Goal: Task Accomplishment & Management: Use online tool/utility

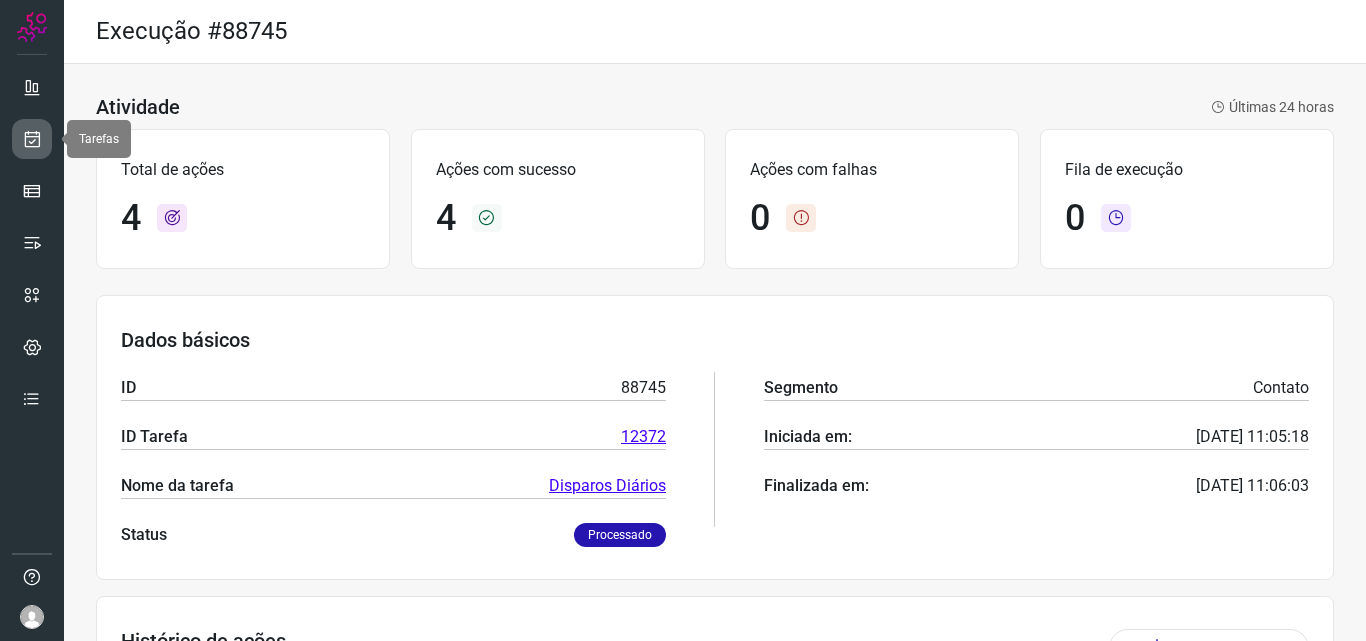
click at [35, 133] on icon at bounding box center [32, 139] width 21 height 20
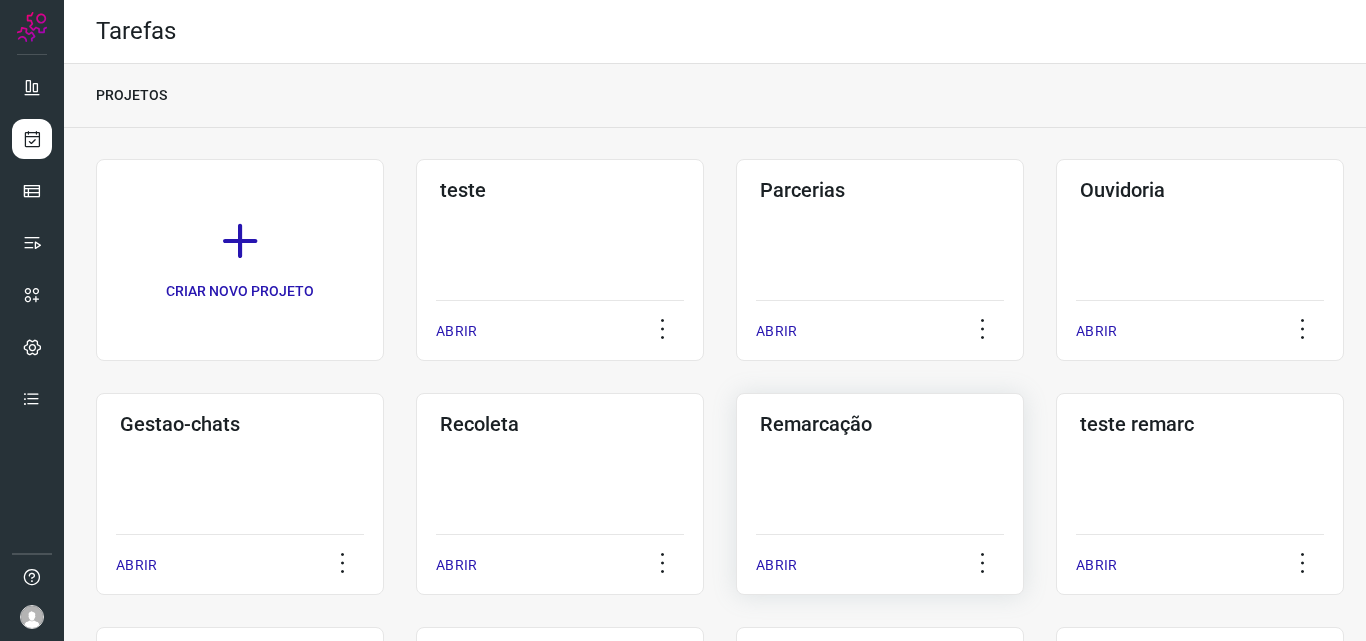
click at [809, 427] on h3 "Remarcação" at bounding box center [880, 424] width 240 height 24
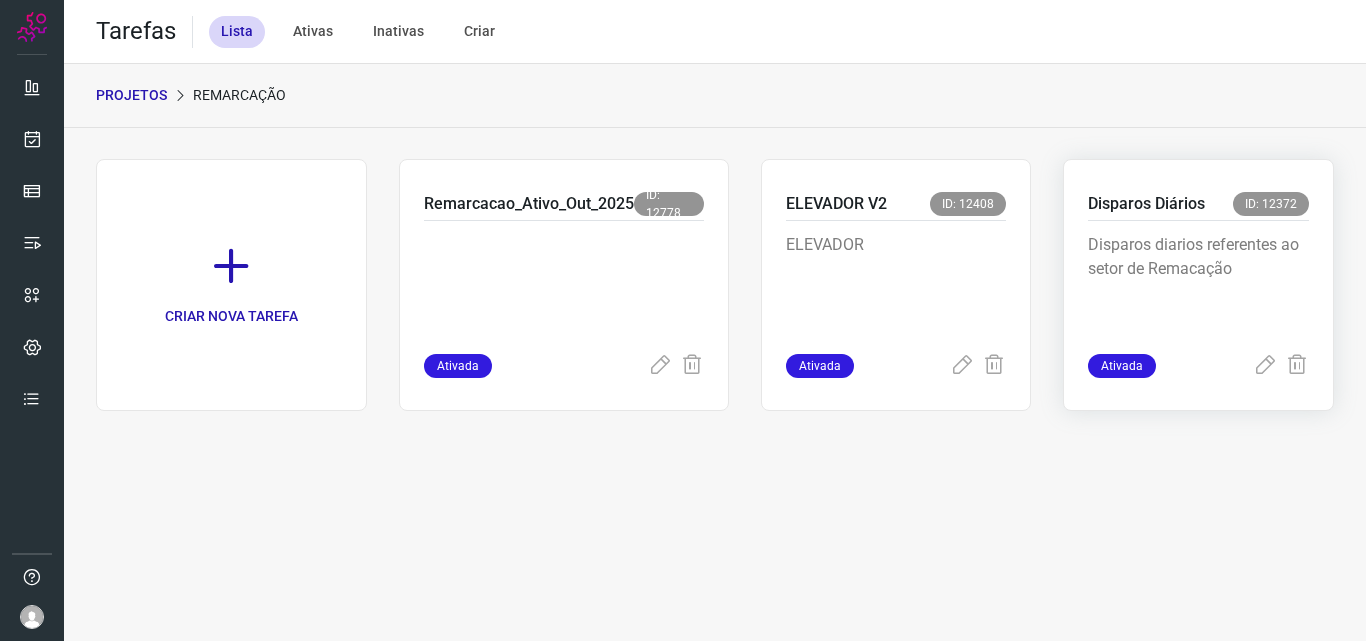
click at [1140, 197] on p "Disparos Diários" at bounding box center [1146, 204] width 117 height 24
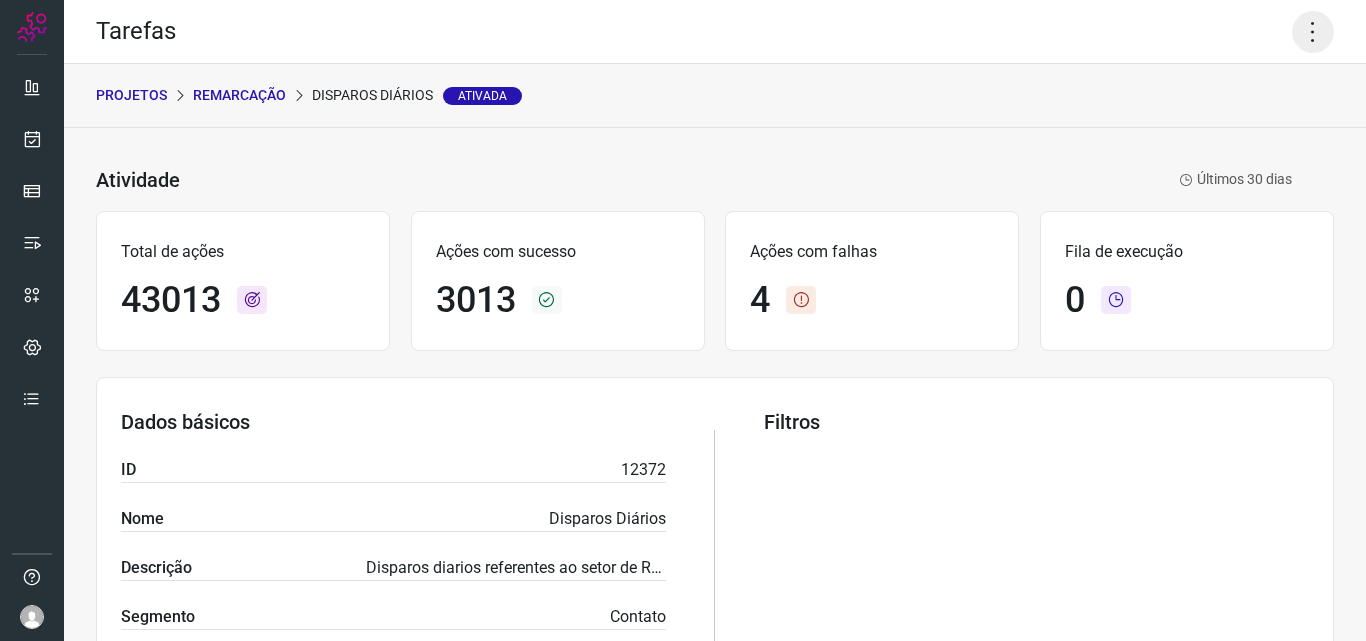
click at [1293, 32] on icon at bounding box center [1313, 32] width 42 height 42
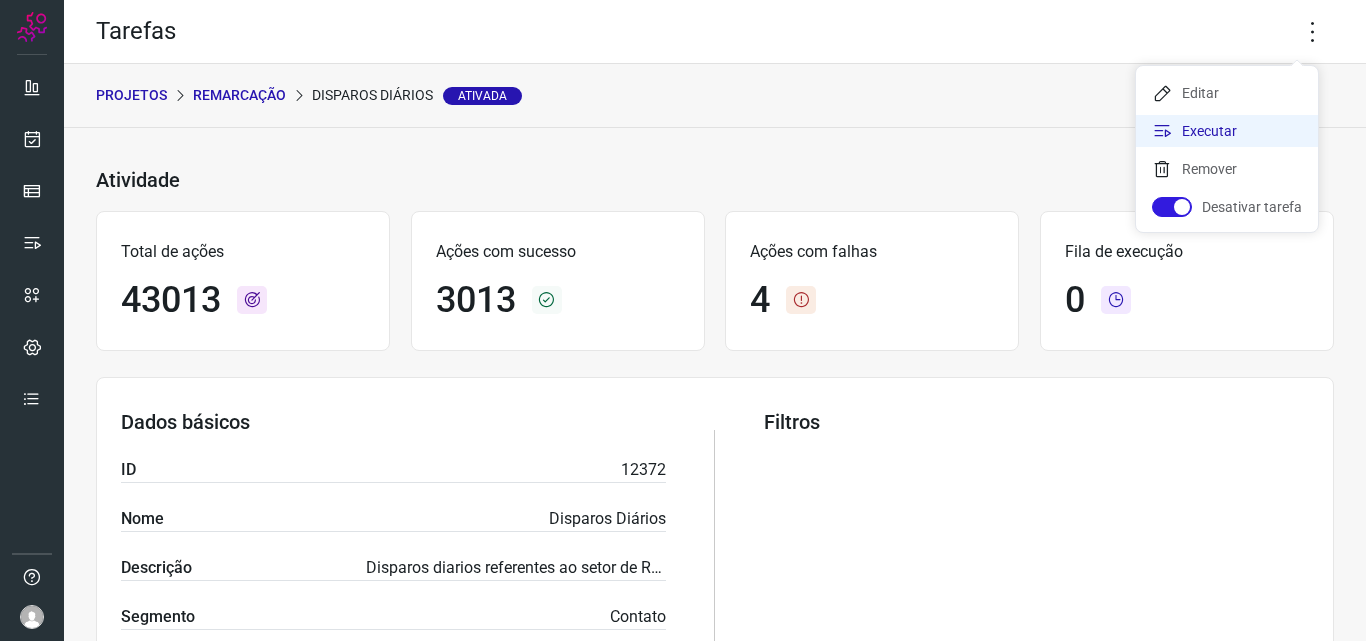
click at [1191, 128] on li "Executar" at bounding box center [1227, 131] width 182 height 32
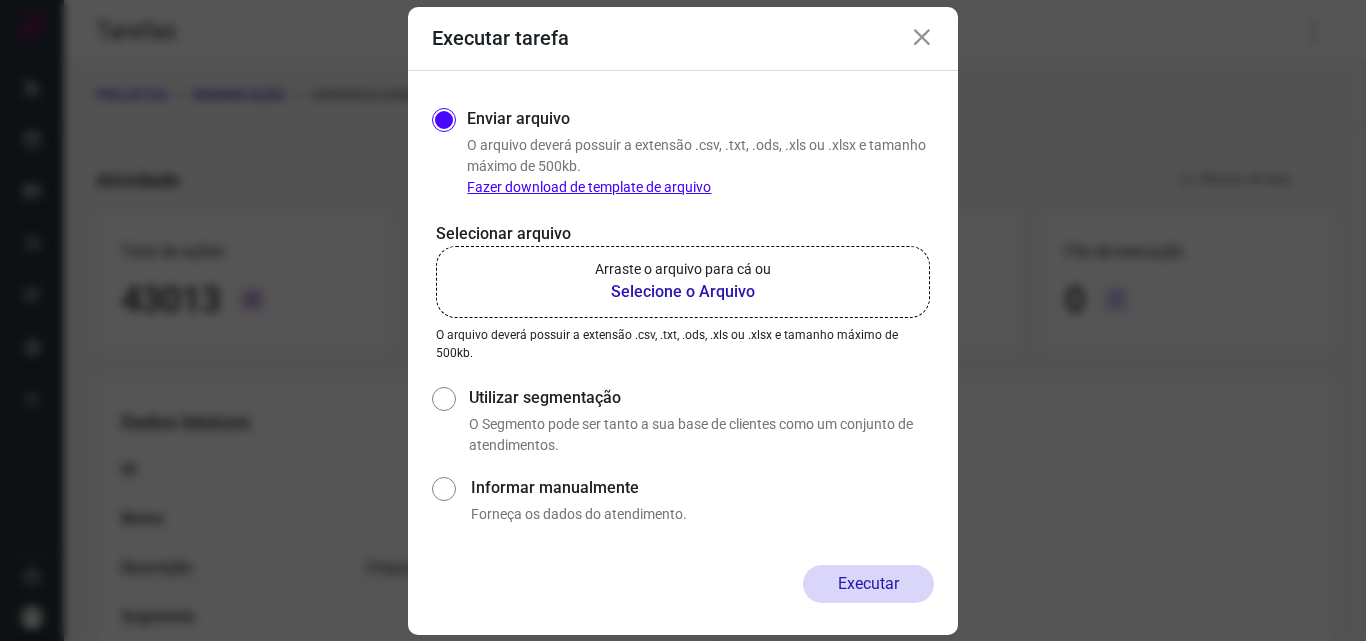
click at [673, 290] on b "Selecione o Arquivo" at bounding box center [683, 292] width 176 height 24
click at [0, 0] on input "Arraste o arquivo para cá ou Selecione o Arquivo" at bounding box center [0, 0] width 0 height 0
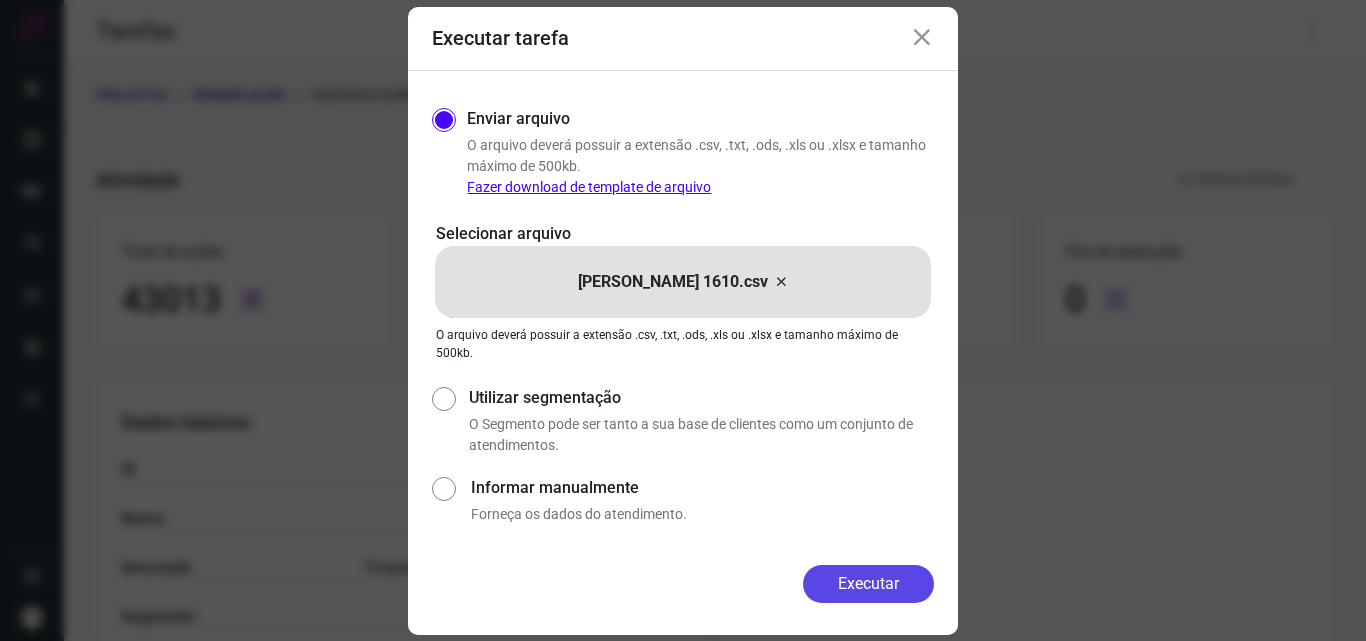
click at [859, 575] on button "Executar" at bounding box center [868, 584] width 131 height 38
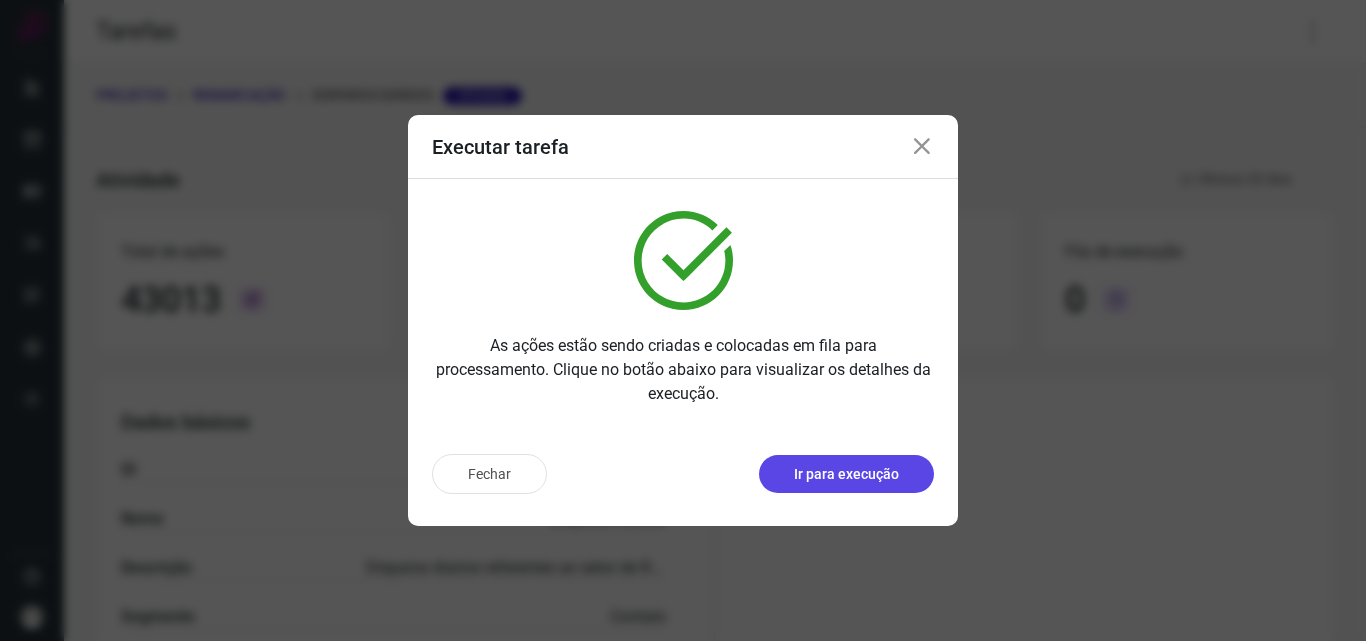
click at [856, 488] on button "Ir para execução" at bounding box center [846, 474] width 175 height 38
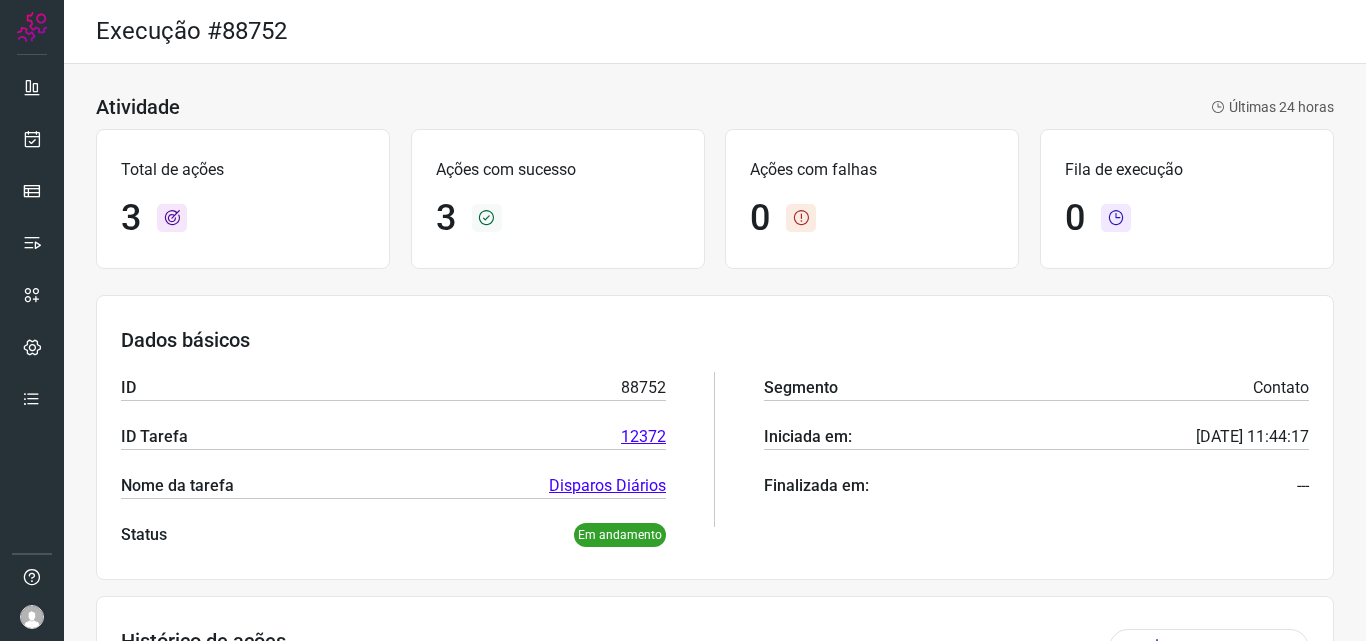
scroll to position [331, 0]
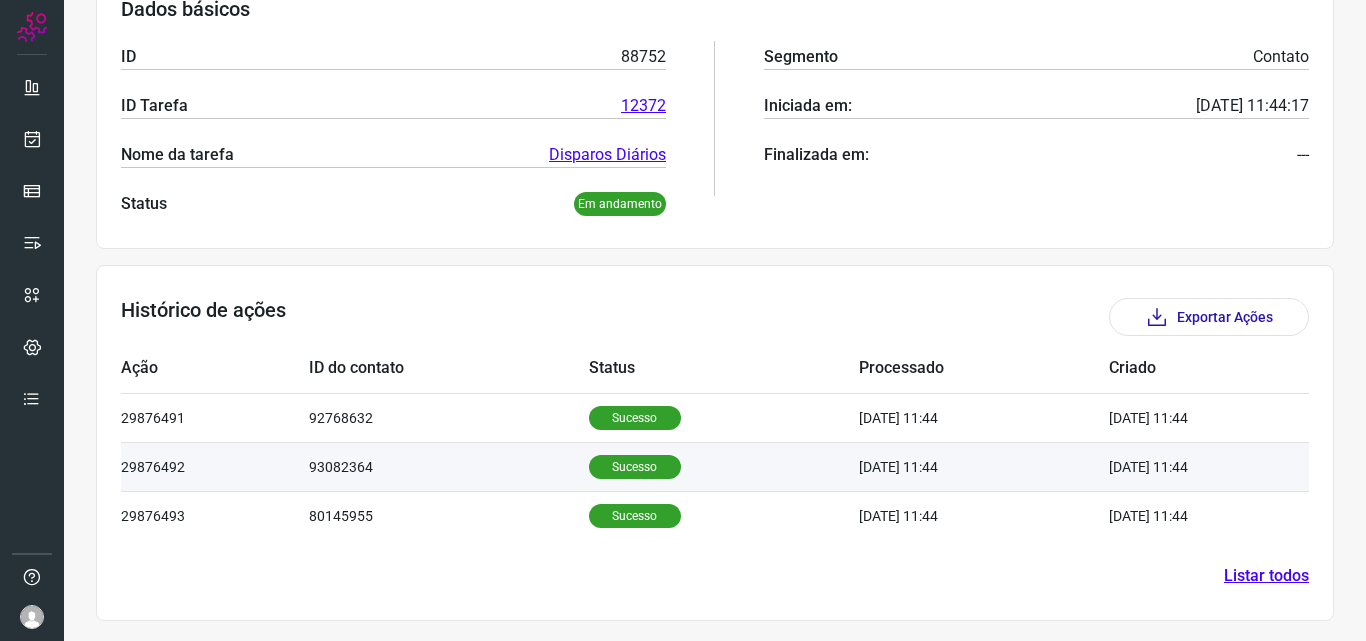
click at [622, 458] on p "Sucesso" at bounding box center [635, 467] width 92 height 24
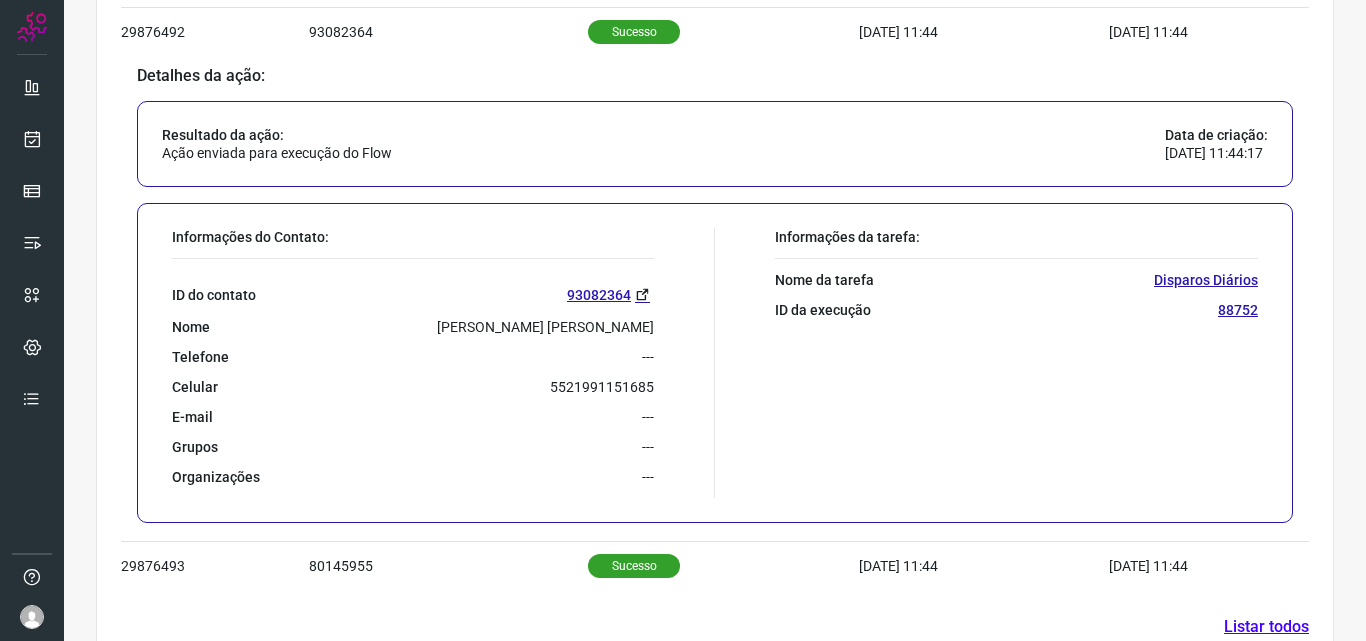
scroll to position [817, 0]
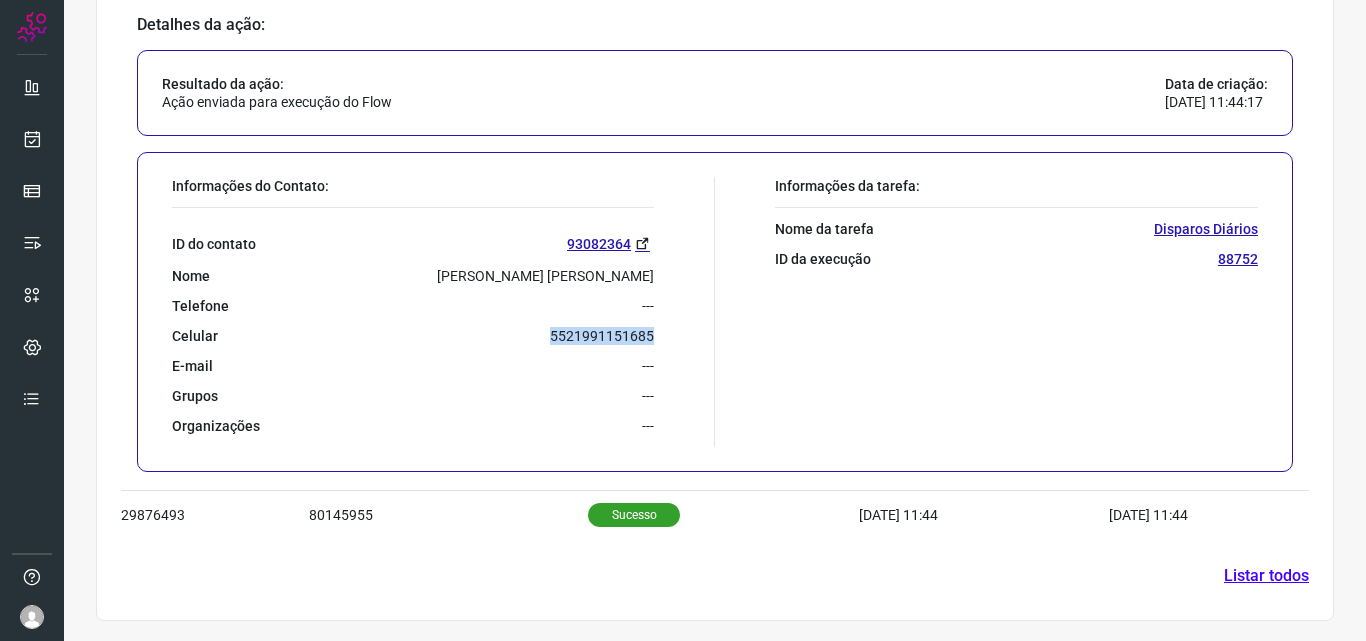
drag, startPoint x: 538, startPoint y: 332, endPoint x: 661, endPoint y: 334, distance: 123.0
click at [661, 334] on div "Informações do Contato: ID do contato 93082364 Nome Monique Karoline Oliveira S…" at bounding box center [438, 312] width 553 height 270
copy p "5521991151685"
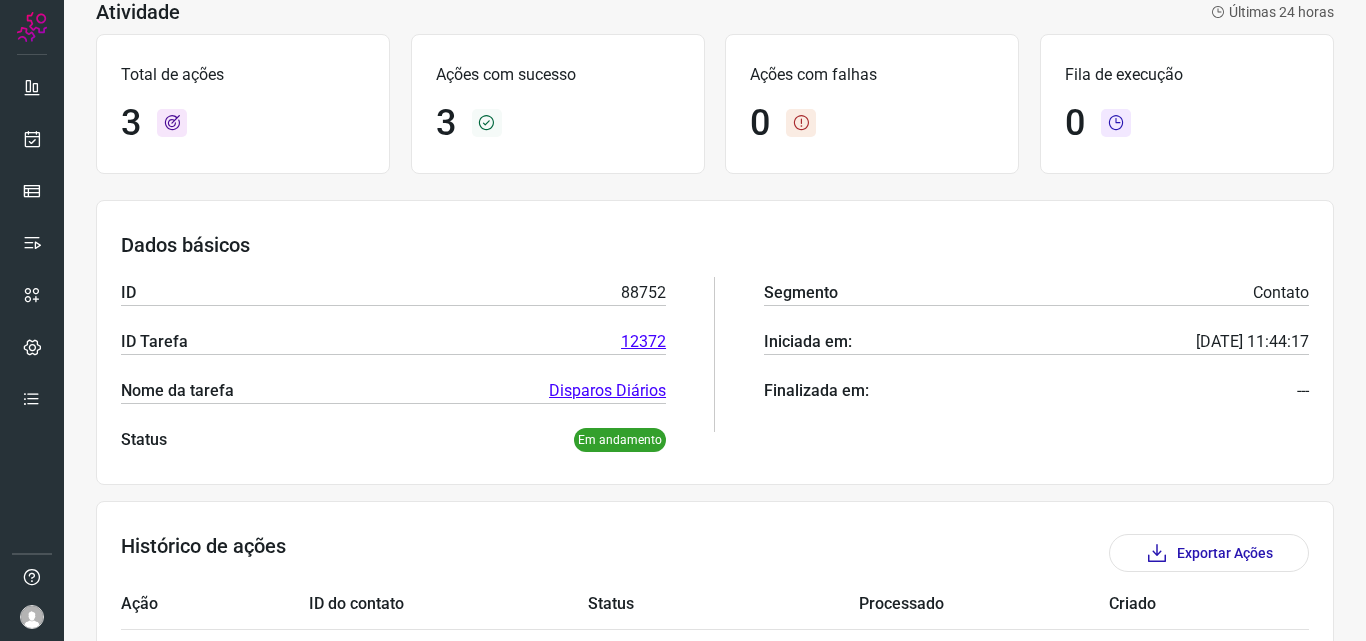
scroll to position [100, 0]
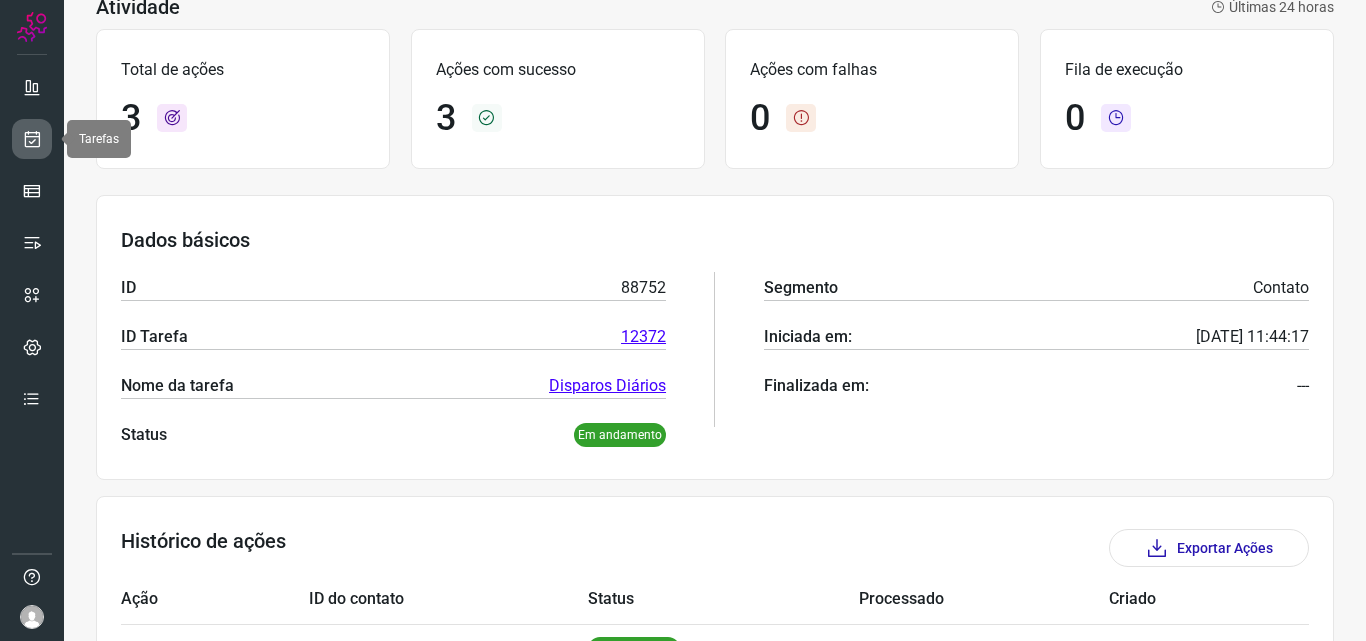
click at [31, 134] on icon at bounding box center [32, 139] width 21 height 20
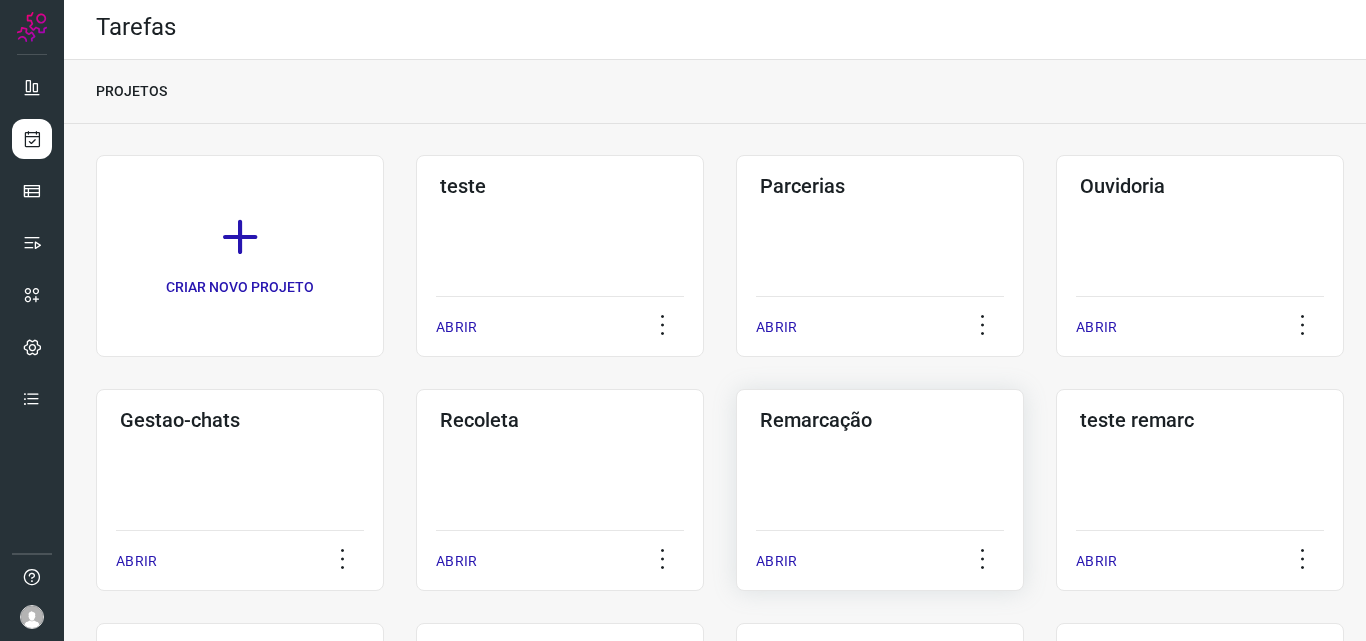
click at [836, 425] on h3 "Remarcação" at bounding box center [880, 420] width 240 height 24
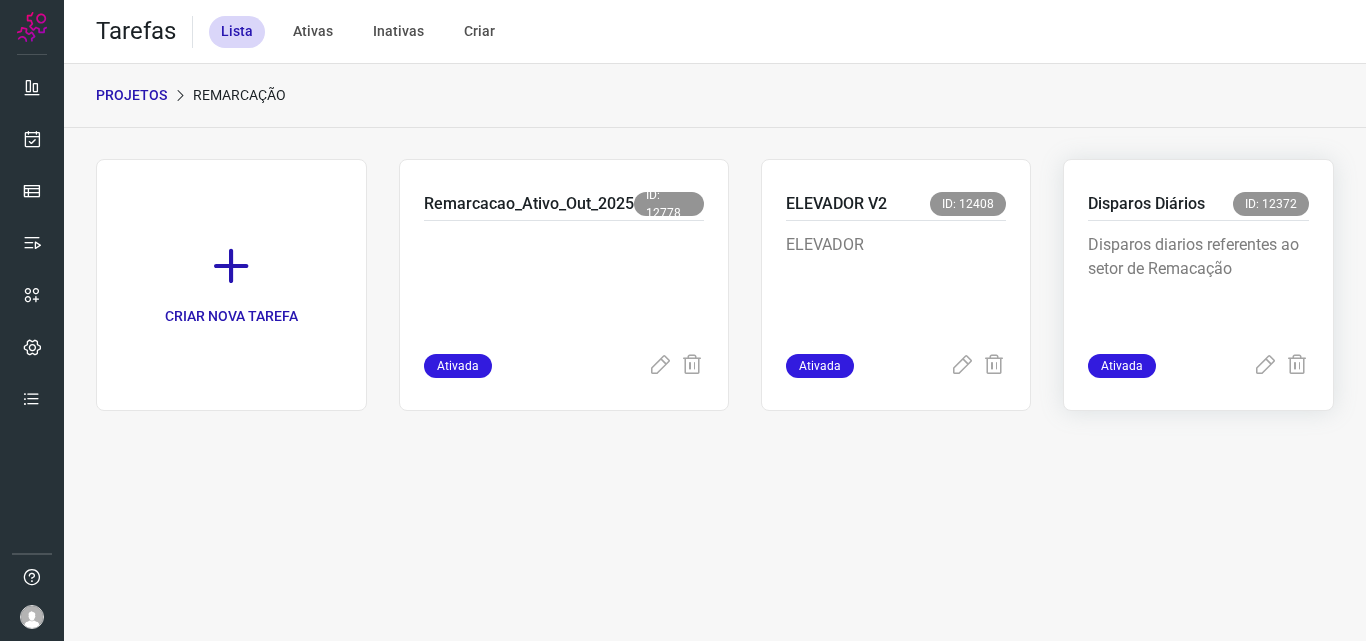
click at [1146, 206] on p "Disparos Diários" at bounding box center [1146, 204] width 117 height 24
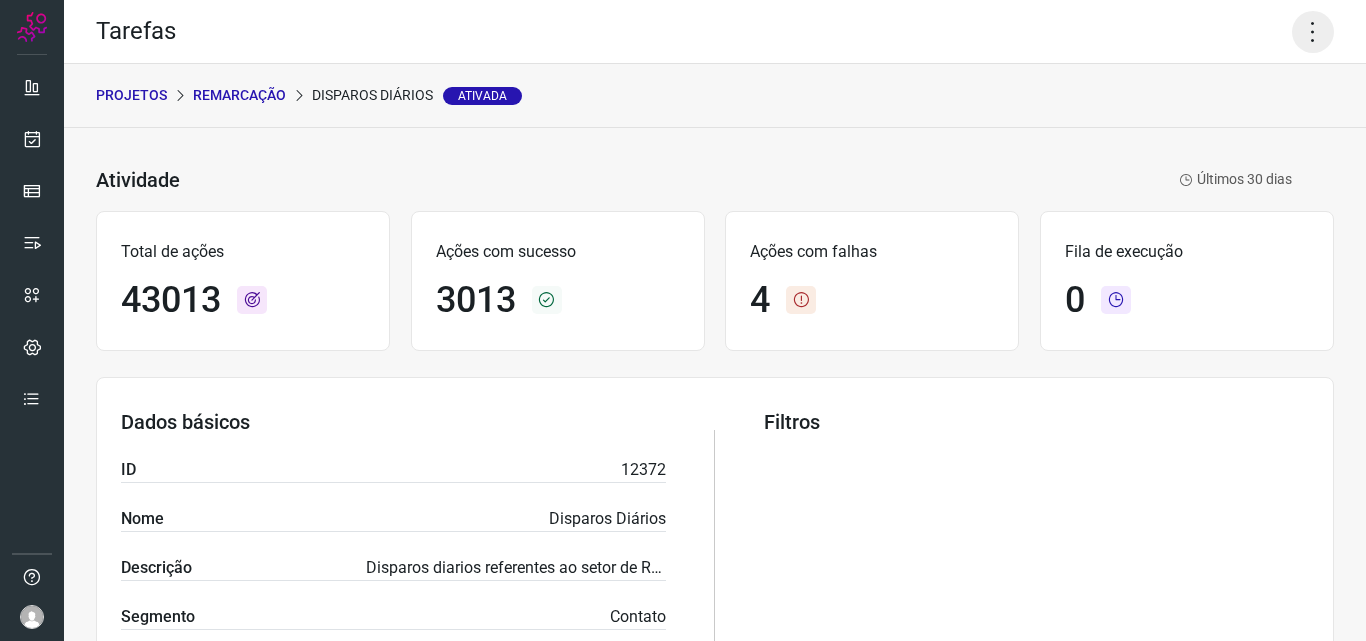
click at [1305, 24] on icon at bounding box center [1313, 32] width 42 height 42
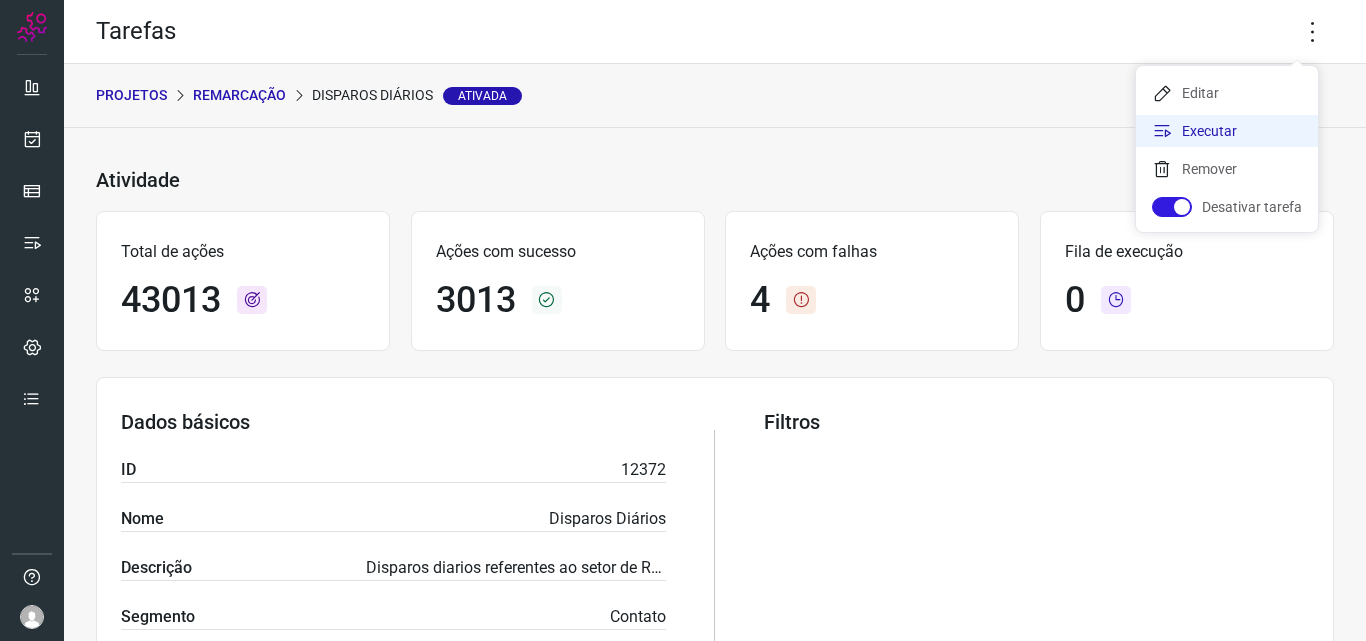
click at [1195, 128] on li "Executar" at bounding box center [1227, 131] width 182 height 32
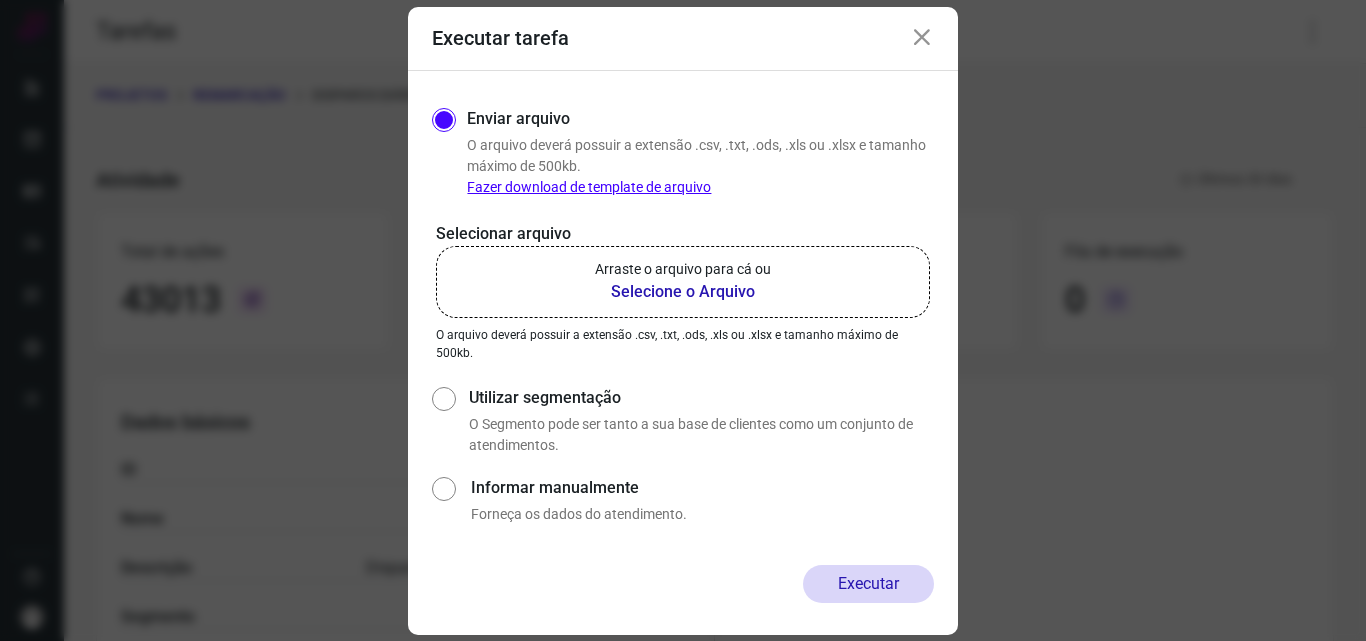
click at [677, 288] on b "Selecione o Arquivo" at bounding box center [683, 292] width 176 height 24
click at [0, 0] on input "Arraste o arquivo para cá ou Selecione o Arquivo" at bounding box center [0, 0] width 0 height 0
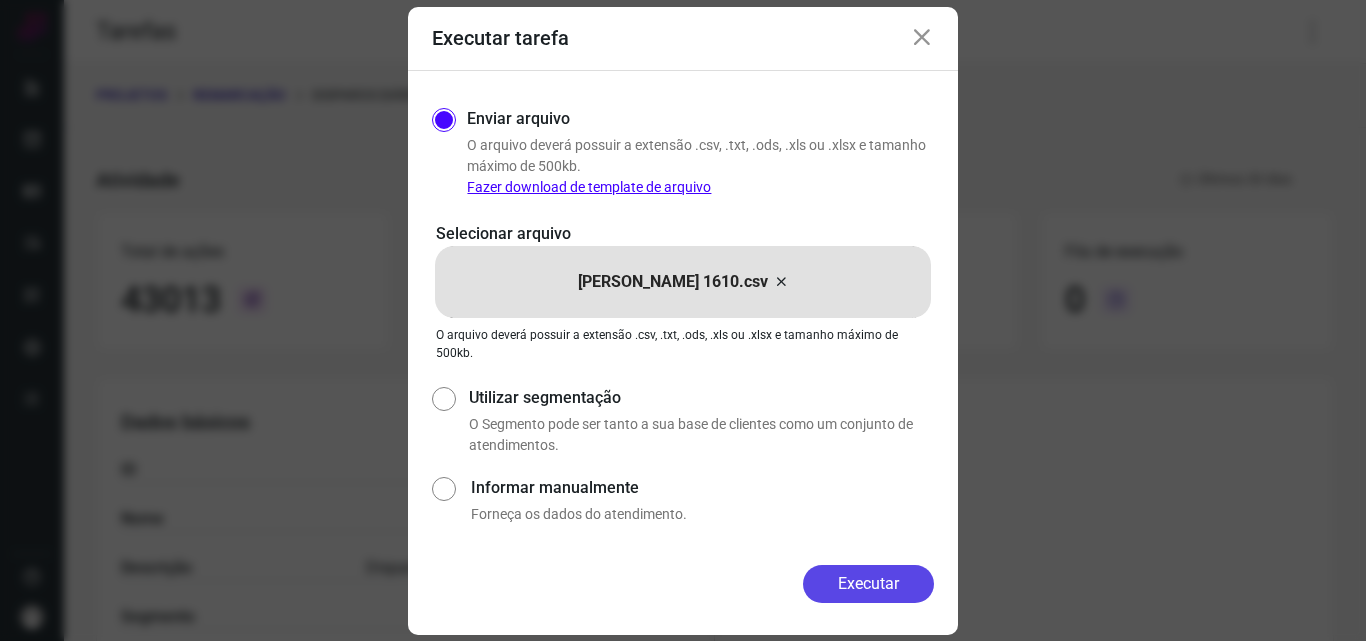
click at [830, 580] on button "Executar" at bounding box center [868, 584] width 131 height 38
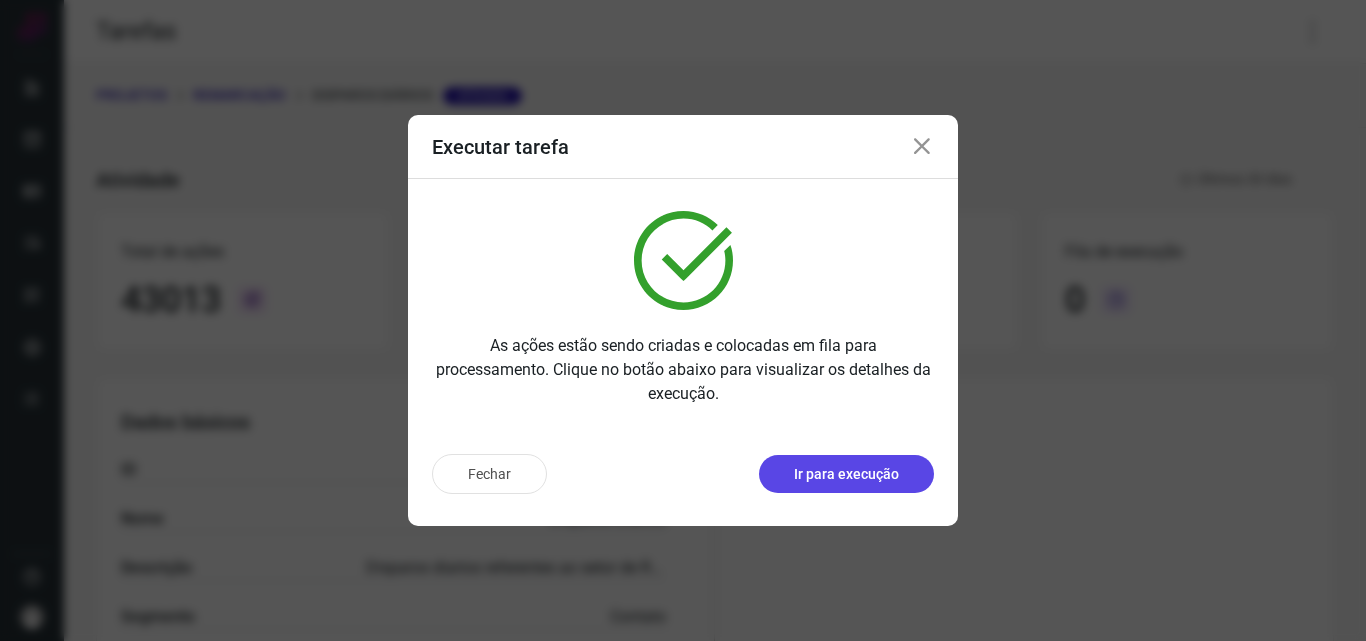
click at [861, 483] on p "Ir para execução" at bounding box center [846, 474] width 105 height 21
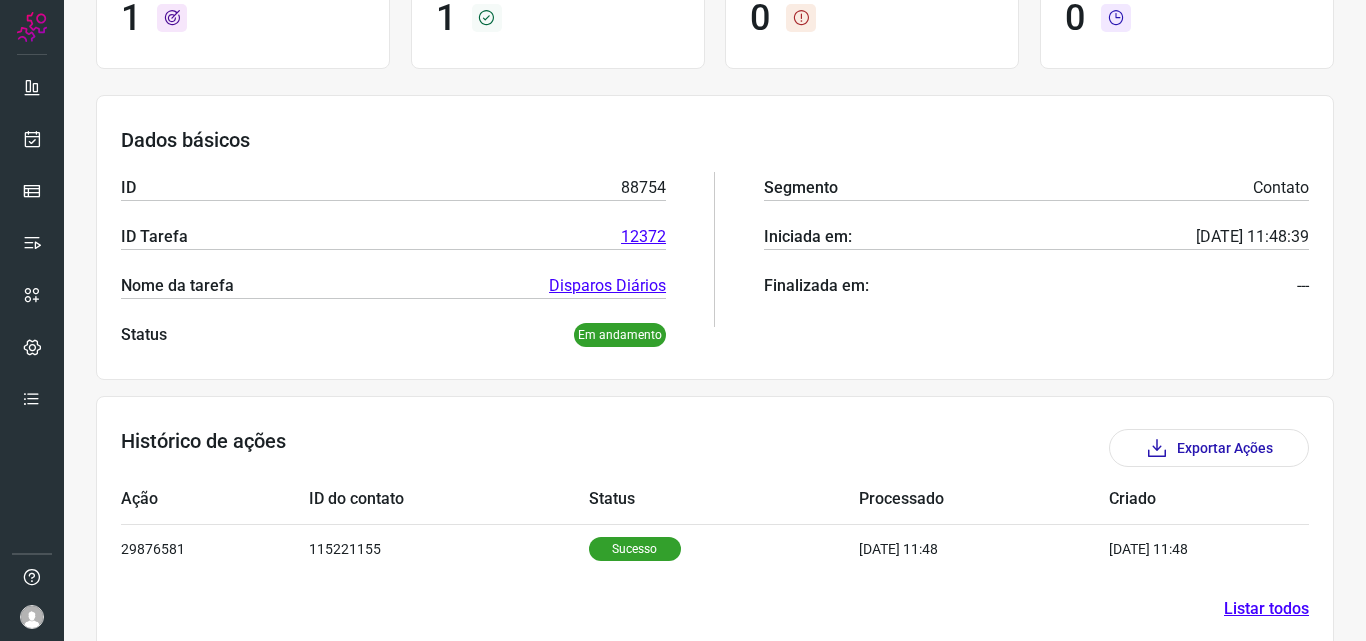
scroll to position [233, 0]
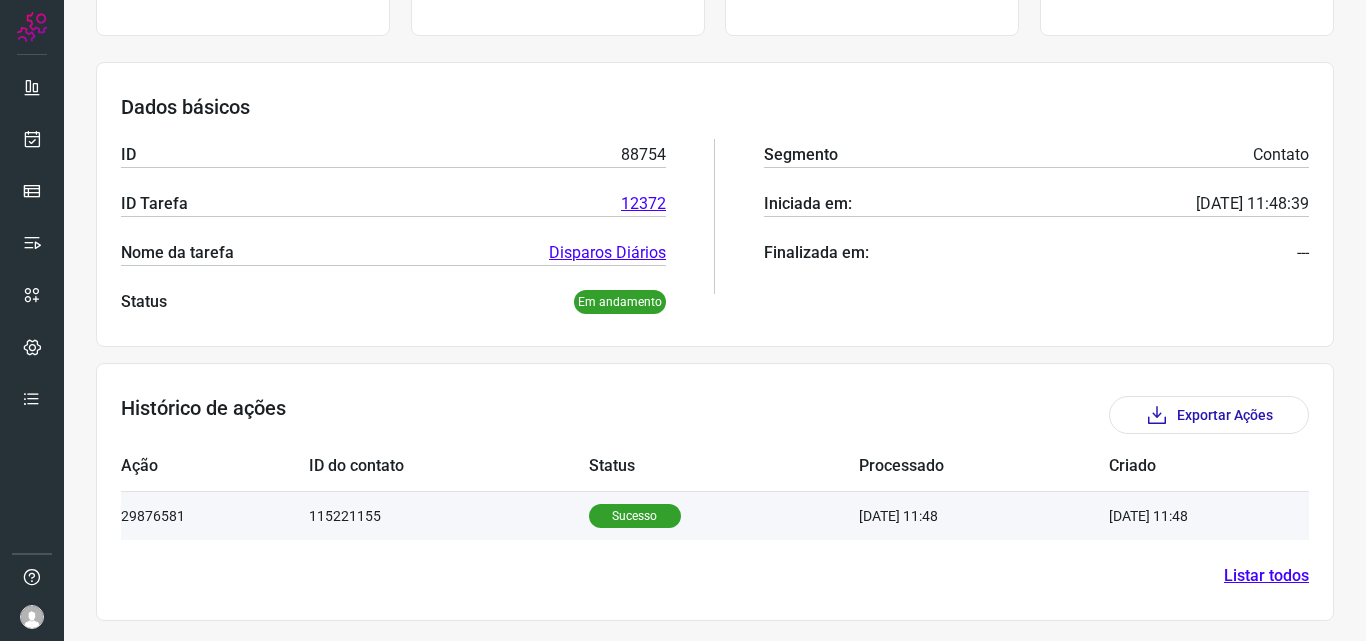
click at [596, 523] on p "Sucesso" at bounding box center [635, 516] width 92 height 24
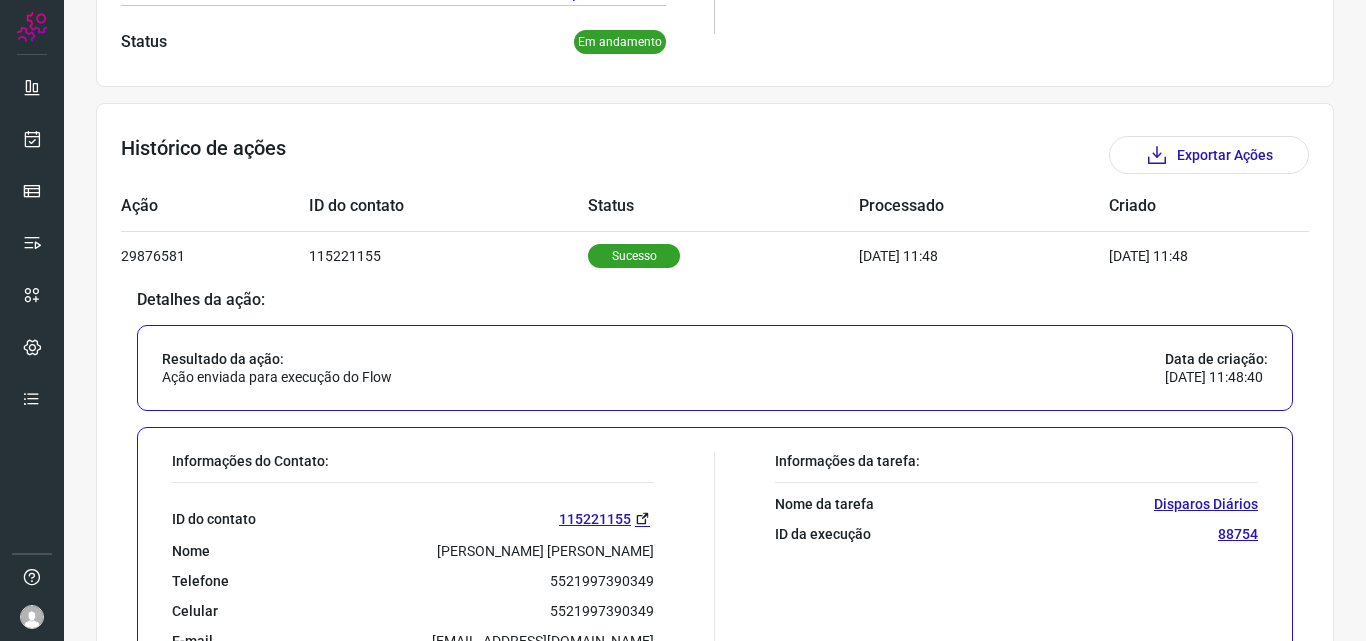
scroll to position [533, 0]
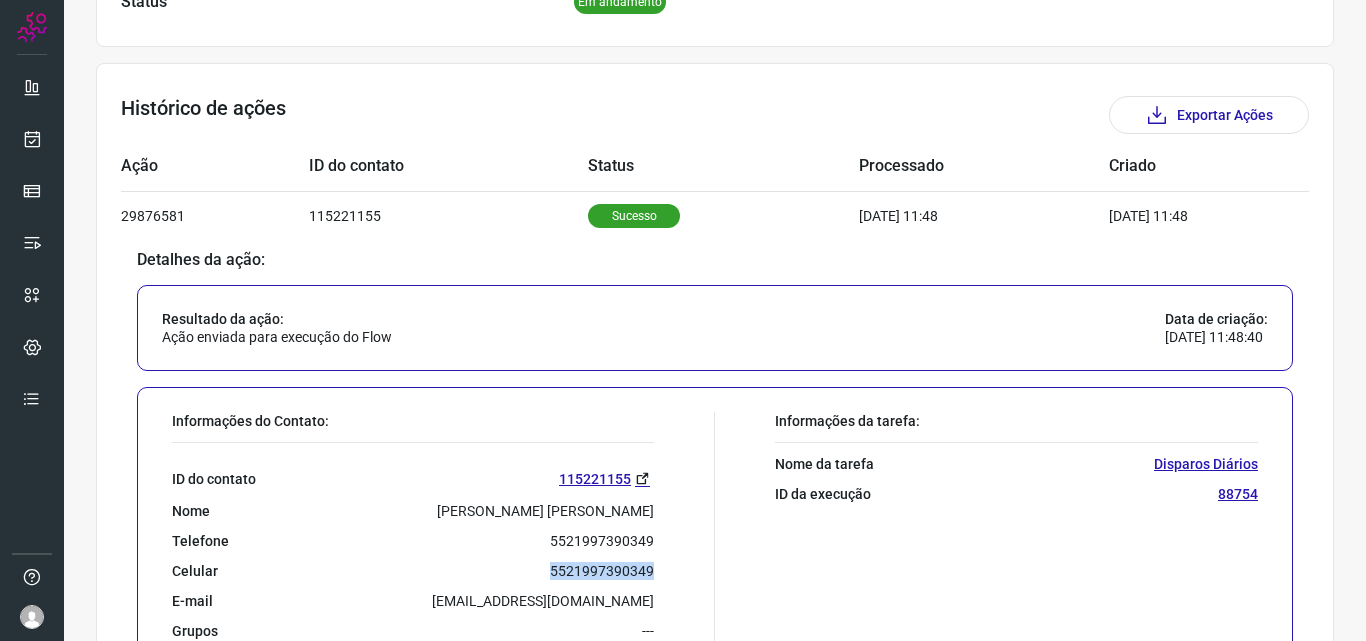
drag, startPoint x: 542, startPoint y: 565, endPoint x: 654, endPoint y: 560, distance: 112.1
click at [654, 560] on div "Informações do Contato: ID do contato 115221155 Nome Alberto Carlos de Souza So…" at bounding box center [438, 547] width 553 height 270
copy p "5521997390349"
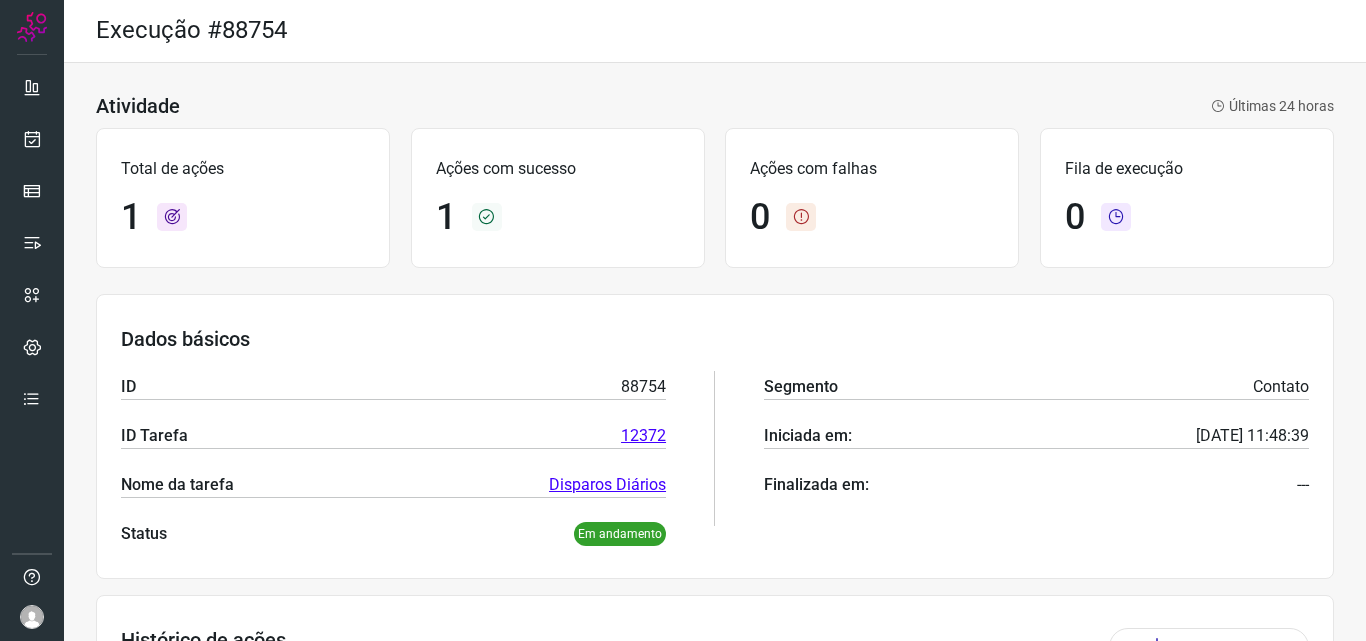
scroll to position [0, 0]
click at [37, 139] on icon at bounding box center [32, 139] width 21 height 20
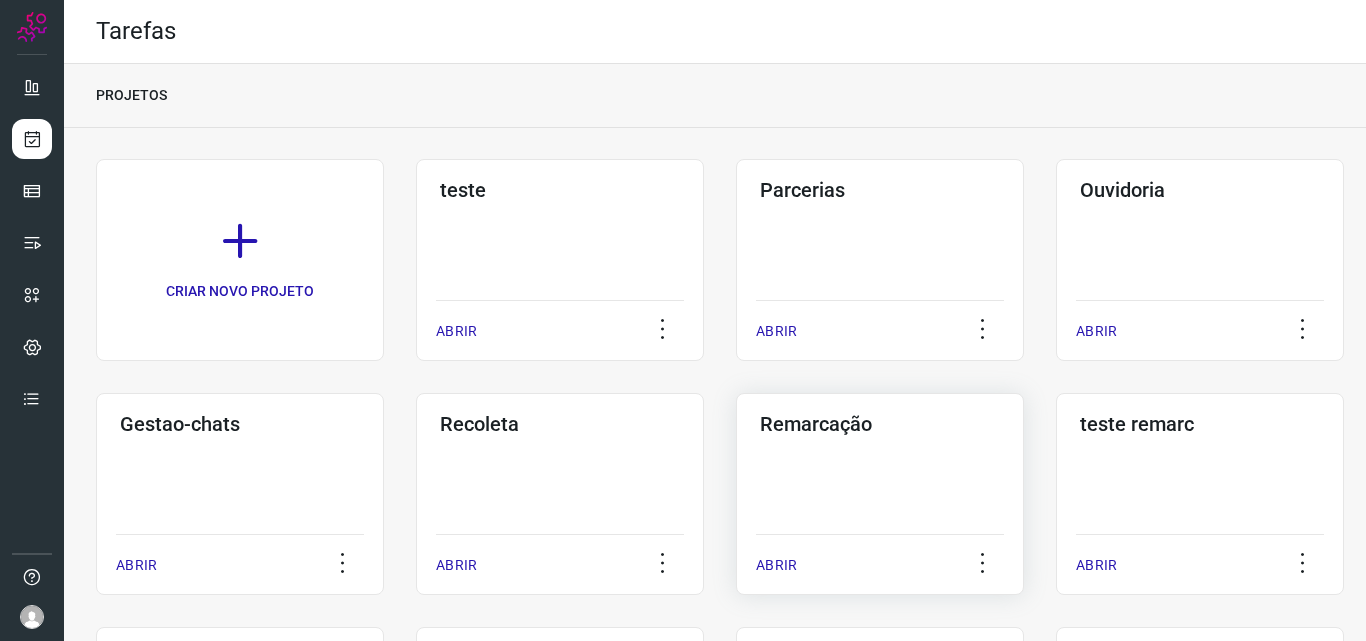
click at [780, 424] on h3 "Remarcação" at bounding box center [880, 424] width 240 height 24
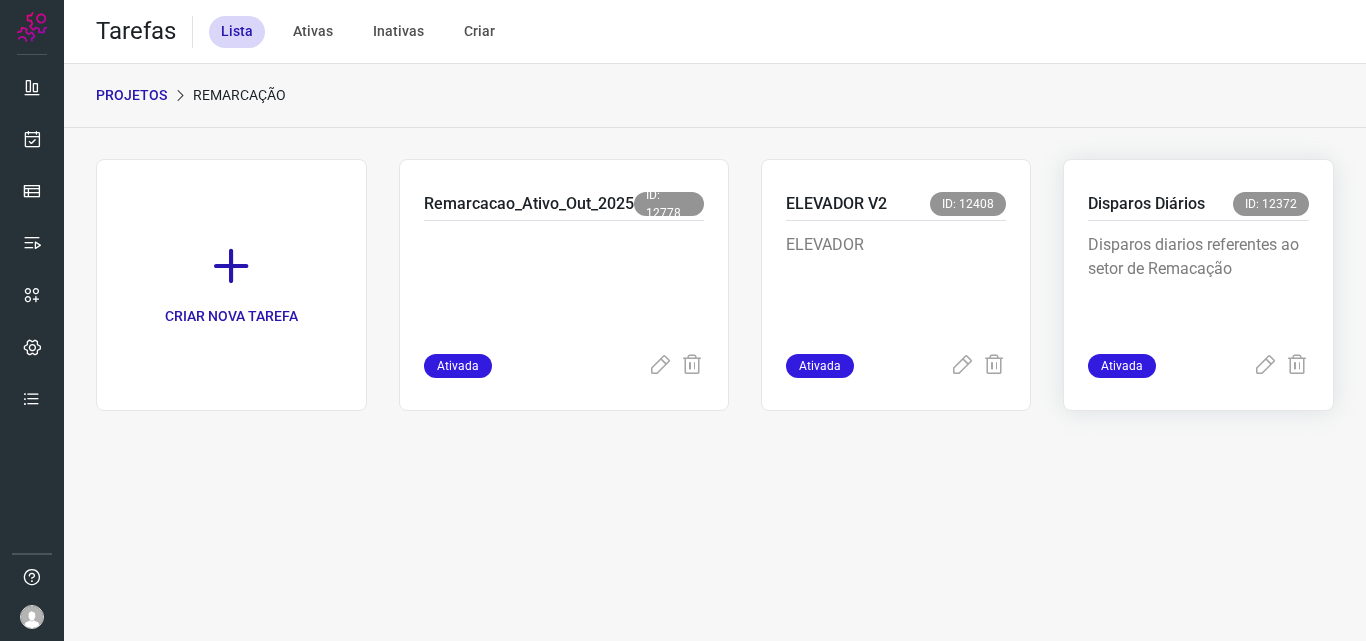
click at [1134, 196] on p "Disparos Diários" at bounding box center [1146, 204] width 117 height 24
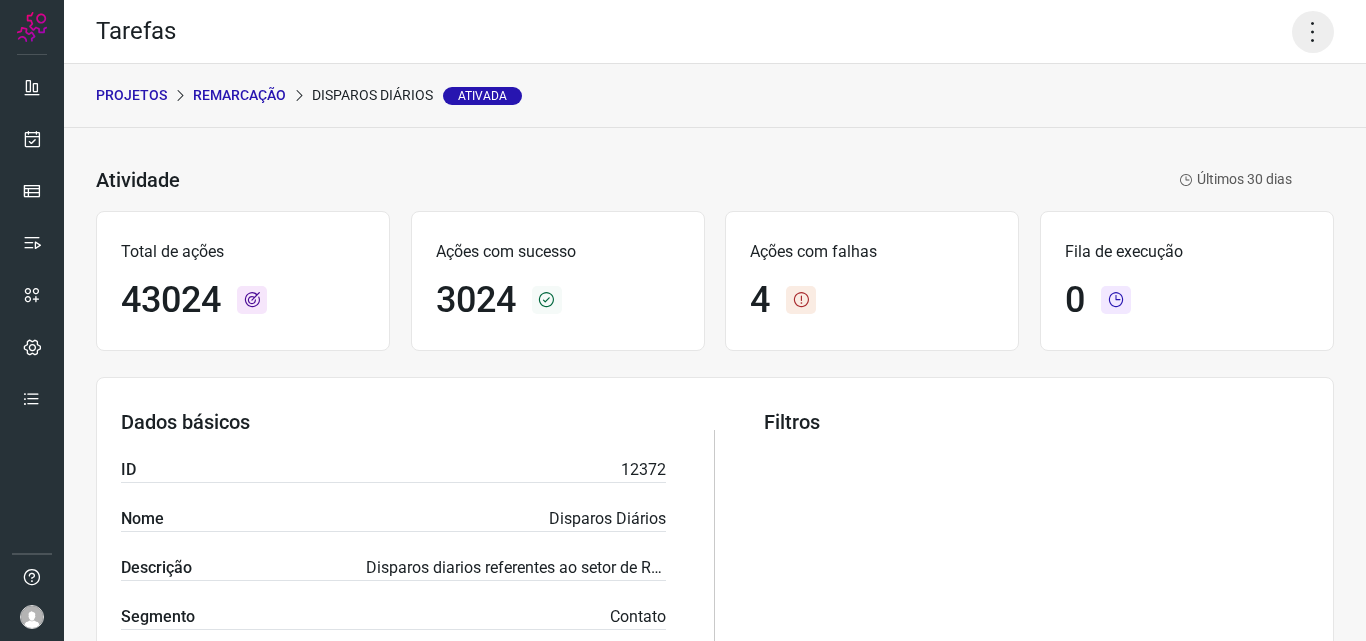
click at [1292, 25] on icon at bounding box center [1313, 32] width 42 height 42
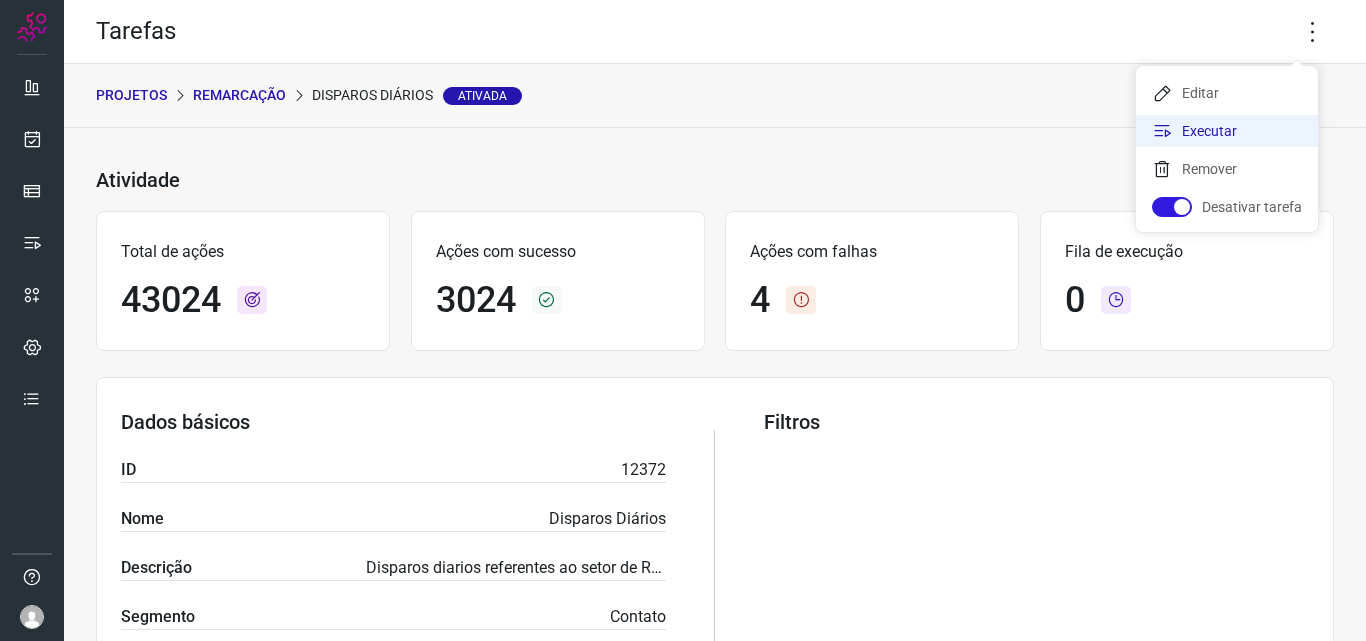
click at [1219, 126] on li "Executar" at bounding box center [1227, 131] width 182 height 32
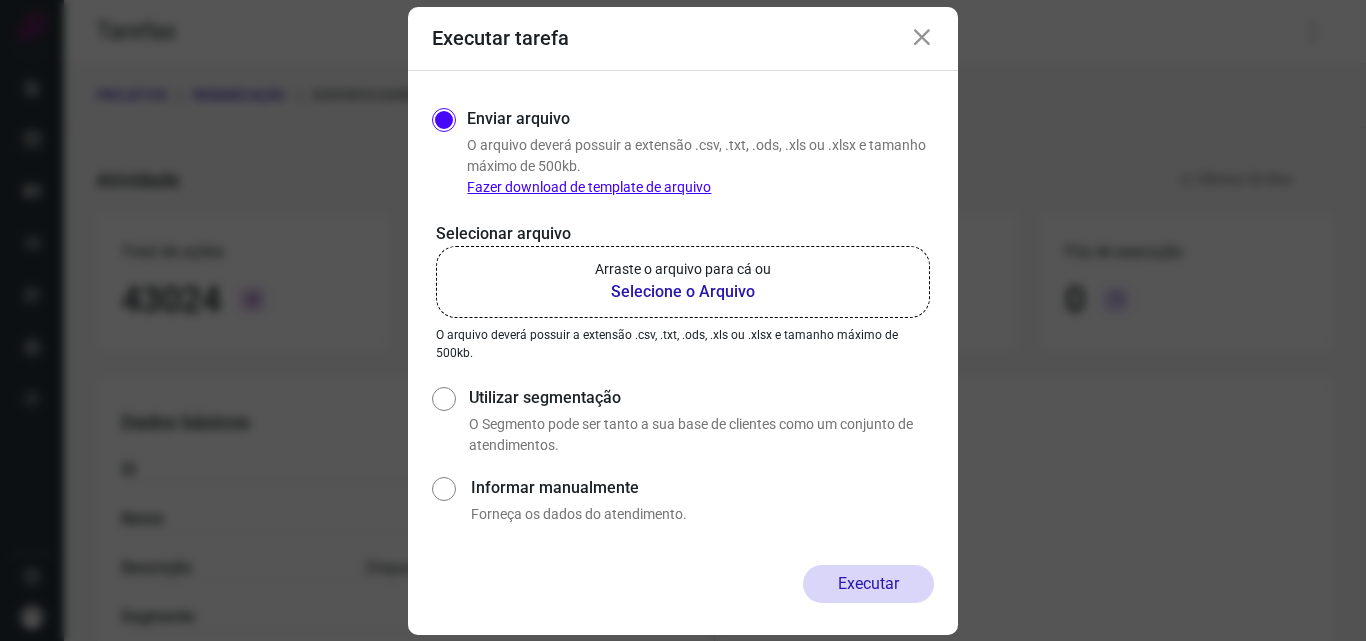
click at [698, 300] on b "Selecione o Arquivo" at bounding box center [683, 292] width 176 height 24
click at [0, 0] on input "Arraste o arquivo para cá ou Selecione o Arquivo" at bounding box center [0, 0] width 0 height 0
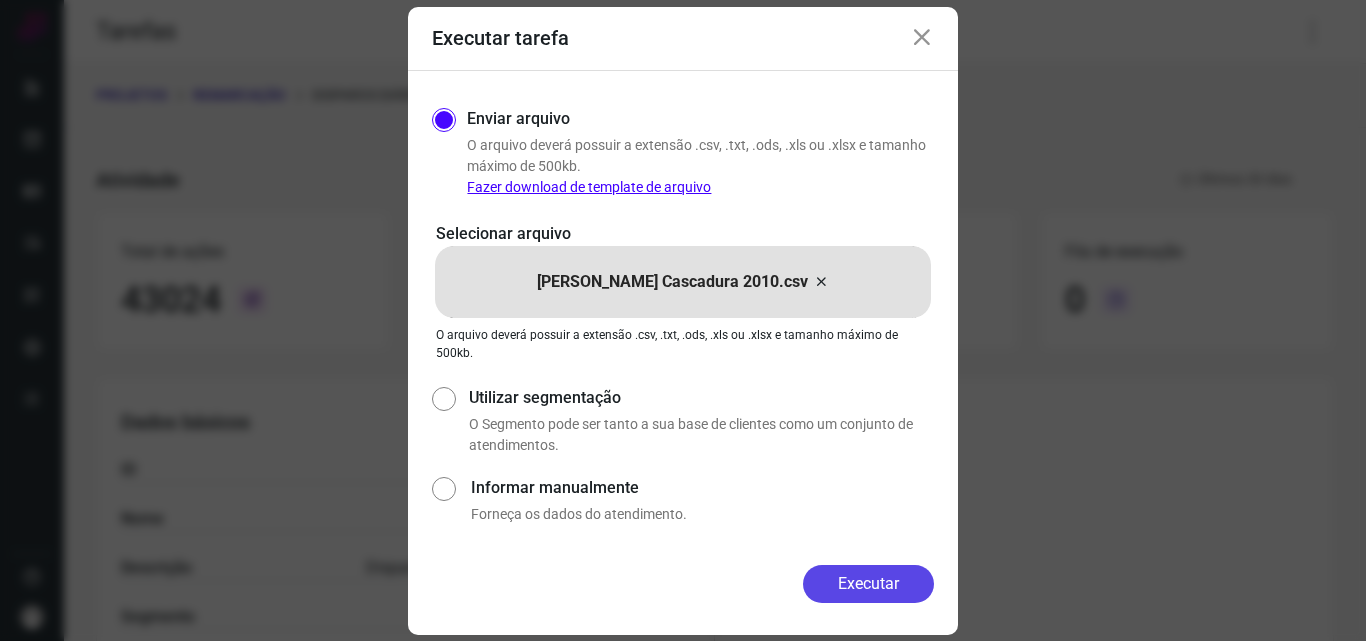
click at [863, 579] on button "Executar" at bounding box center [868, 584] width 131 height 38
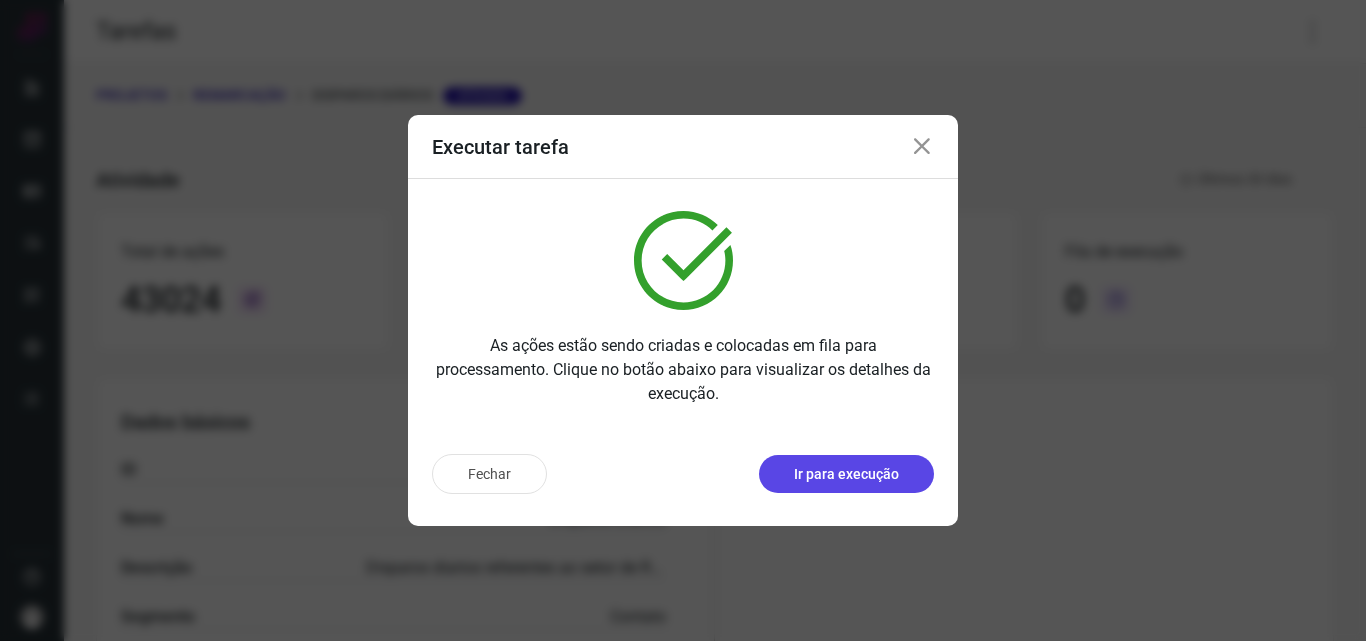
click at [854, 470] on p "Ir para execução" at bounding box center [846, 474] width 105 height 21
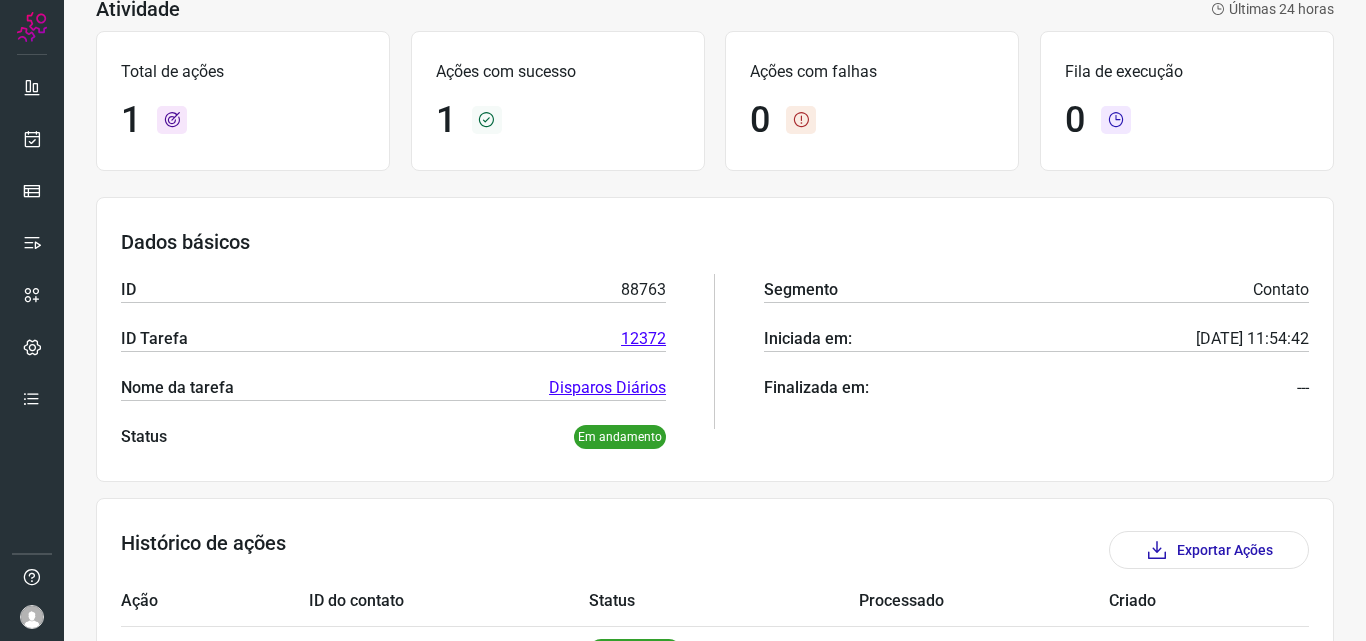
scroll to position [233, 0]
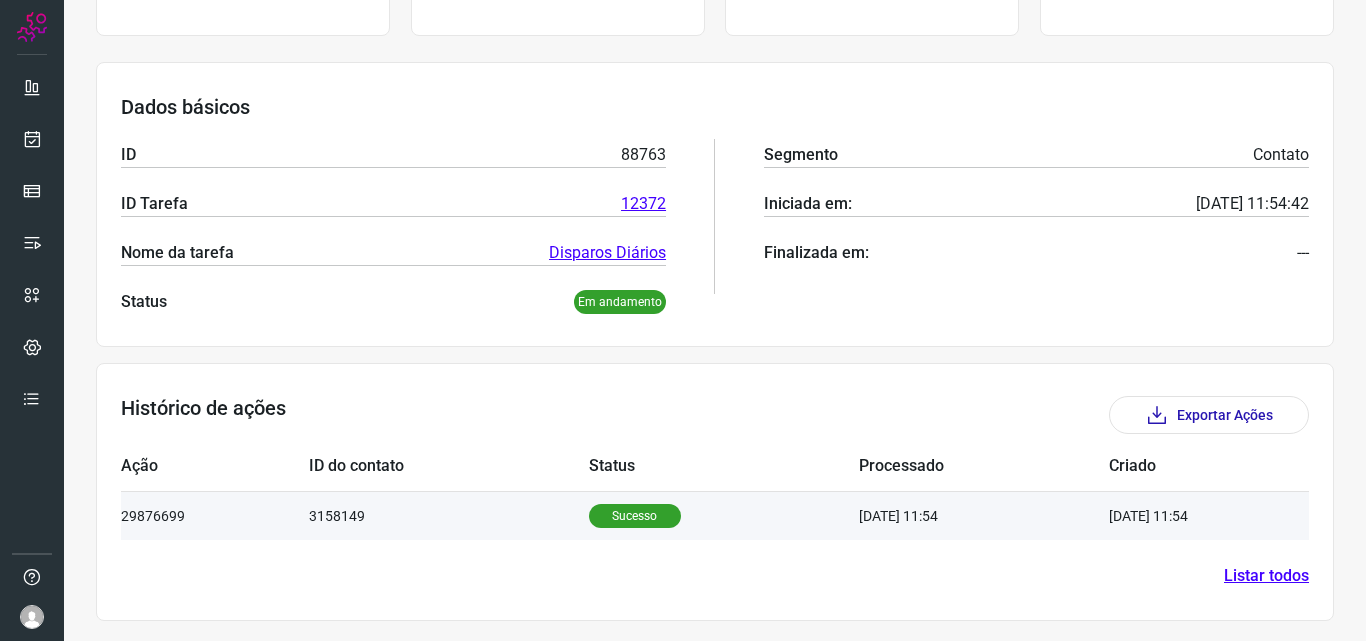
click at [615, 522] on p "Sucesso" at bounding box center [635, 516] width 92 height 24
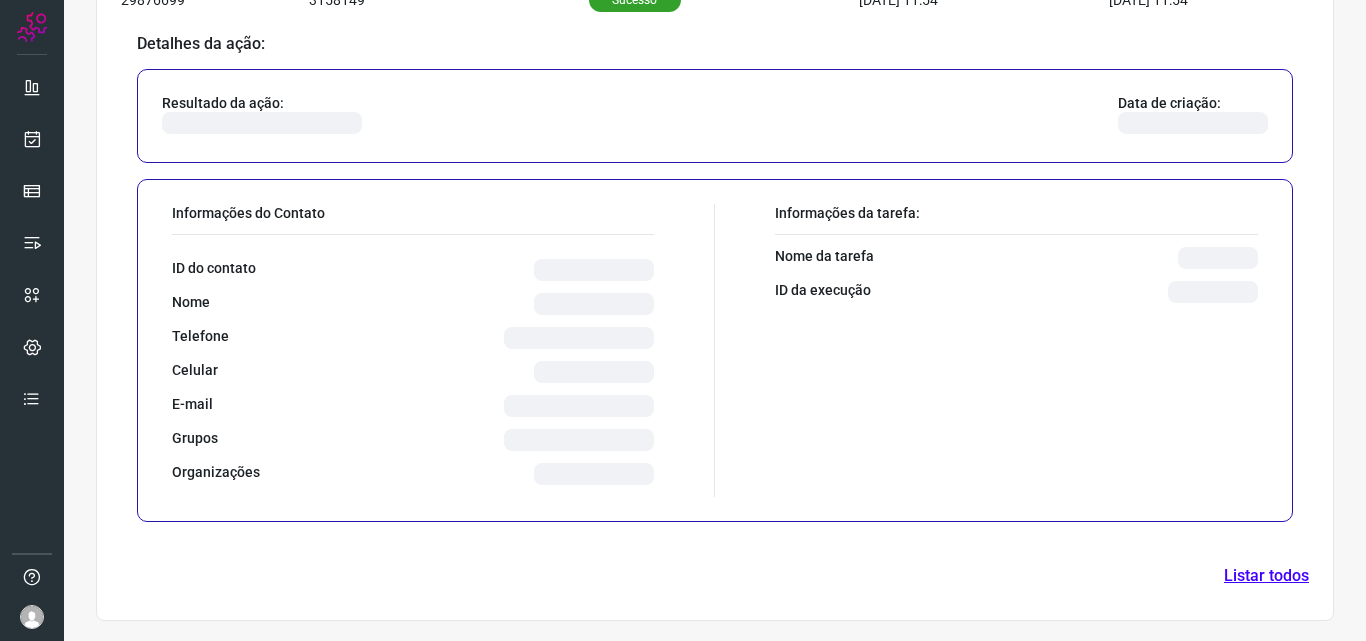
scroll to position [718, 0]
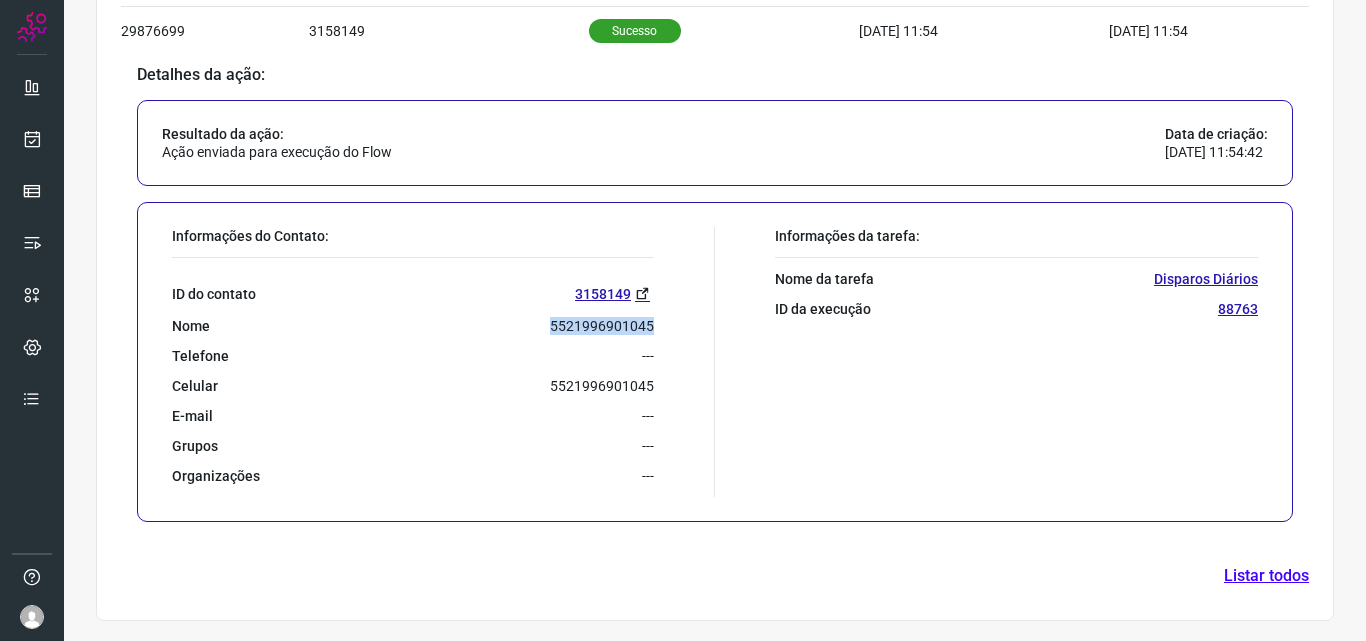
drag, startPoint x: 532, startPoint y: 331, endPoint x: 667, endPoint y: 329, distance: 135.0
click at [667, 329] on div "Informações do Contato: ID do contato 3158149 Nome 5521996901045 Telefone --- C…" at bounding box center [438, 362] width 553 height 270
copy p "5521996901045"
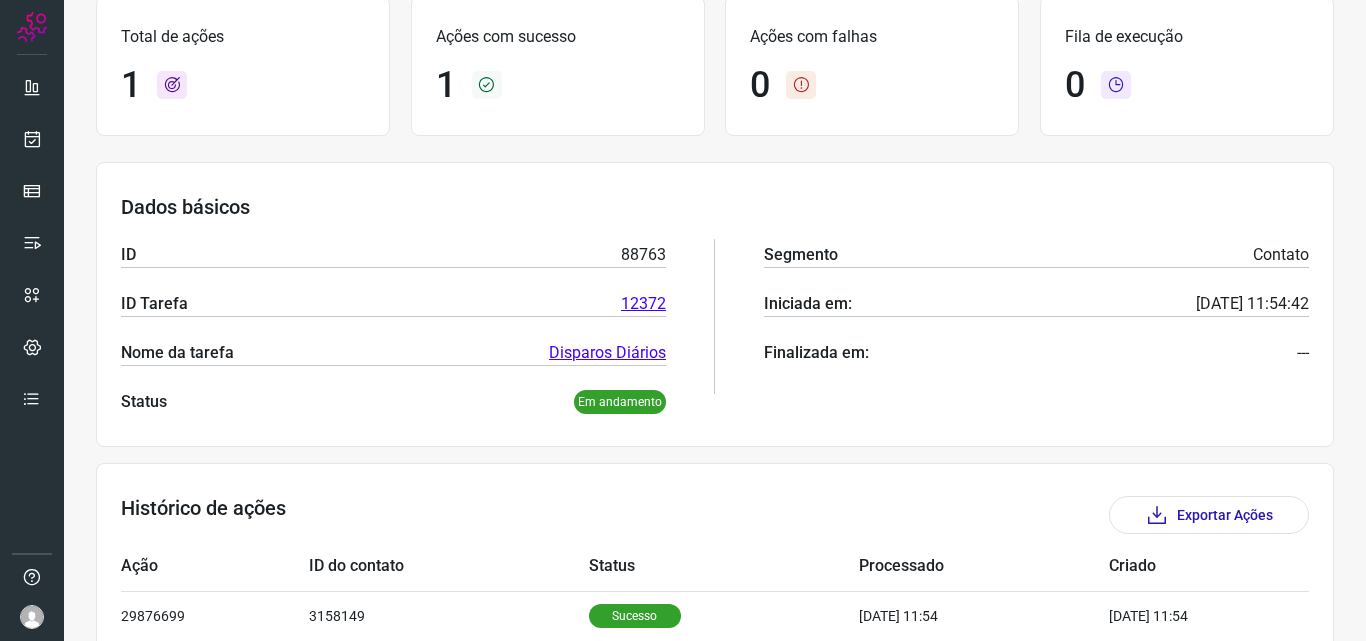
scroll to position [0, 0]
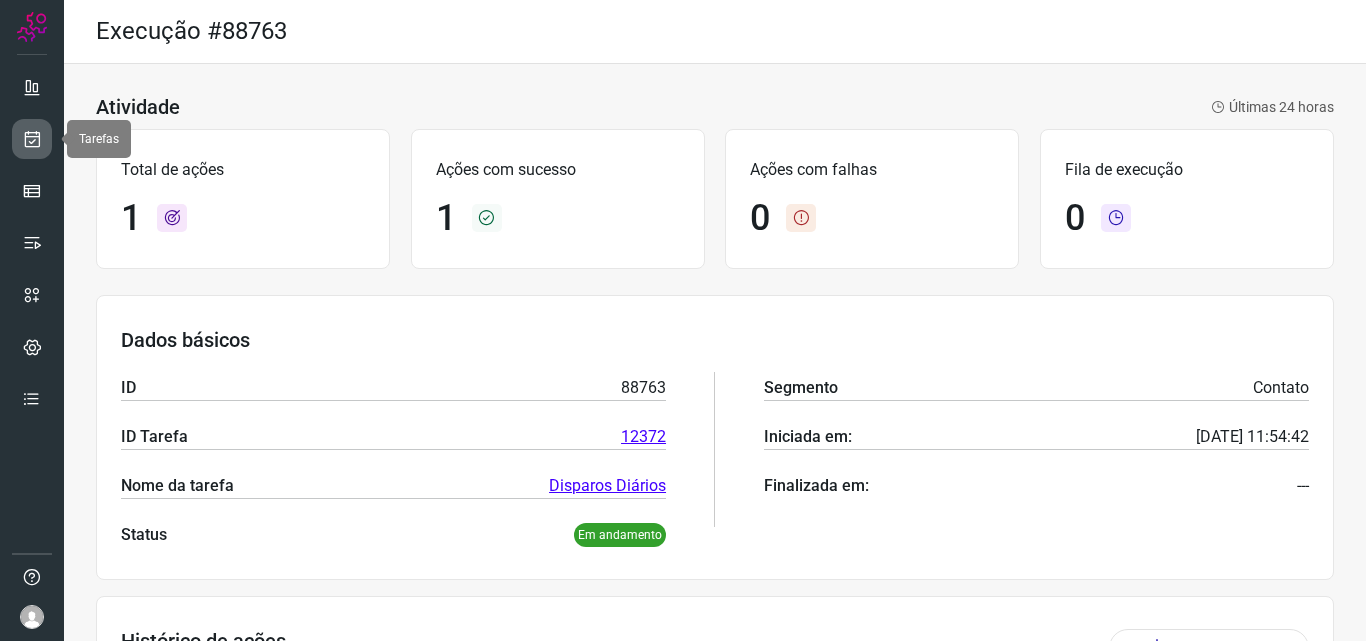
click at [40, 137] on icon at bounding box center [32, 139] width 21 height 20
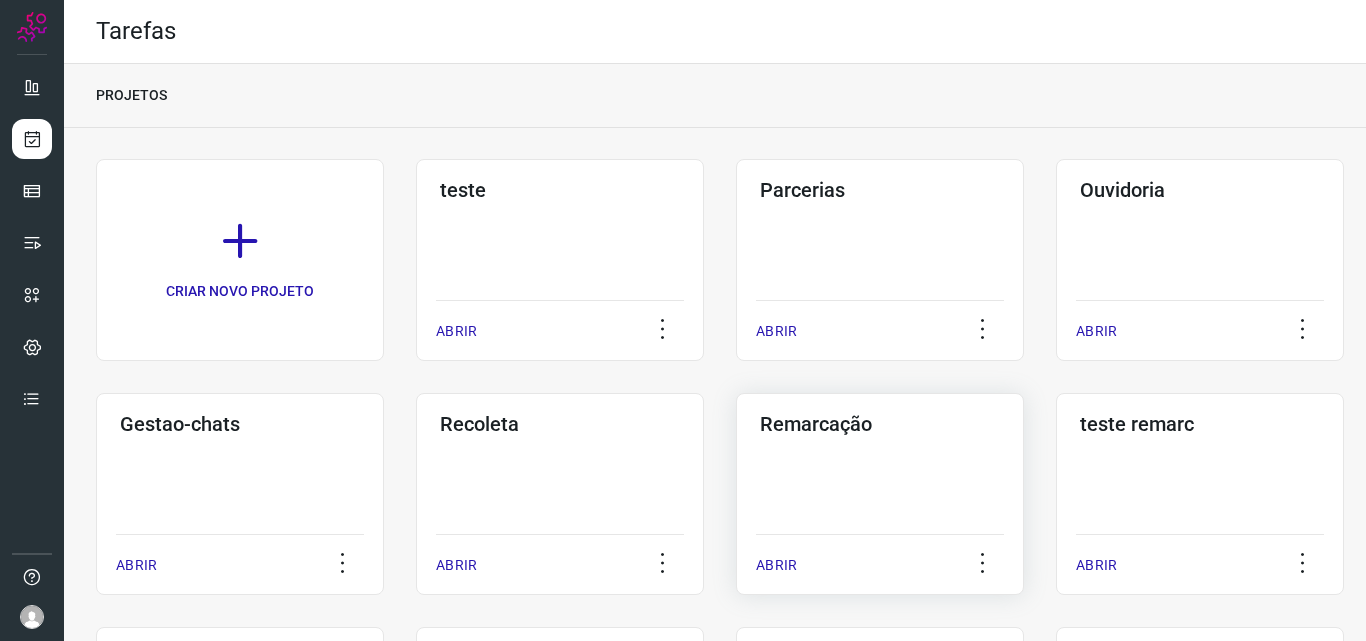
click at [813, 426] on h3 "Remarcação" at bounding box center [880, 424] width 240 height 24
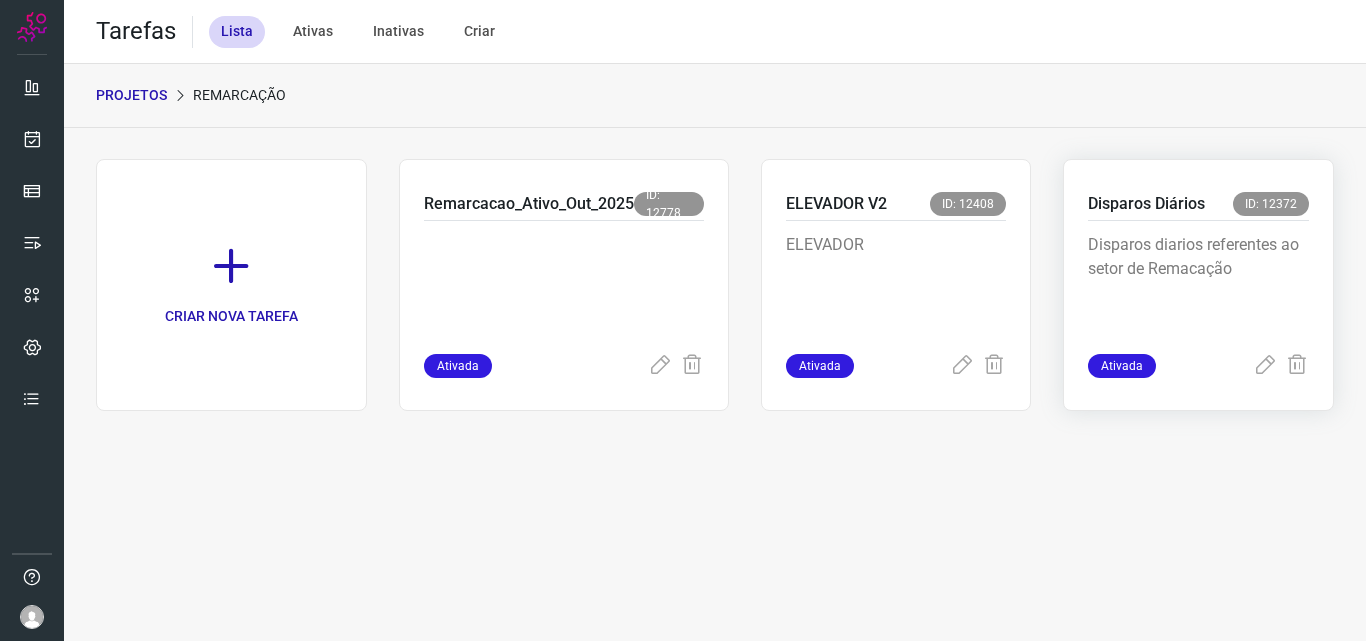
click at [1158, 196] on p "Disparos Diários" at bounding box center [1146, 204] width 117 height 24
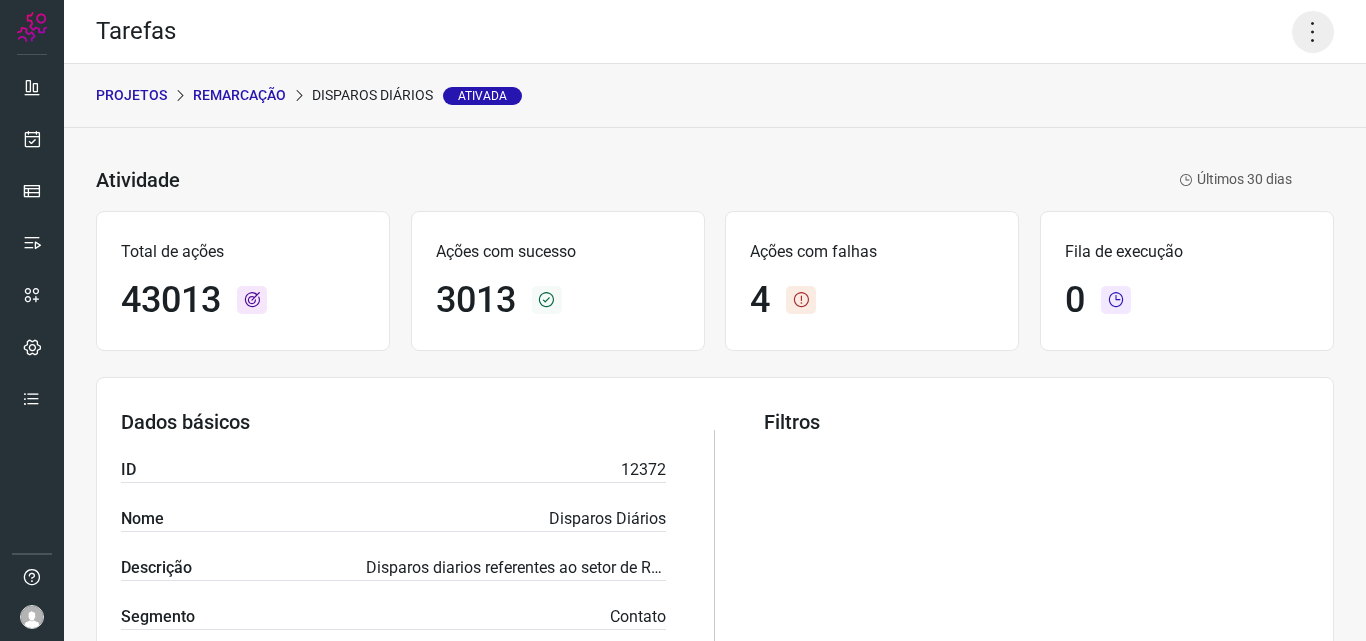
click at [1295, 26] on icon at bounding box center [1313, 32] width 42 height 42
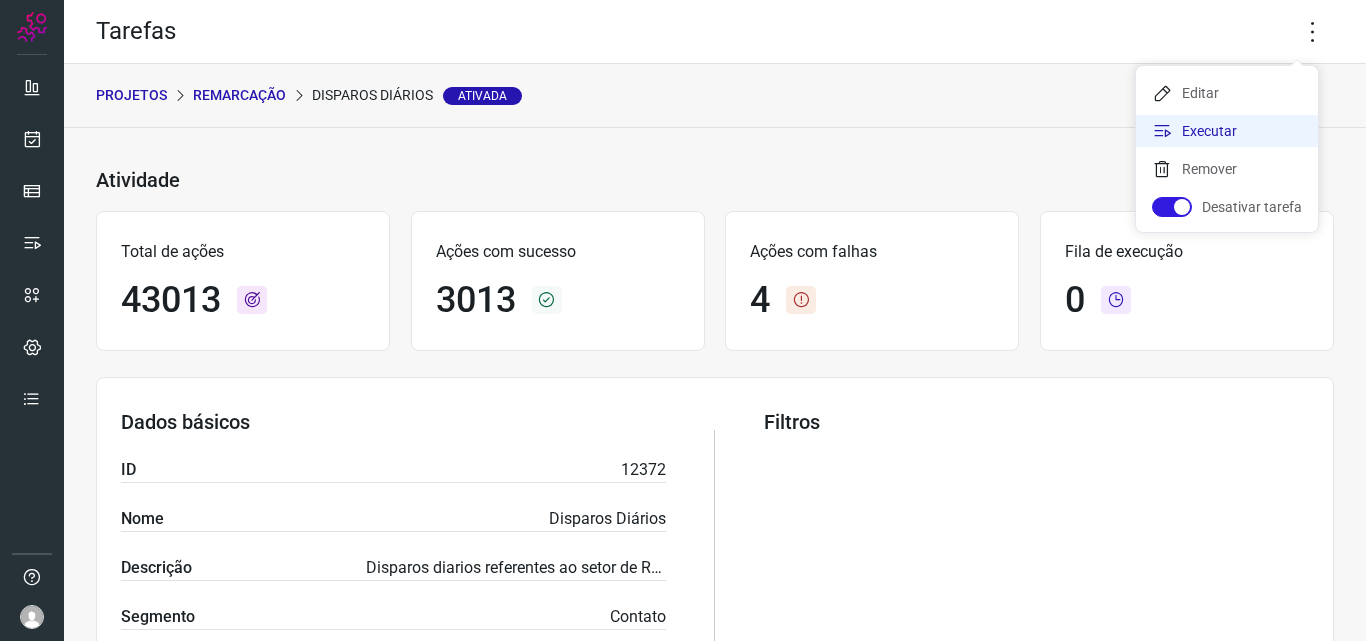
click at [1171, 125] on icon at bounding box center [1162, 131] width 20 height 20
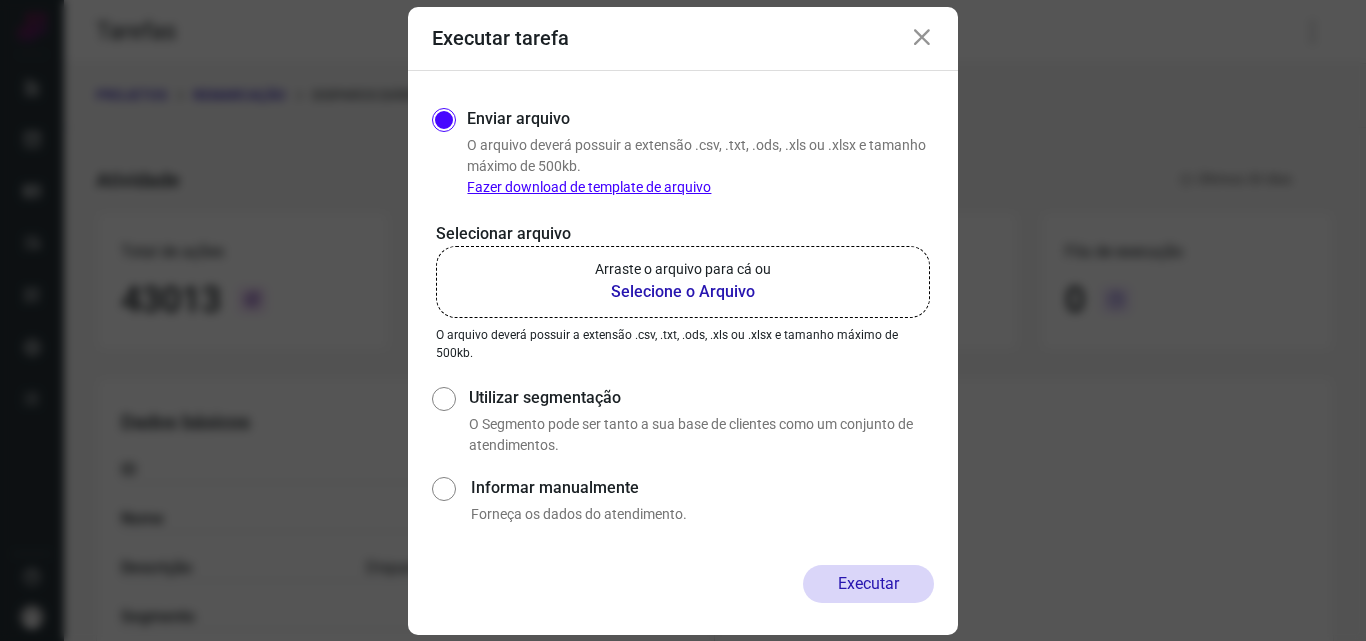
click at [638, 287] on b "Selecione o Arquivo" at bounding box center [683, 292] width 176 height 24
click at [0, 0] on input "Arraste o arquivo para cá ou Selecione o Arquivo" at bounding box center [0, 0] width 0 height 0
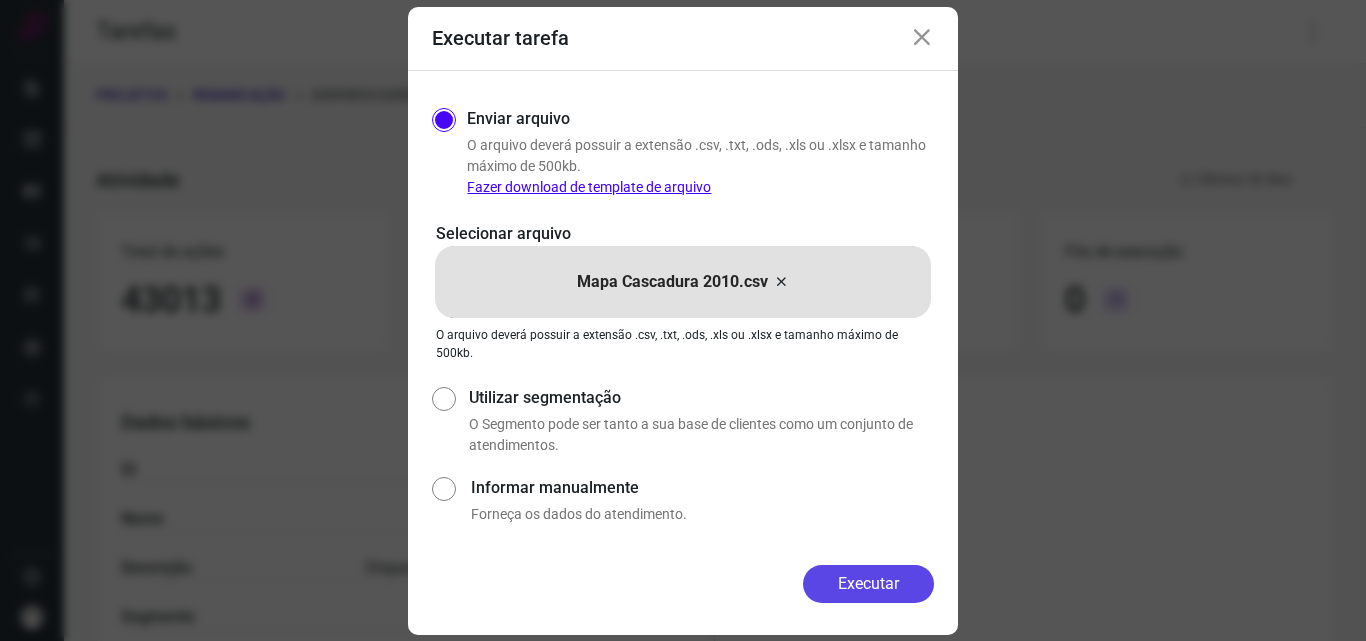
click at [878, 577] on button "Executar" at bounding box center [868, 584] width 131 height 38
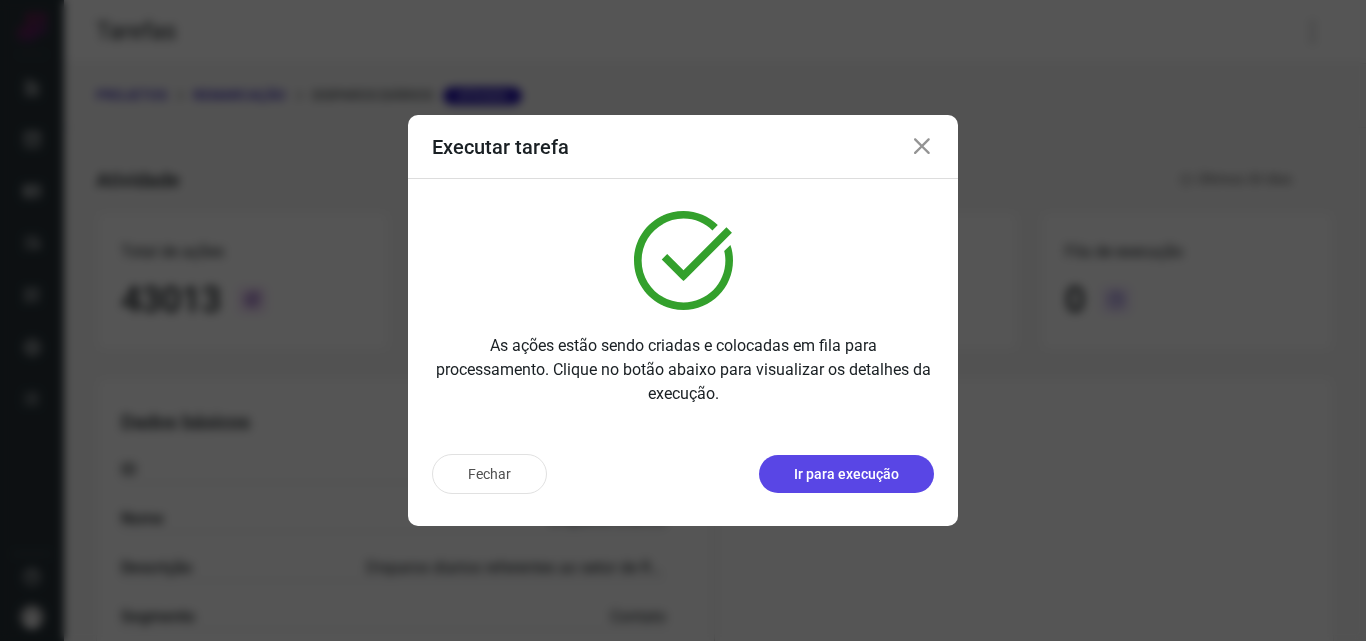
click at [859, 480] on p "Ir para execução" at bounding box center [846, 474] width 105 height 21
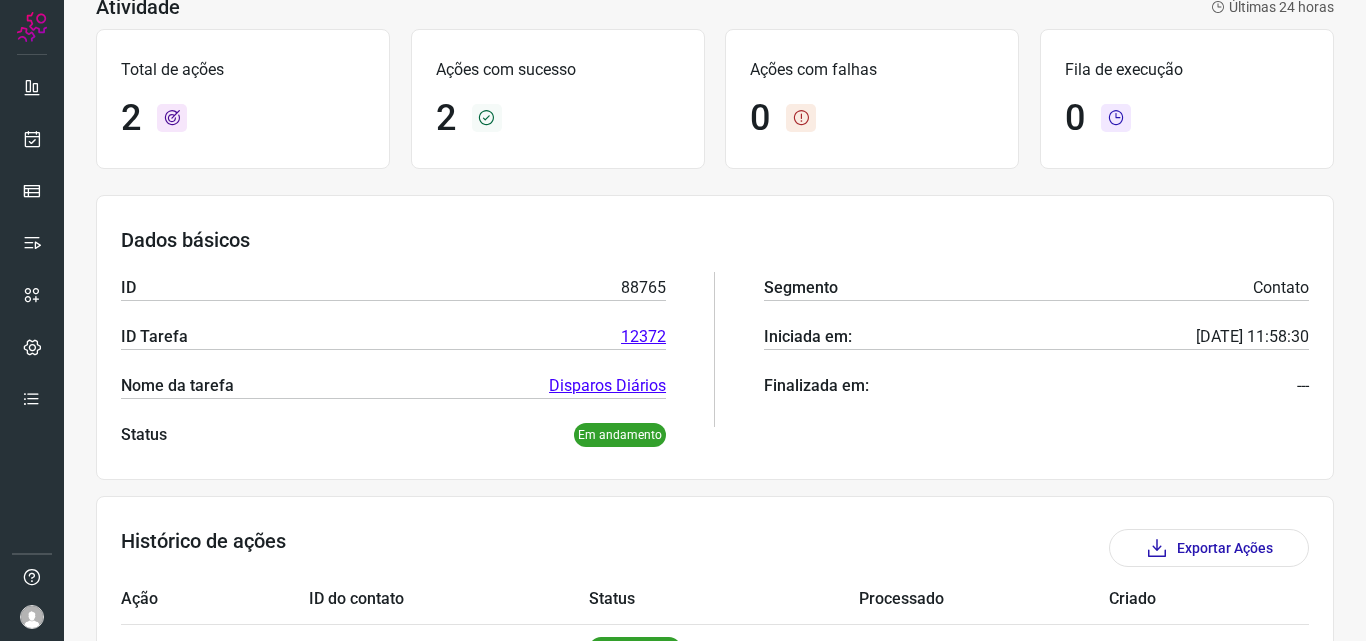
scroll to position [182, 0]
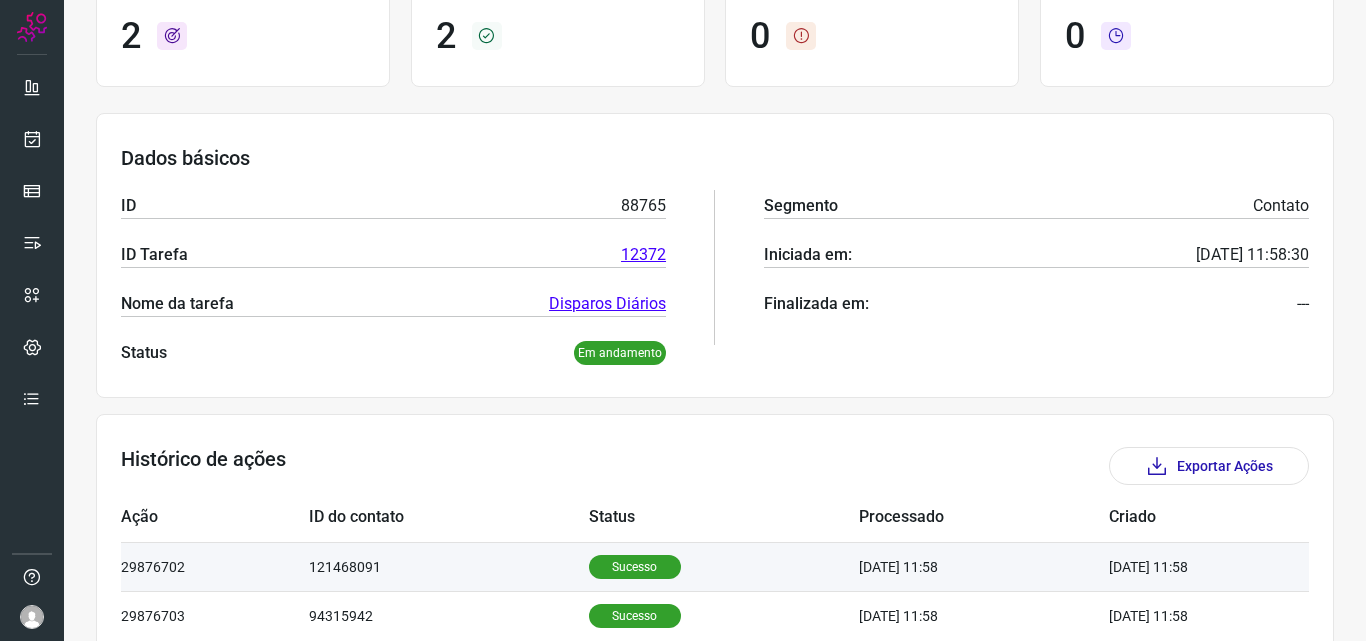
click at [607, 568] on p "Sucesso" at bounding box center [635, 567] width 92 height 24
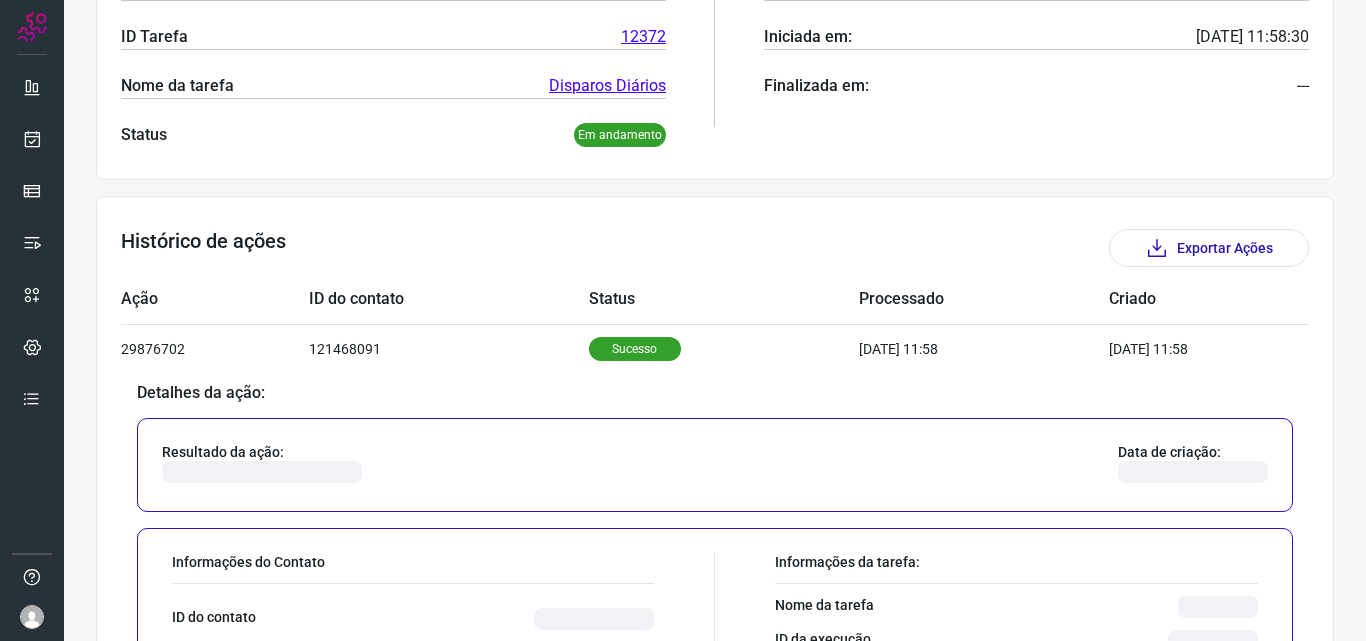
scroll to position [682, 0]
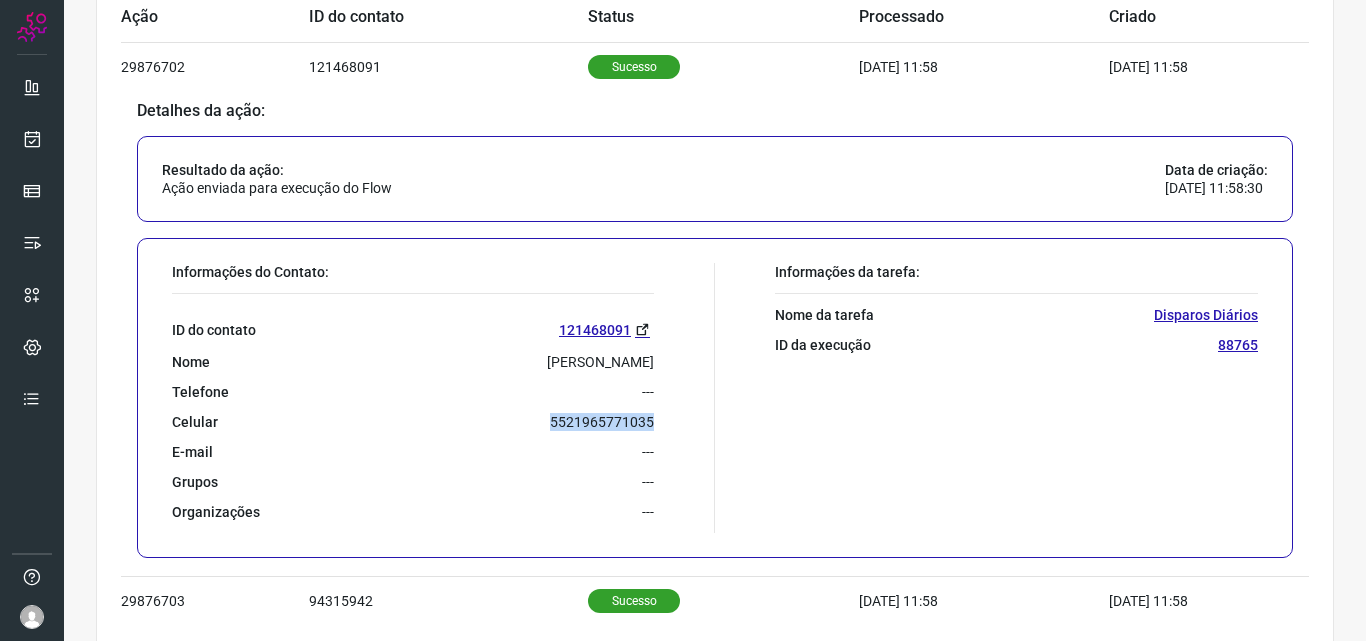
drag, startPoint x: 542, startPoint y: 419, endPoint x: 680, endPoint y: 417, distance: 138.0
click at [680, 417] on div "Informações do Contato: ID do contato 121468091 Nome Elizangela Moreira Ramos T…" at bounding box center [438, 398] width 553 height 270
copy p "5521965771035"
click at [30, 128] on link at bounding box center [32, 139] width 40 height 40
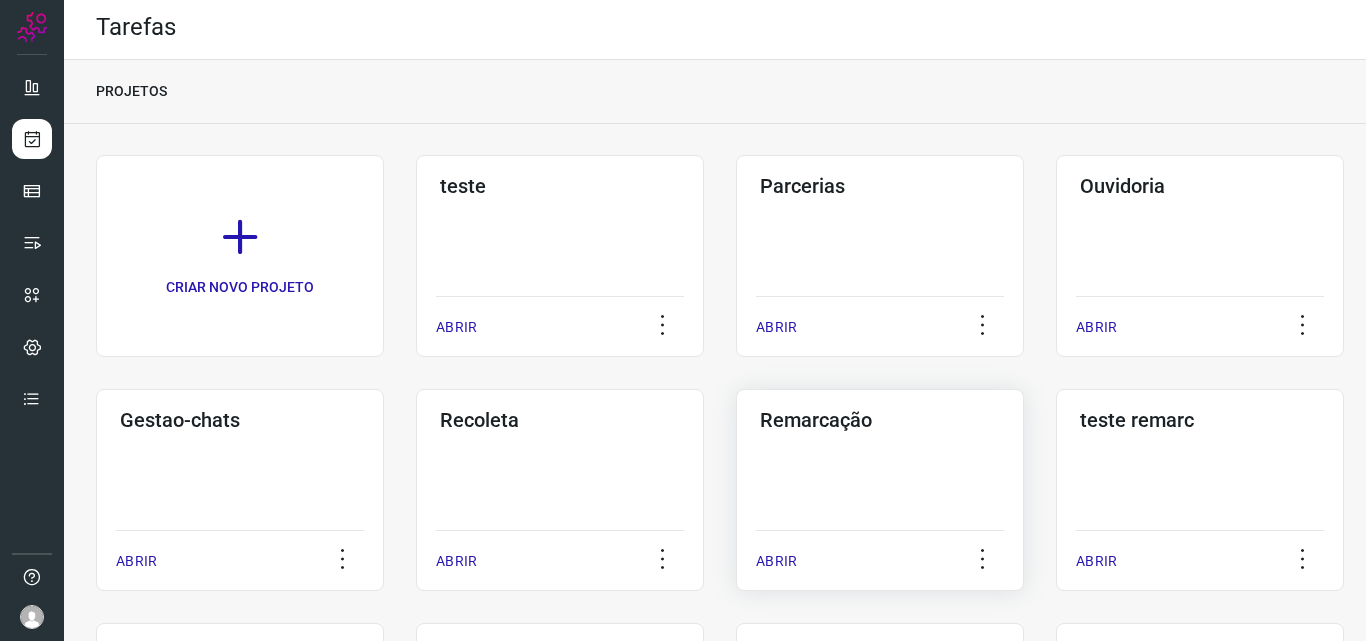
click at [810, 426] on h3 "Remarcação" at bounding box center [880, 420] width 240 height 24
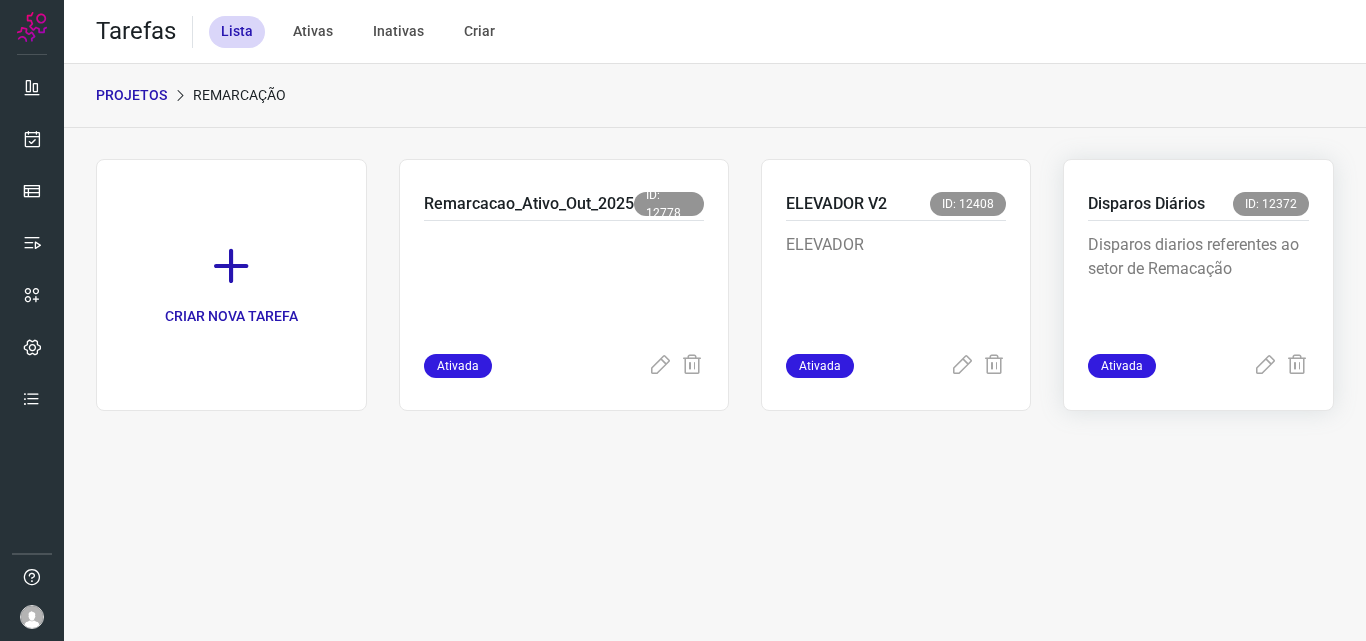
click at [1153, 207] on p "Disparos Diários" at bounding box center [1146, 204] width 117 height 24
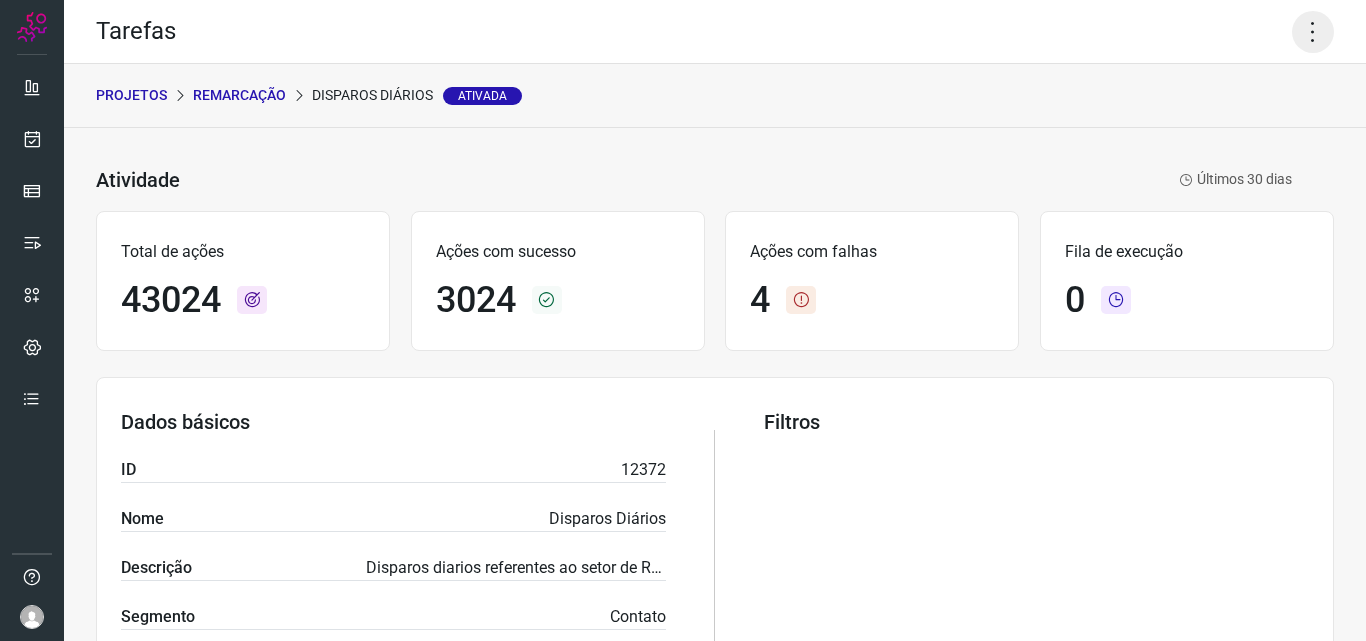
click at [1301, 39] on icon at bounding box center [1313, 32] width 42 height 42
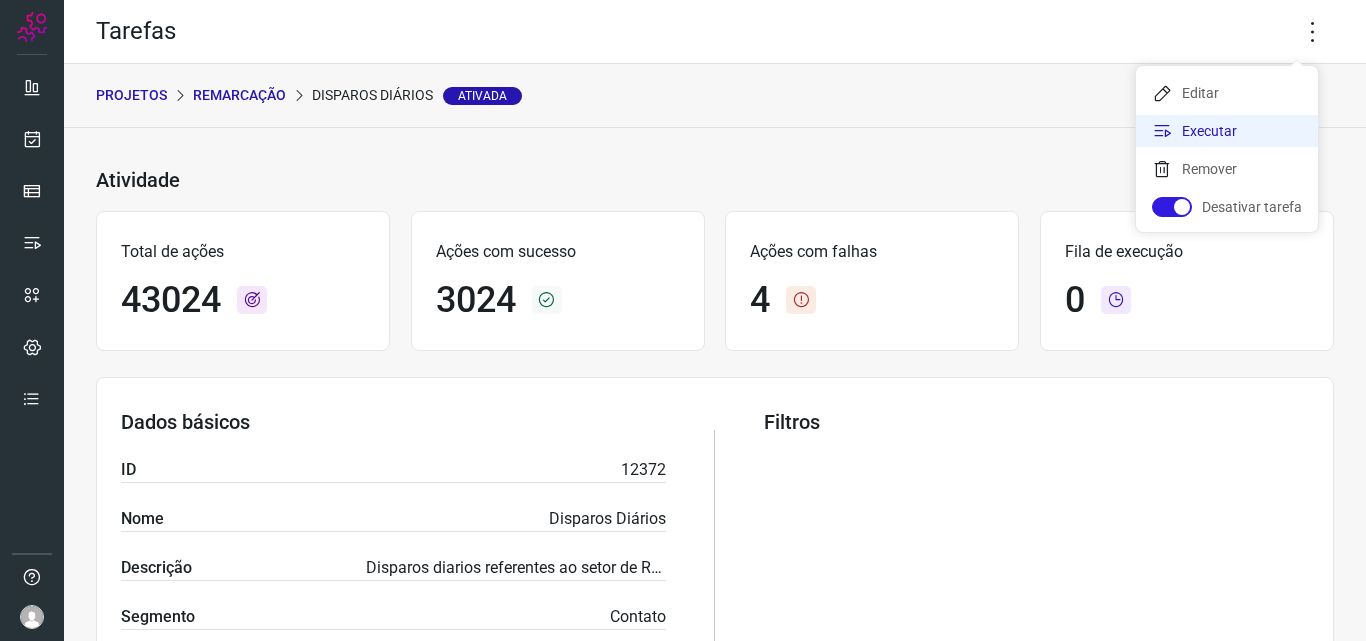
click at [1223, 125] on li "Executar" at bounding box center [1227, 131] width 182 height 32
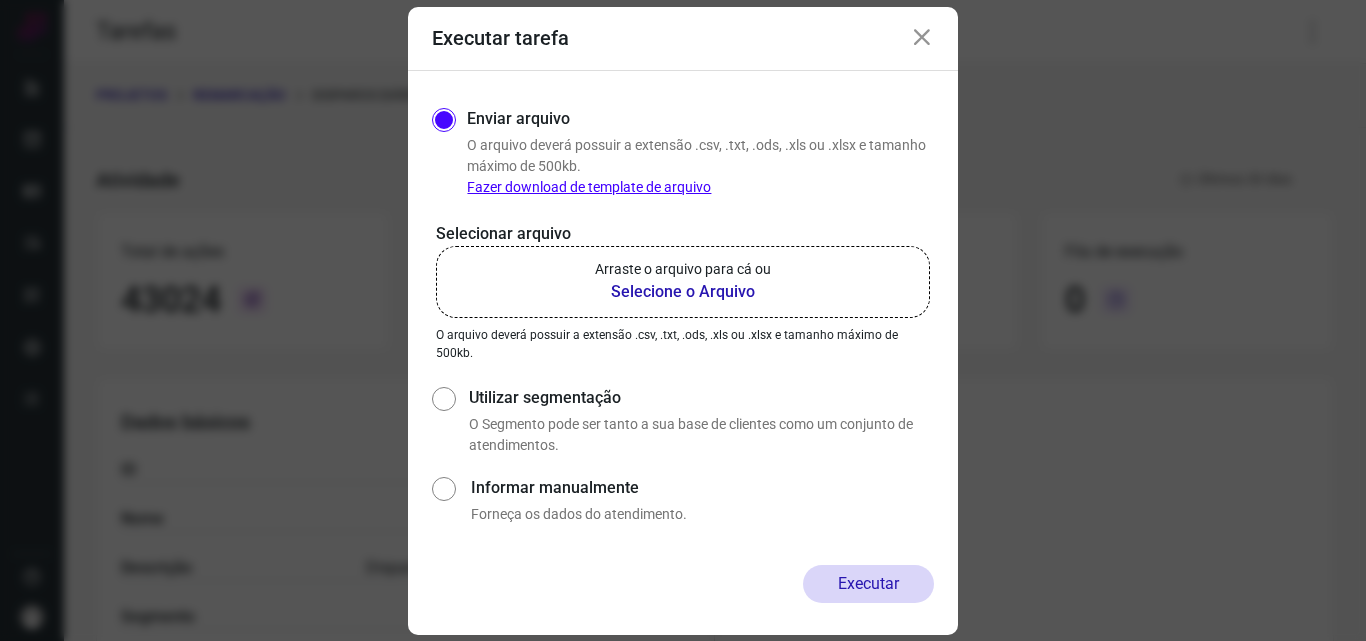
click at [692, 284] on b "Selecione o Arquivo" at bounding box center [683, 292] width 176 height 24
click at [0, 0] on input "Arraste o arquivo para cá ou Selecione o Arquivo" at bounding box center [0, 0] width 0 height 0
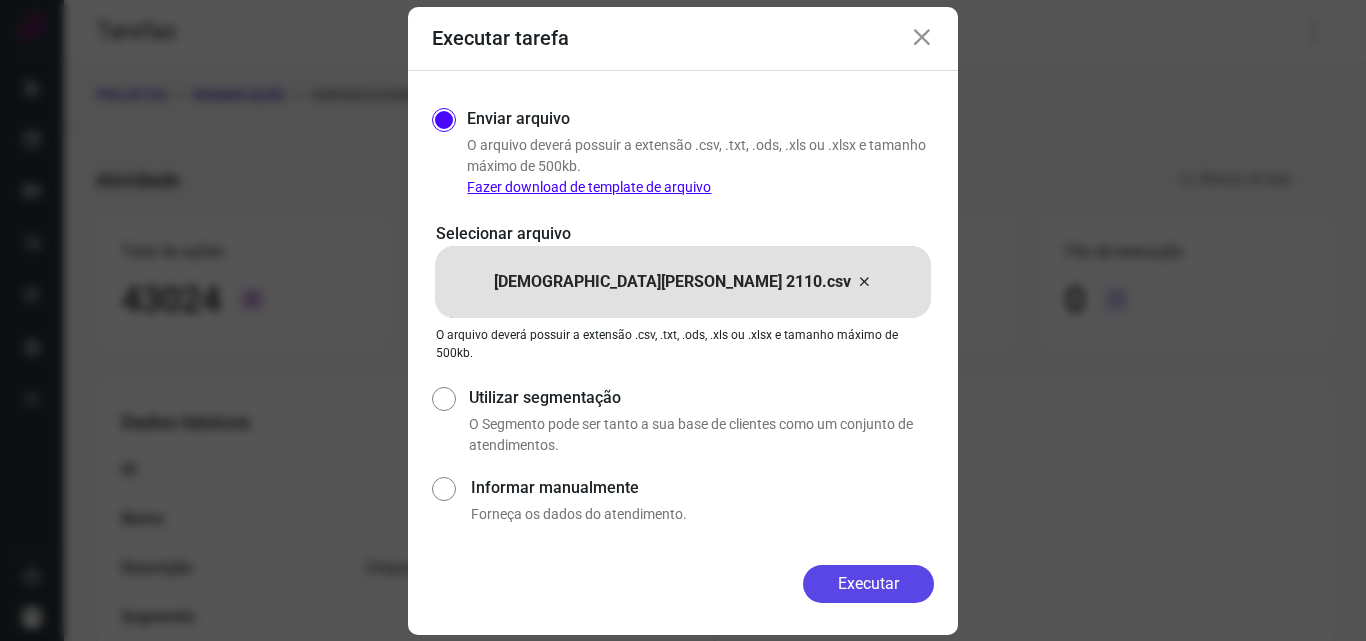
click at [858, 573] on button "Executar" at bounding box center [868, 584] width 131 height 38
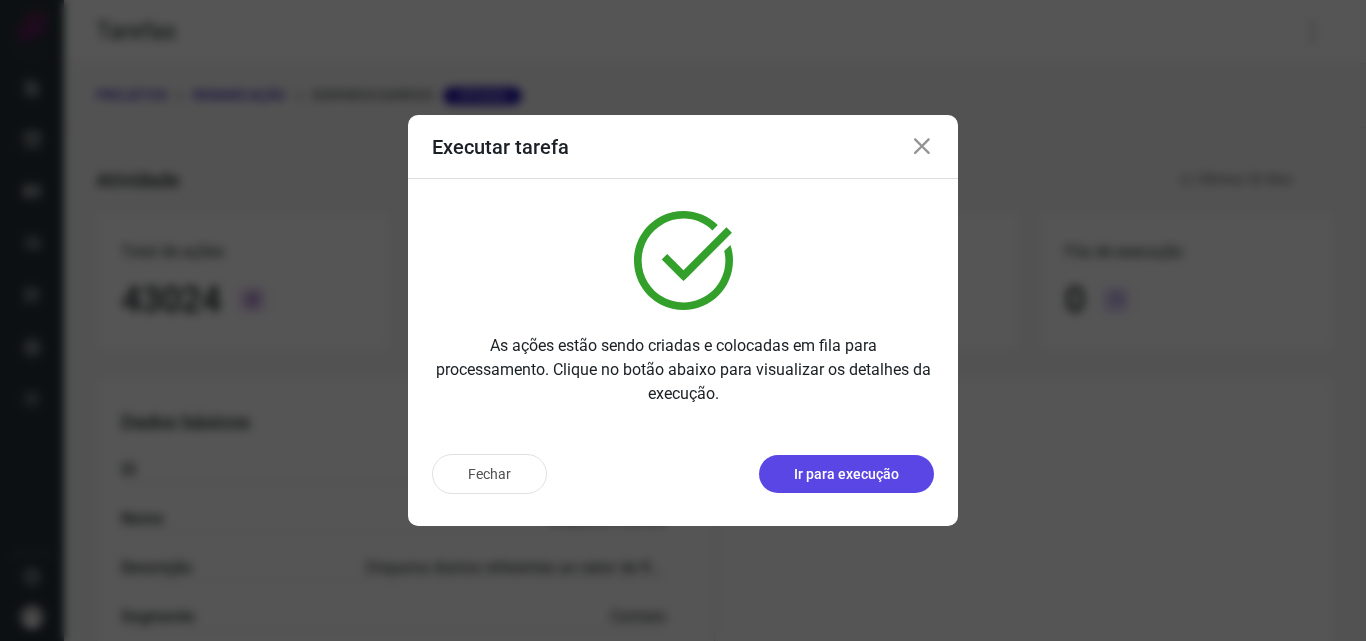
click at [845, 486] on button "Ir para execução" at bounding box center [846, 474] width 175 height 38
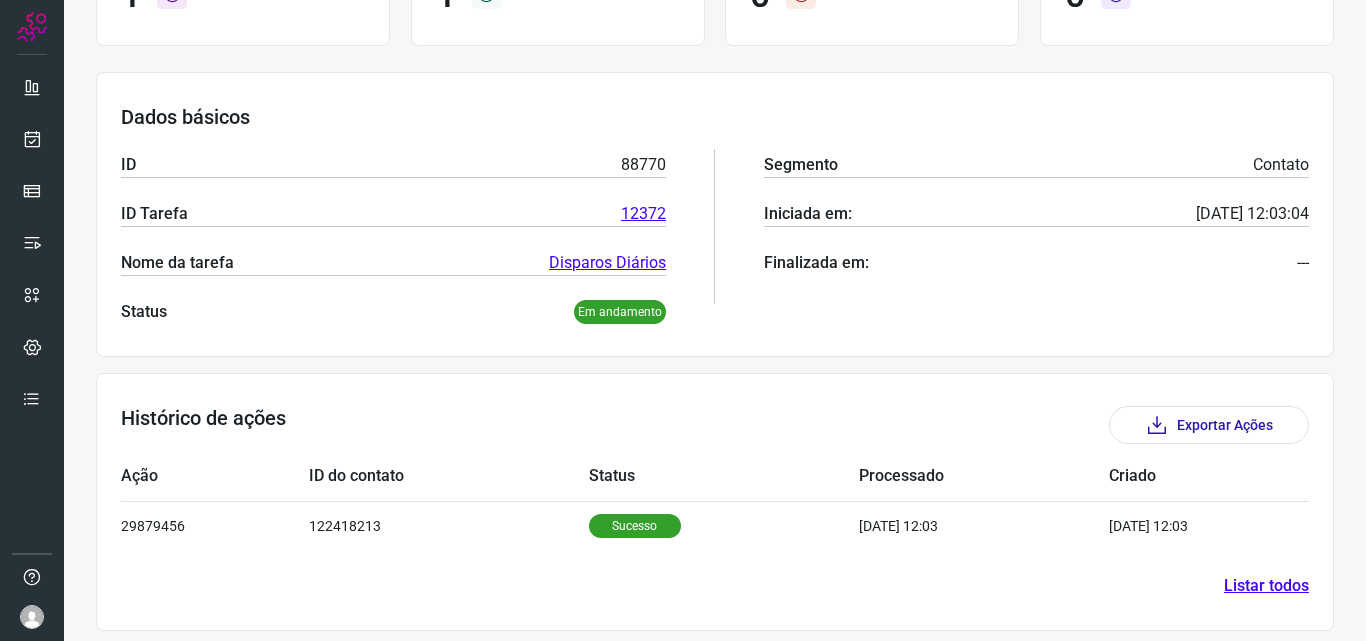
scroll to position [233, 0]
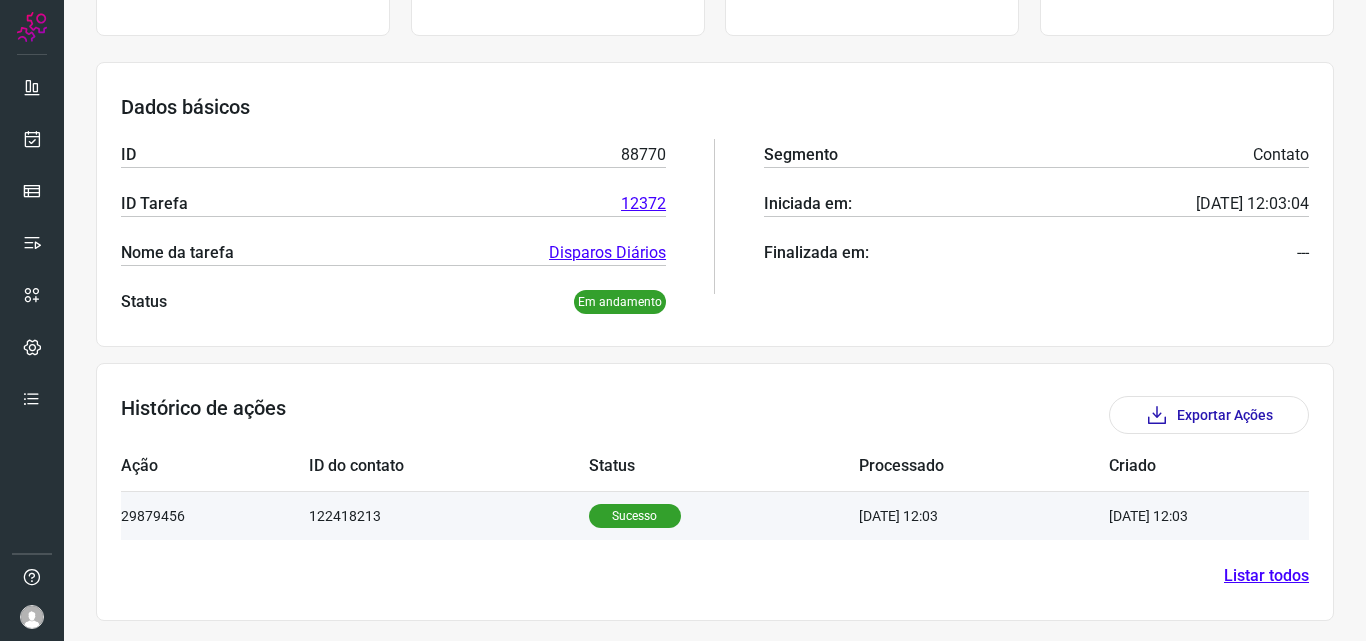
click at [602, 523] on p "Sucesso" at bounding box center [635, 516] width 92 height 24
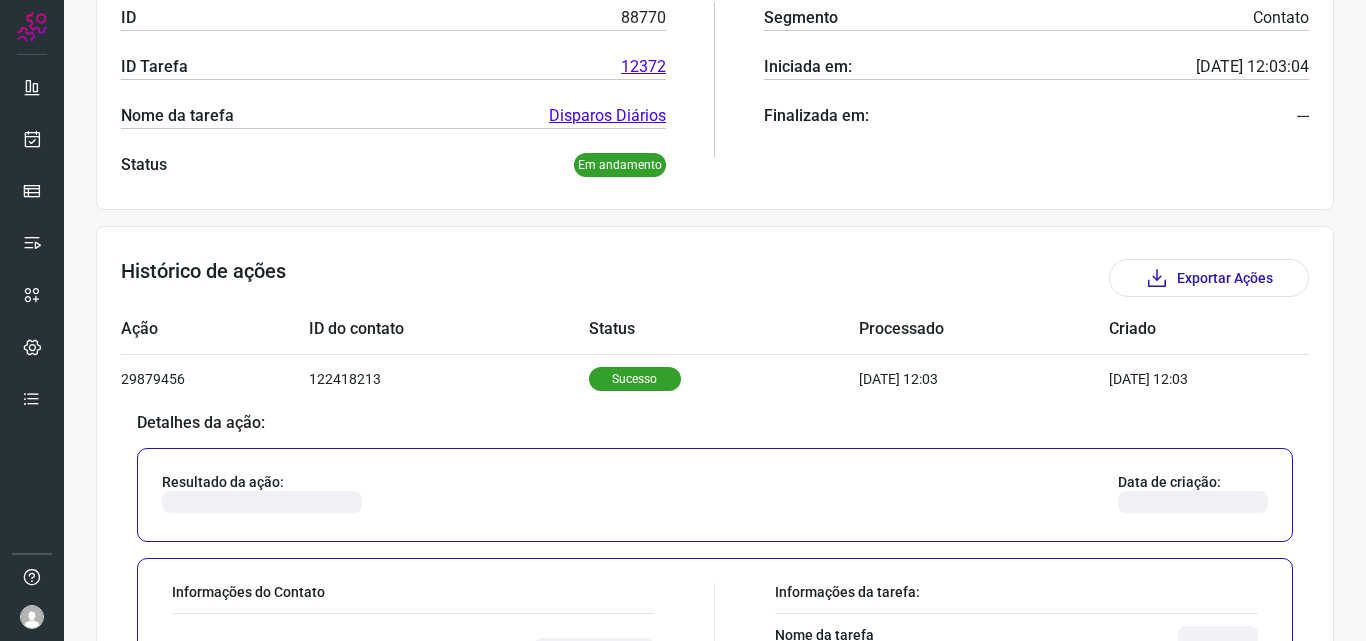
scroll to position [633, 0]
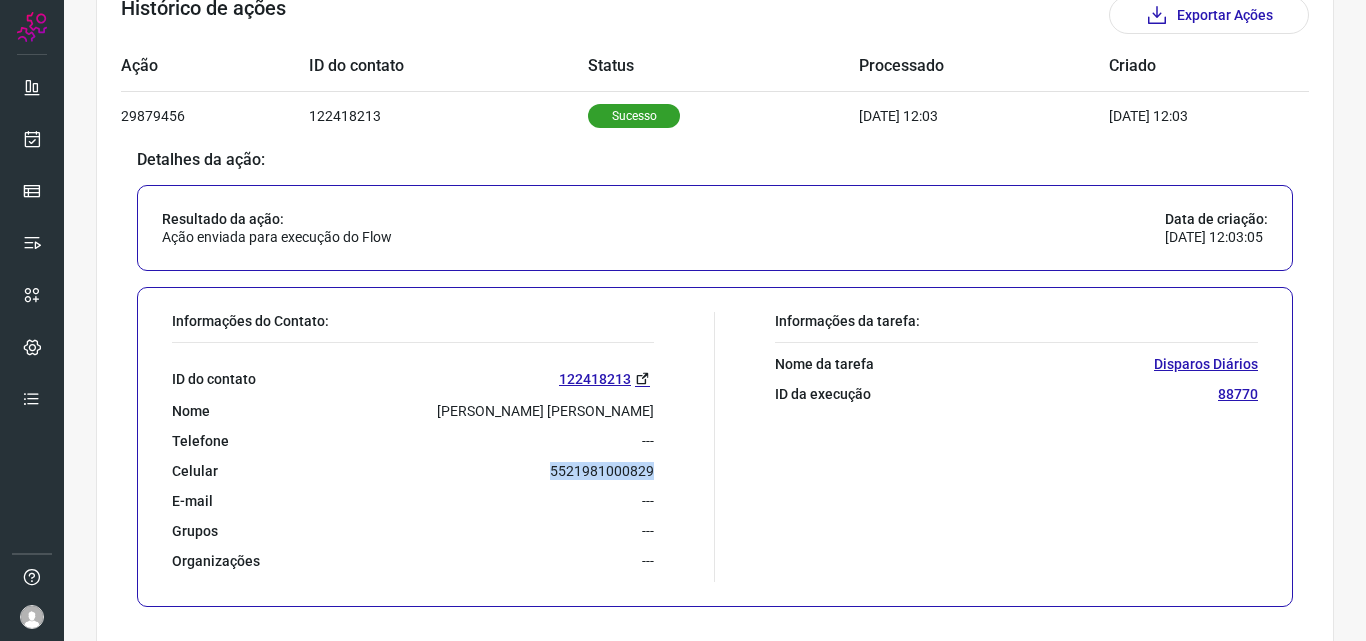
drag, startPoint x: 539, startPoint y: 465, endPoint x: 660, endPoint y: 479, distance: 121.8
click at [660, 479] on div "Informações do Contato: ID do contato 122418213 Nome Isaac Ribeiro De Lima Tele…" at bounding box center [438, 447] width 553 height 270
copy p "5521981000829"
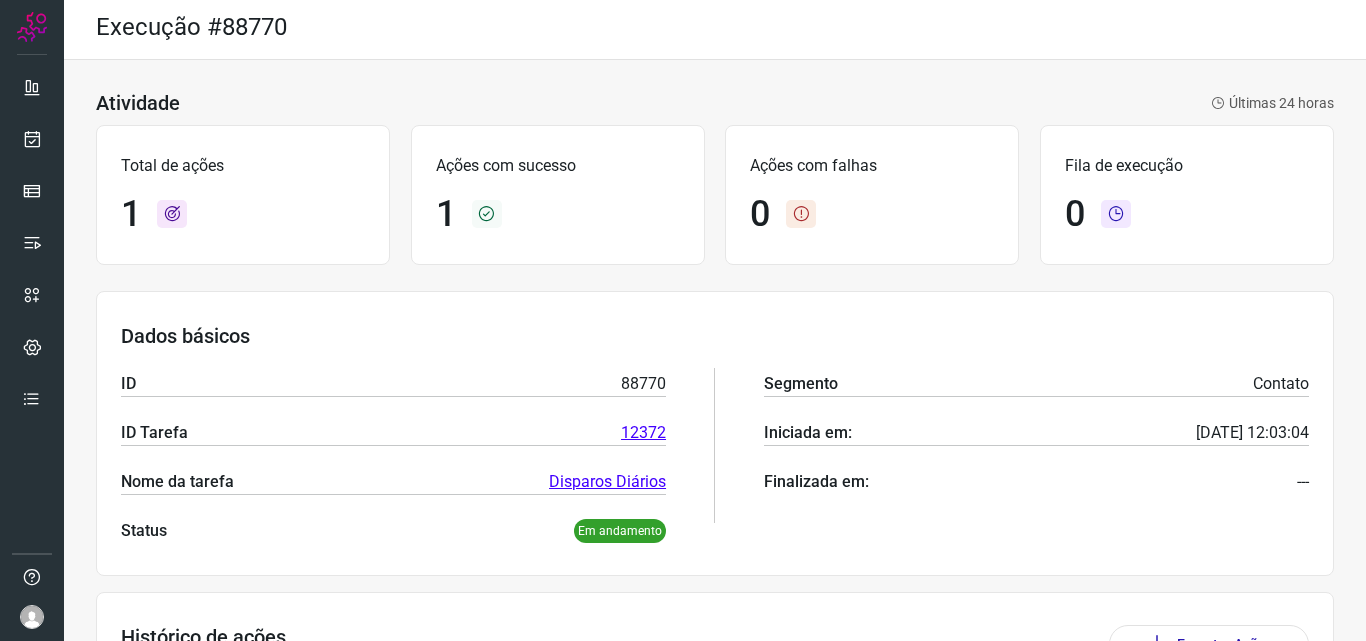
scroll to position [0, 0]
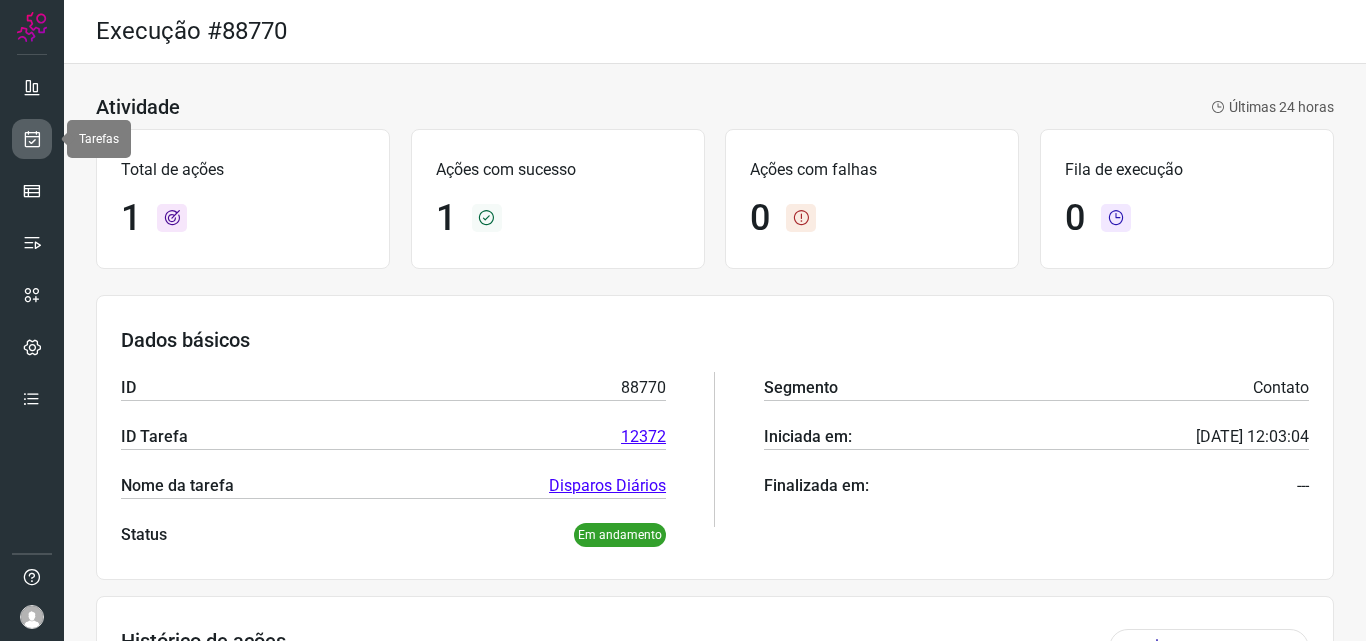
click at [32, 130] on icon at bounding box center [32, 139] width 21 height 20
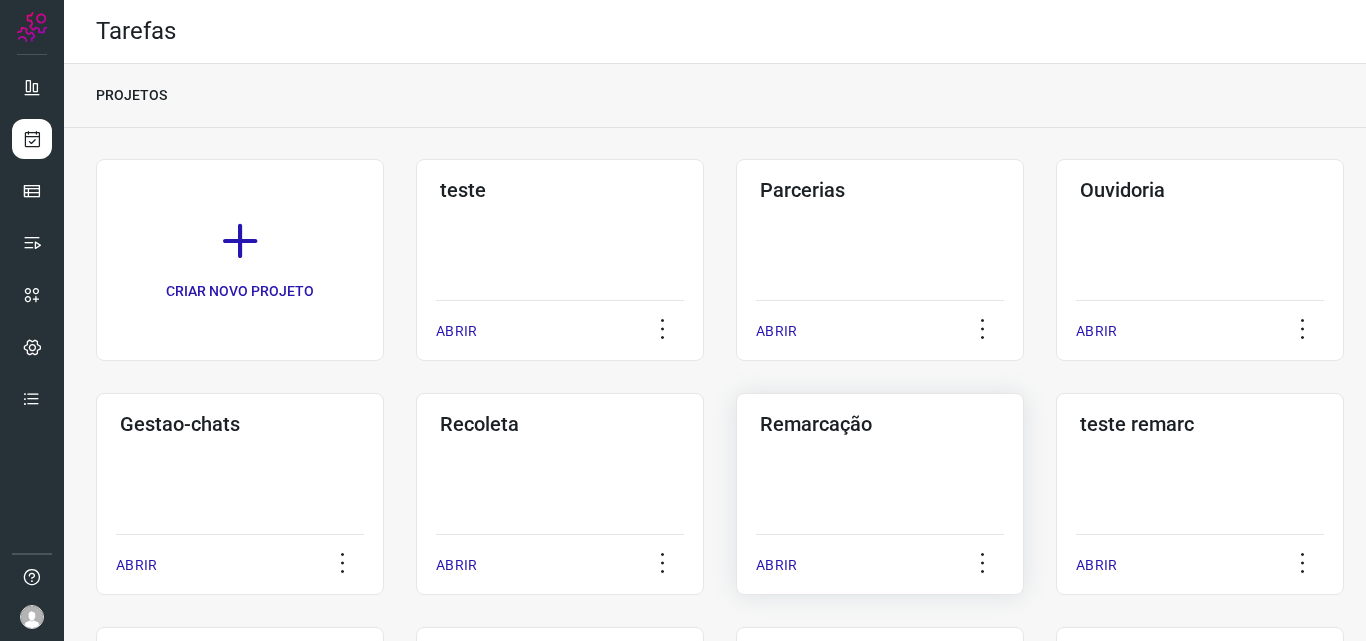
click at [823, 417] on h3 "Remarcação" at bounding box center [880, 424] width 240 height 24
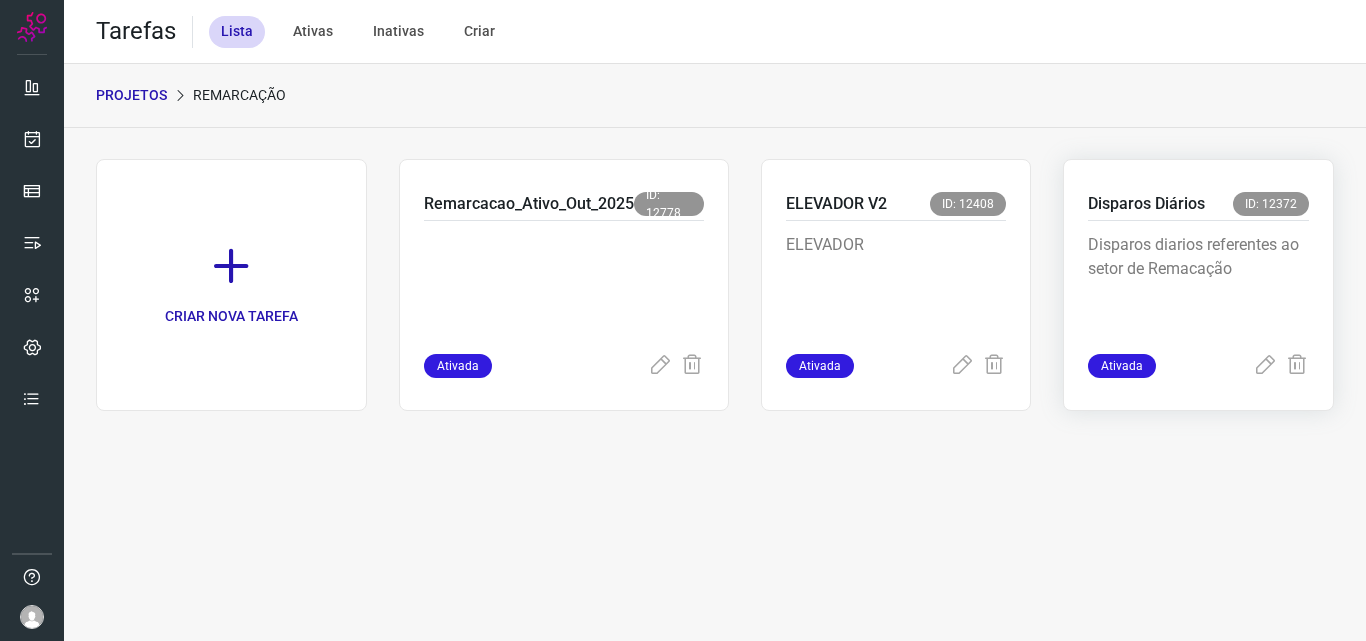
click at [1152, 198] on p "Disparos Diários" at bounding box center [1146, 204] width 117 height 24
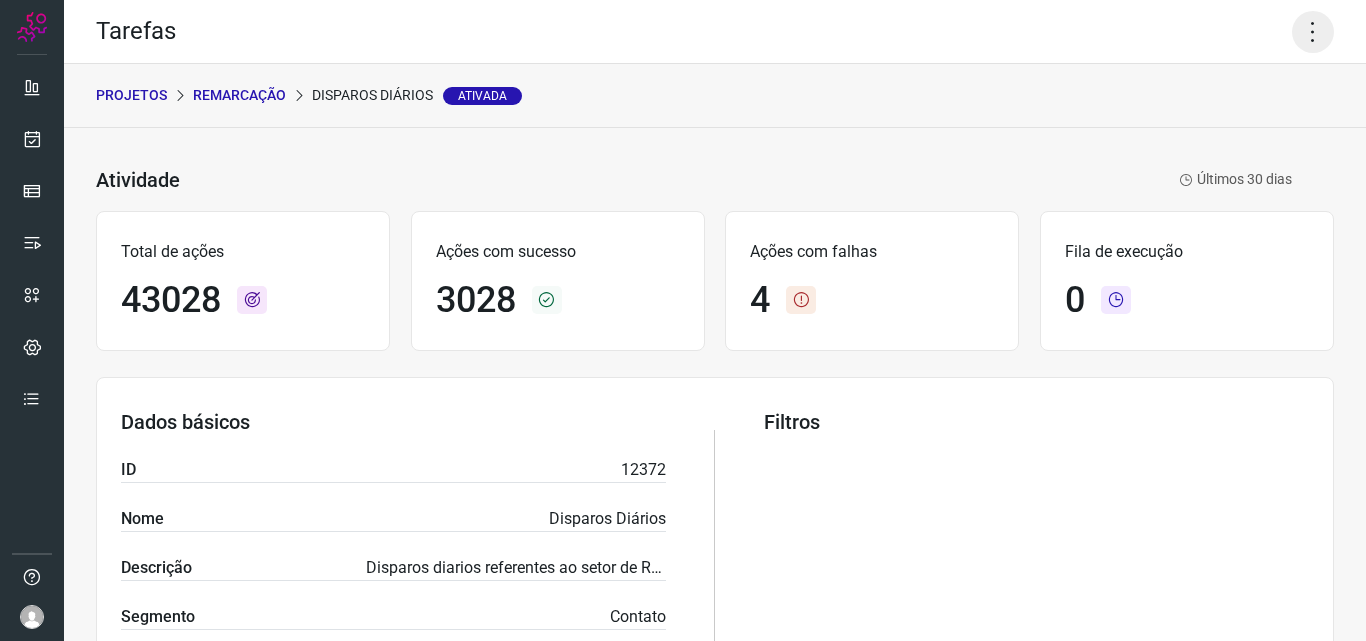
click at [1299, 31] on icon at bounding box center [1313, 32] width 42 height 42
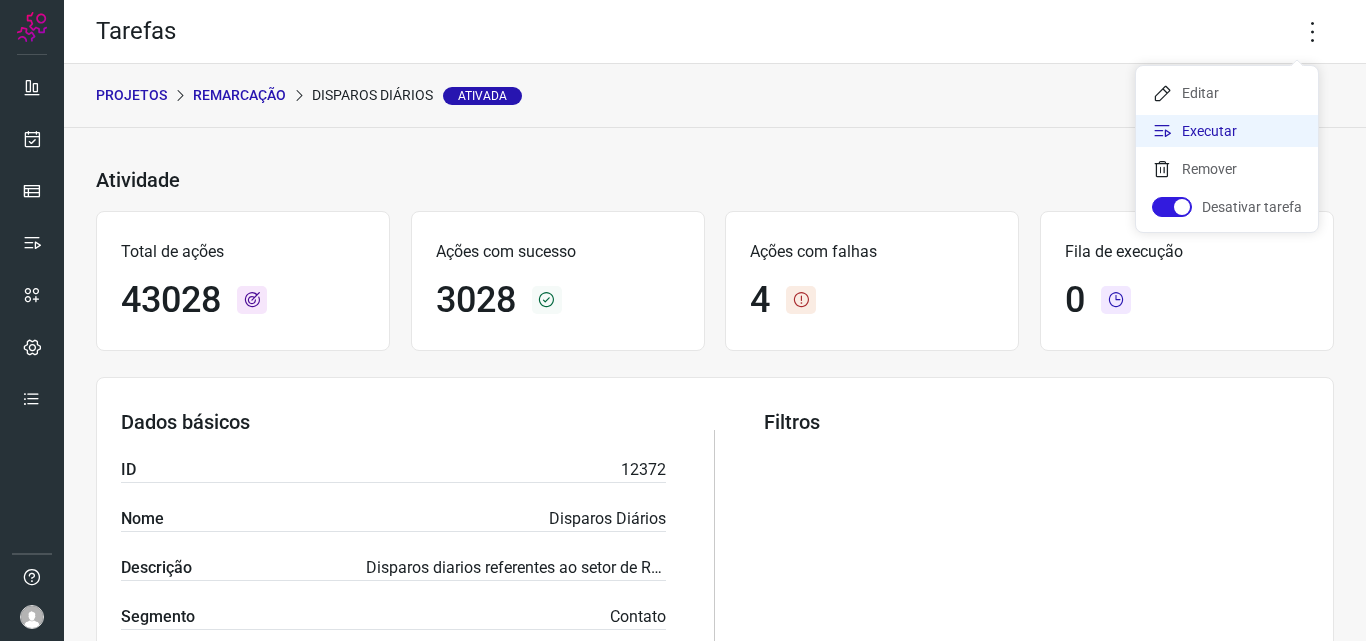
click at [1210, 131] on li "Executar" at bounding box center [1227, 131] width 182 height 32
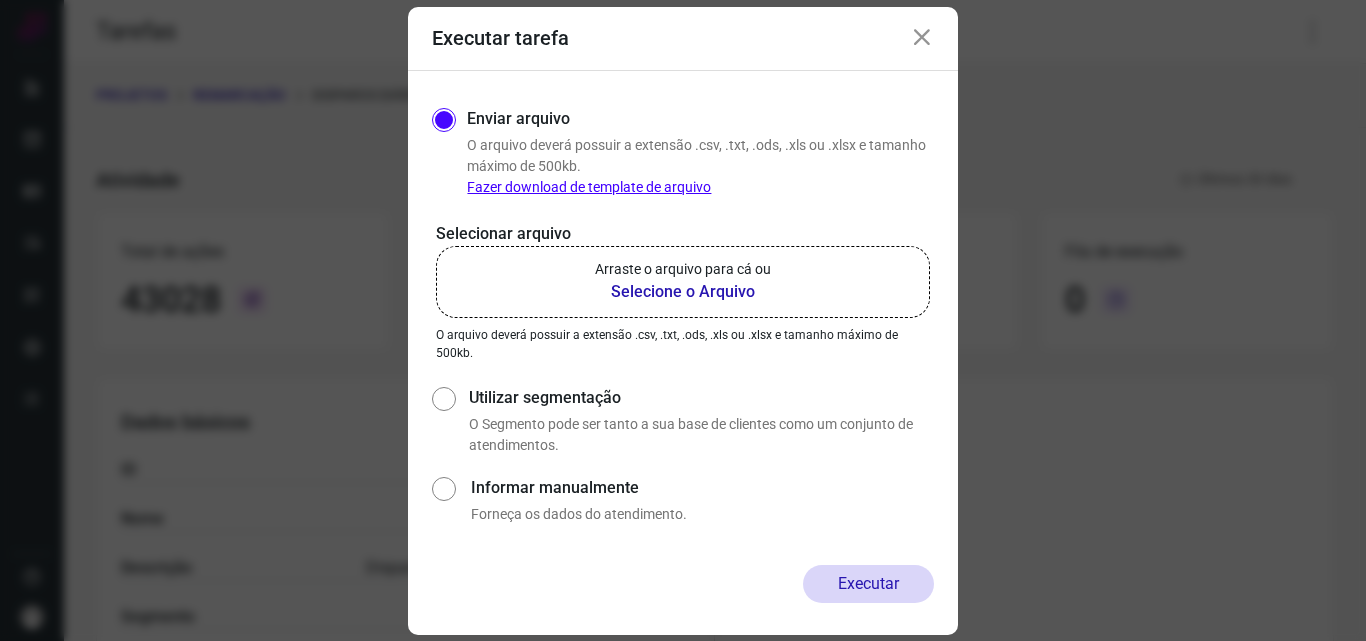
click at [675, 297] on b "Selecione o Arquivo" at bounding box center [683, 292] width 176 height 24
click at [0, 0] on input "Arraste o arquivo para cá ou Selecione o Arquivo" at bounding box center [0, 0] width 0 height 0
click at [919, 30] on icon at bounding box center [922, 38] width 24 height 24
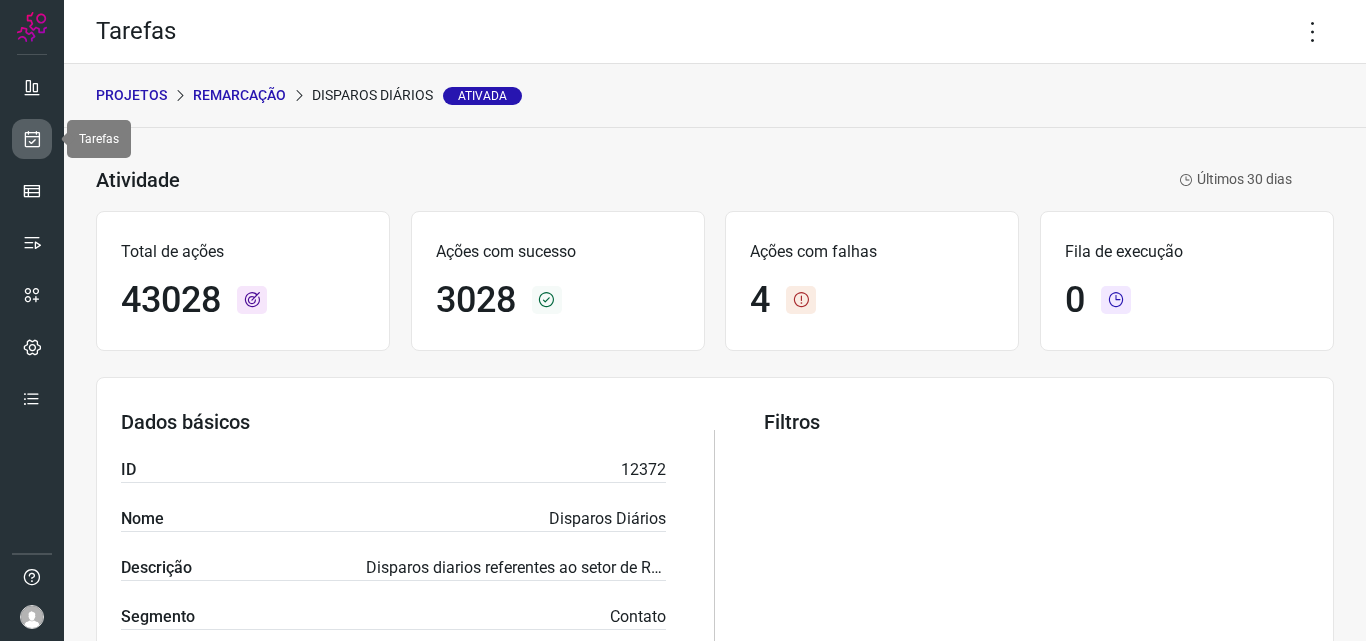
click at [29, 132] on icon at bounding box center [32, 139] width 21 height 20
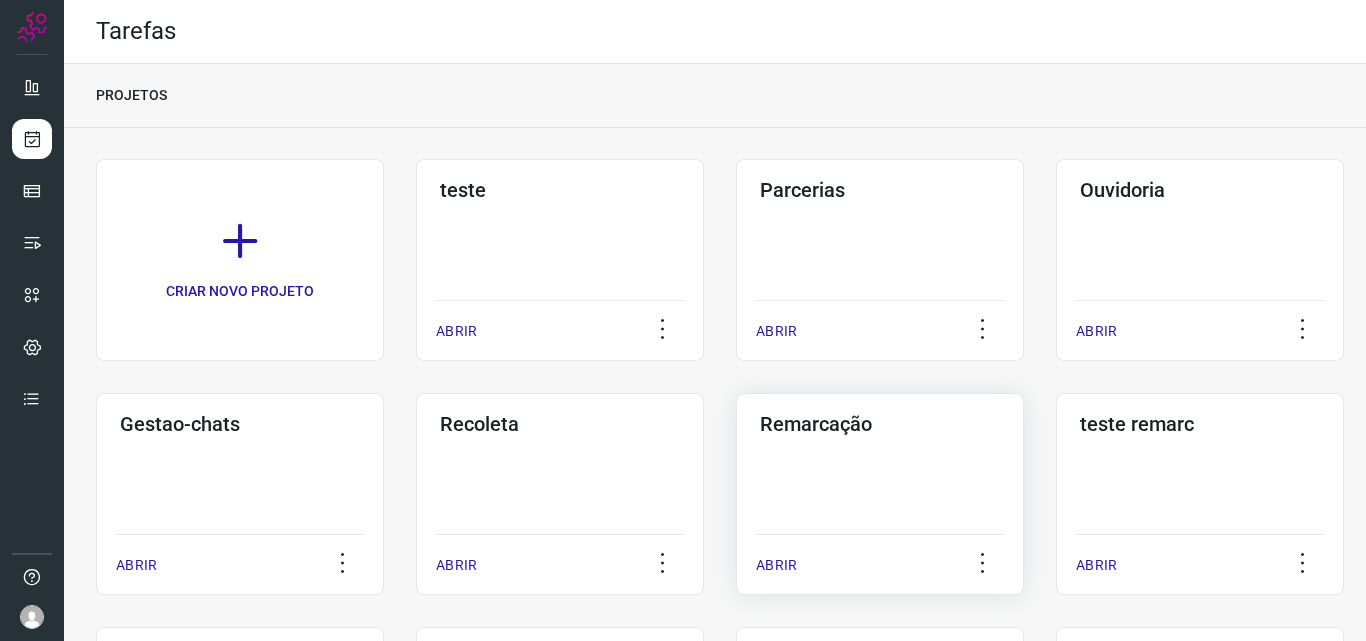
click at [851, 423] on h3 "Remarcação" at bounding box center [880, 424] width 240 height 24
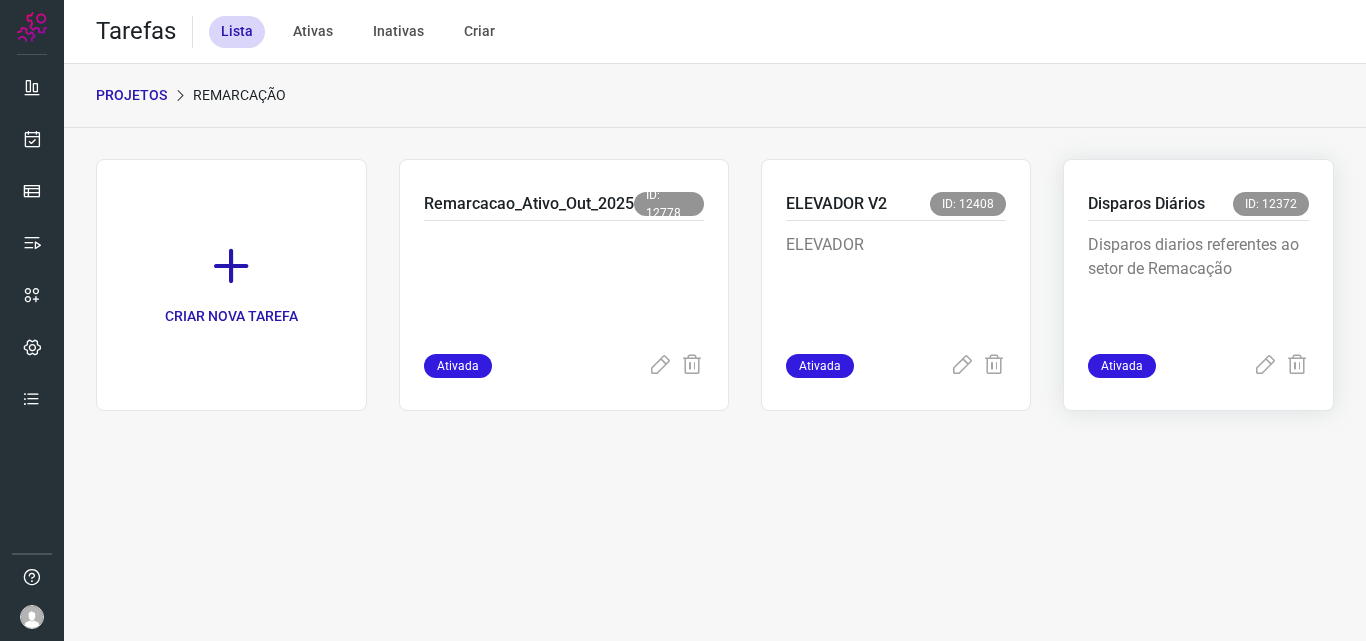
click at [1143, 209] on p "Disparos Diários" at bounding box center [1146, 204] width 117 height 24
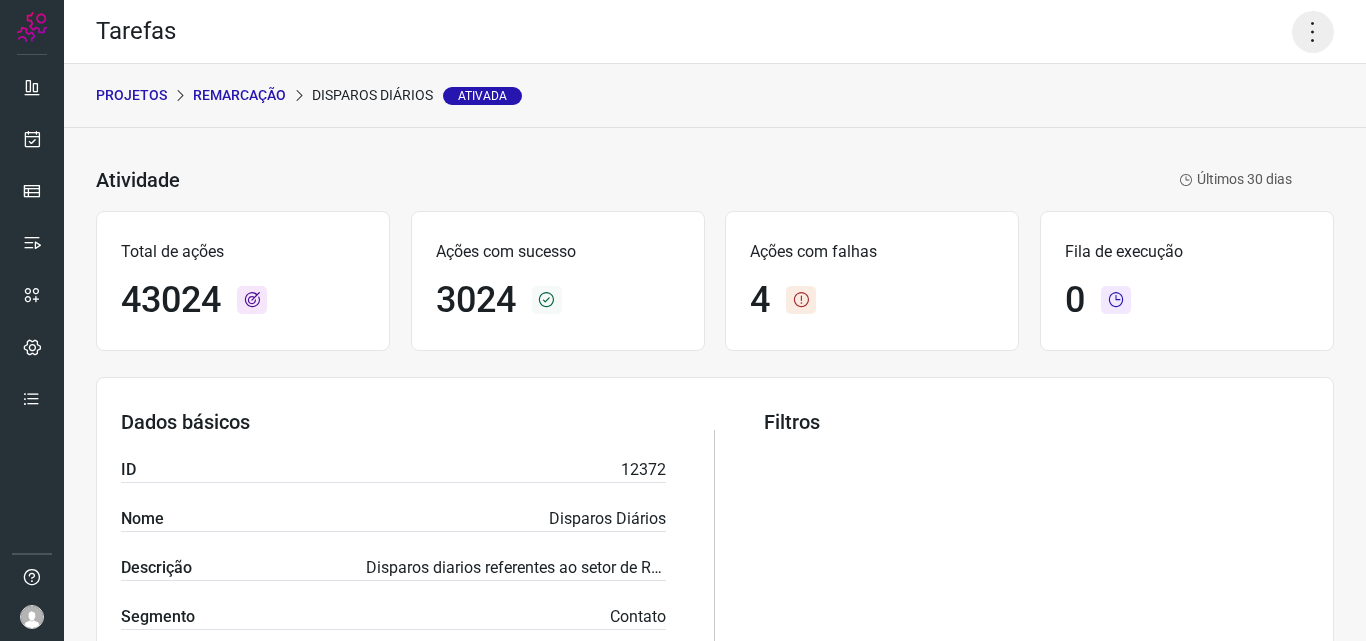
click at [1297, 26] on icon at bounding box center [1313, 32] width 42 height 42
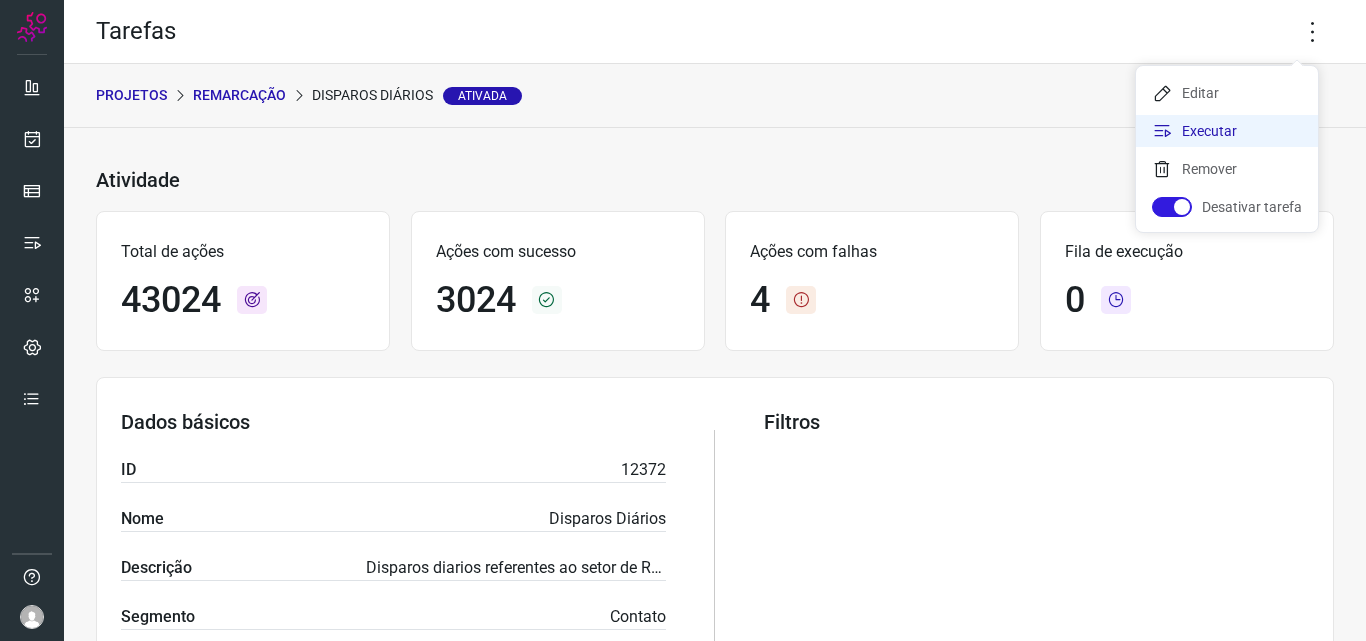
click at [1206, 120] on li "Executar" at bounding box center [1227, 131] width 182 height 32
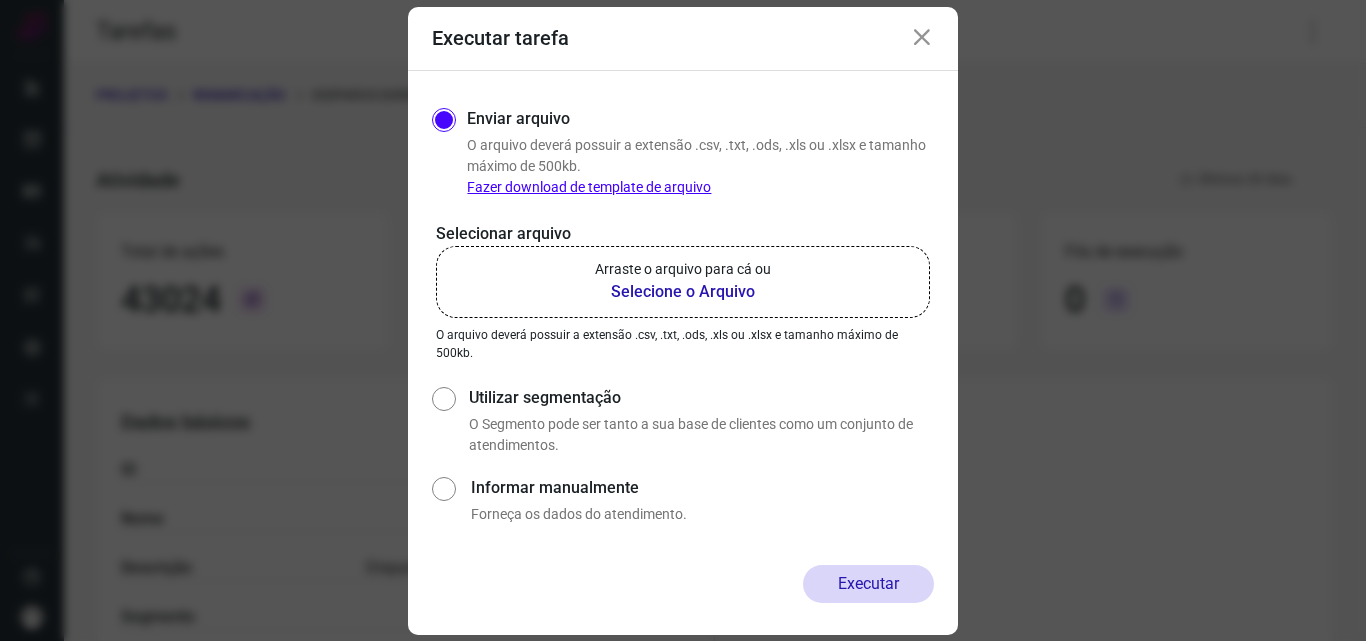
click at [644, 287] on b "Selecione o Arquivo" at bounding box center [683, 292] width 176 height 24
click at [0, 0] on input "Arraste o arquivo para cá ou Selecione o Arquivo" at bounding box center [0, 0] width 0 height 0
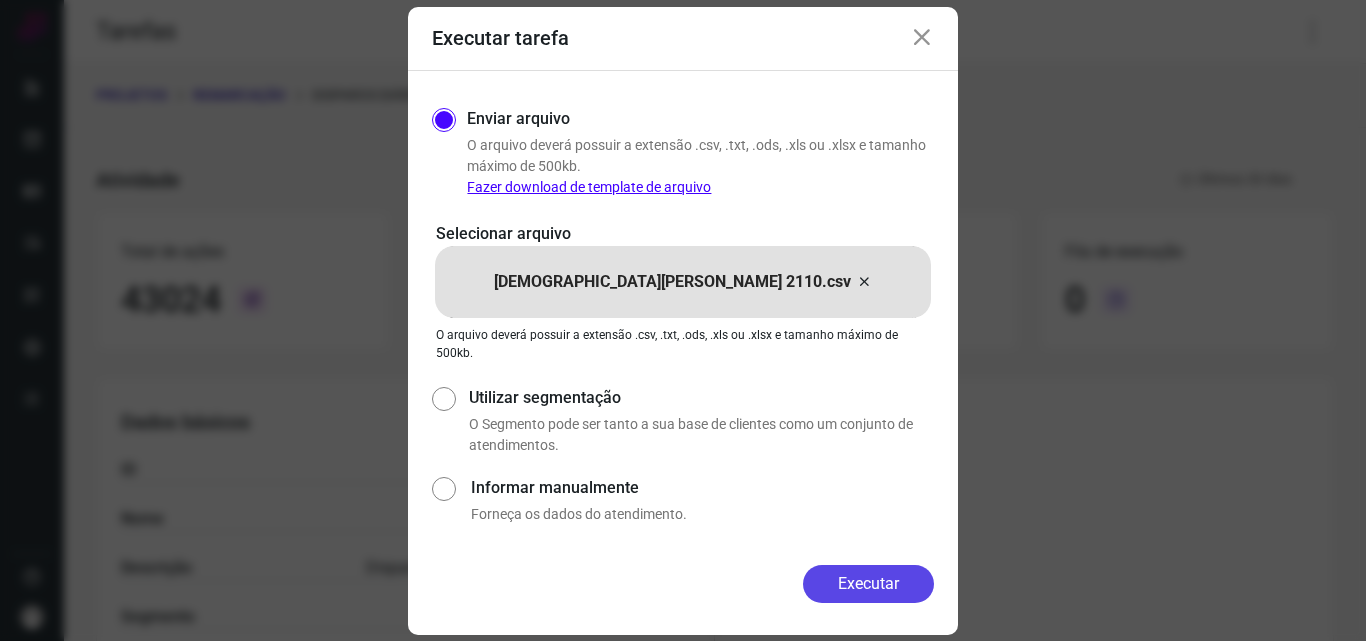
click at [872, 585] on button "Executar" at bounding box center [868, 584] width 131 height 38
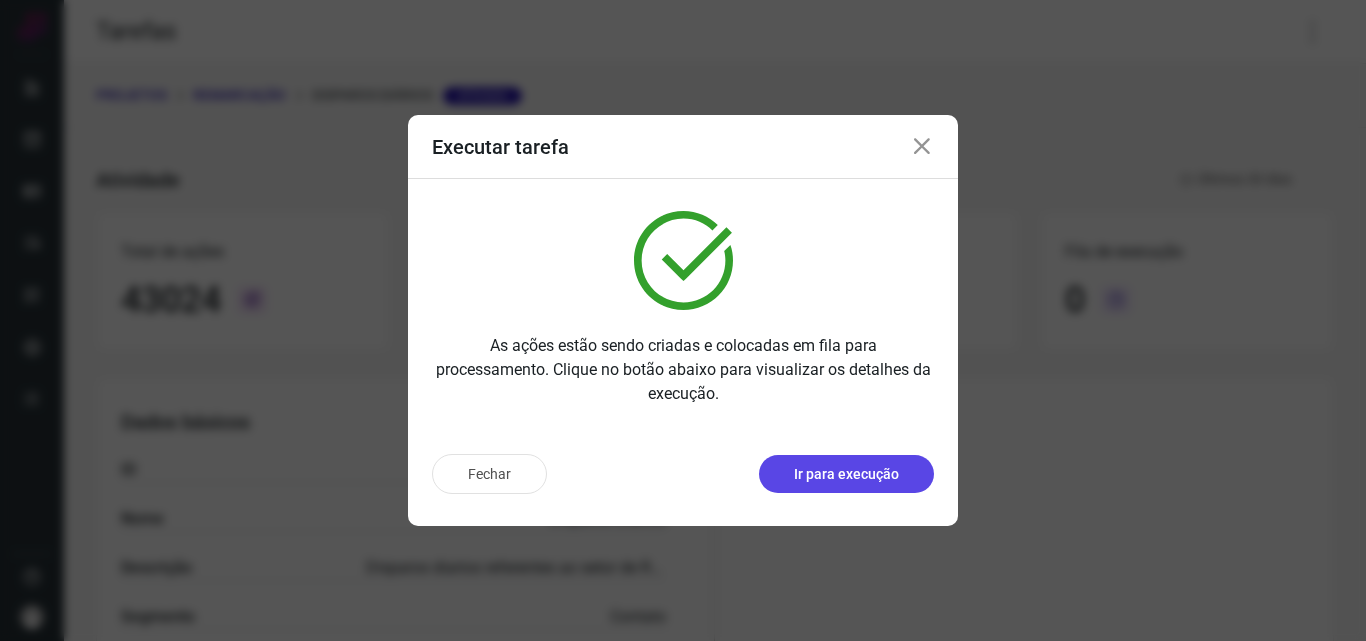
click at [839, 464] on p "Ir para execução" at bounding box center [846, 474] width 105 height 21
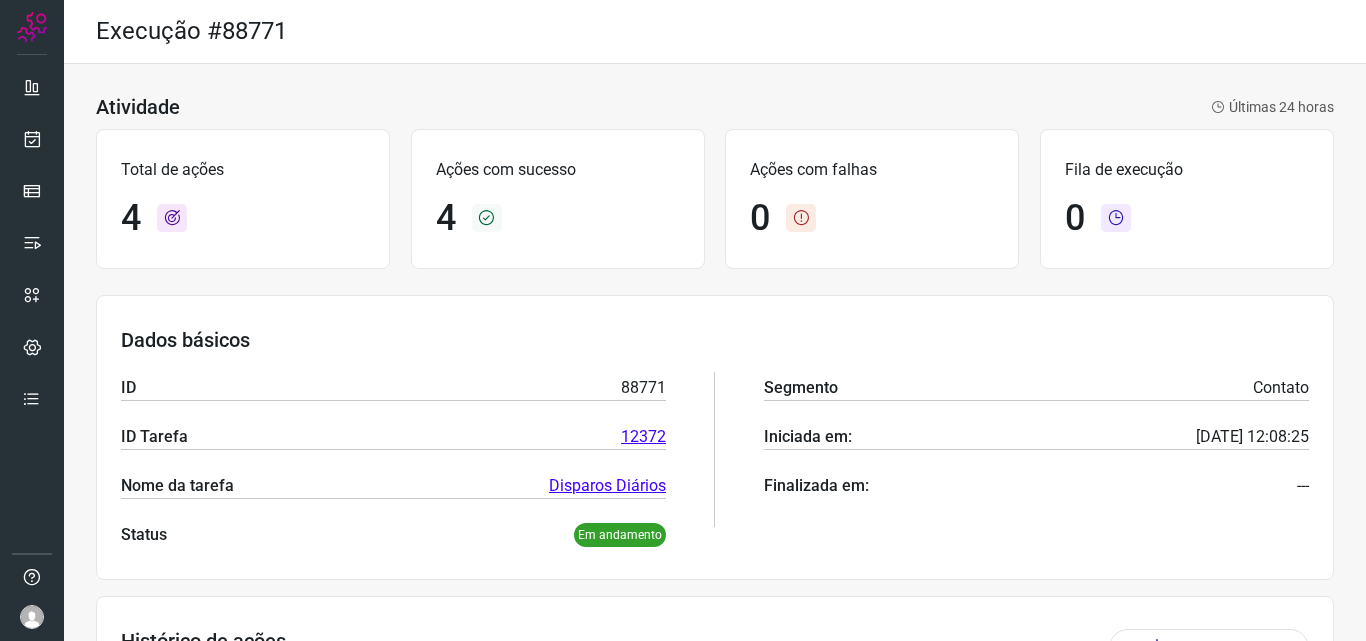
scroll to position [380, 0]
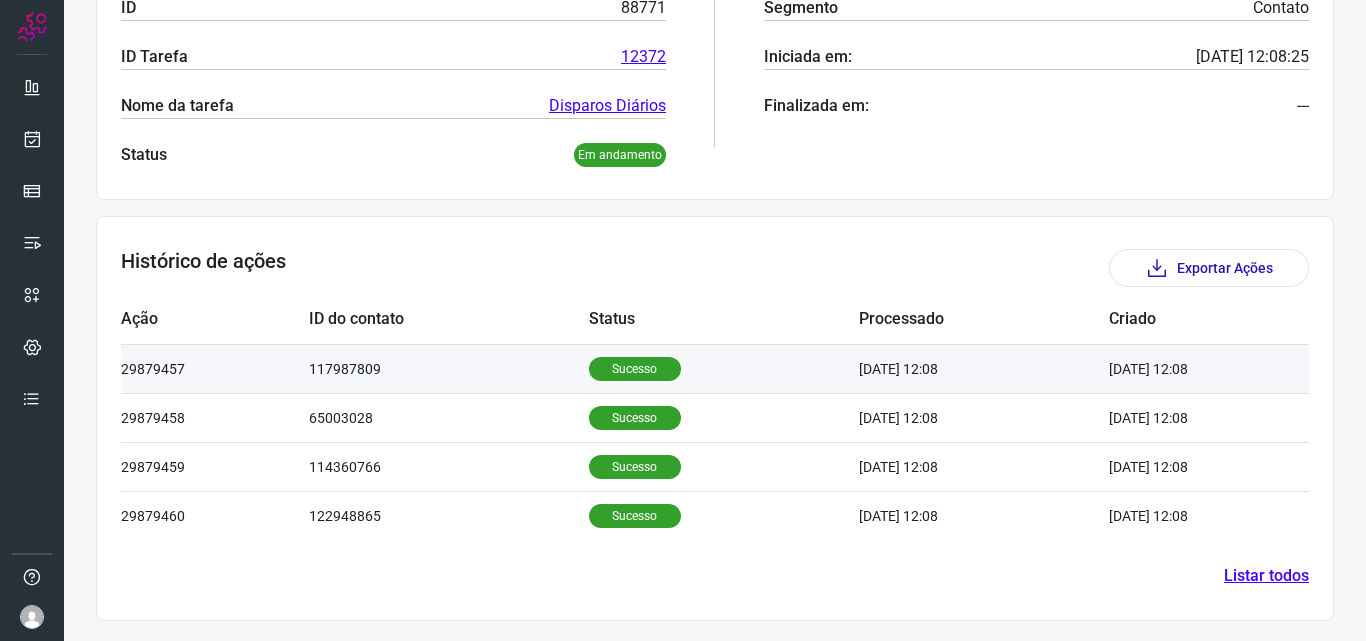
click at [610, 372] on p "Sucesso" at bounding box center [635, 369] width 92 height 24
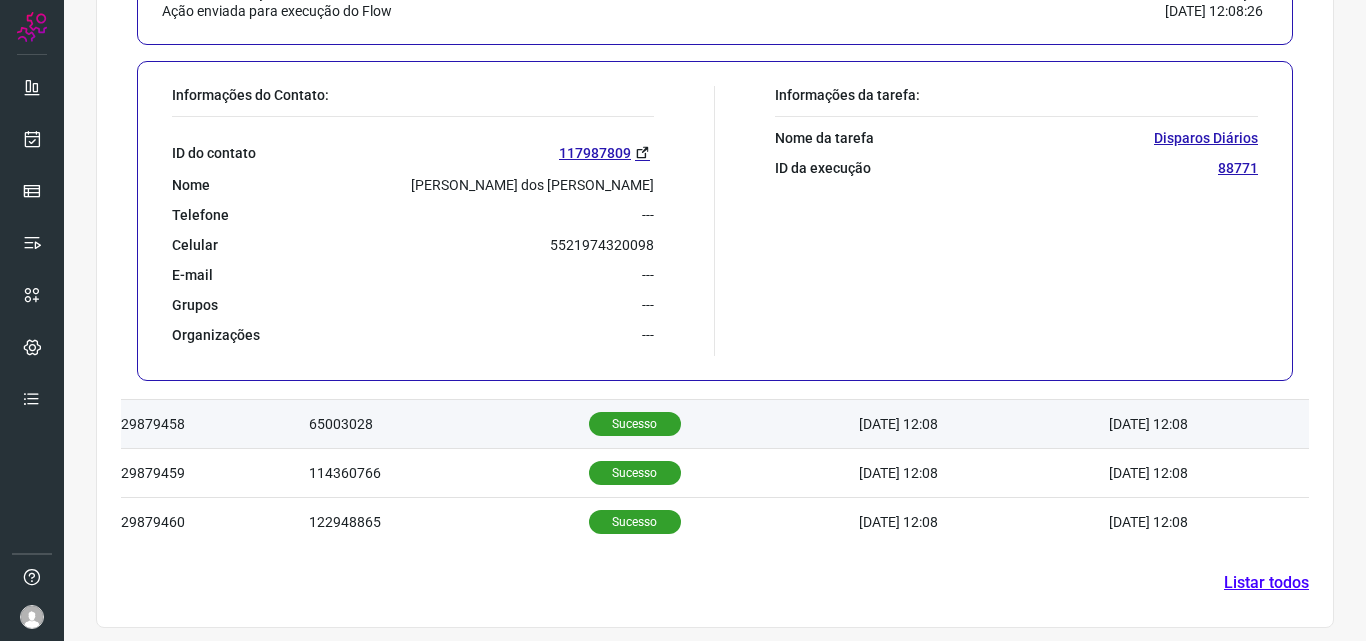
scroll to position [866, 0]
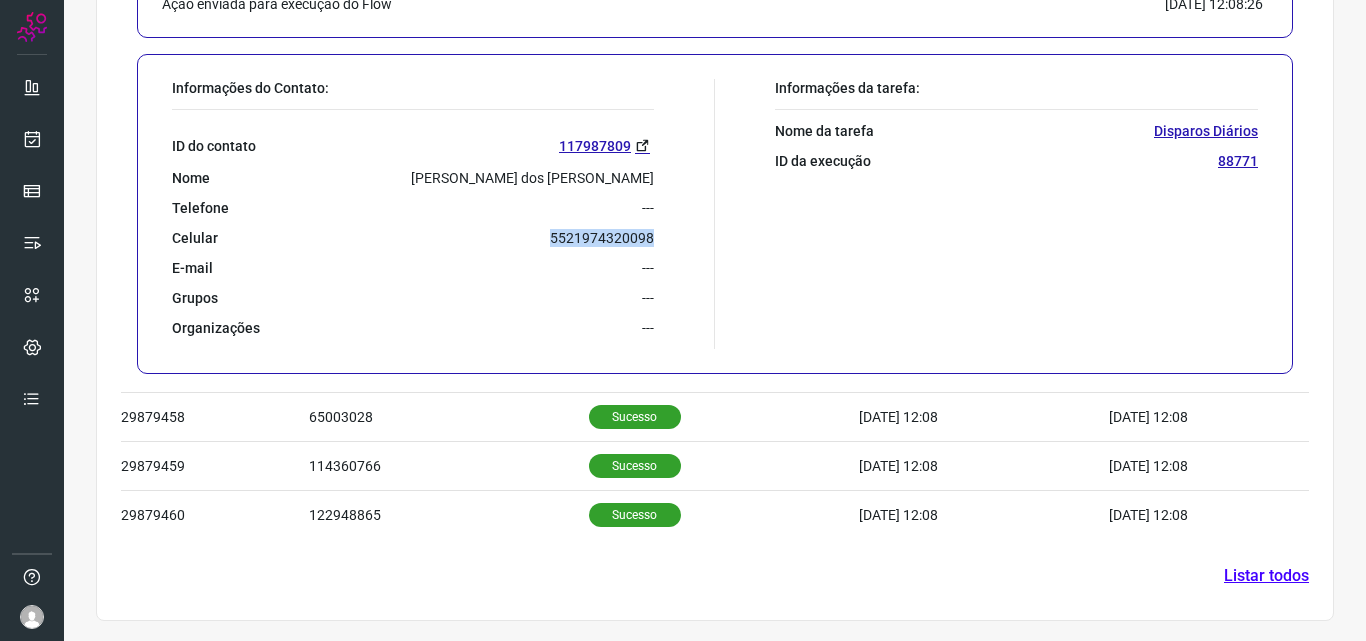
drag, startPoint x: 544, startPoint y: 236, endPoint x: 680, endPoint y: 241, distance: 136.1
click at [680, 241] on div "Informações do Contato: ID do contato 117987809 Nome [PERSON_NAME] dos [PERSON_…" at bounding box center [438, 214] width 553 height 270
copy p "5521974320098"
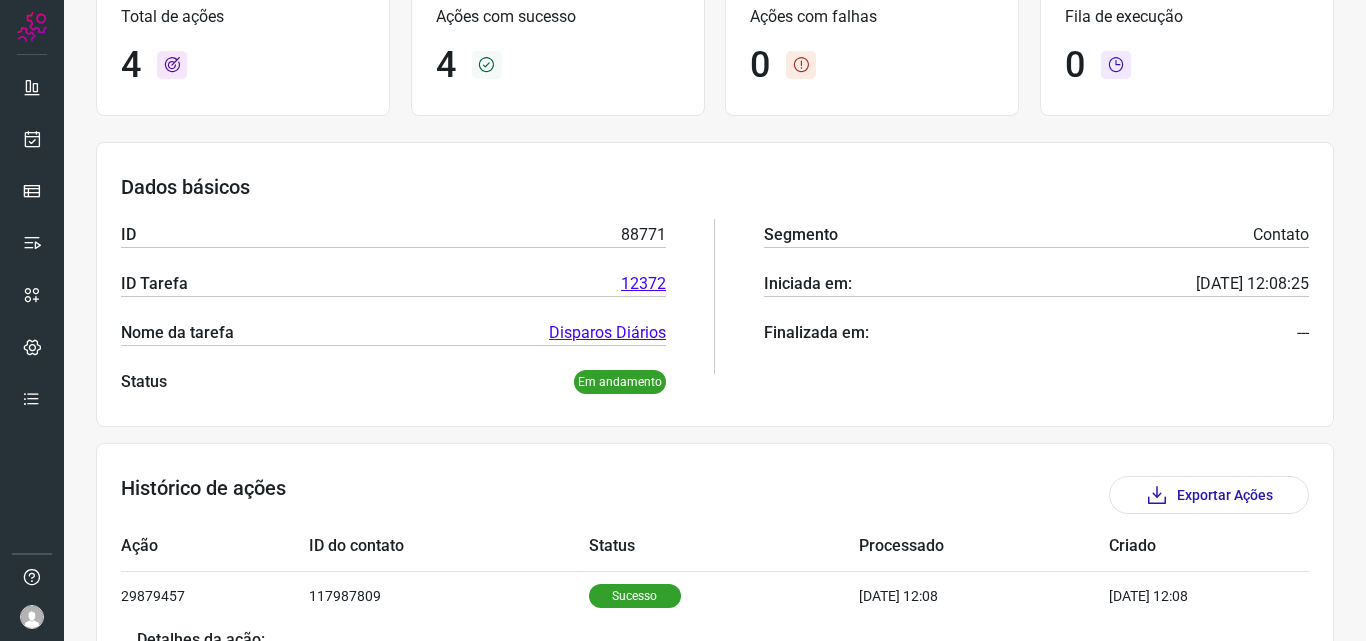
scroll to position [0, 0]
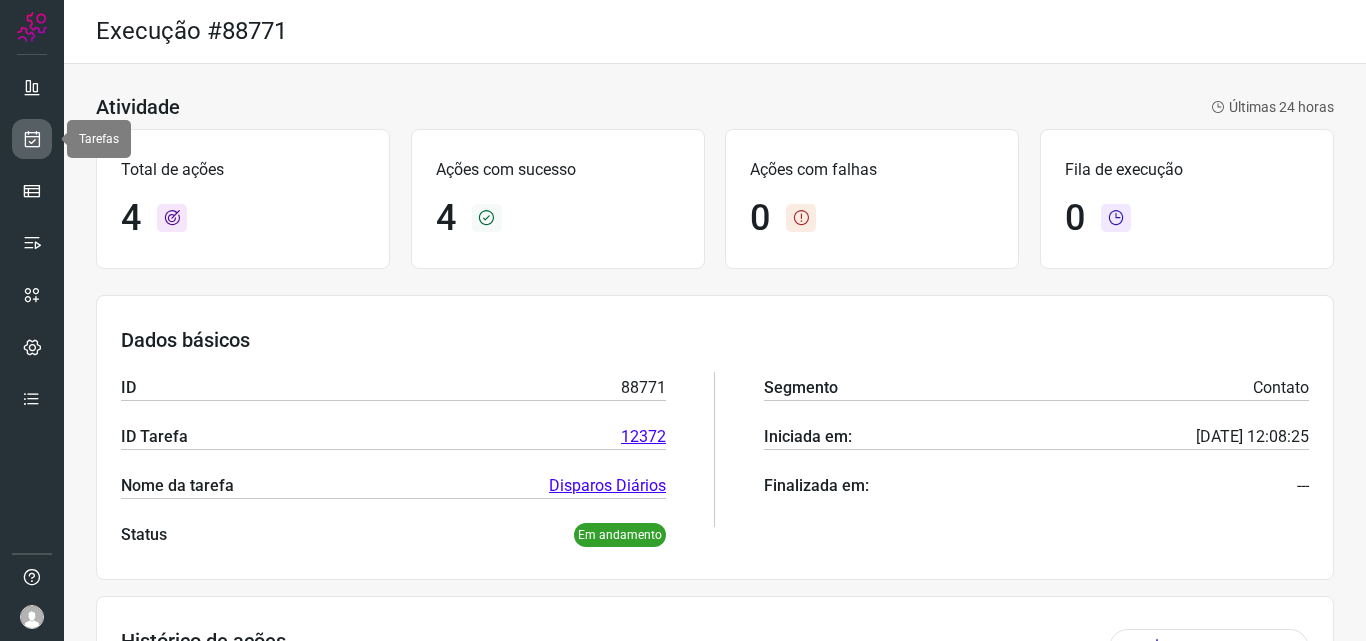
click at [35, 135] on icon at bounding box center [32, 139] width 21 height 20
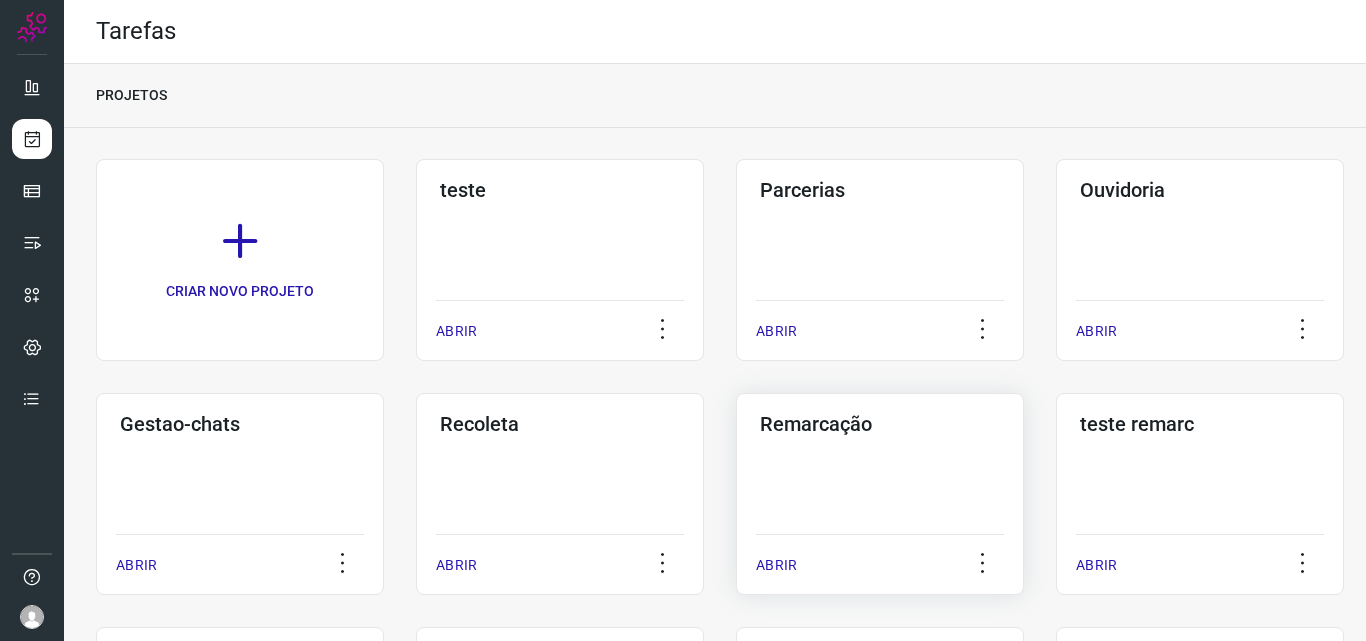
click at [814, 421] on h3 "Remarcação" at bounding box center [880, 424] width 240 height 24
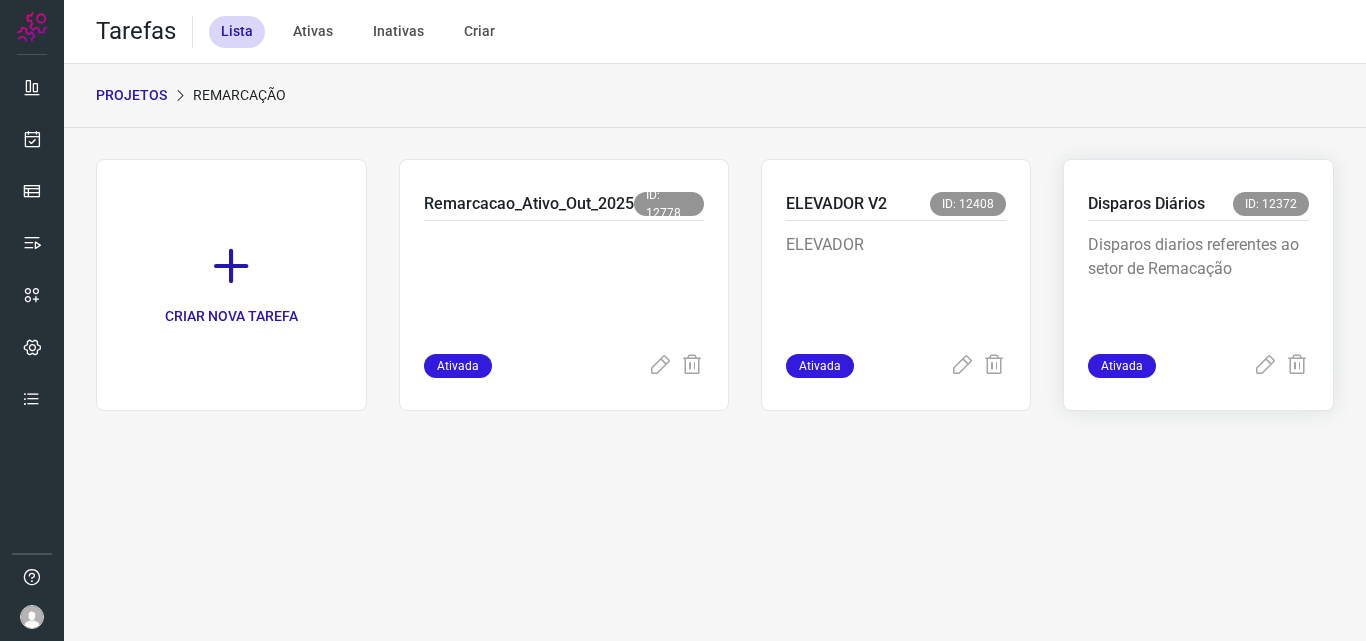
click at [1120, 197] on p "Disparos Diários" at bounding box center [1146, 204] width 117 height 24
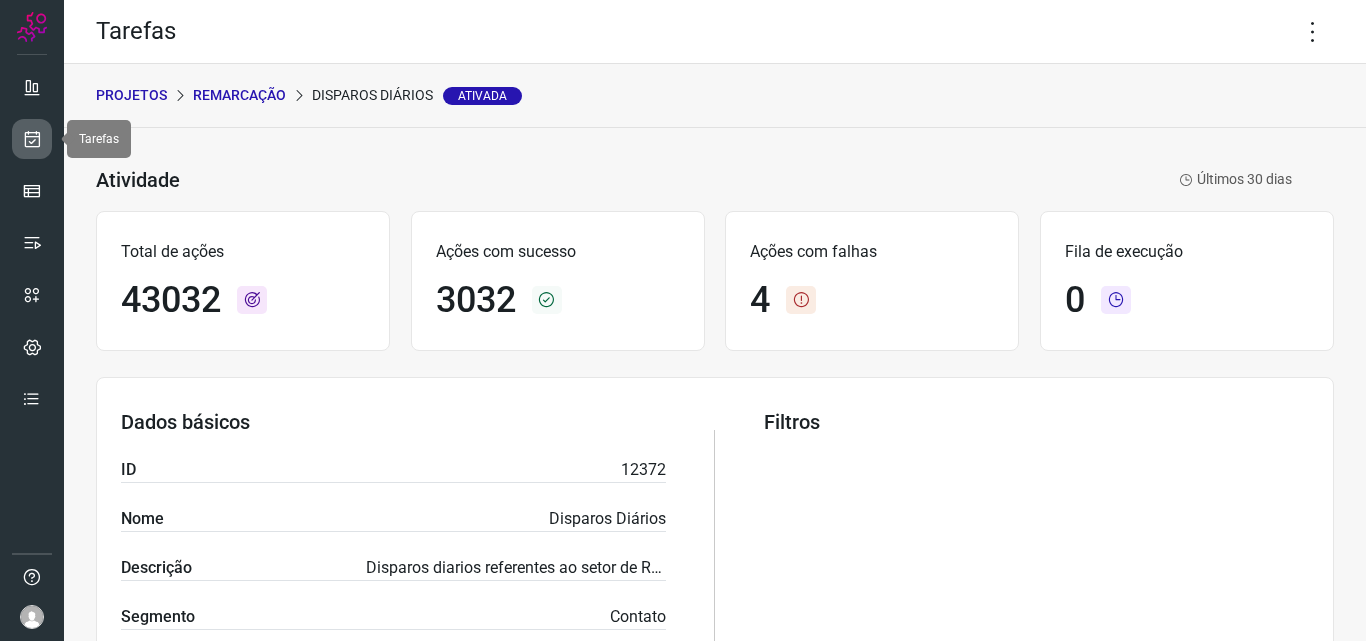
click at [35, 128] on link at bounding box center [32, 139] width 40 height 40
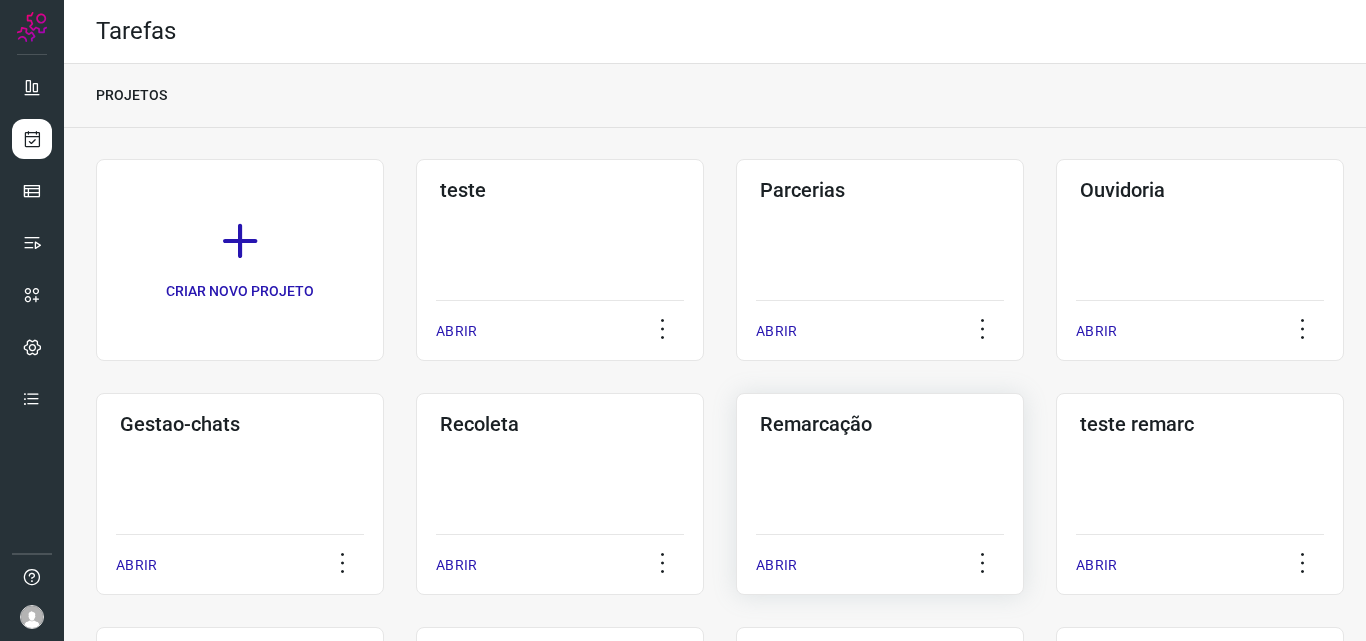
click at [814, 423] on h3 "Remarcação" at bounding box center [880, 424] width 240 height 24
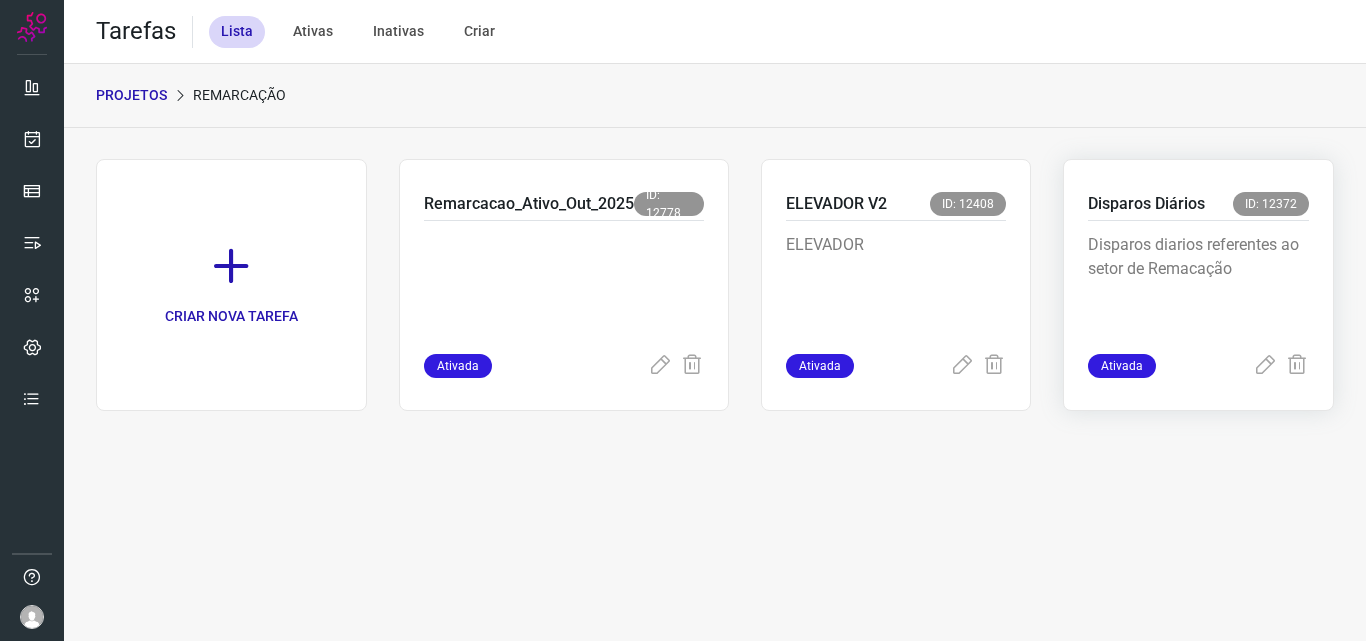
click at [1125, 204] on p "Disparos Diários" at bounding box center [1146, 204] width 117 height 24
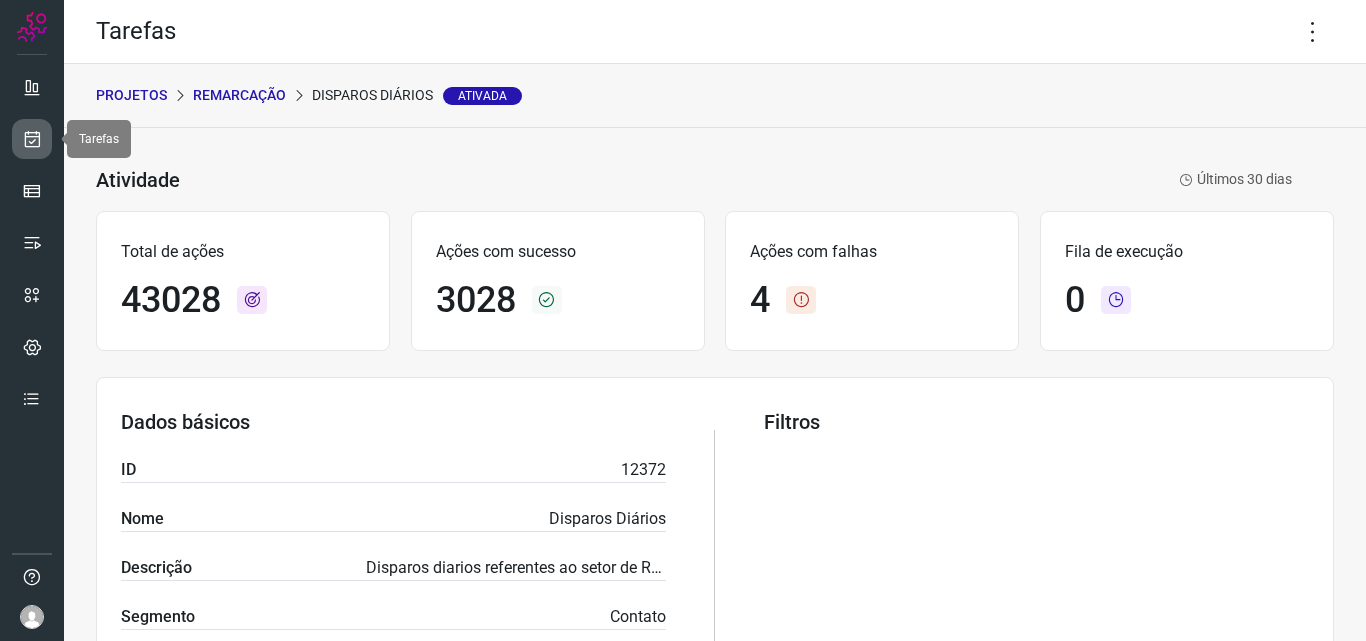
click at [26, 132] on icon at bounding box center [32, 139] width 21 height 20
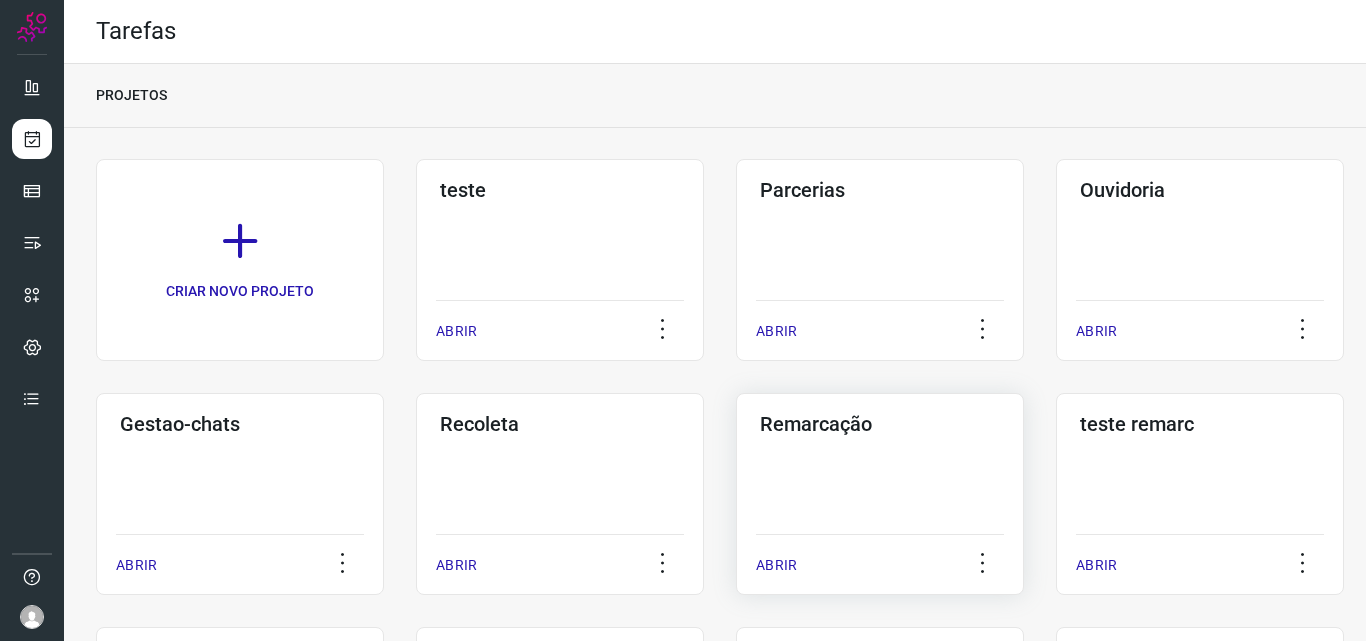
click at [818, 423] on h3 "Remarcação" at bounding box center [880, 424] width 240 height 24
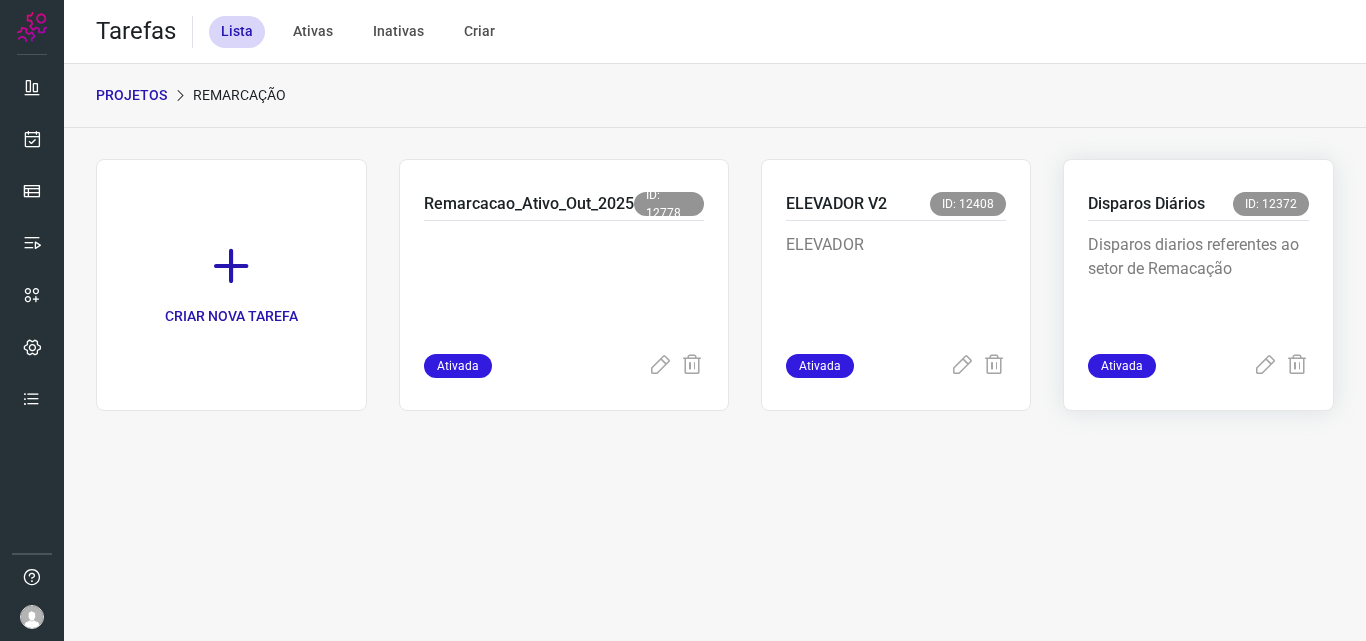
click at [1158, 202] on p "Disparos Diários" at bounding box center [1146, 204] width 117 height 24
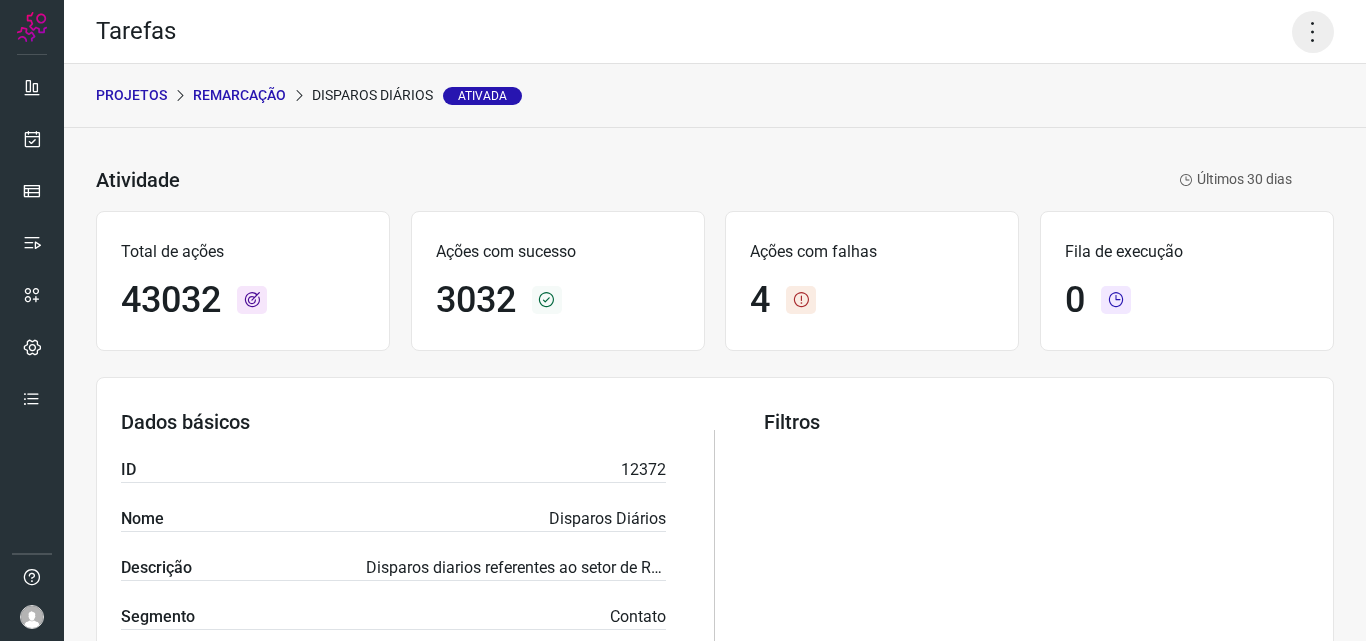
click at [1297, 28] on icon at bounding box center [1313, 32] width 42 height 42
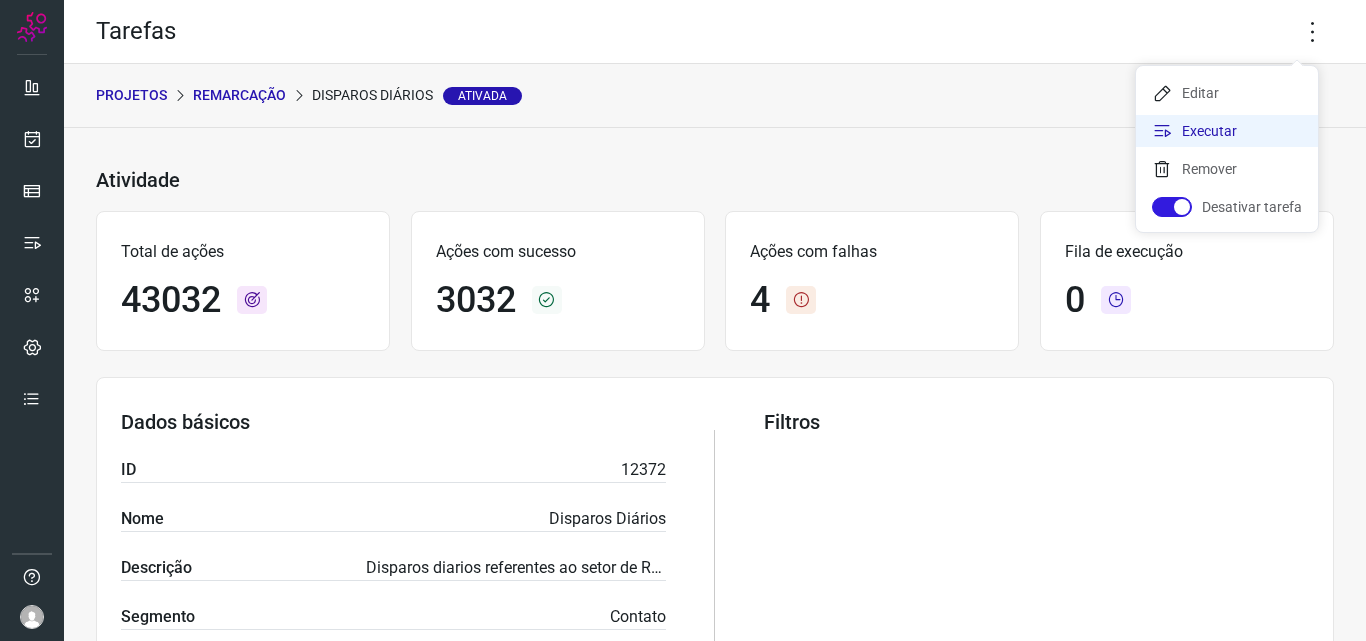
click at [1221, 125] on li "Executar" at bounding box center [1227, 131] width 182 height 32
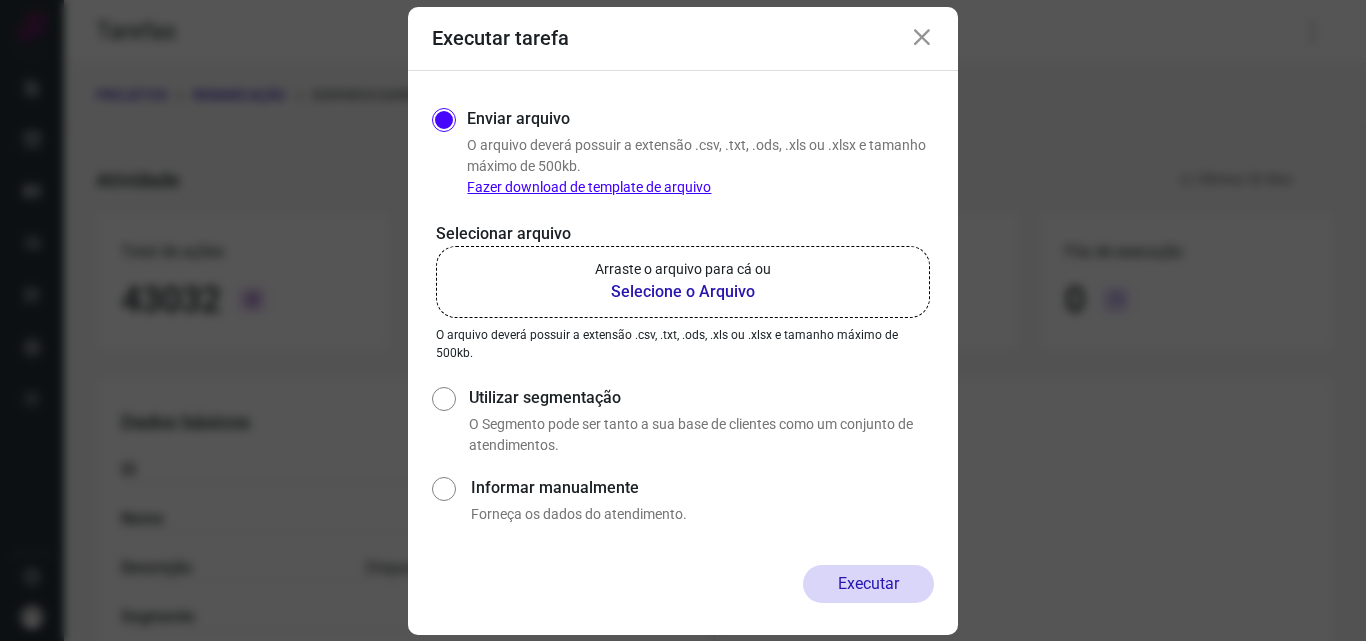
click at [662, 296] on b "Selecione o Arquivo" at bounding box center [683, 292] width 176 height 24
click at [0, 0] on input "Arraste o arquivo para cá ou Selecione o Arquivo" at bounding box center [0, 0] width 0 height 0
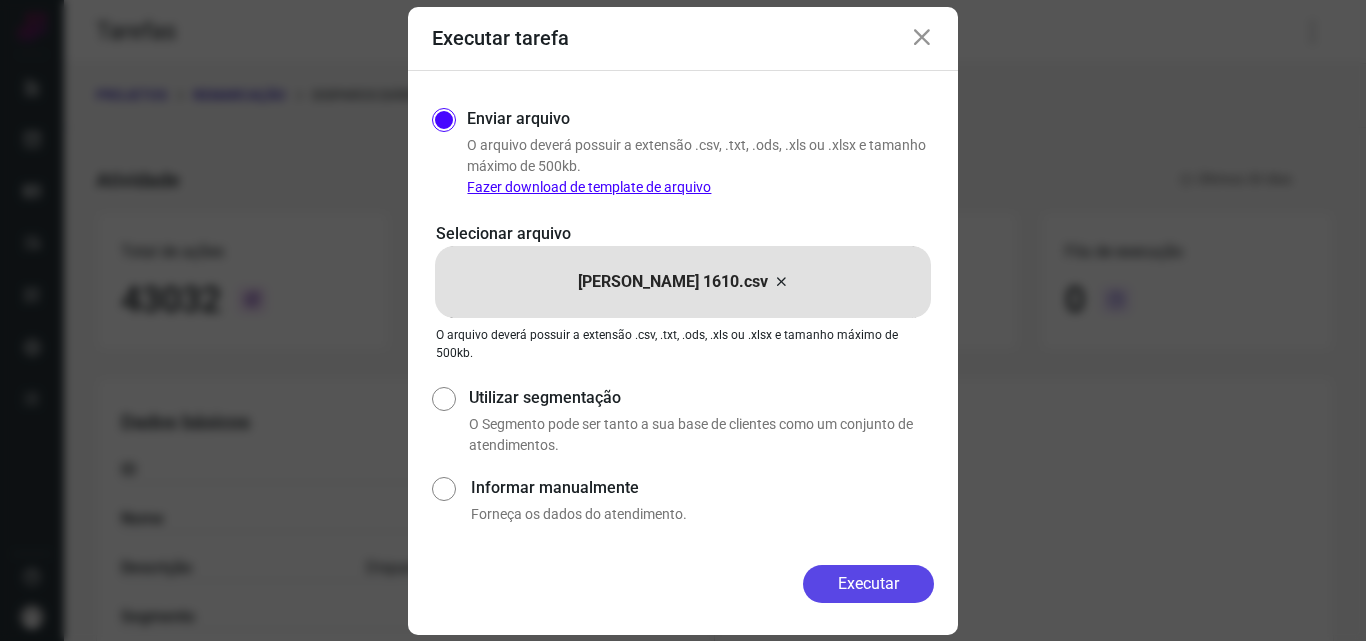
click at [858, 572] on button "Executar" at bounding box center [868, 584] width 131 height 38
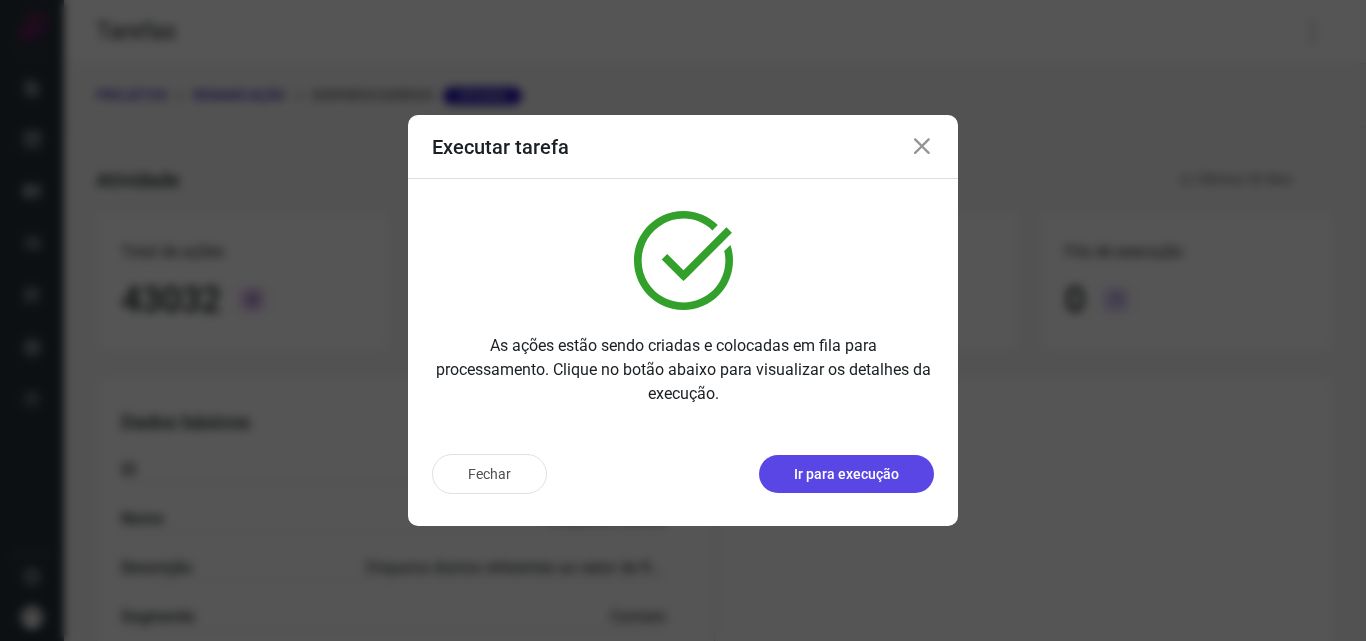
click at [850, 489] on button "Ir para execução" at bounding box center [846, 474] width 175 height 38
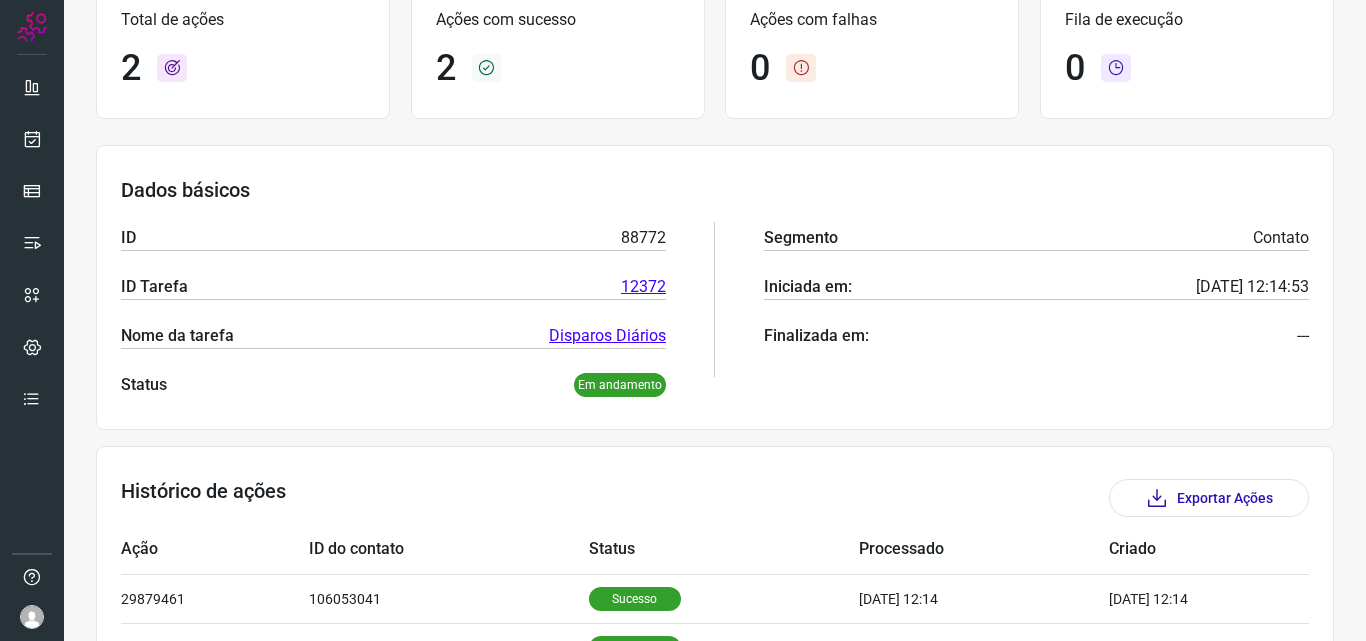
scroll to position [282, 0]
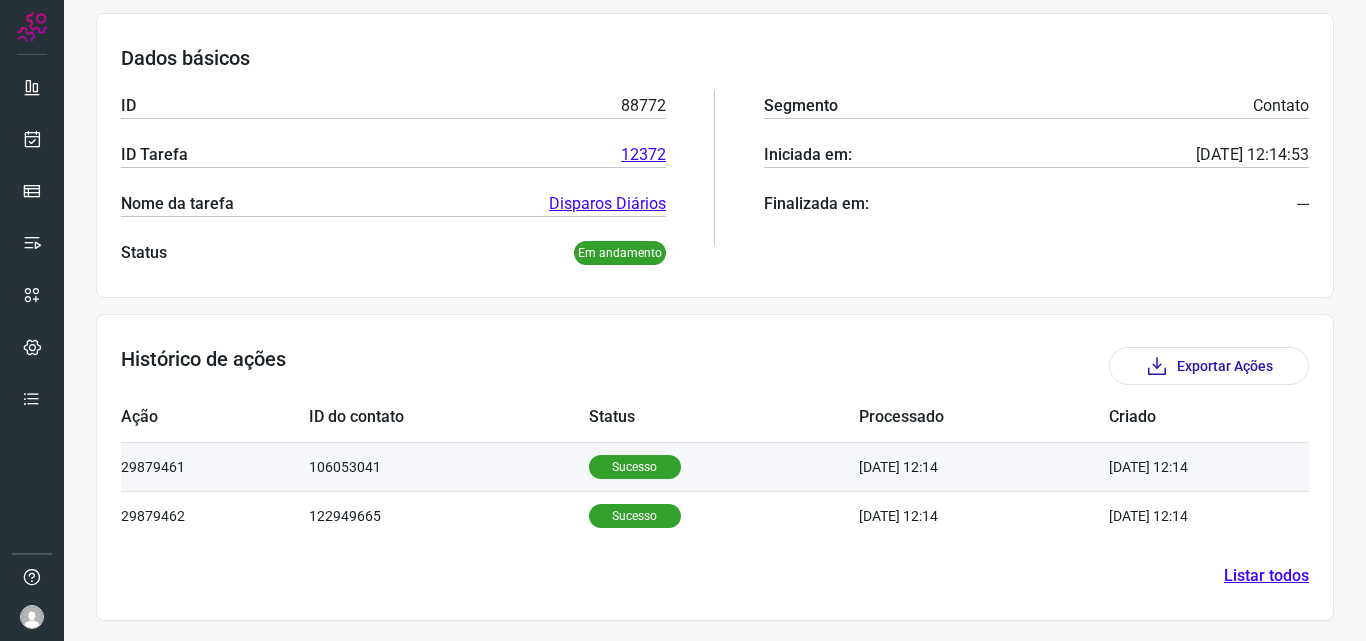
click at [602, 456] on p "Sucesso" at bounding box center [635, 467] width 92 height 24
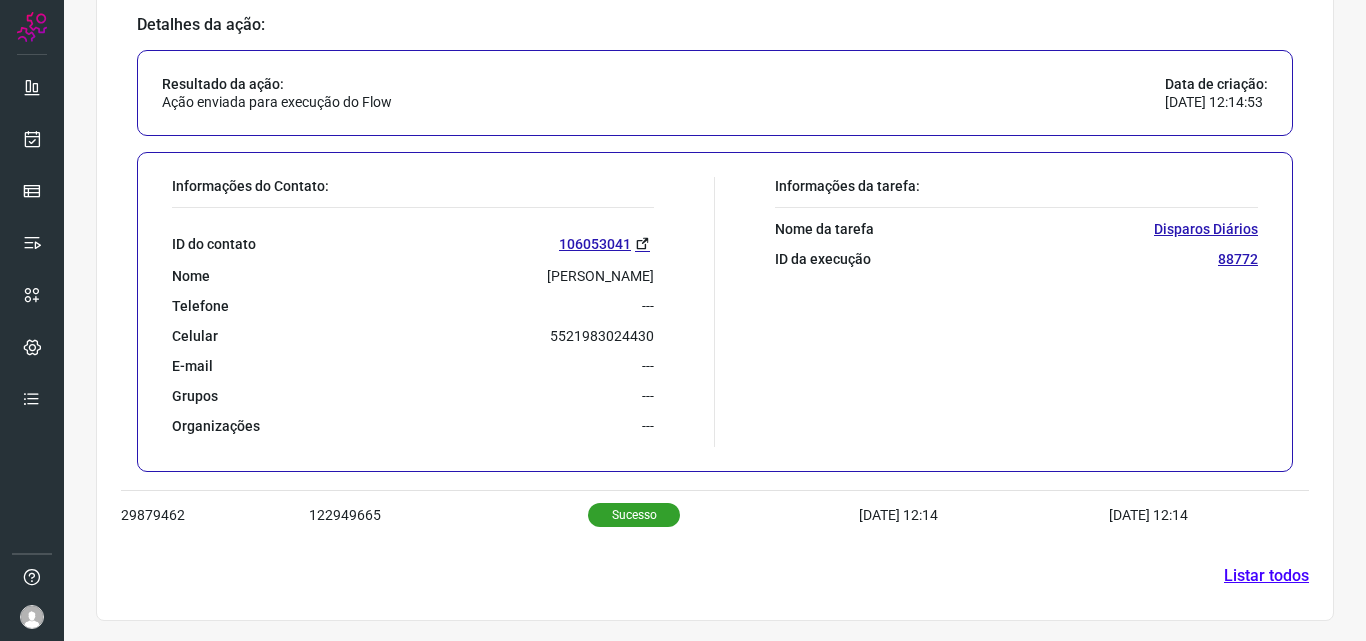
scroll to position [768, 0]
drag, startPoint x: 541, startPoint y: 334, endPoint x: 664, endPoint y: 344, distance: 123.4
click at [664, 344] on div "Informações do Contato: ID do contato 106053041 Nome Adriana Telefone --- Celul…" at bounding box center [438, 312] width 553 height 270
copy p "5521983024430"
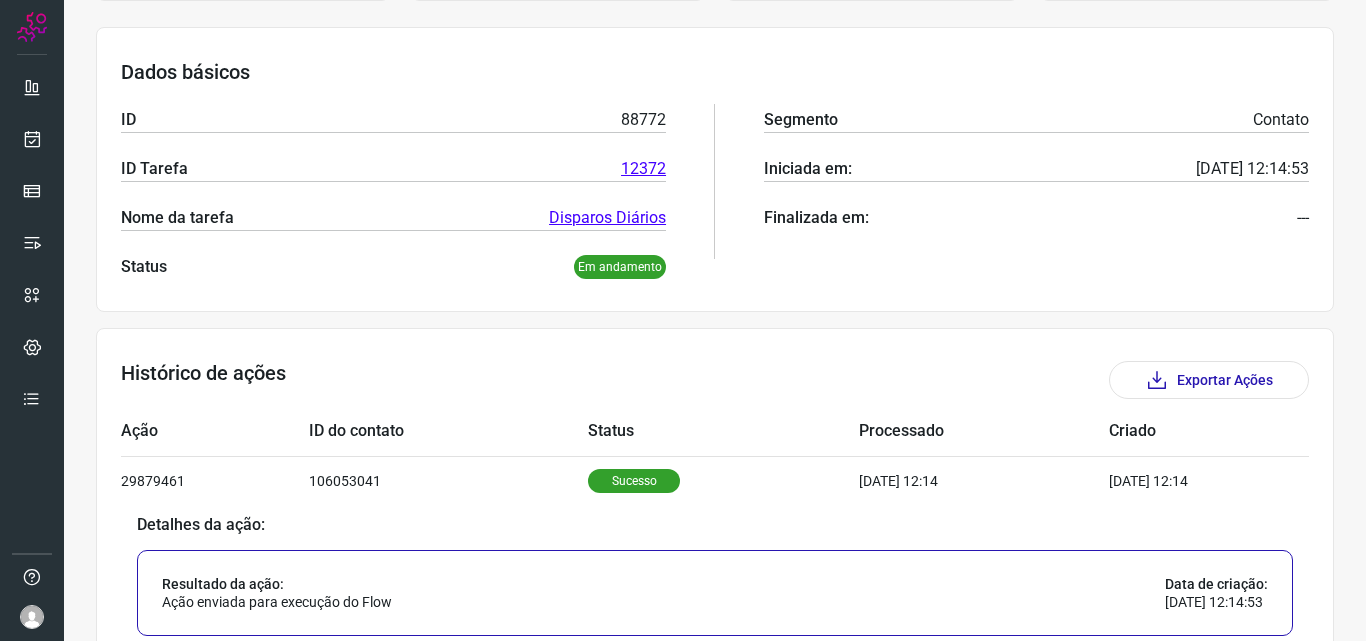
scroll to position [0, 0]
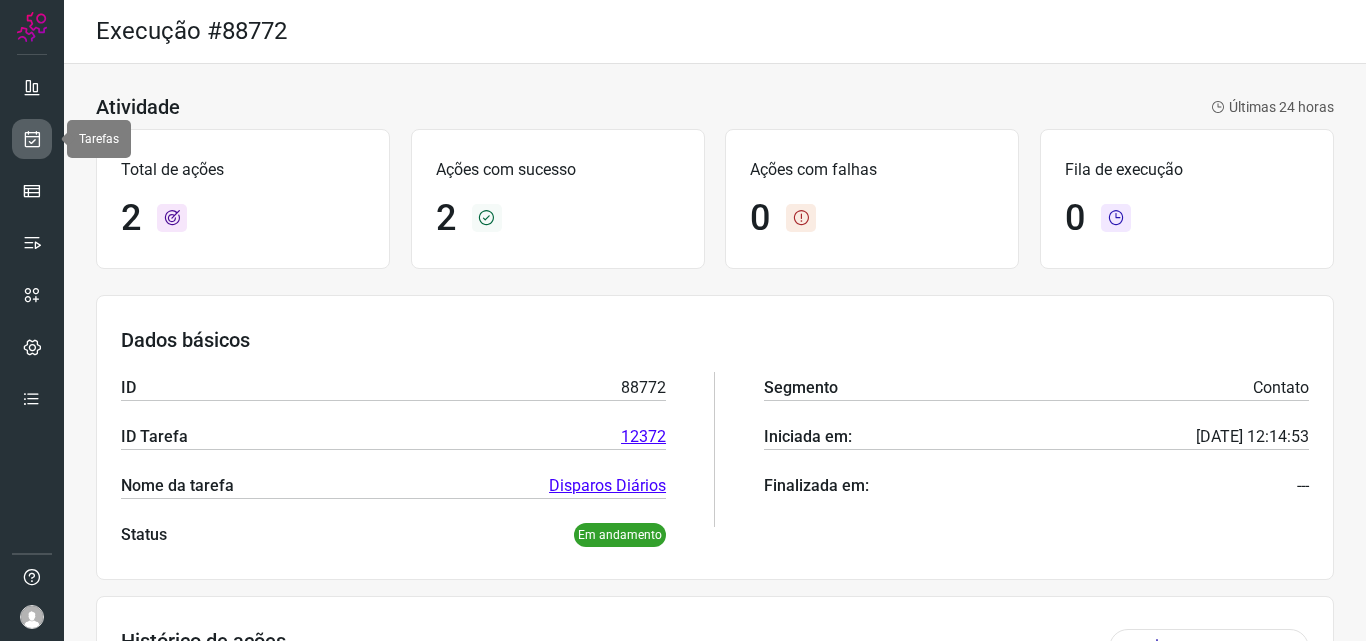
click at [40, 137] on icon at bounding box center [32, 139] width 21 height 20
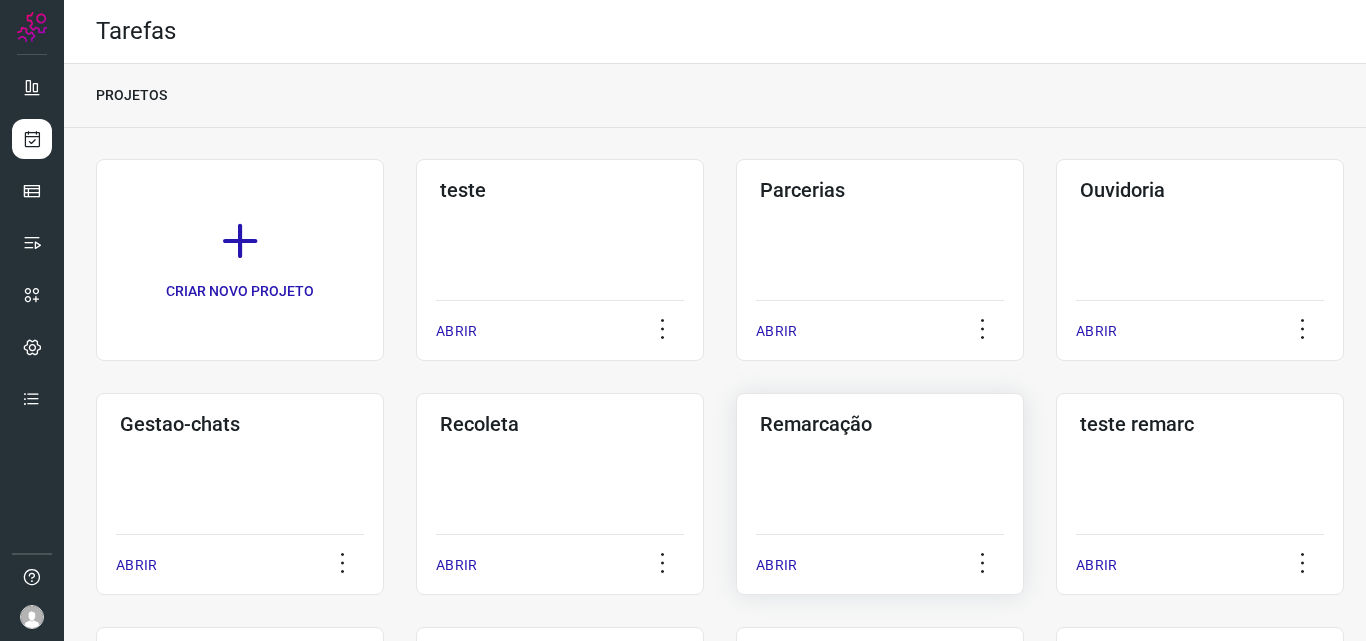
click at [772, 419] on h3 "Remarcação" at bounding box center [880, 424] width 240 height 24
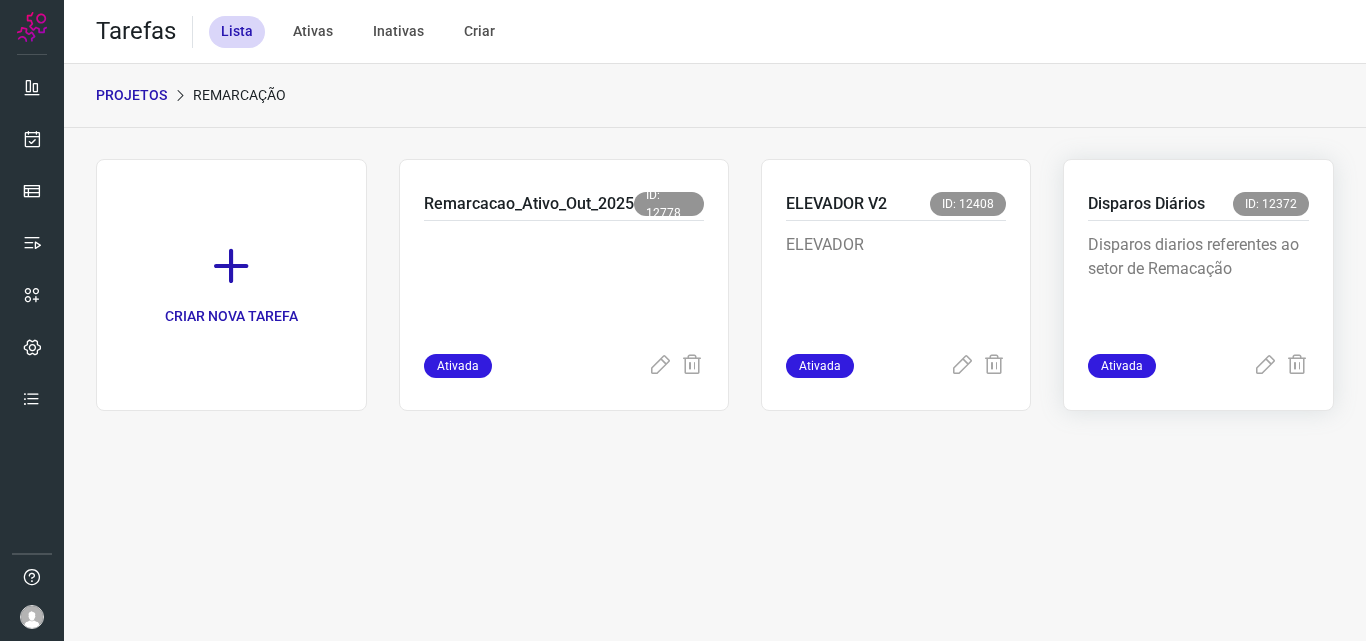
click at [1122, 202] on p "Disparos Diários" at bounding box center [1146, 204] width 117 height 24
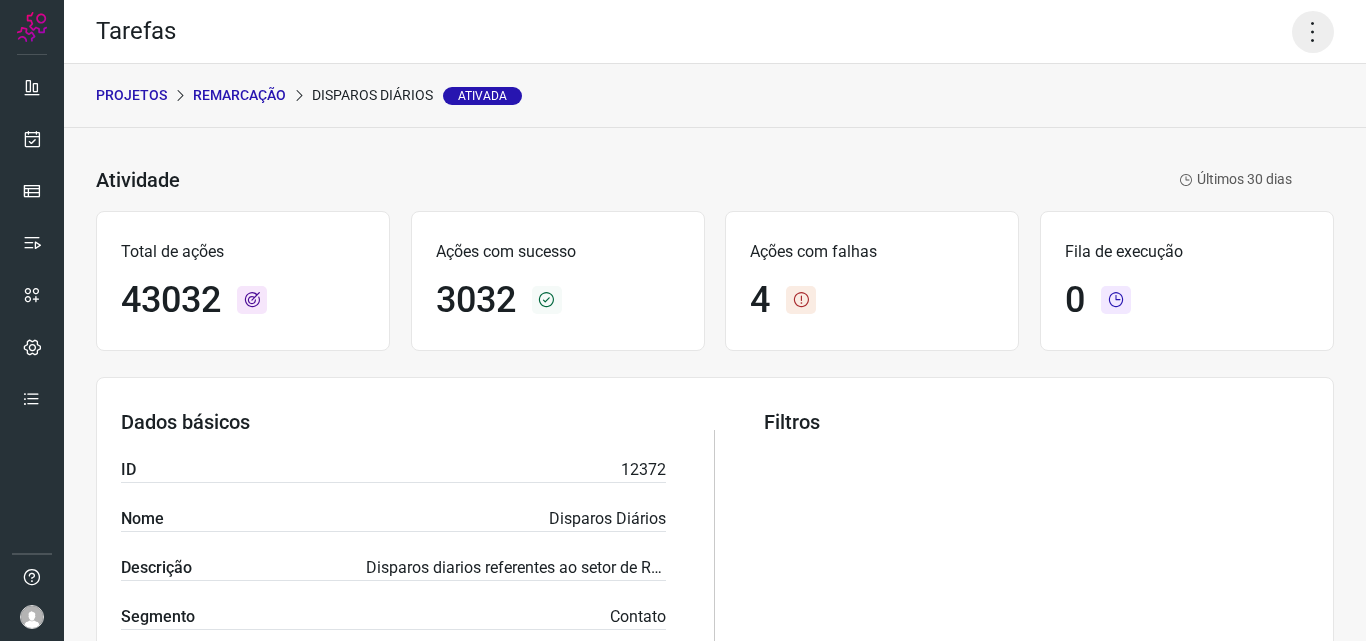
click at [1297, 33] on icon at bounding box center [1313, 32] width 42 height 42
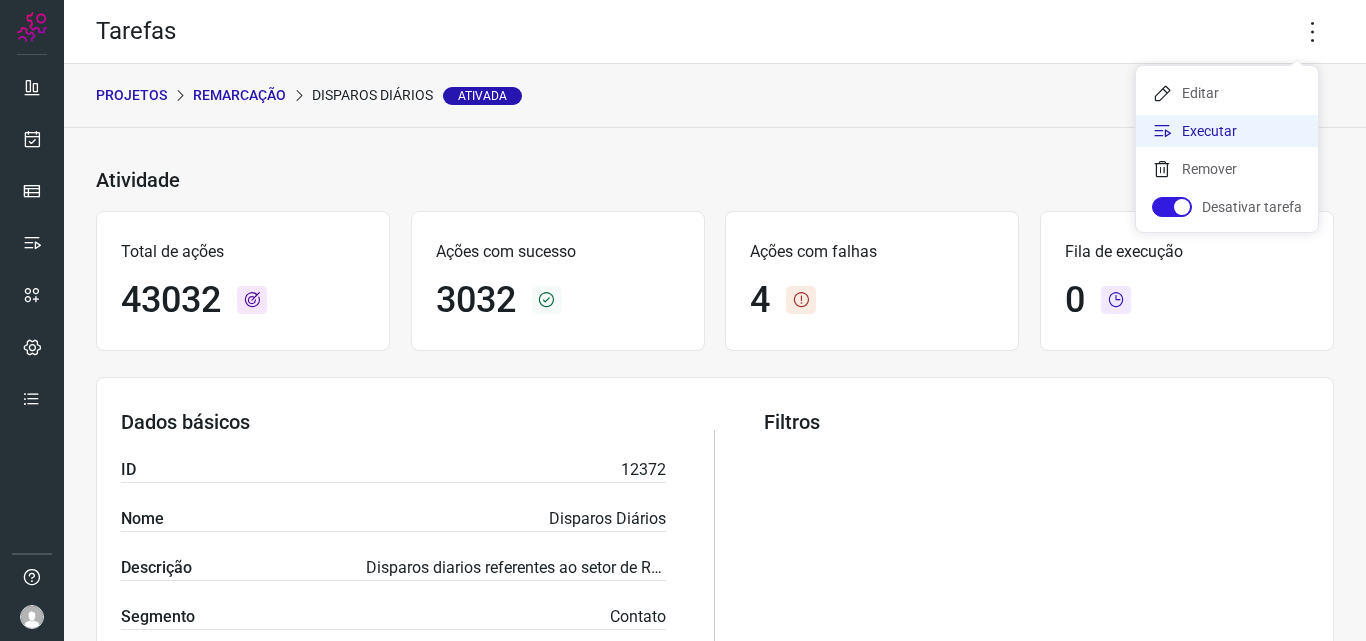
click at [1221, 132] on li "Executar" at bounding box center [1227, 131] width 182 height 32
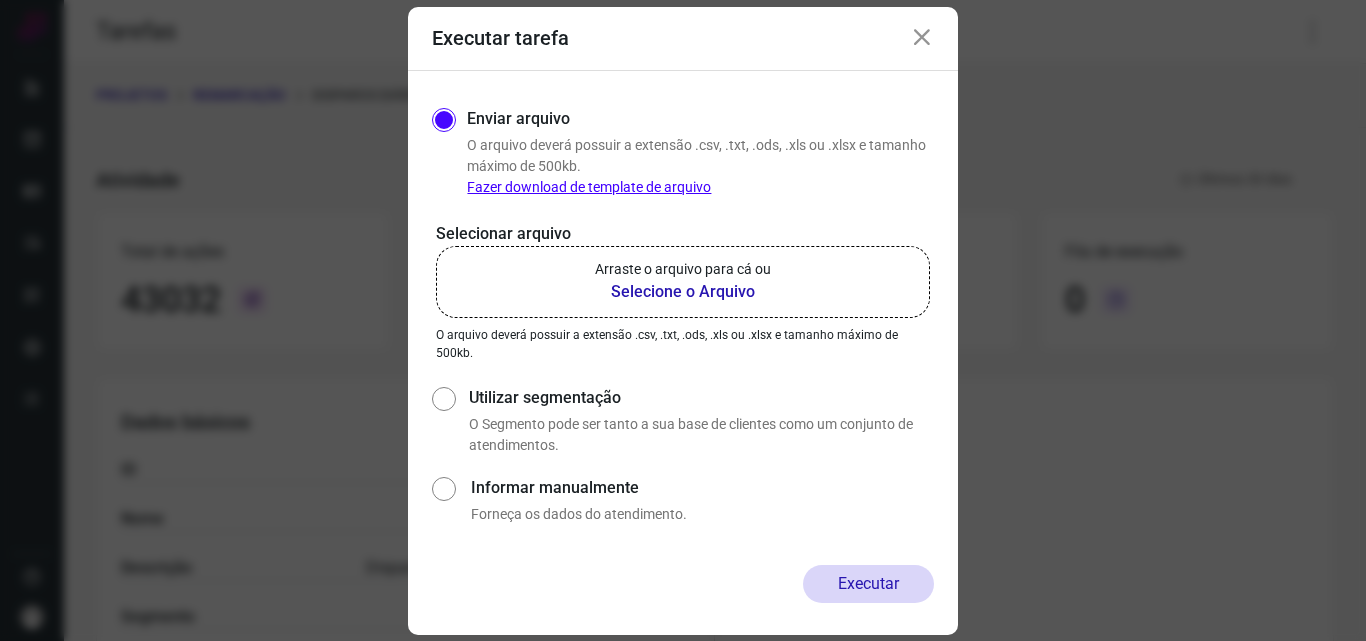
click at [685, 286] on b "Selecione o Arquivo" at bounding box center [683, 292] width 176 height 24
click at [0, 0] on input "Arraste o arquivo para cá ou Selecione o Arquivo" at bounding box center [0, 0] width 0 height 0
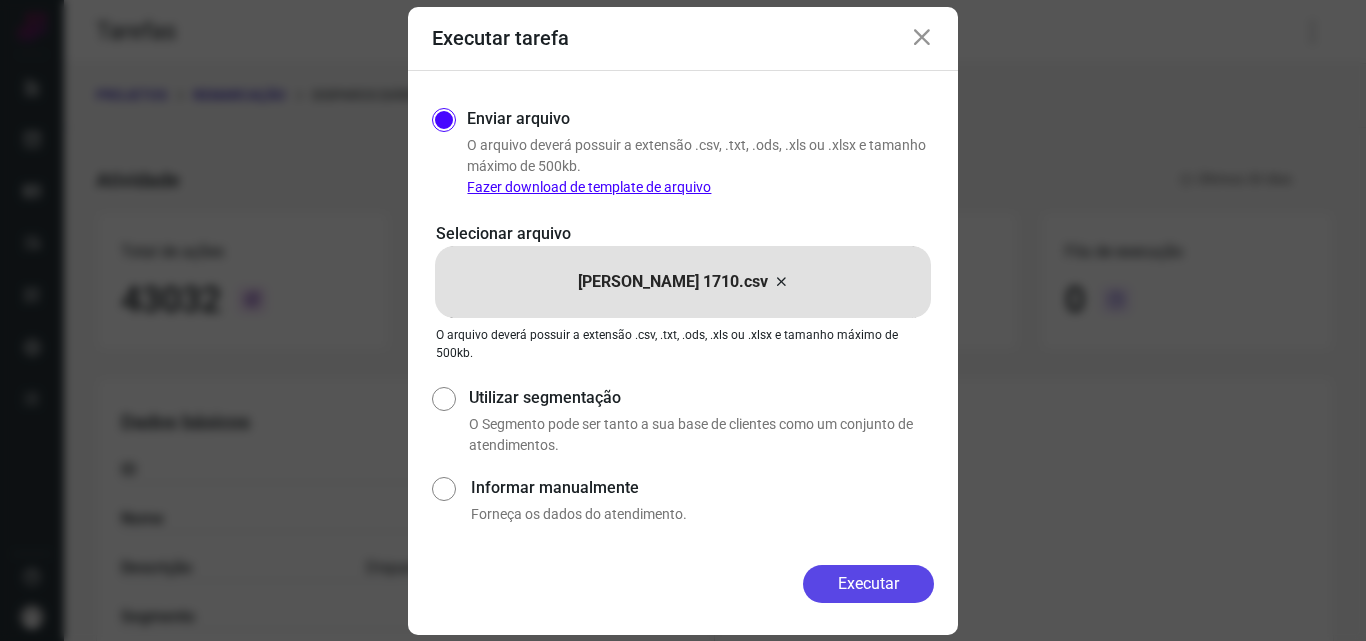
click at [855, 588] on button "Executar" at bounding box center [868, 584] width 131 height 38
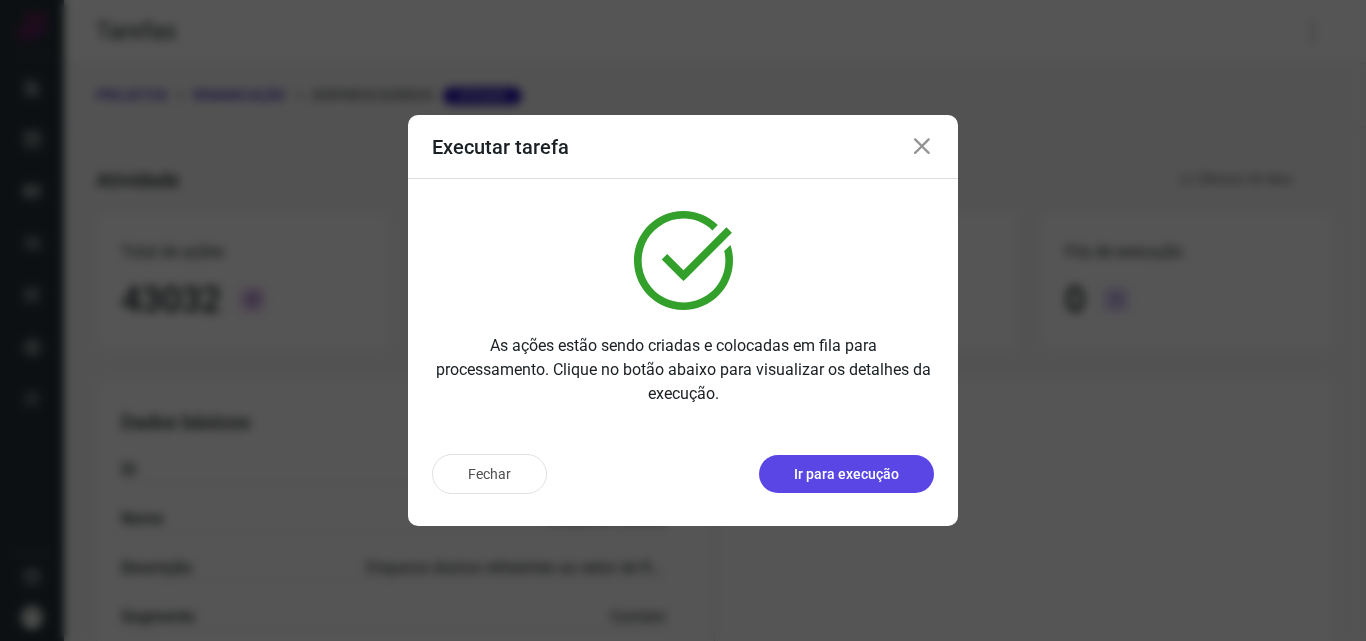
click at [808, 474] on p "Ir para execução" at bounding box center [846, 474] width 105 height 21
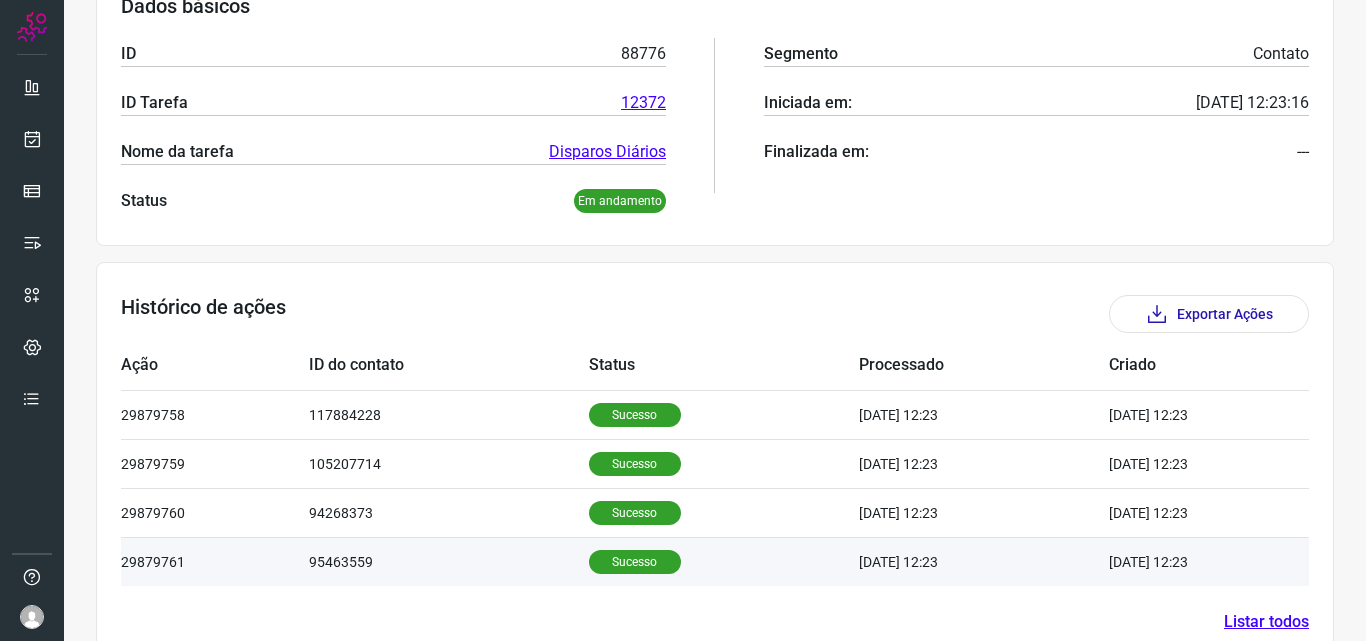
scroll to position [380, 0]
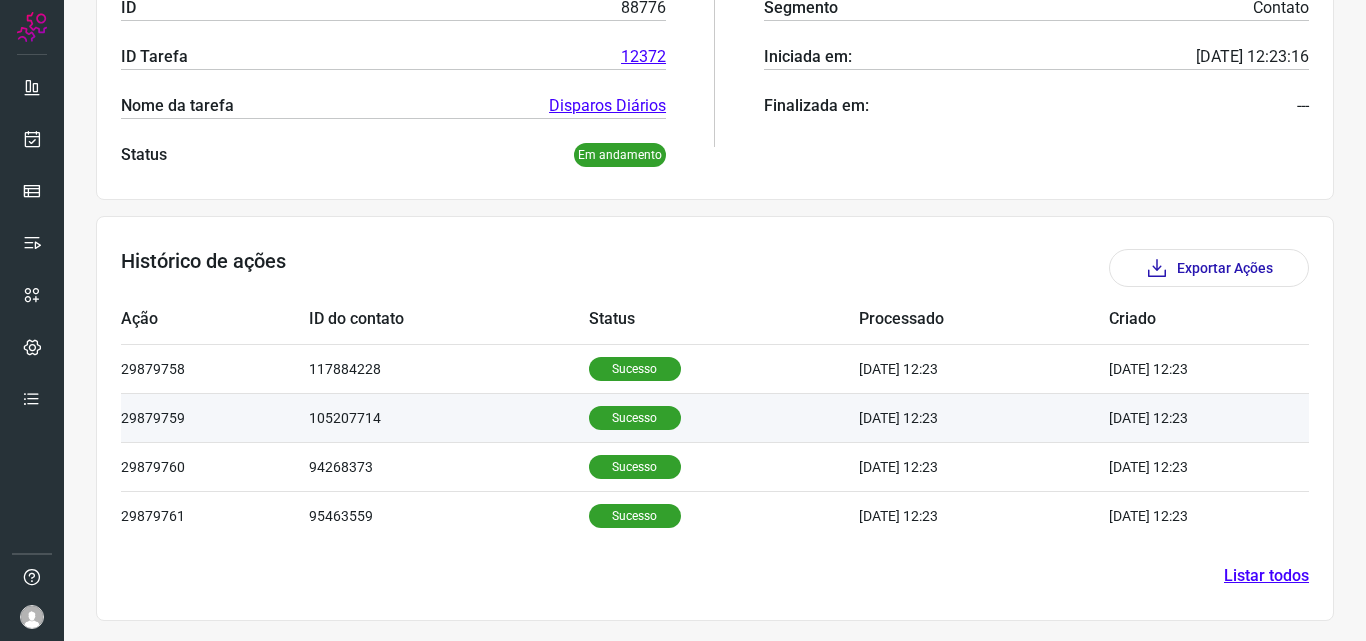
click at [608, 407] on p "Sucesso" at bounding box center [635, 418] width 92 height 24
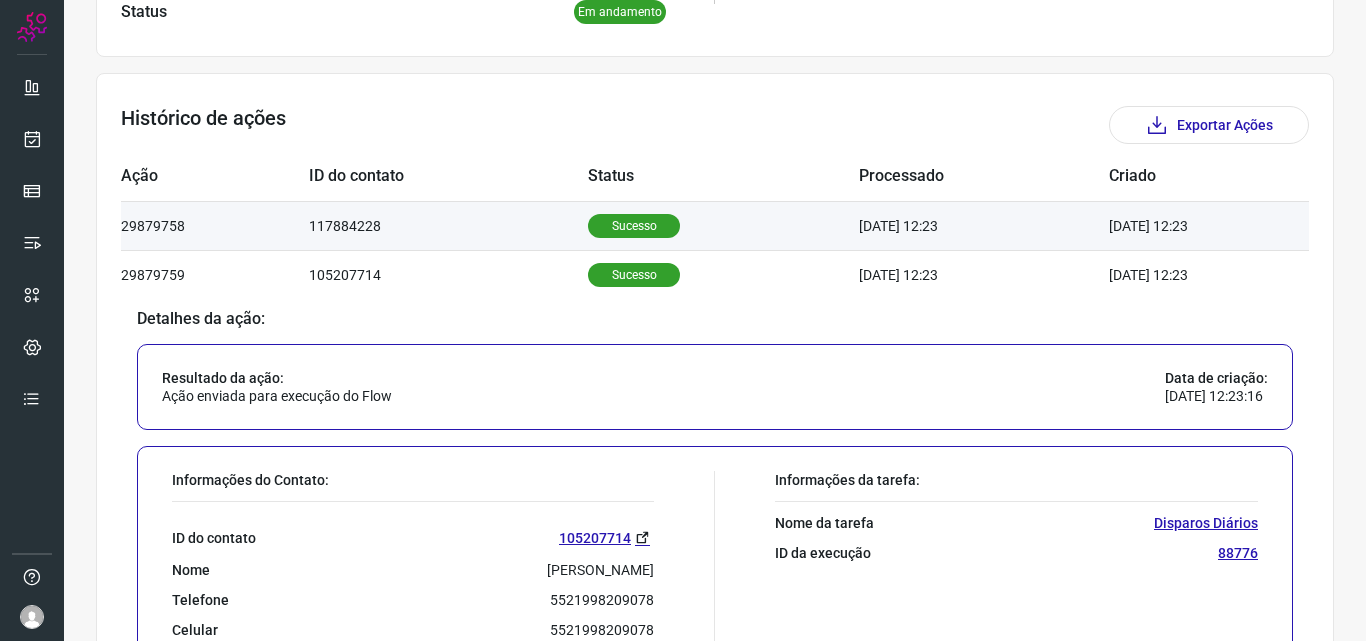
scroll to position [780, 0]
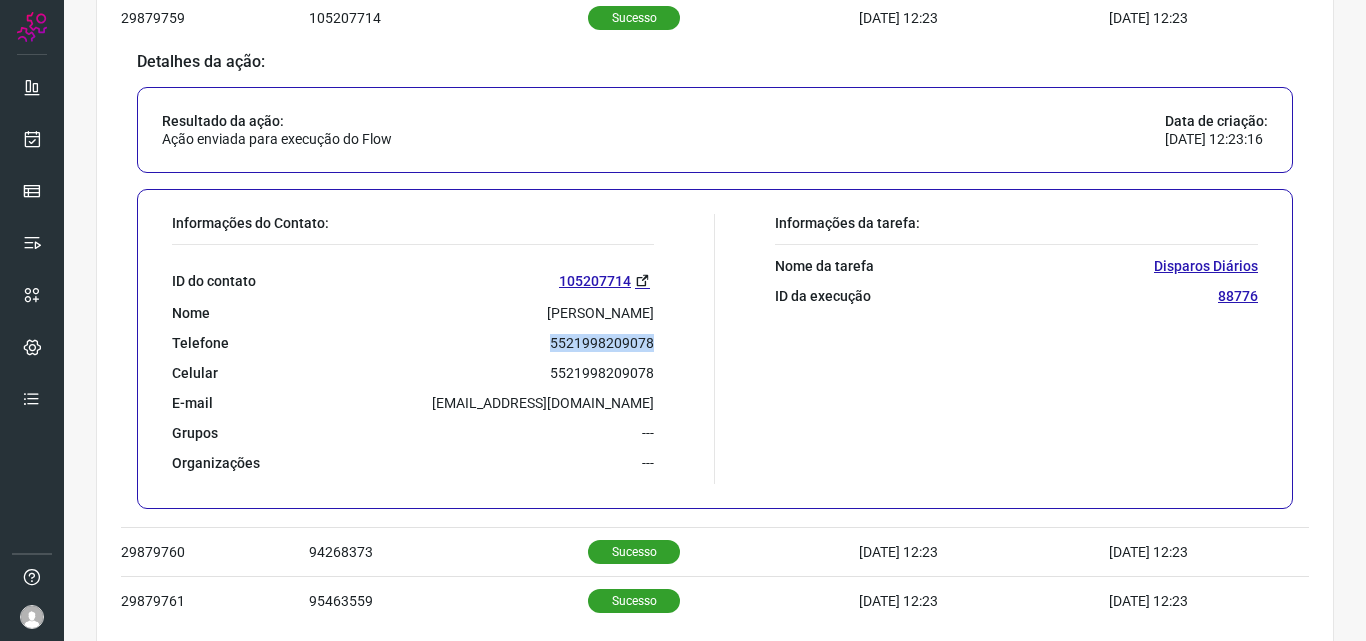
drag, startPoint x: 534, startPoint y: 338, endPoint x: 663, endPoint y: 338, distance: 129.0
click at [663, 338] on div "Informações do Contato: ID do contato 105207714 Nome Adriana Figueira Telefone …" at bounding box center [438, 349] width 553 height 270
copy p "5521998209078"
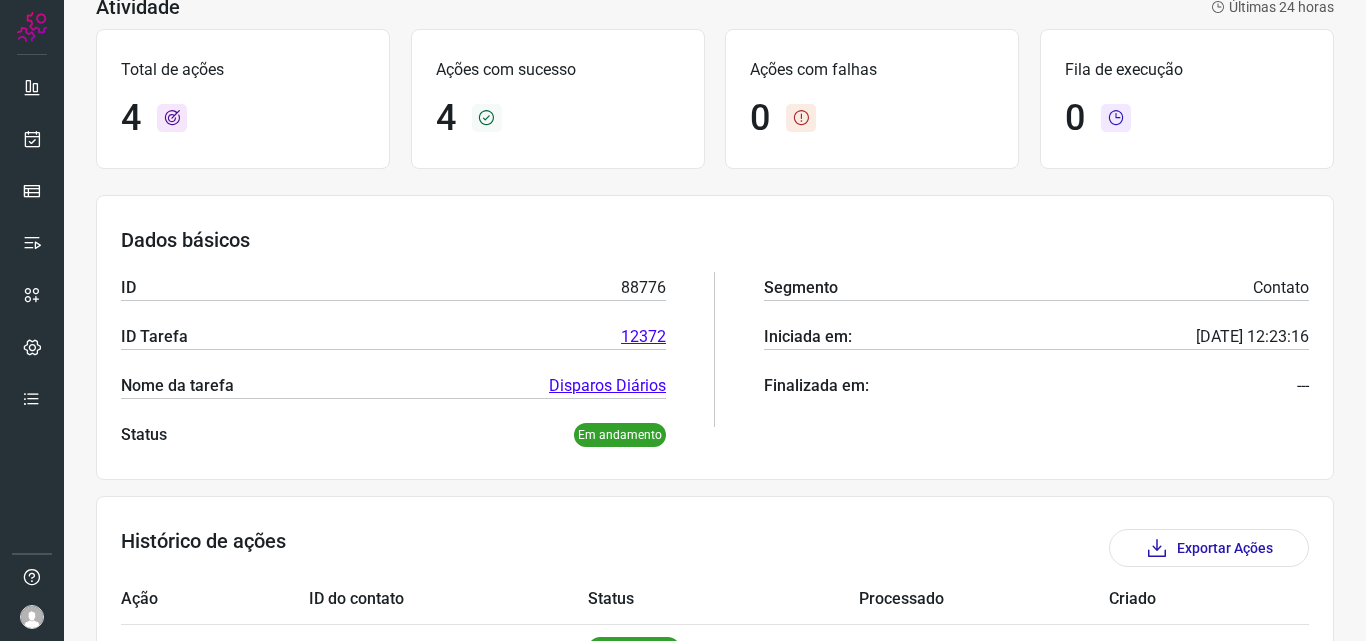
scroll to position [0, 0]
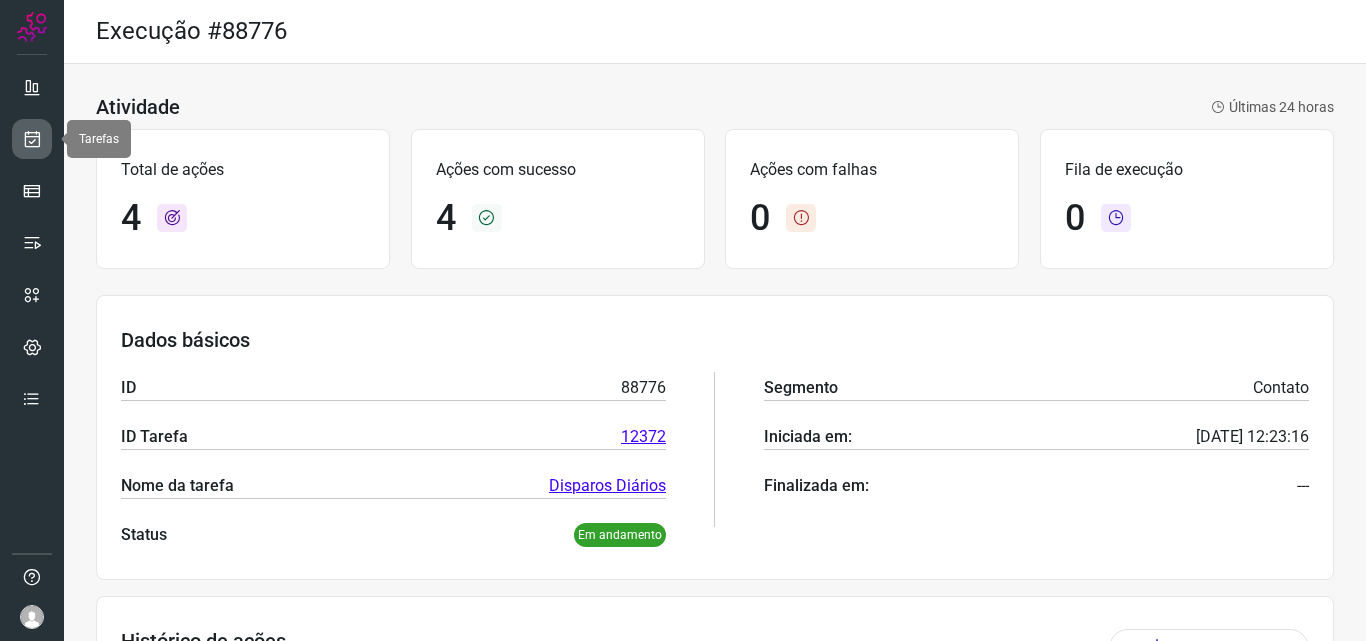
click at [38, 134] on icon at bounding box center [32, 139] width 21 height 20
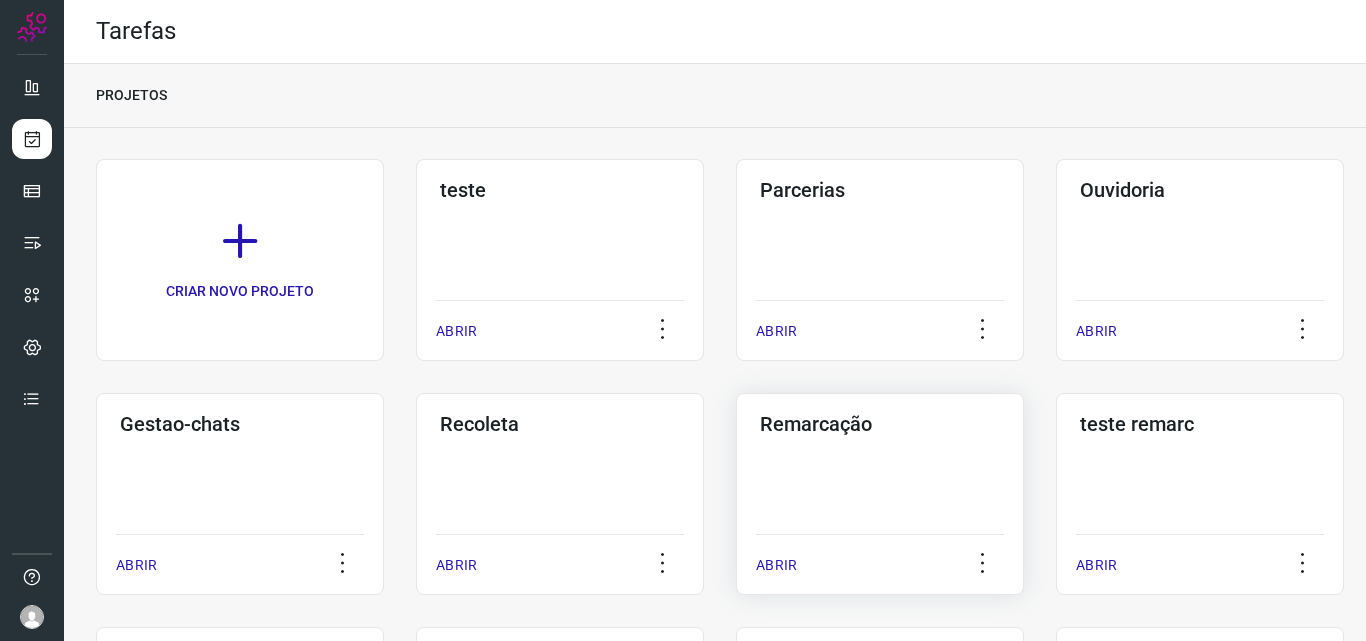
click at [820, 422] on h3 "Remarcação" at bounding box center [880, 424] width 240 height 24
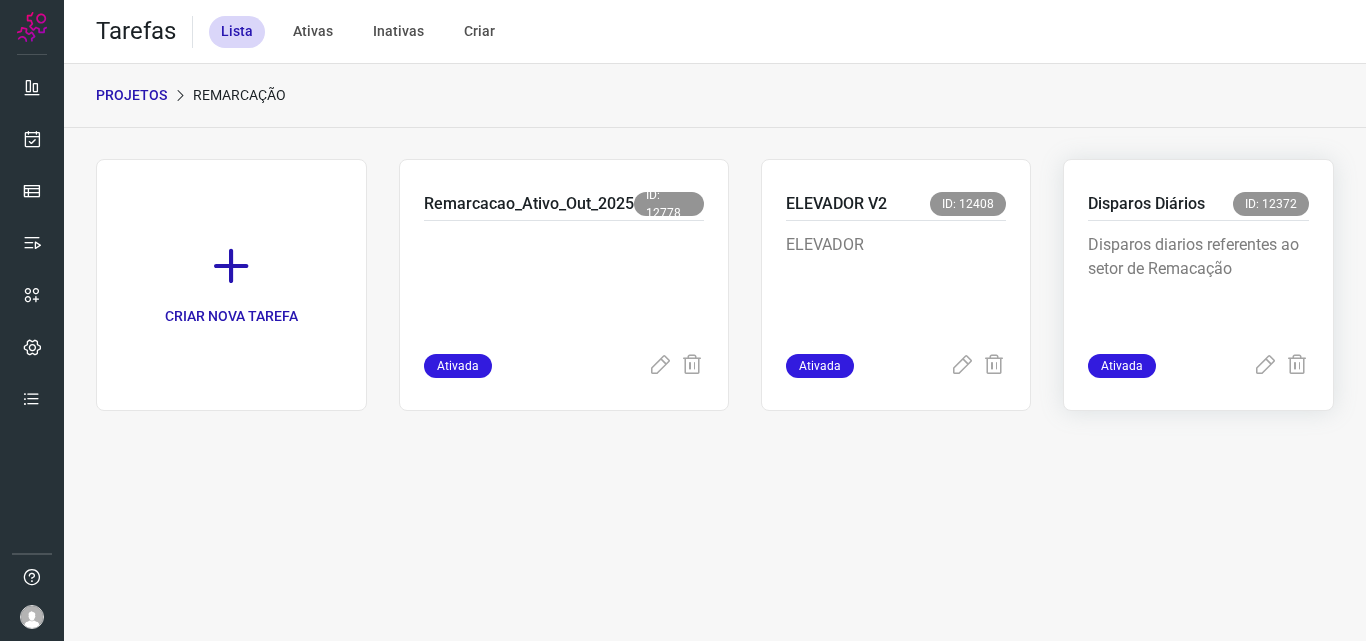
click at [1161, 206] on p "Disparos Diários" at bounding box center [1146, 204] width 117 height 24
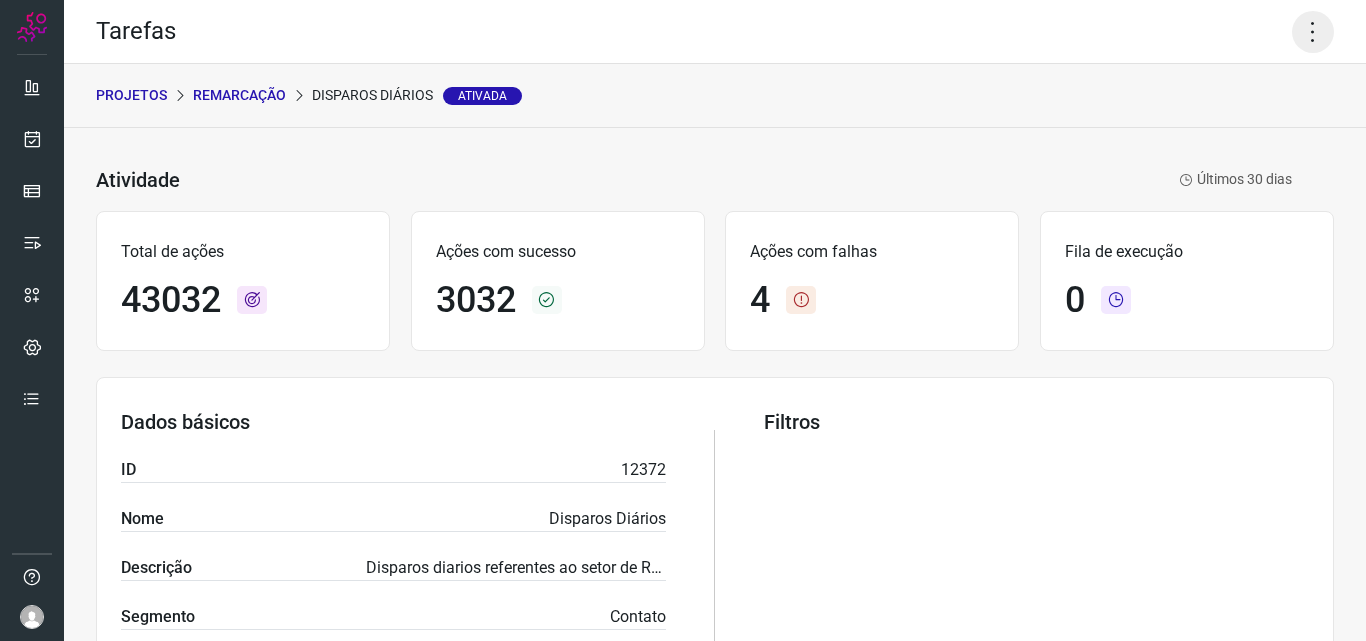
click at [1304, 33] on icon at bounding box center [1313, 32] width 42 height 42
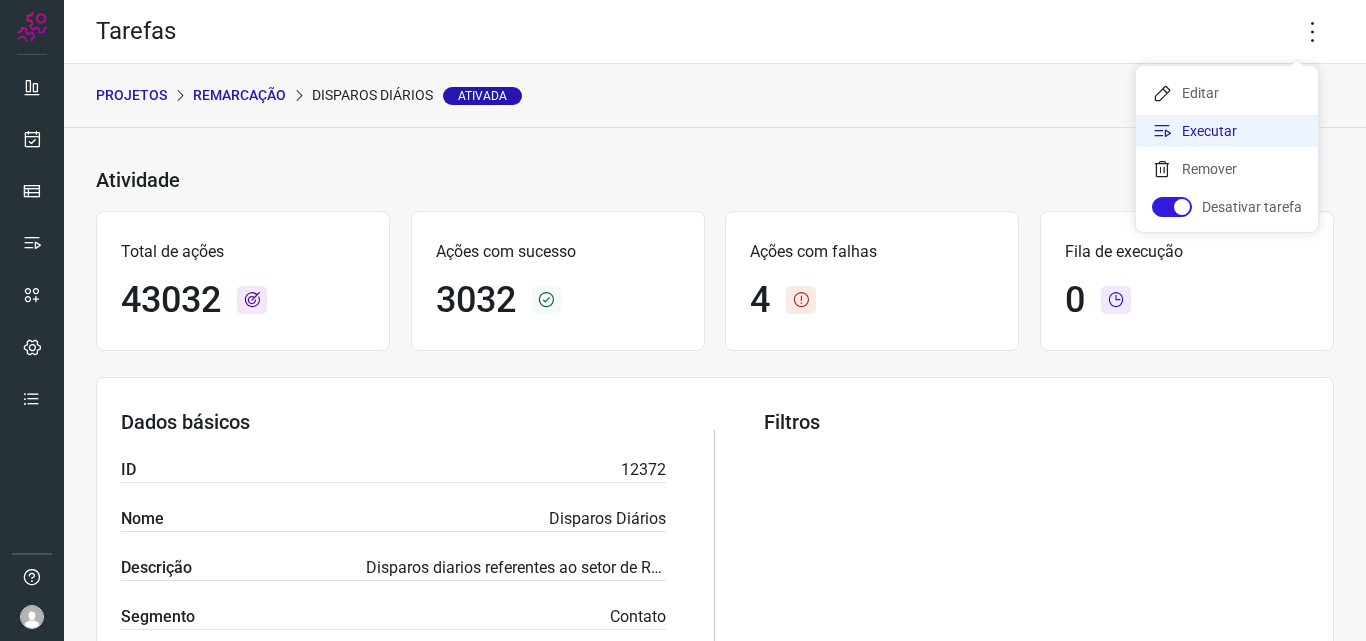
click at [1223, 120] on li "Executar" at bounding box center [1227, 131] width 182 height 32
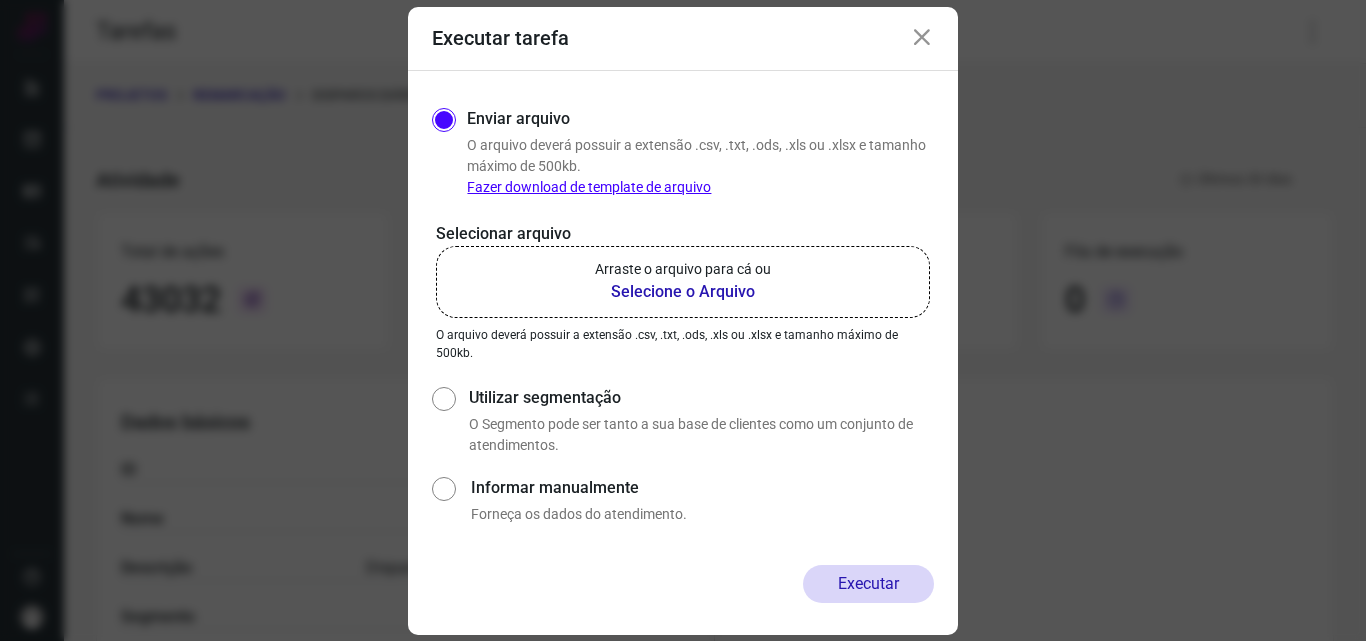
click at [674, 283] on b "Selecione o Arquivo" at bounding box center [683, 292] width 176 height 24
click at [0, 0] on input "Arraste o arquivo para cá ou Selecione o Arquivo" at bounding box center [0, 0] width 0 height 0
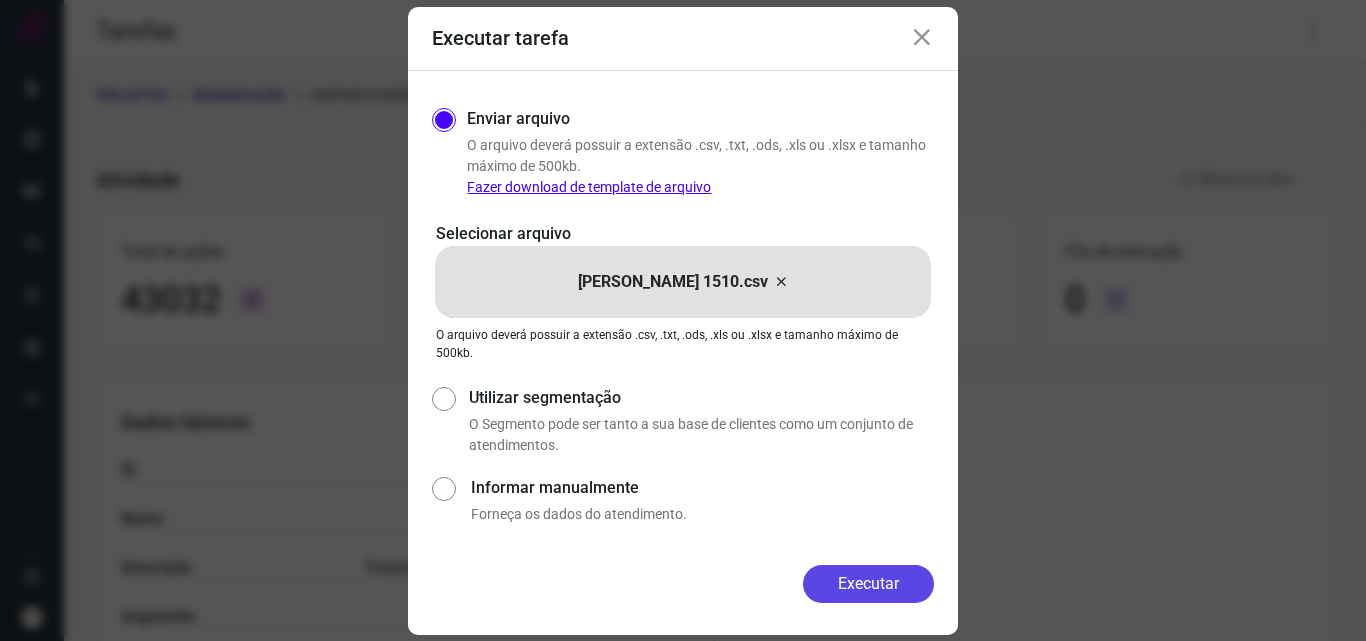
click at [867, 568] on button "Executar" at bounding box center [868, 584] width 131 height 38
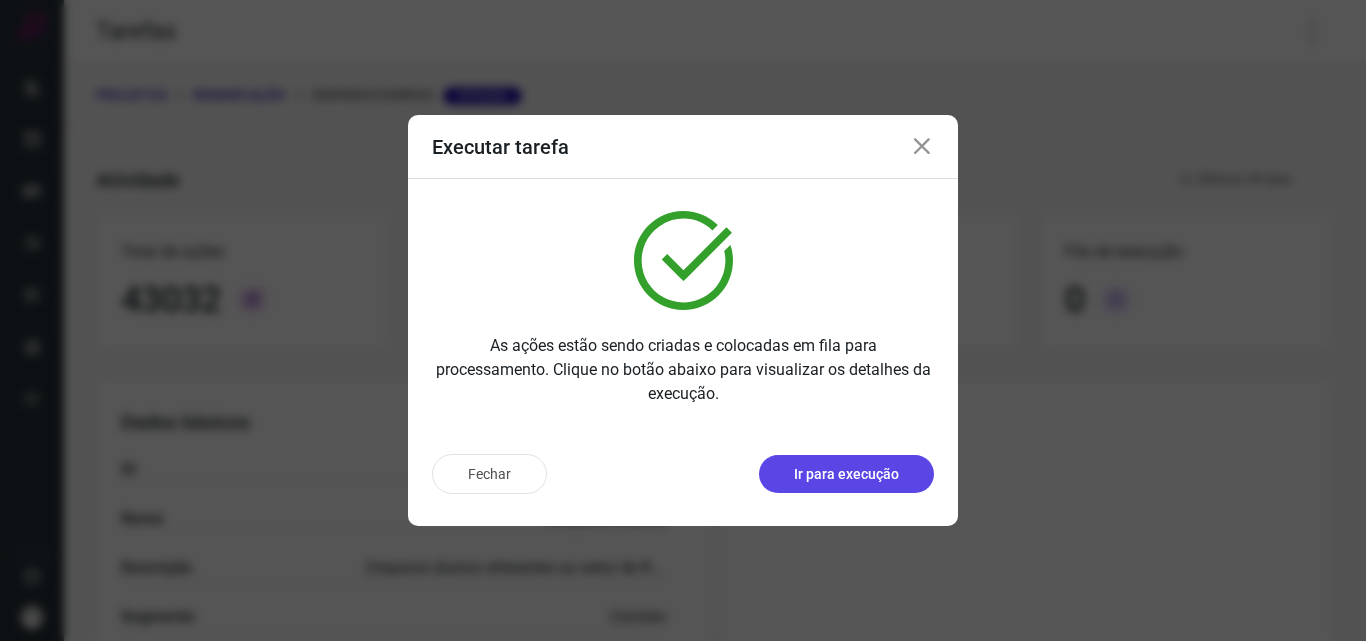
click at [873, 470] on p "Ir para execução" at bounding box center [846, 474] width 105 height 21
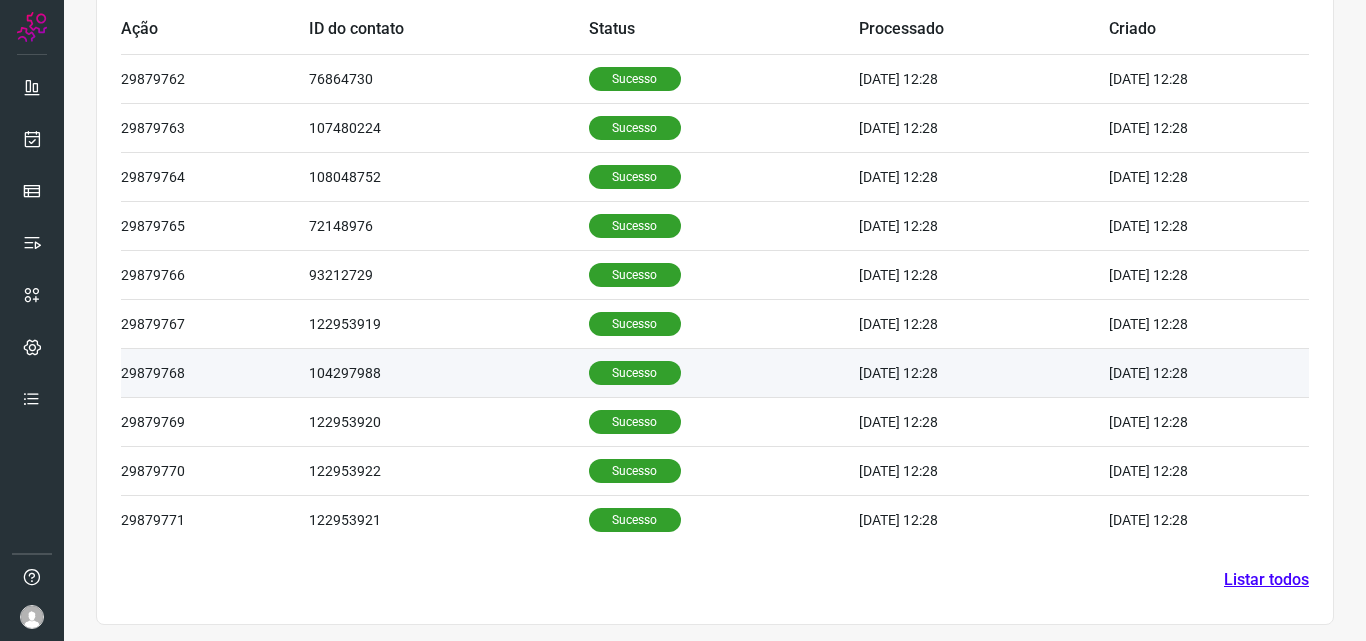
scroll to position [674, 0]
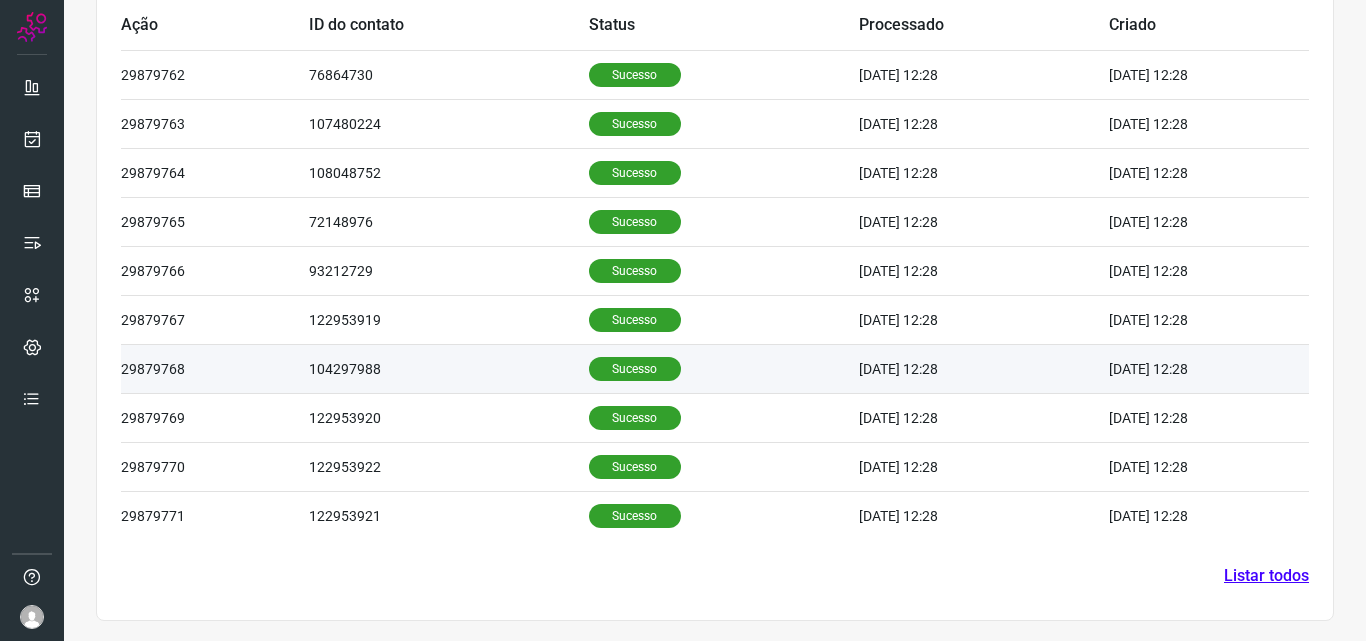
click at [600, 384] on td "Sucesso" at bounding box center [724, 368] width 271 height 49
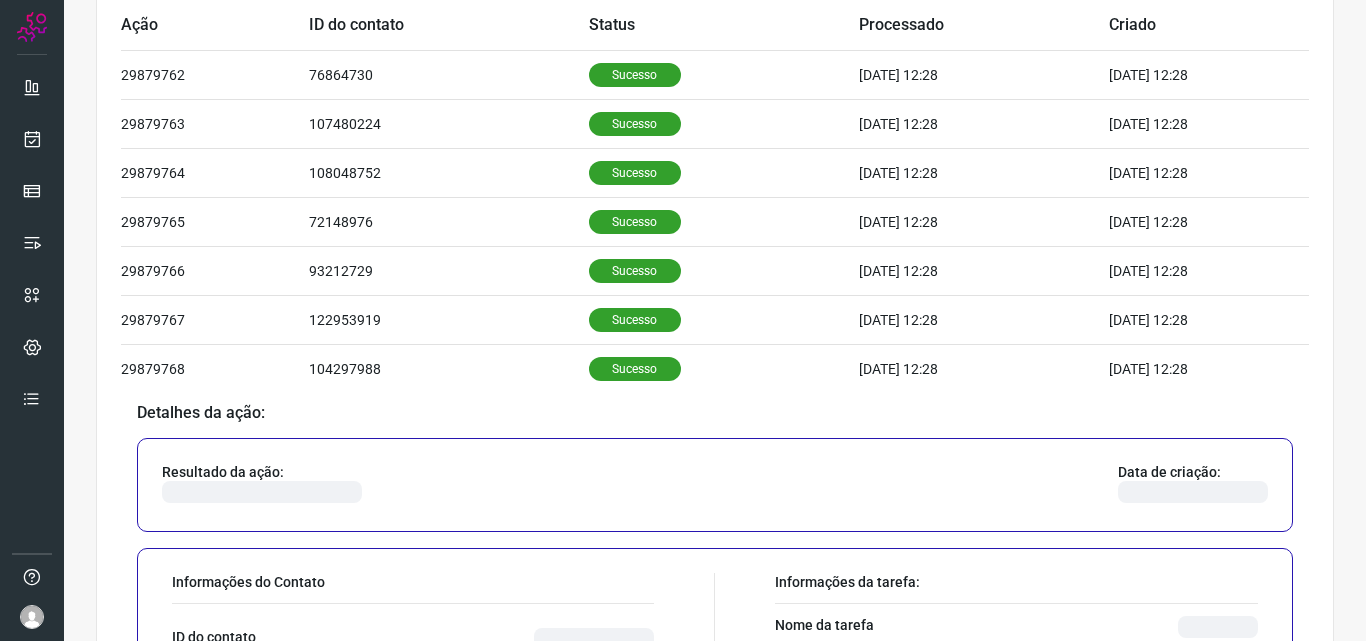
scroll to position [974, 0]
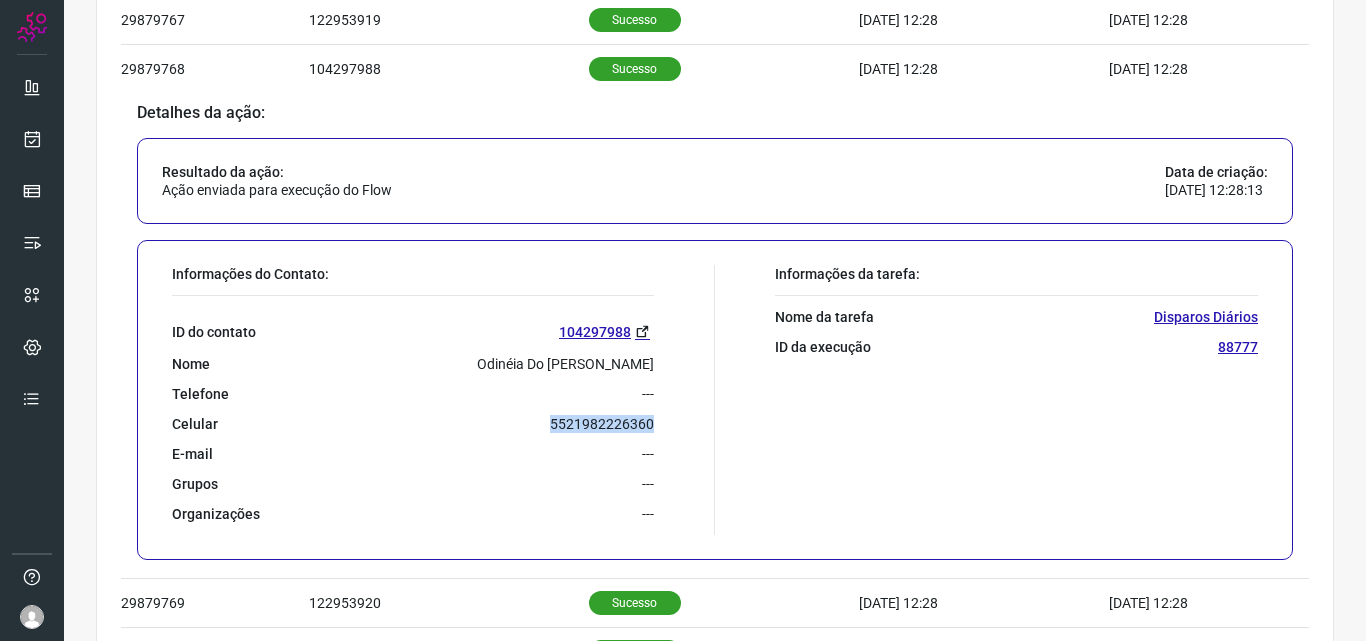
drag, startPoint x: 536, startPoint y: 416, endPoint x: 702, endPoint y: 420, distance: 166.0
click at [702, 420] on div "Informações do Contato: ID do contato 104297988 Nome Odinéia Do Socorro Da Silv…" at bounding box center [438, 400] width 553 height 270
copy p "5521982226360"
click at [41, 138] on icon at bounding box center [32, 139] width 21 height 20
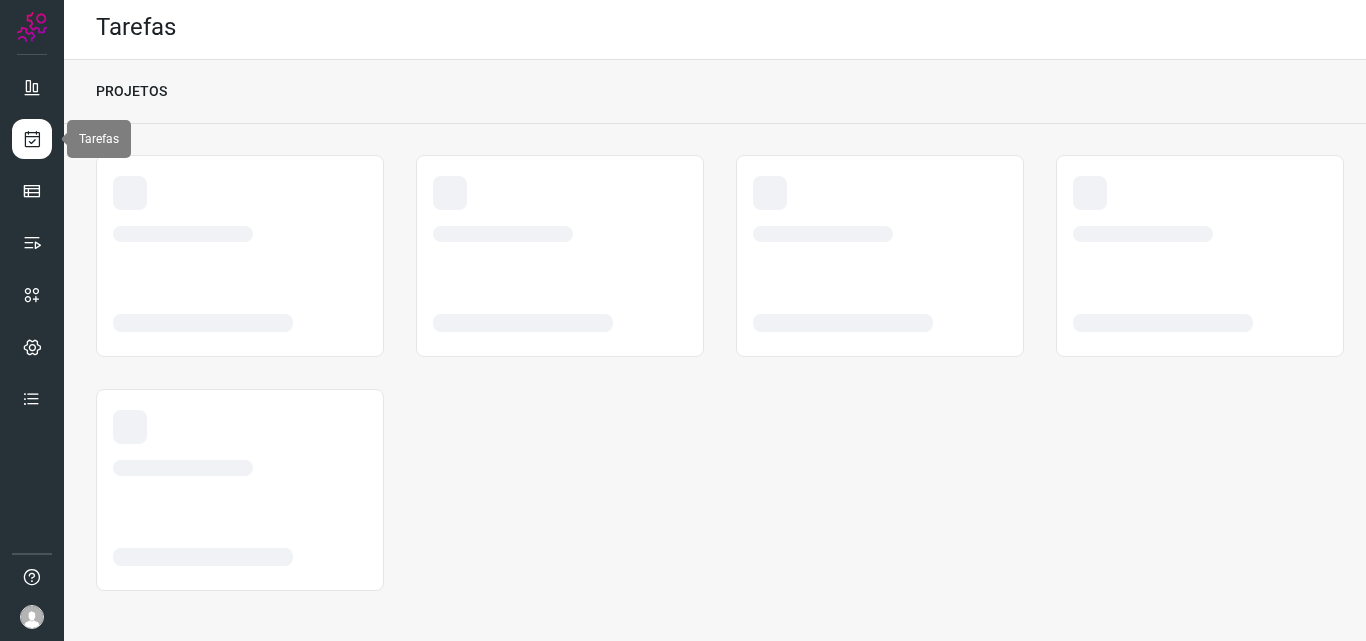
scroll to position [4, 0]
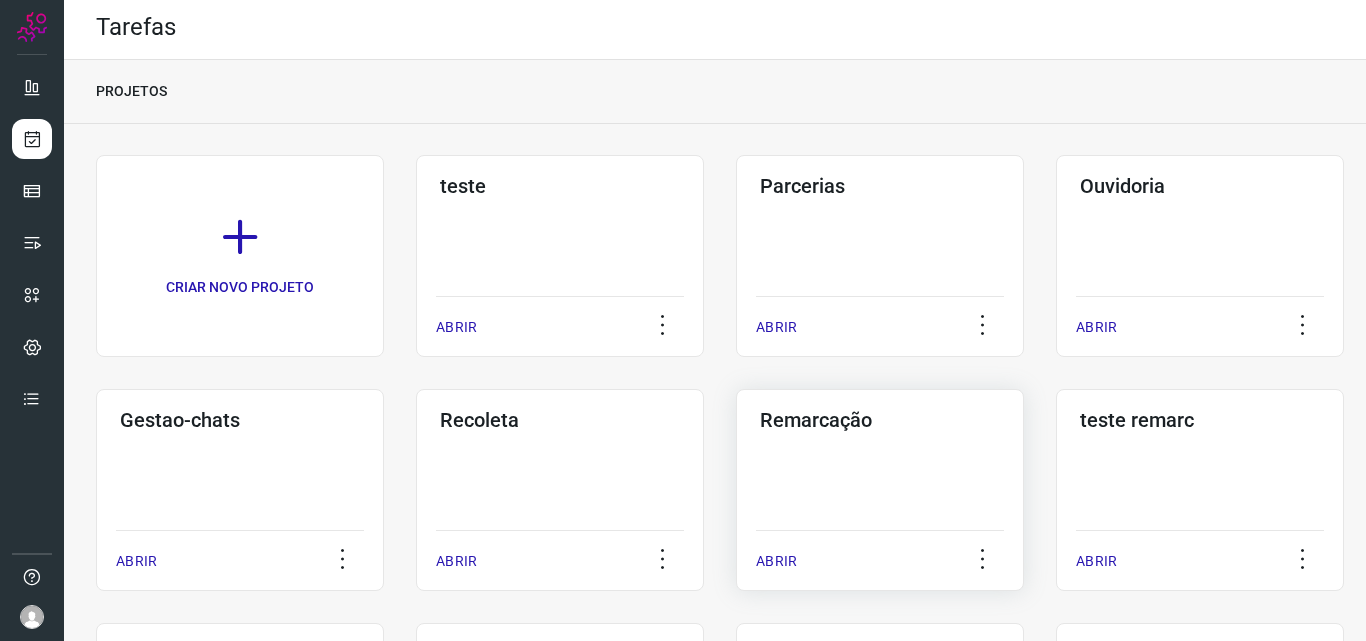
click at [822, 424] on h3 "Remarcação" at bounding box center [880, 420] width 240 height 24
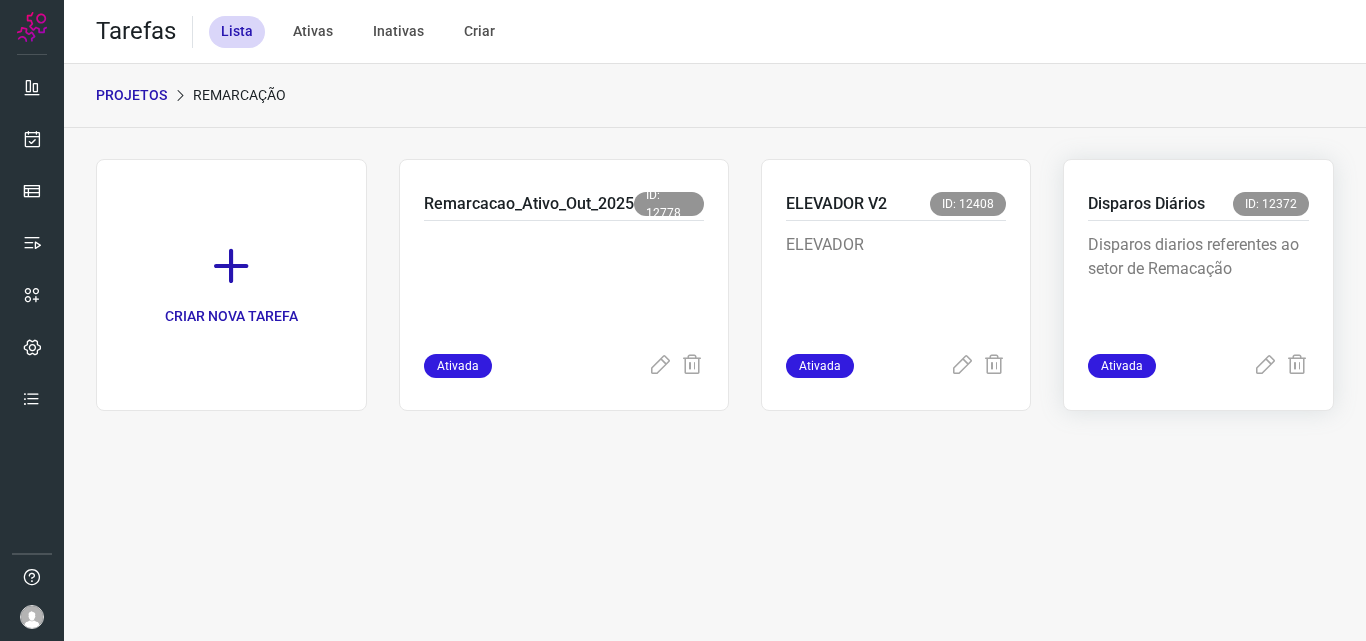
click at [1179, 203] on p "Disparos Diários" at bounding box center [1146, 204] width 117 height 24
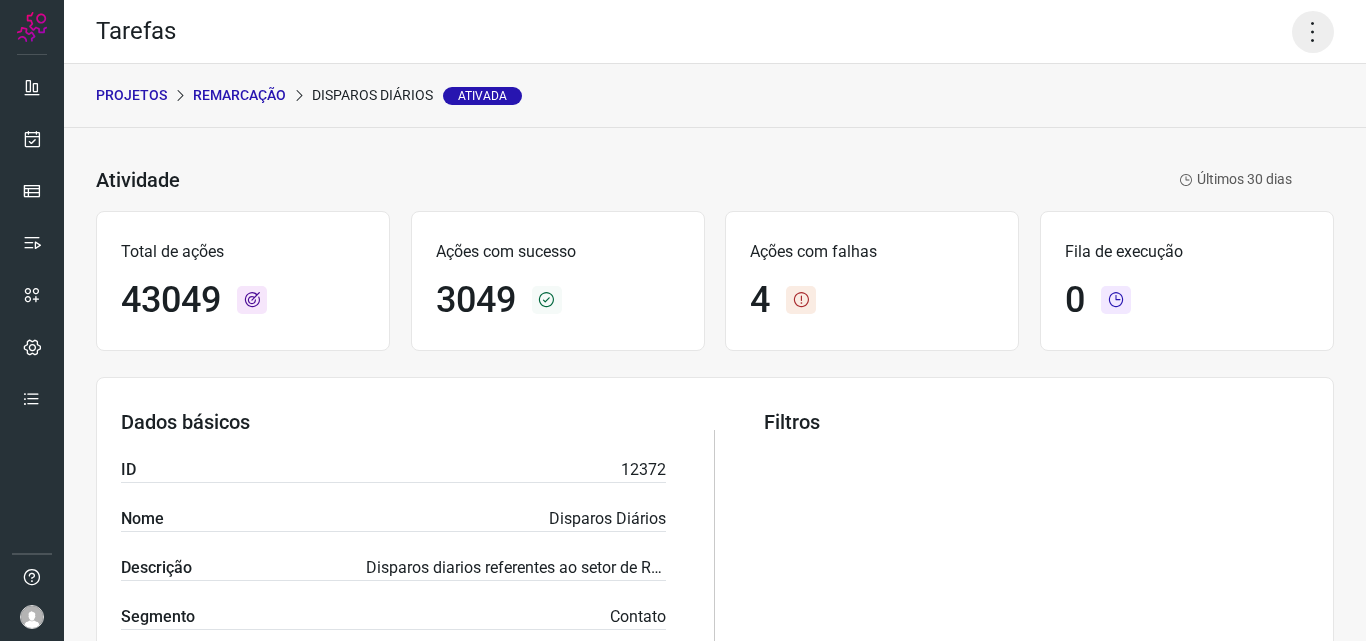
click at [1304, 31] on icon at bounding box center [1313, 32] width 42 height 42
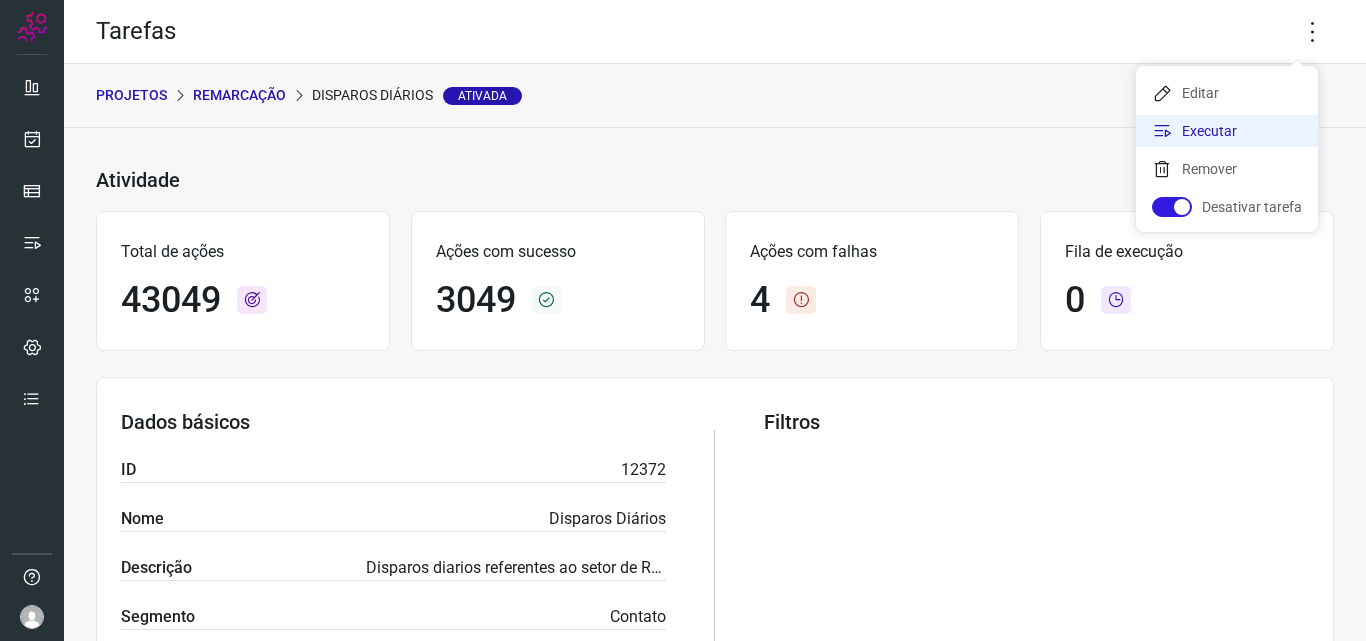
click at [1202, 135] on li "Executar" at bounding box center [1227, 131] width 182 height 32
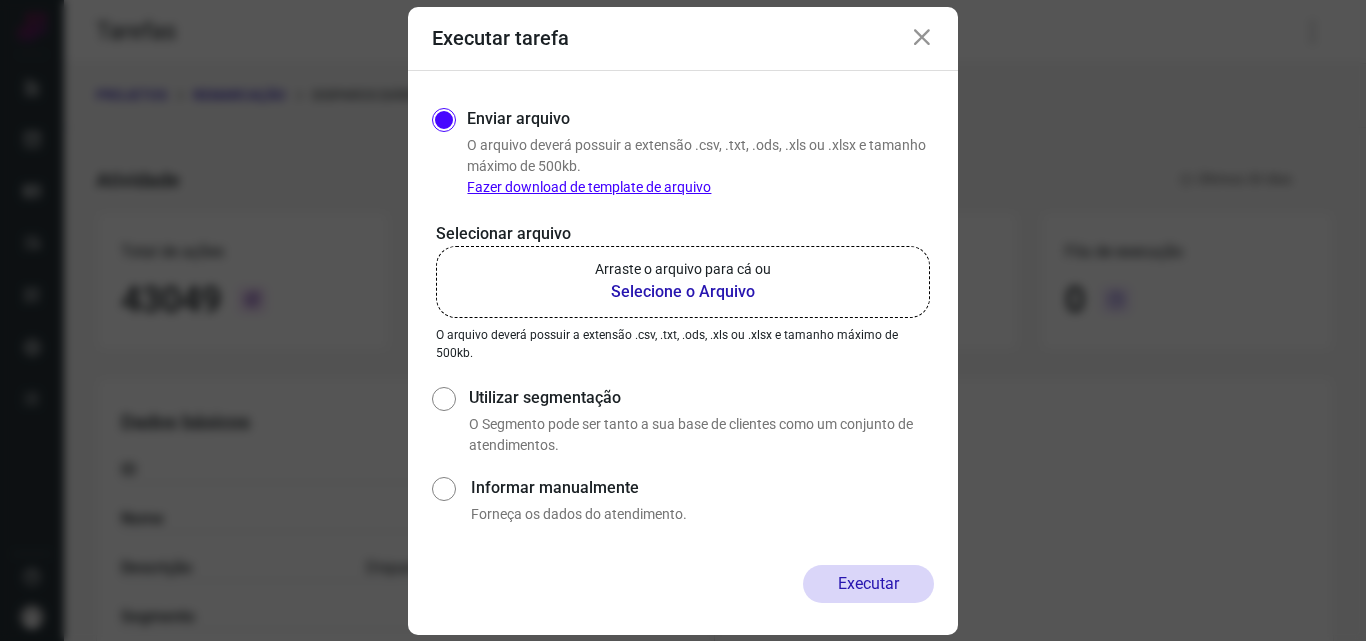
click at [675, 291] on b "Selecione o Arquivo" at bounding box center [683, 292] width 176 height 24
click at [0, 0] on input "Arraste o arquivo para cá ou Selecione o Arquivo" at bounding box center [0, 0] width 0 height 0
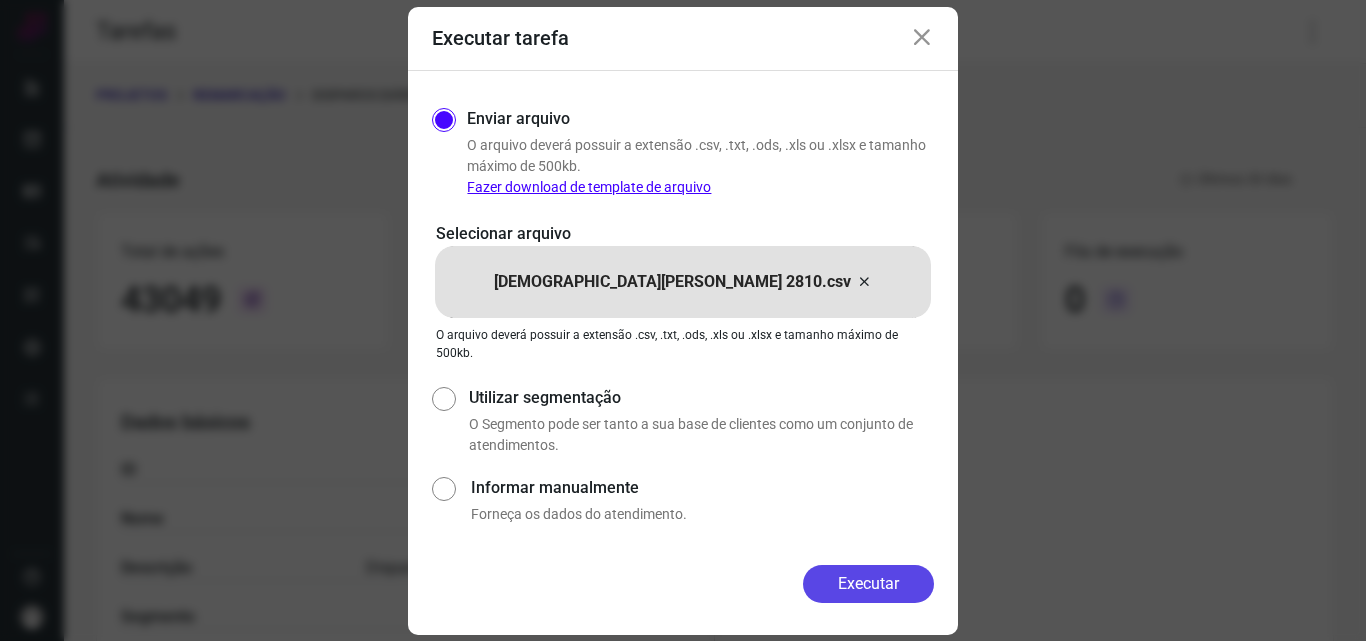
click at [890, 579] on button "Executar" at bounding box center [868, 584] width 131 height 38
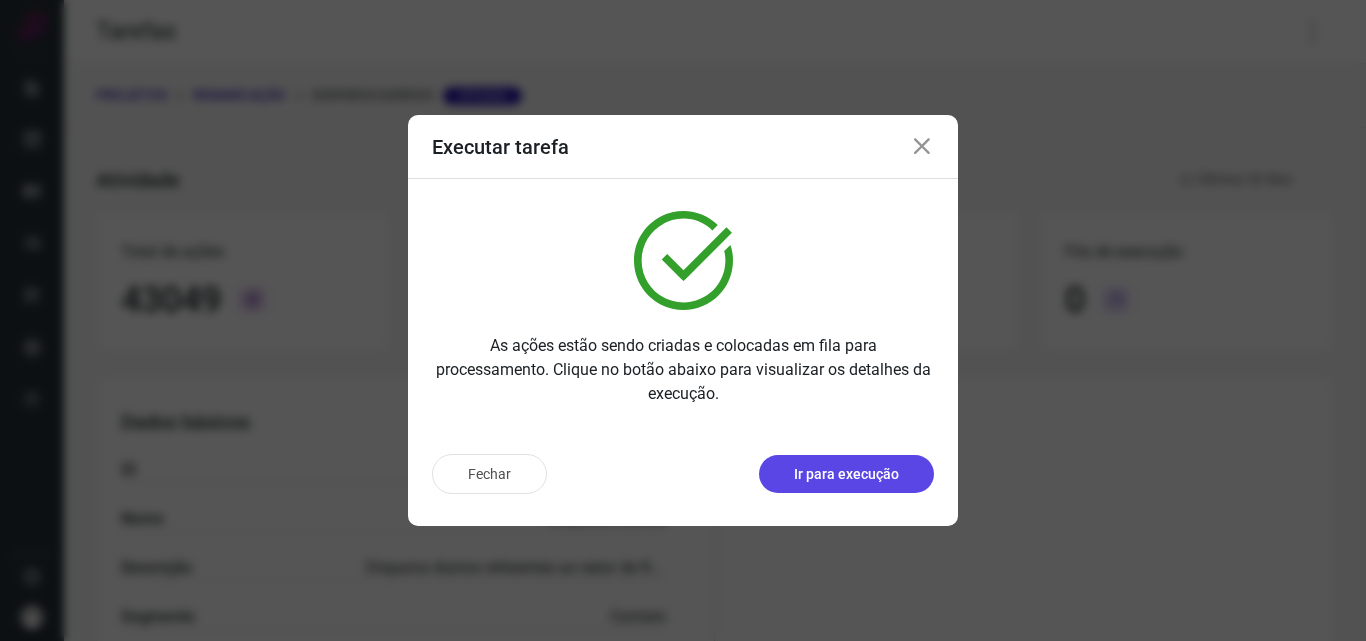
click at [849, 479] on p "Ir para execução" at bounding box center [846, 474] width 105 height 21
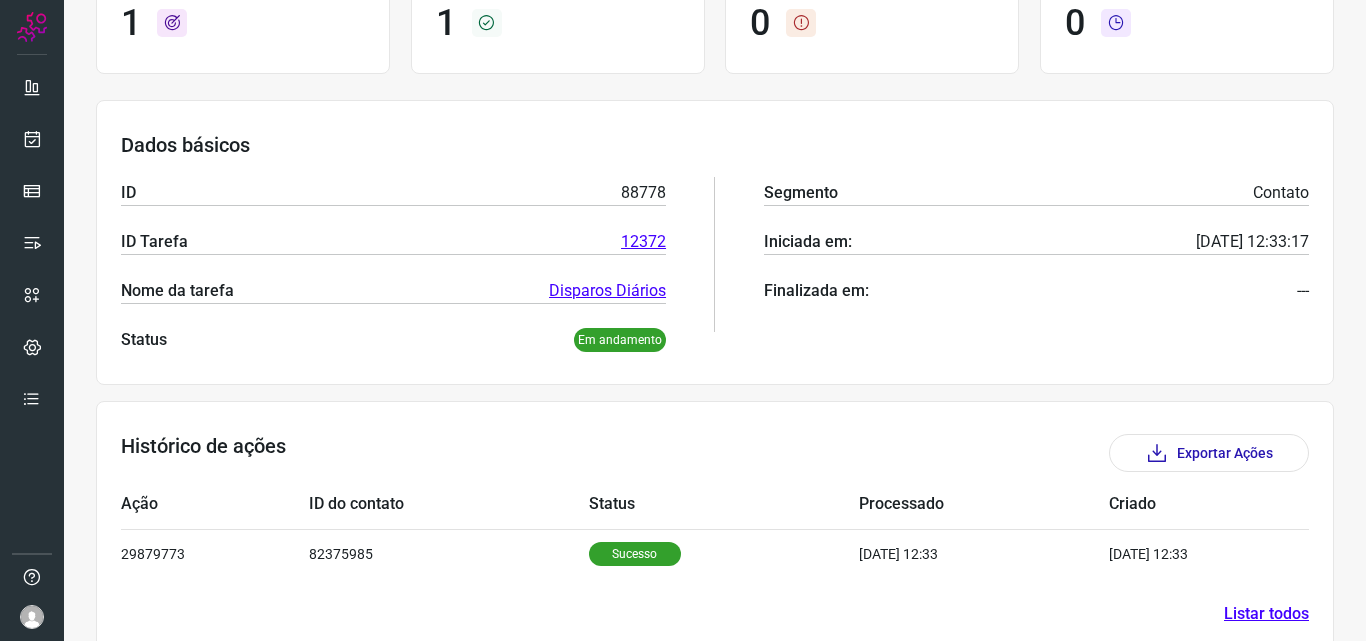
scroll to position [233, 0]
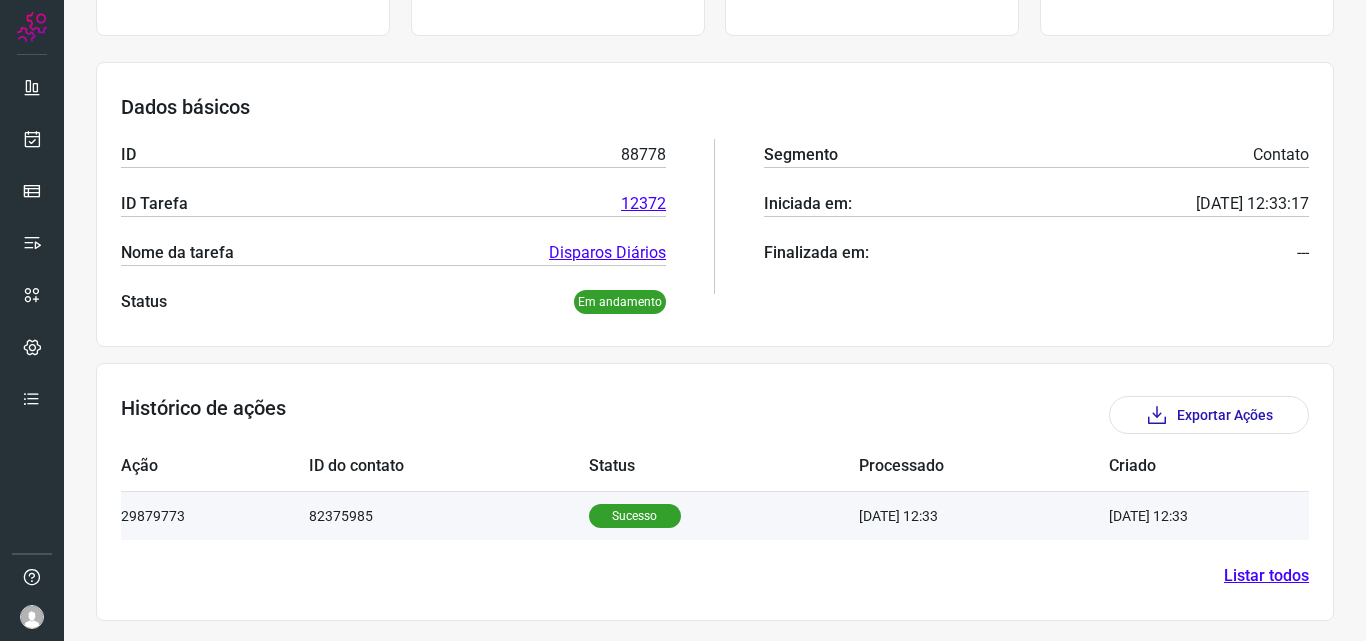
click at [626, 515] on p "Sucesso" at bounding box center [635, 516] width 92 height 24
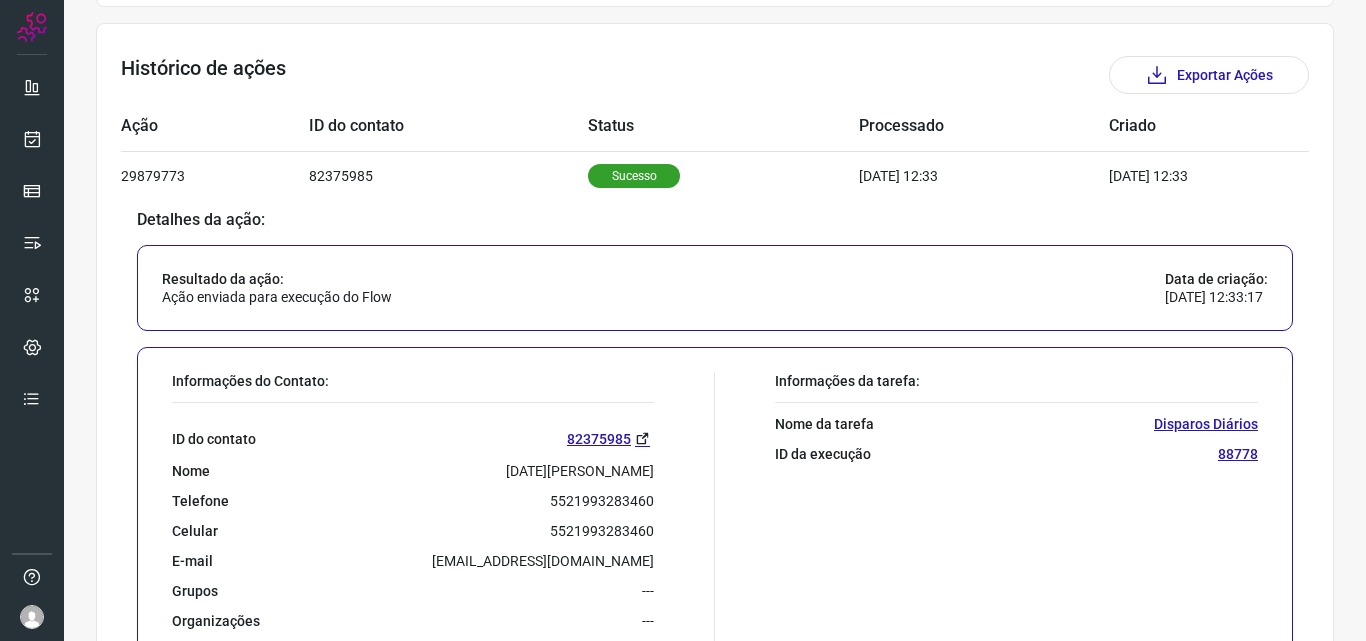
scroll to position [718, 0]
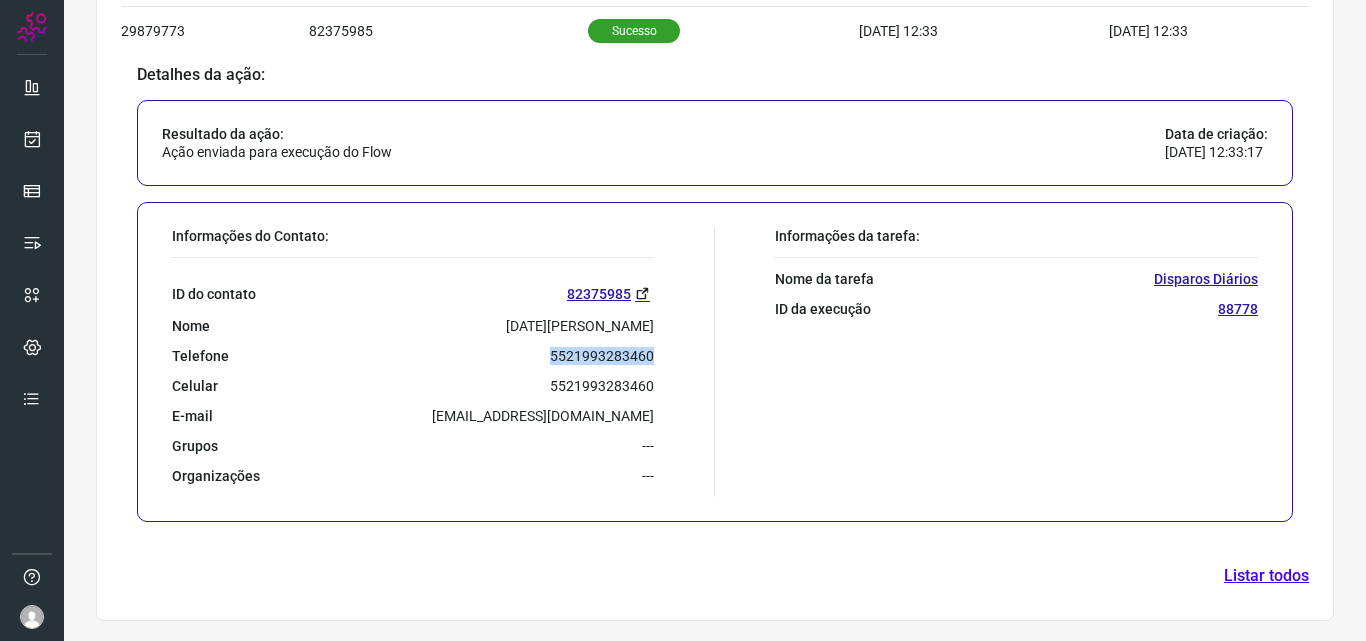
drag, startPoint x: 541, startPoint y: 357, endPoint x: 667, endPoint y: 357, distance: 126.0
click at [667, 357] on div "Informações do Contato: ID do contato 82375985 Nome Lucia Elena de Oliveira Fer…" at bounding box center [438, 362] width 553 height 270
copy p "5521993283460"
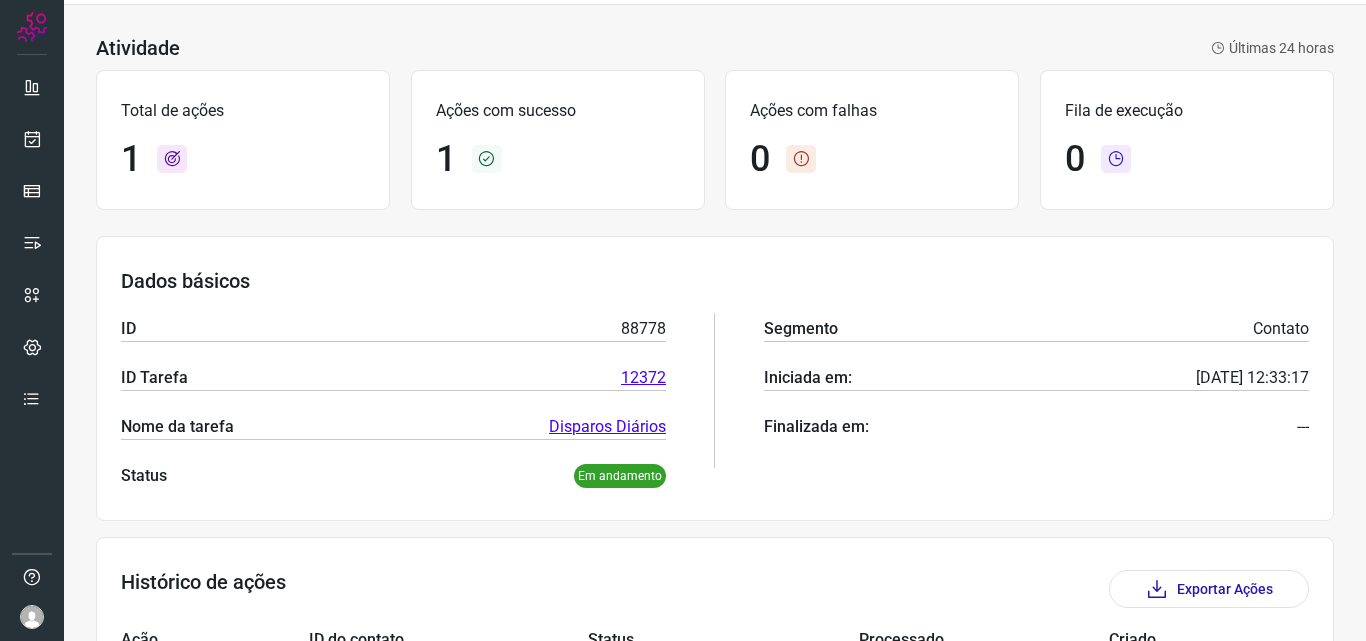
scroll to position [0, 0]
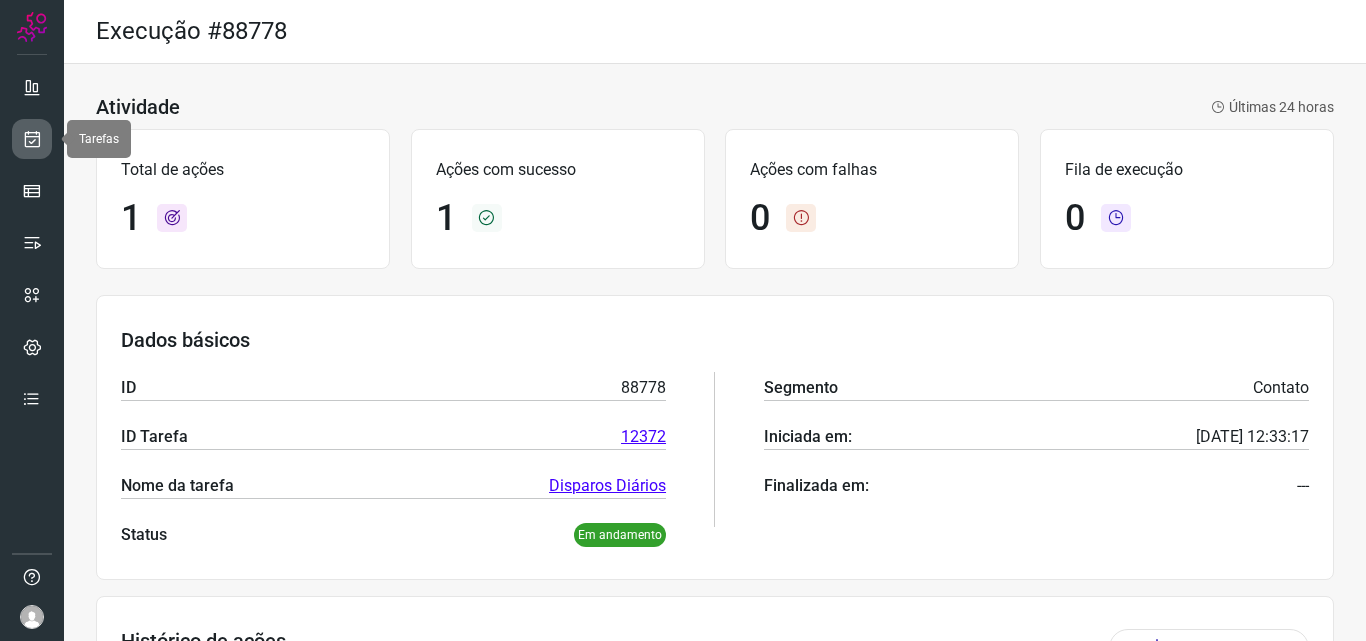
click at [38, 134] on icon at bounding box center [32, 139] width 21 height 20
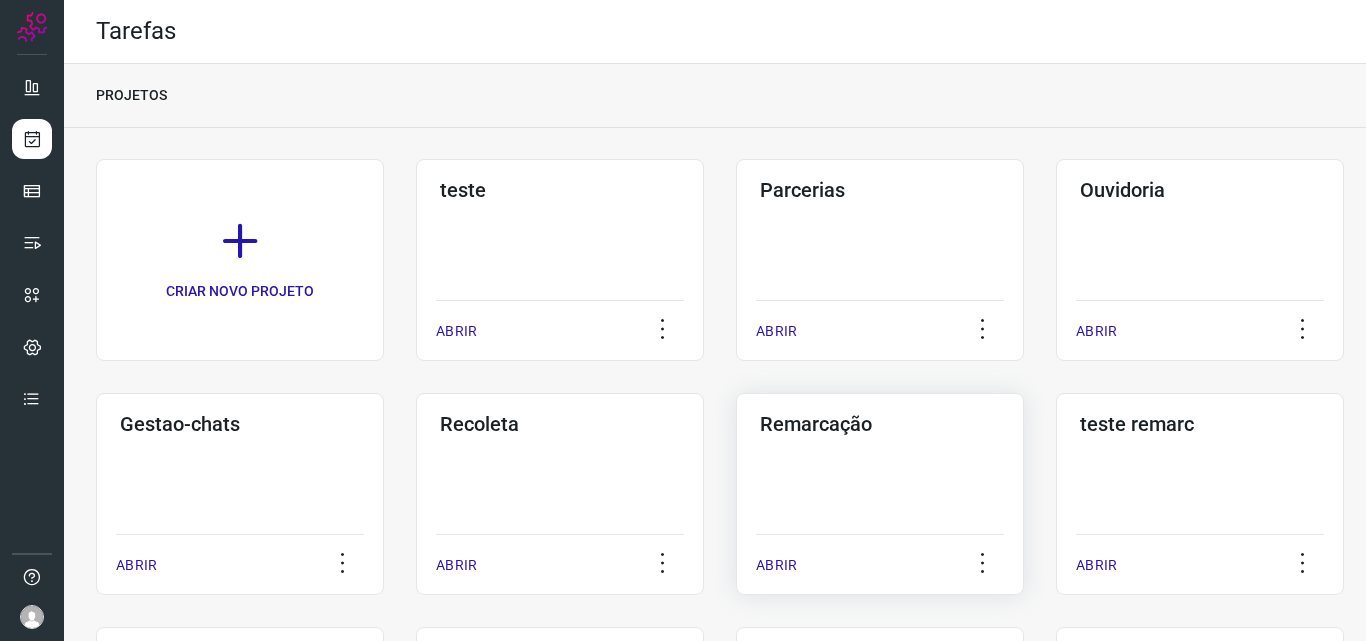
click at [822, 432] on h3 "Remarcação" at bounding box center [880, 424] width 240 height 24
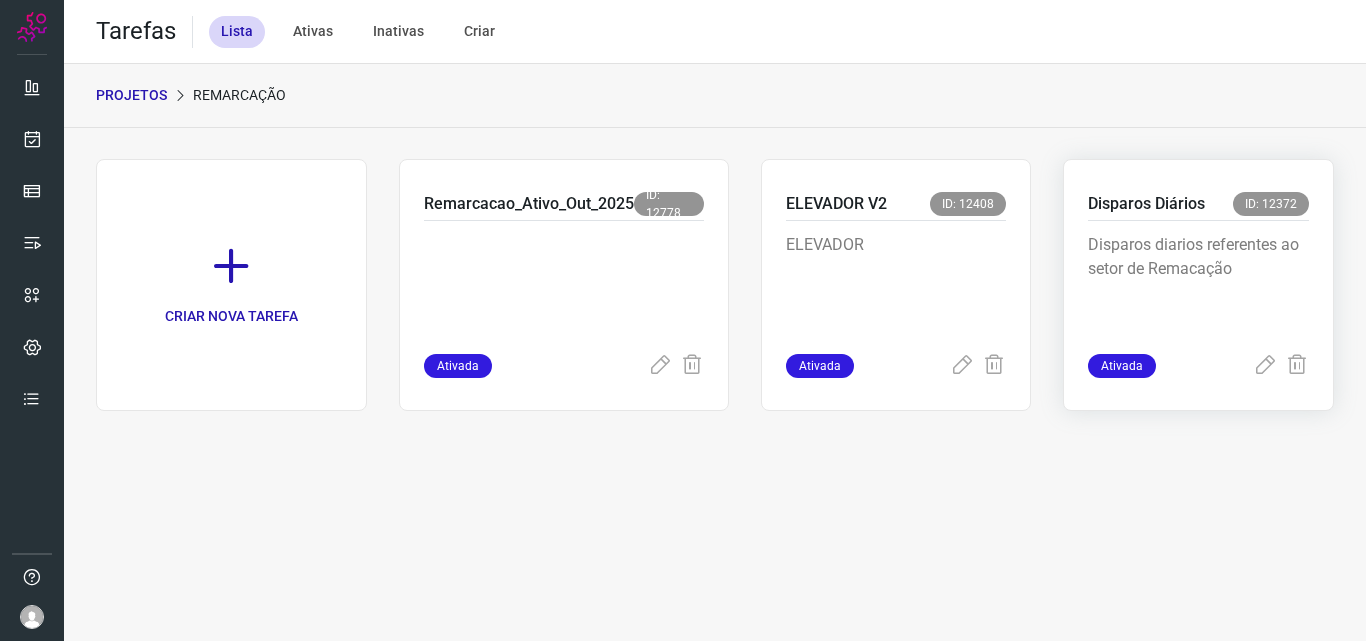
click at [1165, 197] on p "Disparos Diários" at bounding box center [1146, 204] width 117 height 24
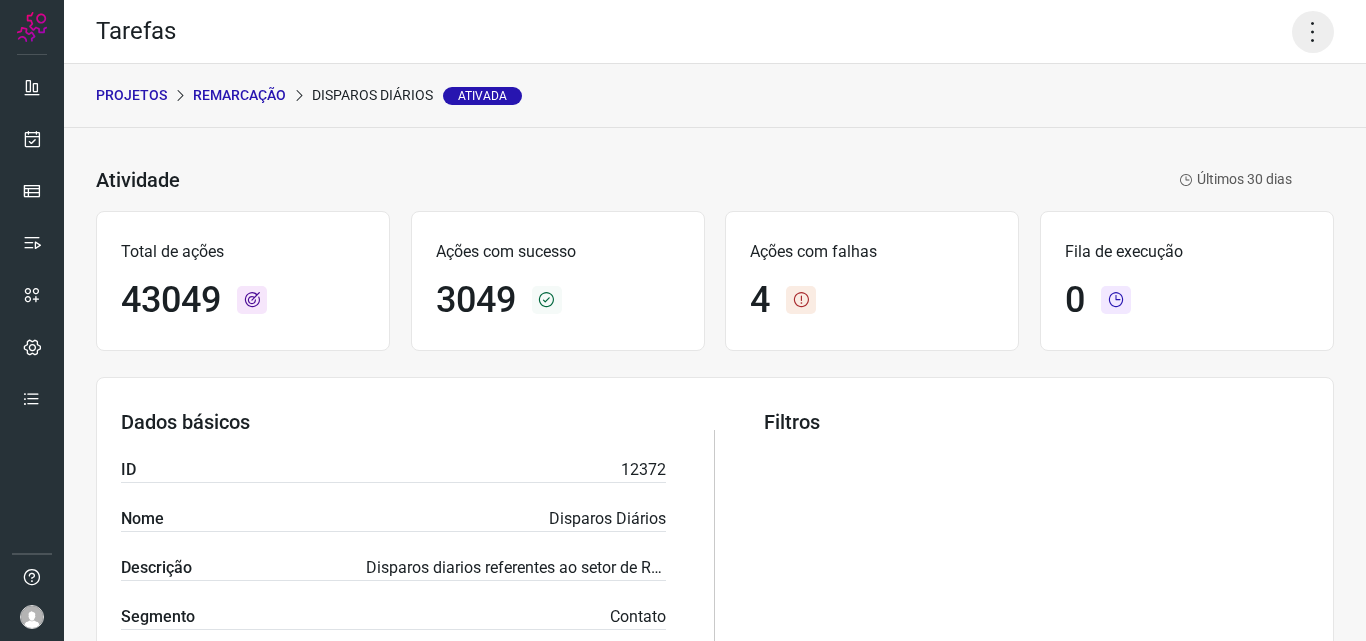
click at [1298, 48] on icon at bounding box center [1313, 32] width 42 height 42
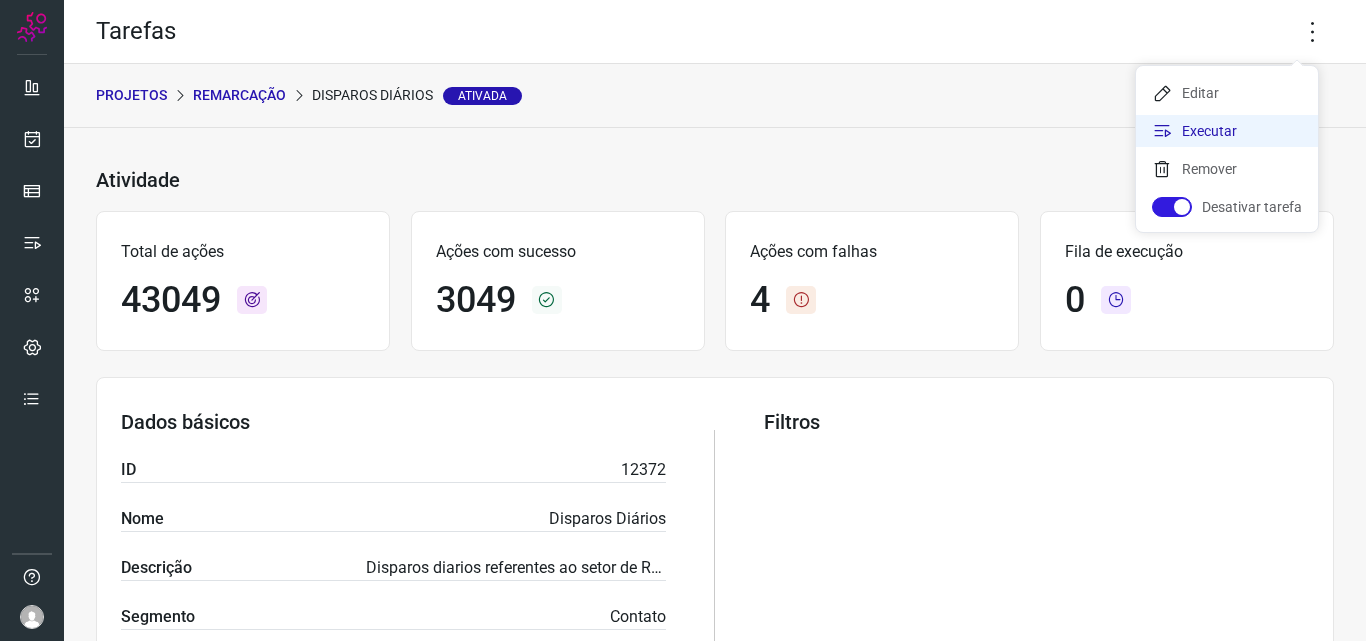
click at [1228, 127] on li "Executar" at bounding box center [1227, 131] width 182 height 32
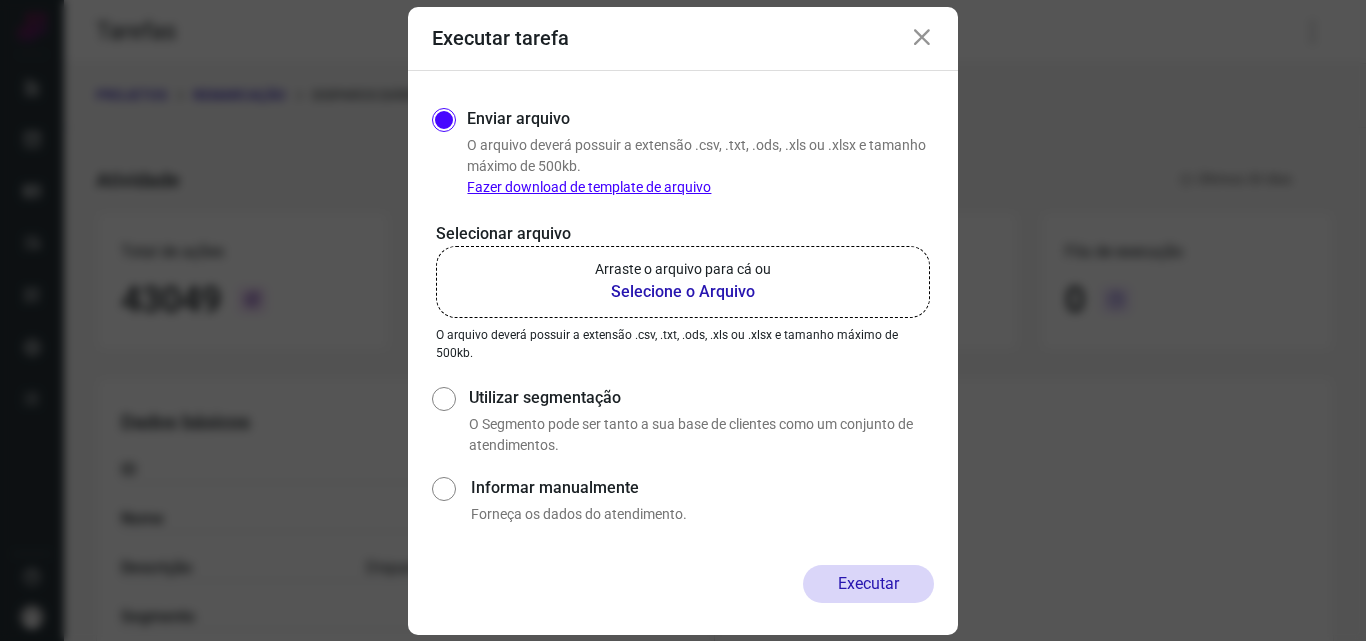
click at [726, 295] on b "Selecione o Arquivo" at bounding box center [683, 292] width 176 height 24
click at [0, 0] on input "Arraste o arquivo para cá ou Selecione o Arquivo" at bounding box center [0, 0] width 0 height 0
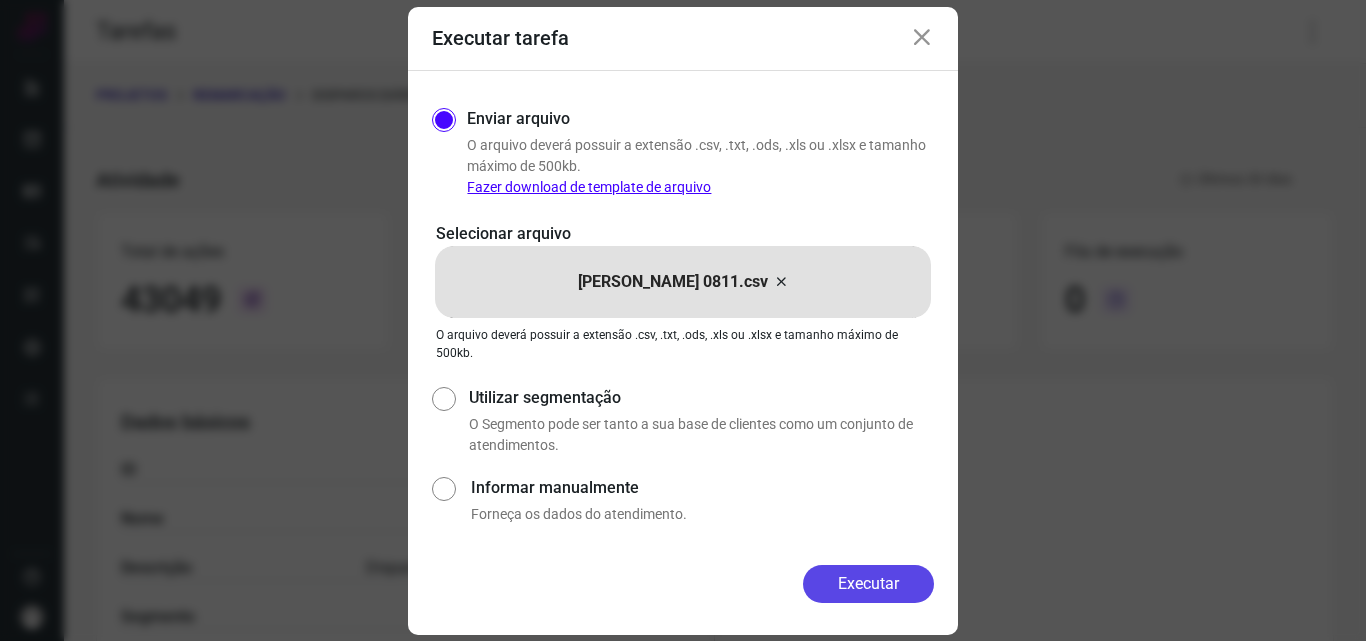
click at [839, 579] on button "Executar" at bounding box center [868, 584] width 131 height 38
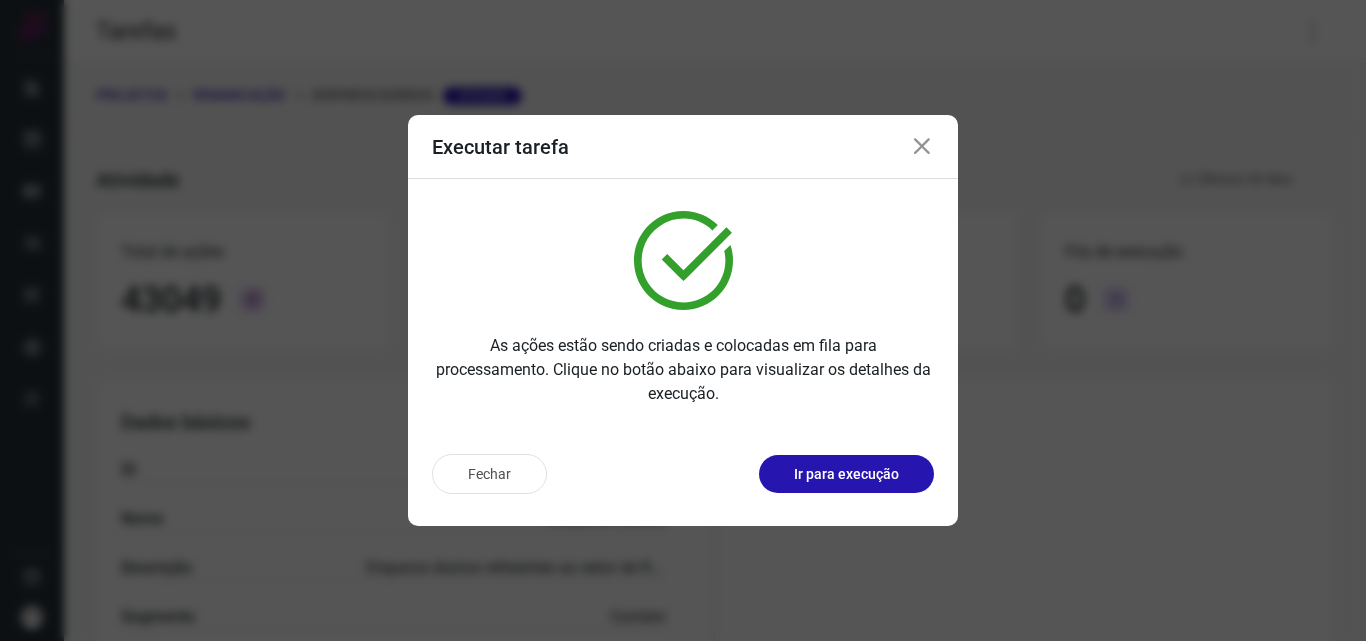
click at [875, 474] on p "Ir para execução" at bounding box center [846, 474] width 105 height 21
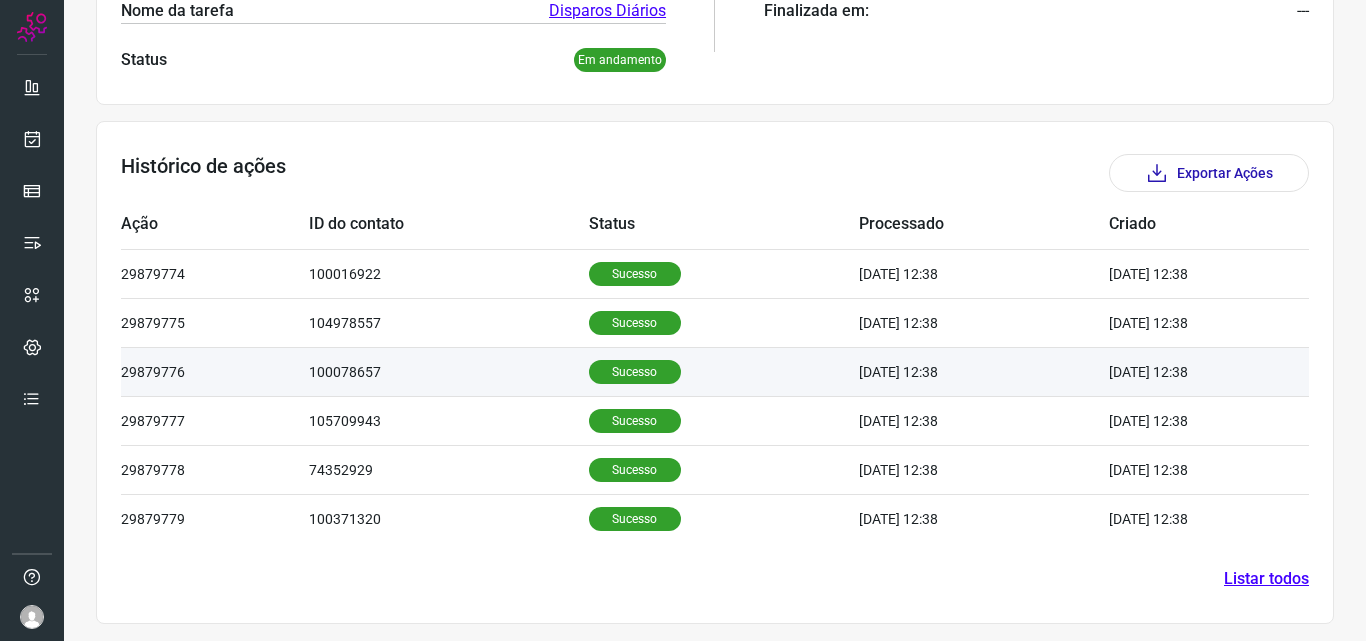
scroll to position [478, 0]
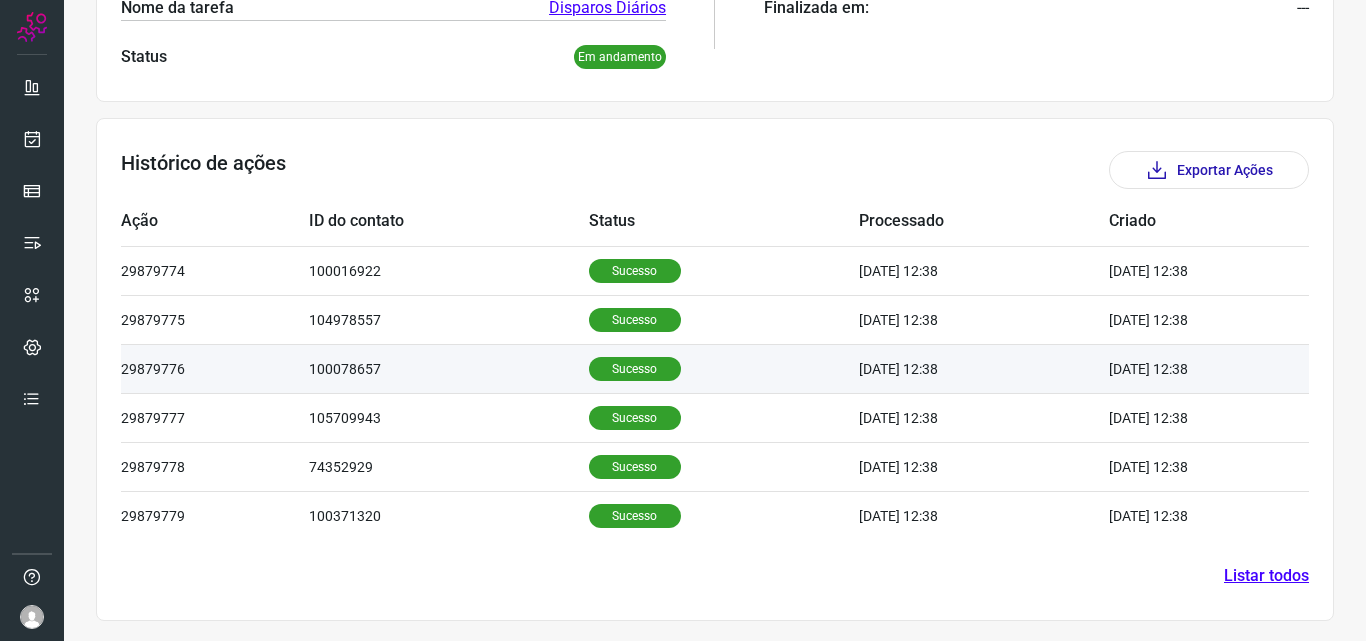
click at [608, 375] on p "Sucesso" at bounding box center [635, 369] width 92 height 24
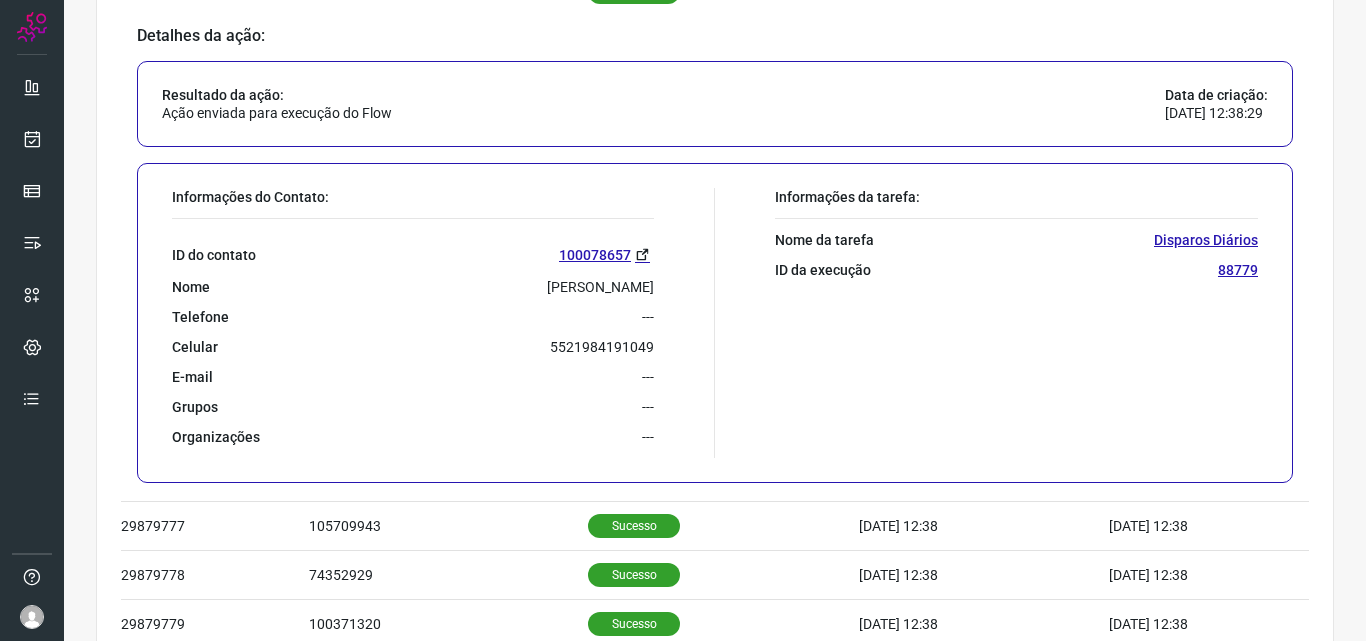
scroll to position [878, 0]
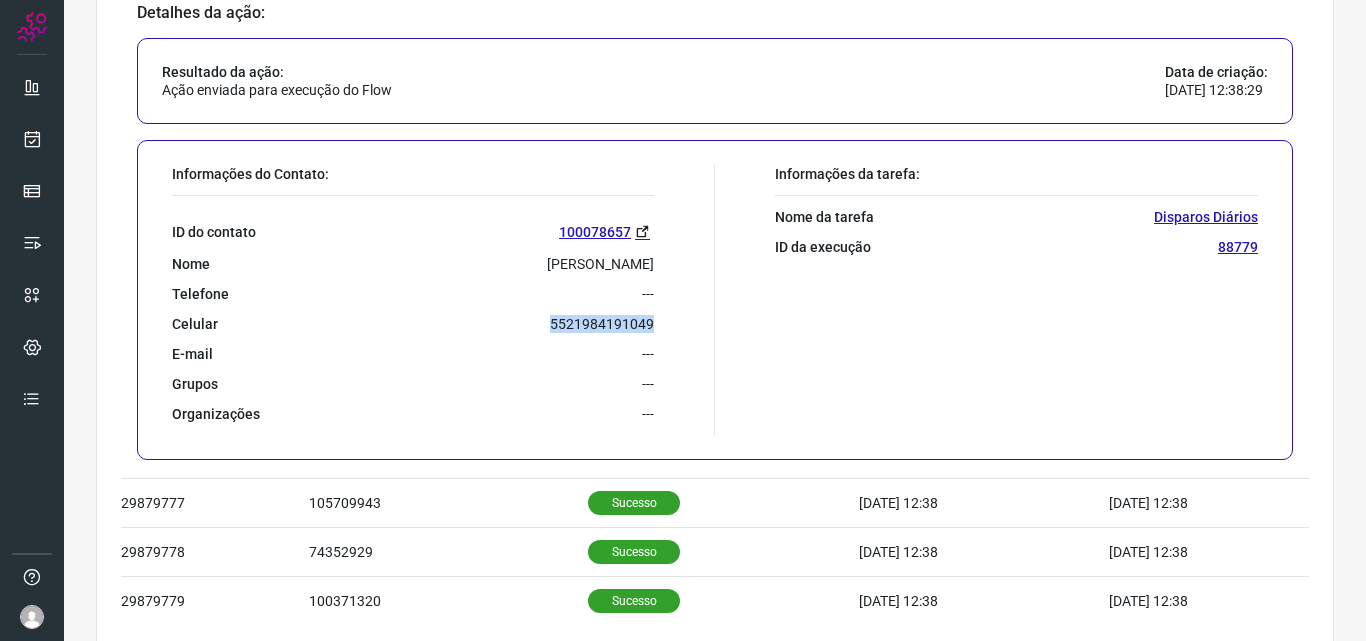
drag, startPoint x: 546, startPoint y: 327, endPoint x: 649, endPoint y: 319, distance: 103.3
click at [649, 319] on div "Informações do Contato: ID do contato 100078657 Nome Elisângela Silva Dos Santo…" at bounding box center [438, 300] width 553 height 270
copy p "5521984191049"
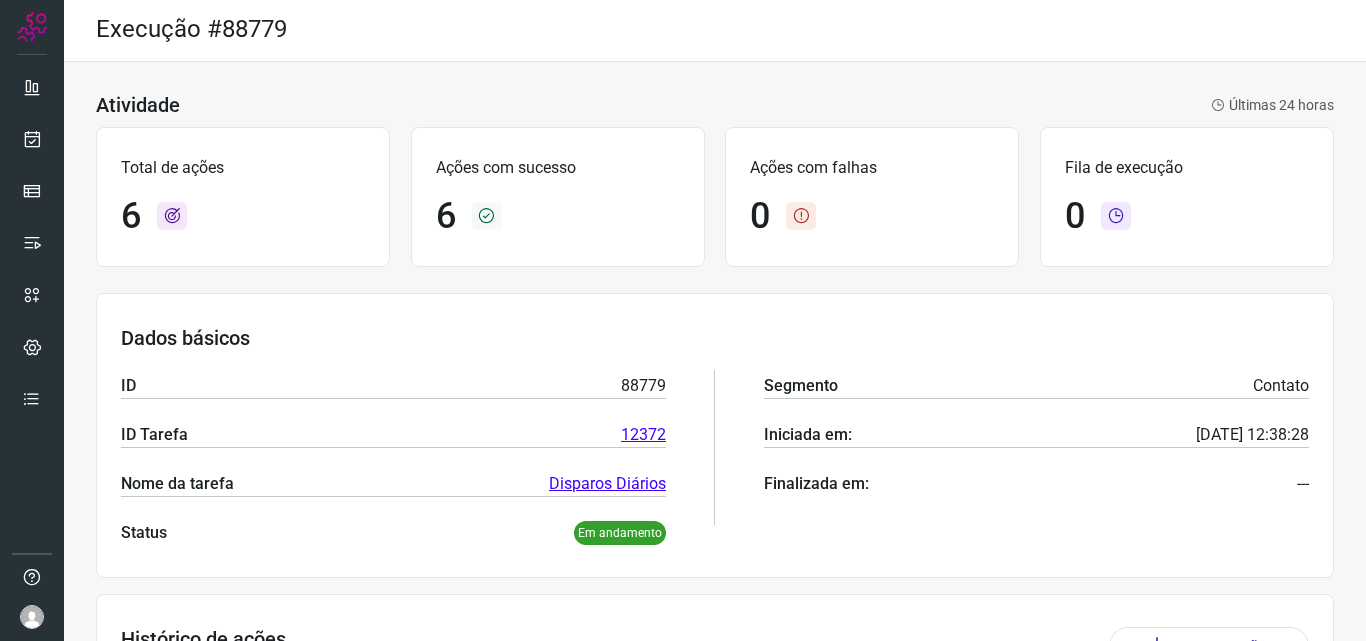
scroll to position [0, 0]
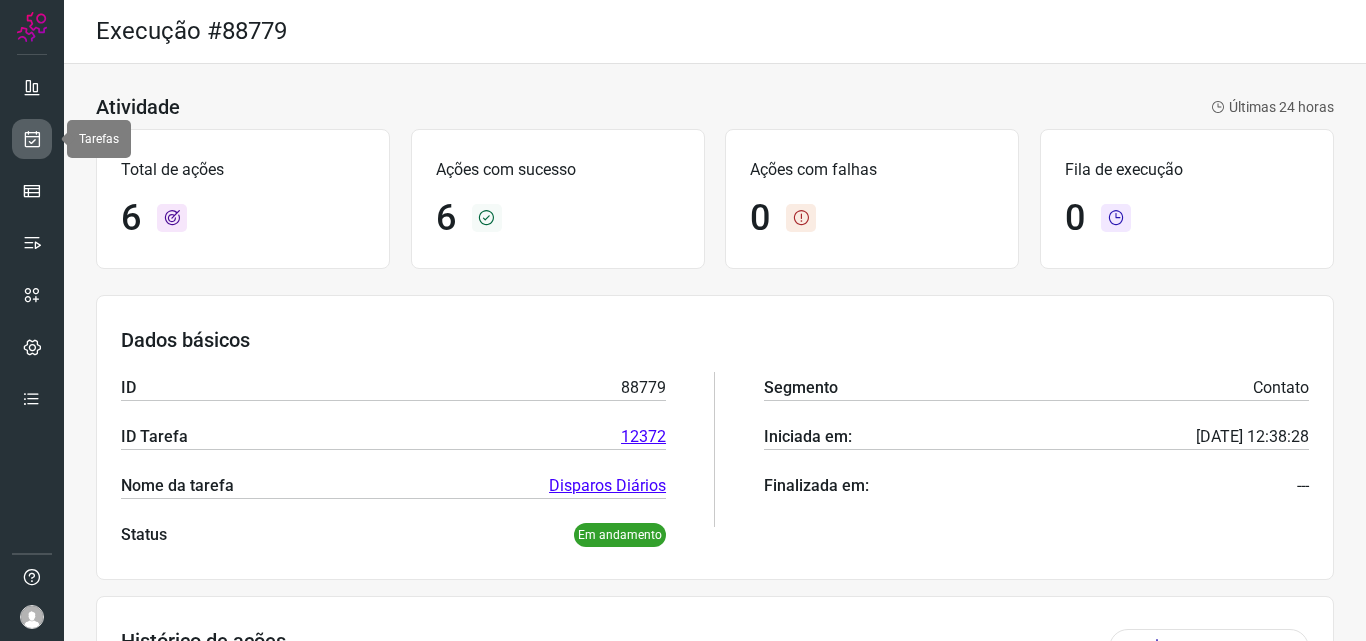
click at [39, 136] on icon at bounding box center [32, 139] width 21 height 20
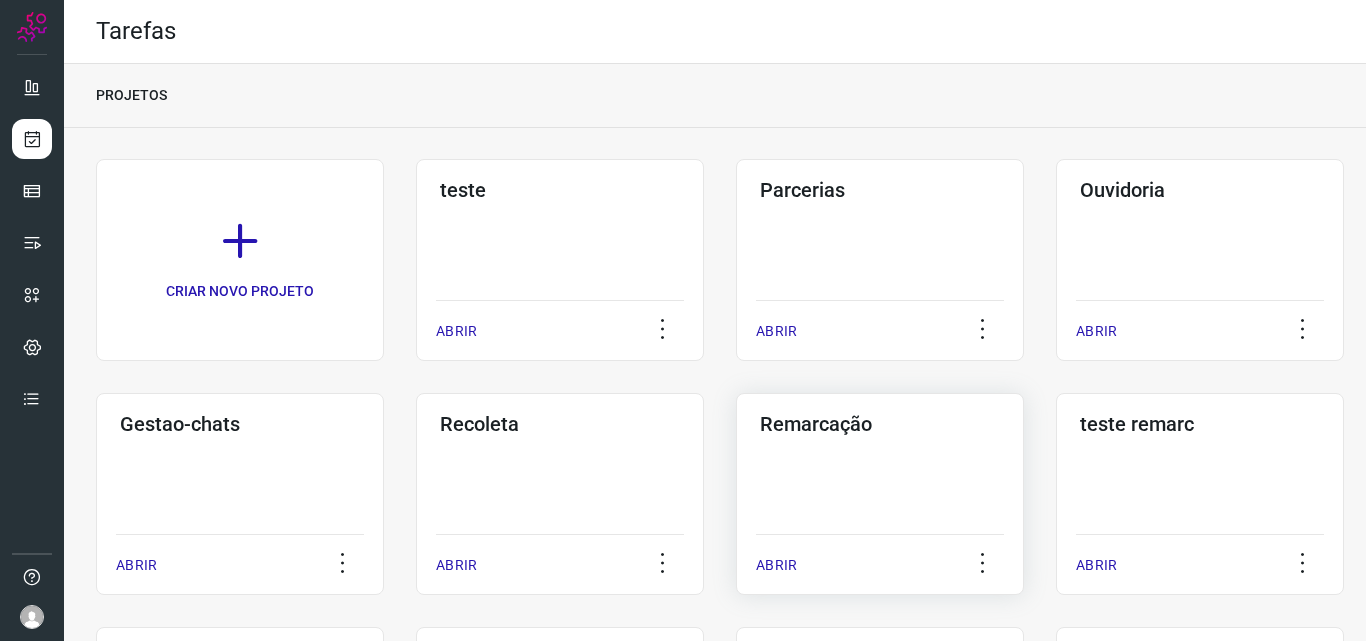
click at [842, 421] on h3 "Remarcação" at bounding box center [880, 424] width 240 height 24
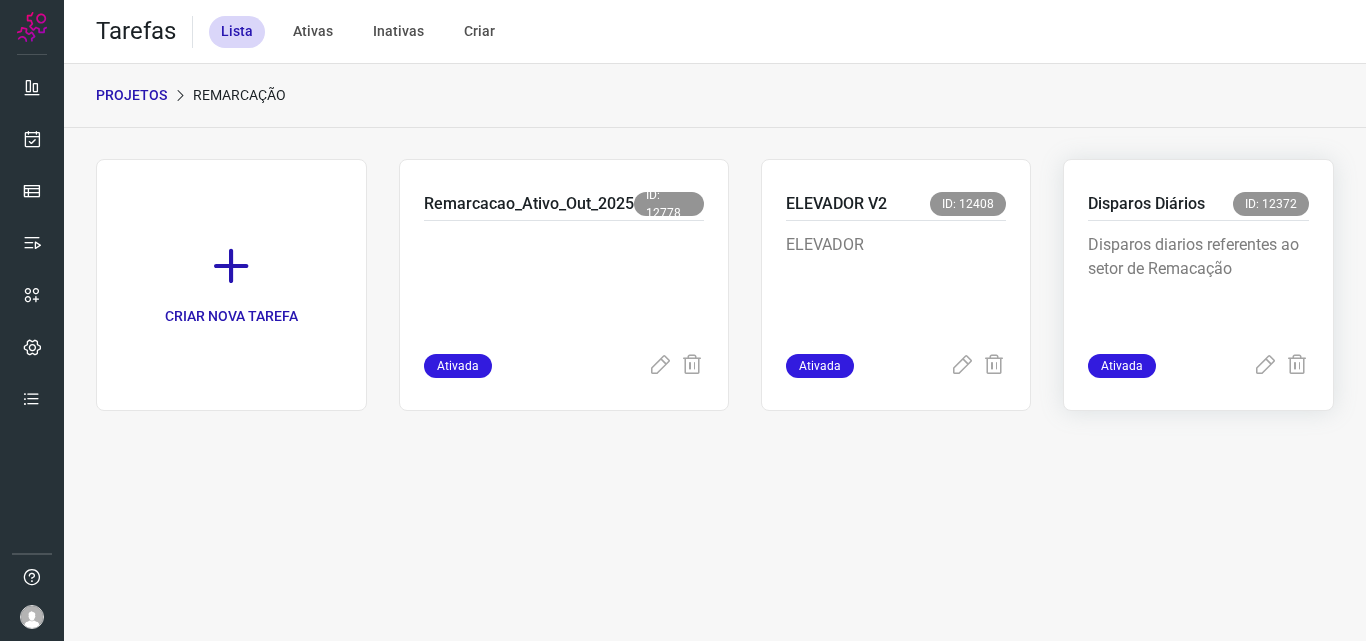
click at [1153, 194] on p "Disparos Diários" at bounding box center [1146, 204] width 117 height 24
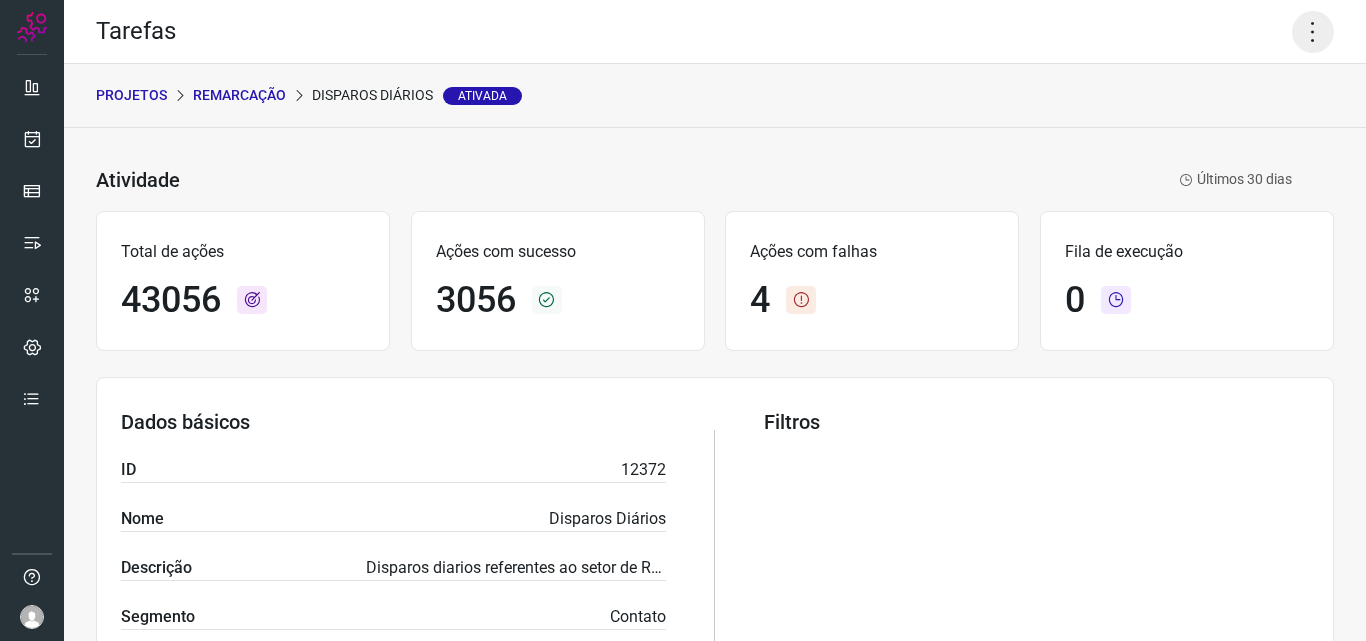
click at [1302, 33] on icon at bounding box center [1313, 32] width 42 height 42
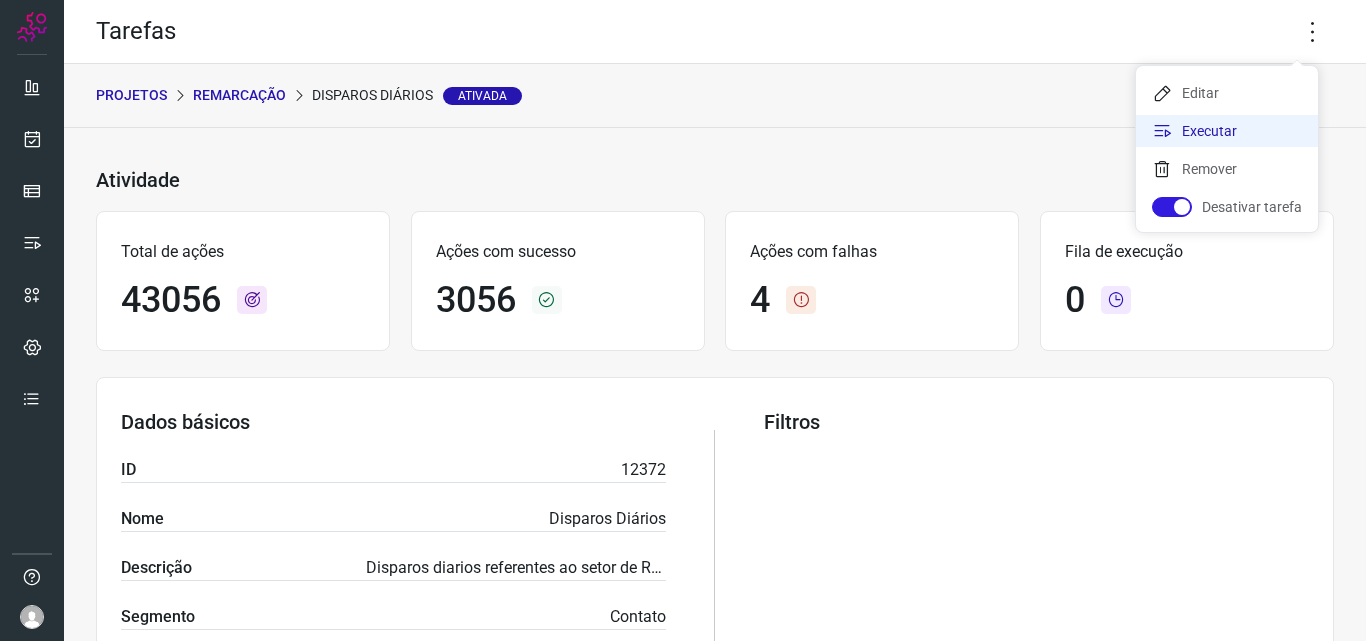
click at [1195, 128] on li "Executar" at bounding box center [1227, 131] width 182 height 32
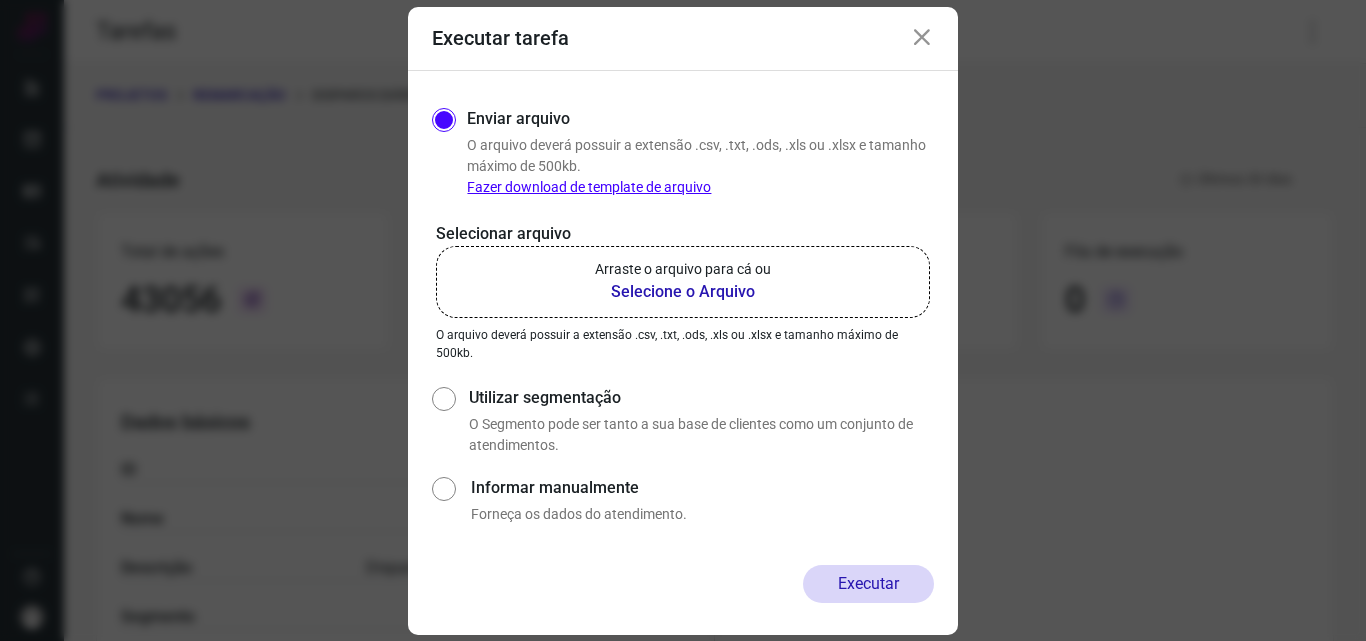
click at [666, 287] on b "Selecione o Arquivo" at bounding box center [683, 292] width 176 height 24
click at [0, 0] on input "Arraste o arquivo para cá ou Selecione o Arquivo" at bounding box center [0, 0] width 0 height 0
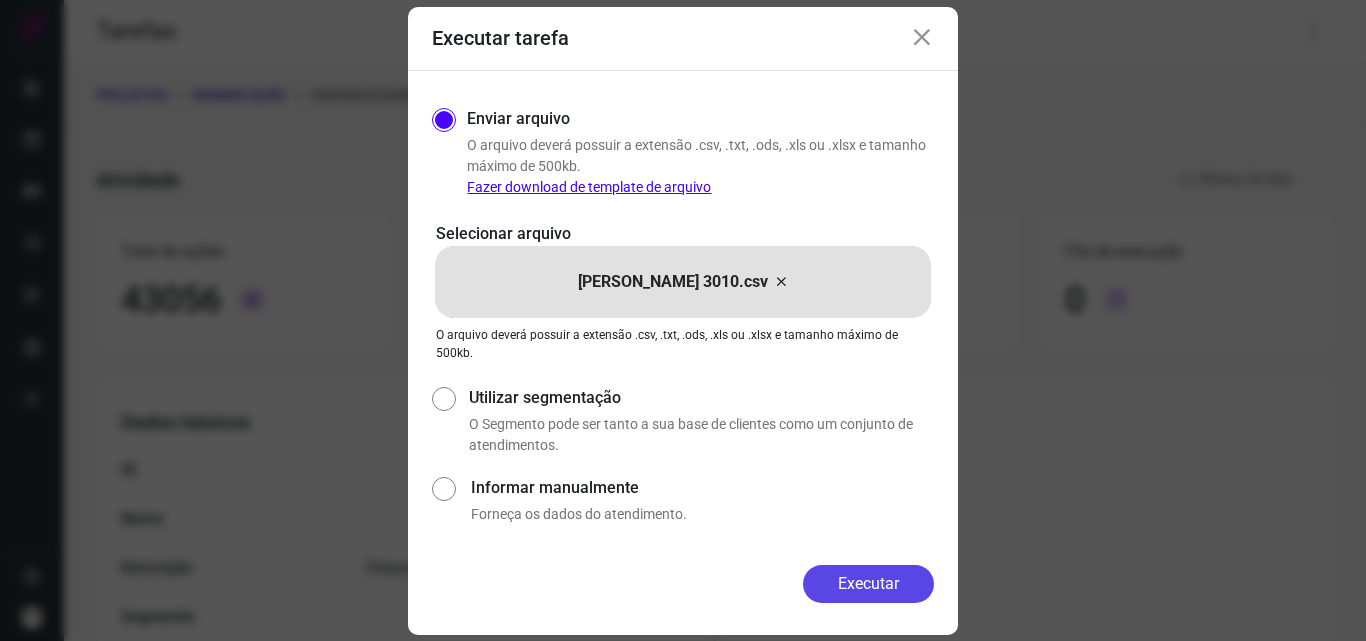
click at [853, 590] on button "Executar" at bounding box center [868, 584] width 131 height 38
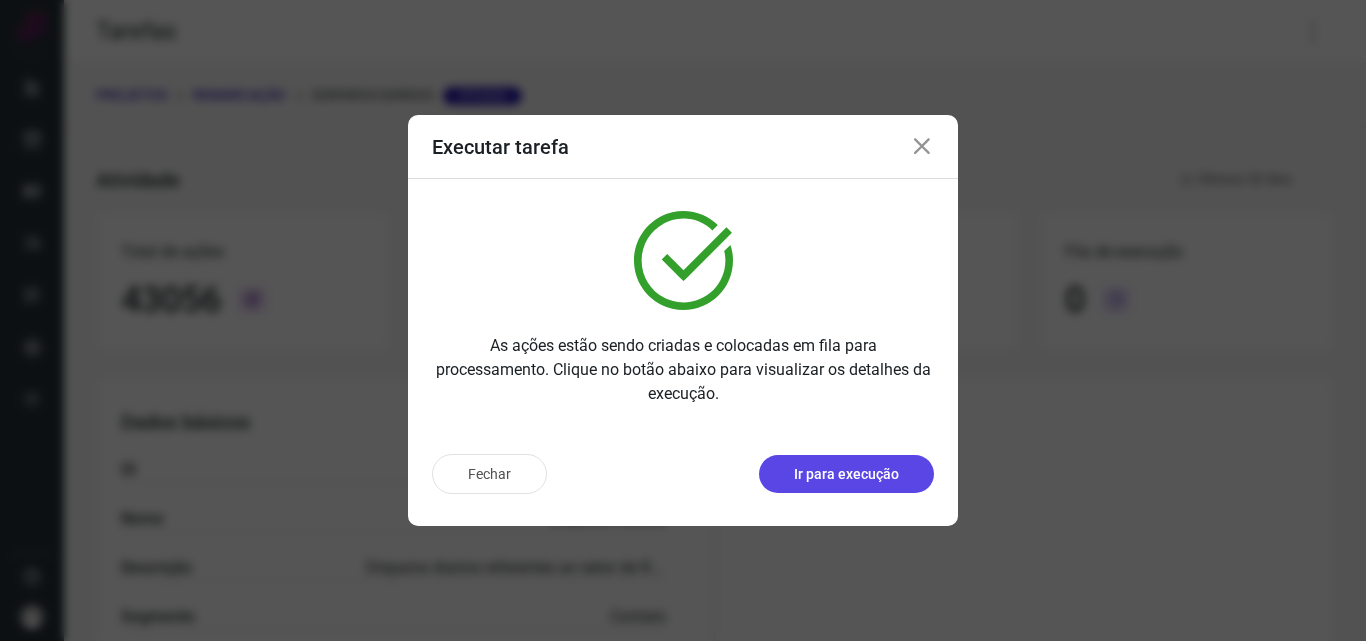
click at [848, 470] on p "Ir para execução" at bounding box center [846, 474] width 105 height 21
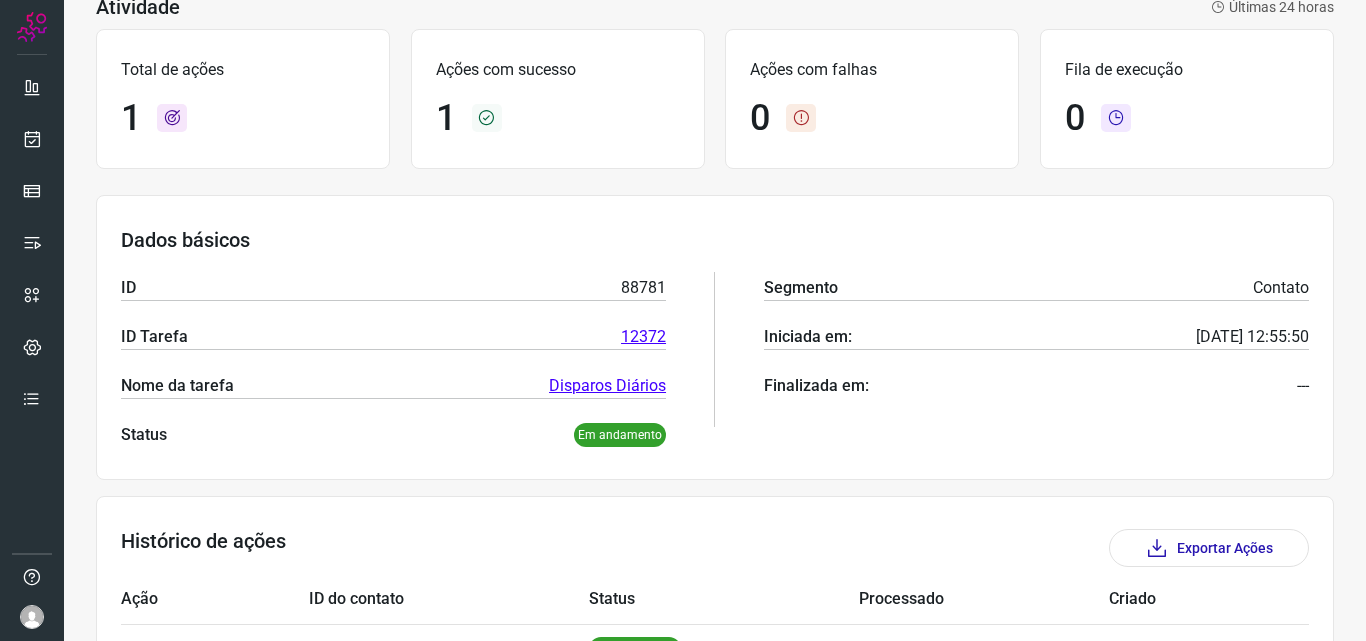
scroll to position [233, 0]
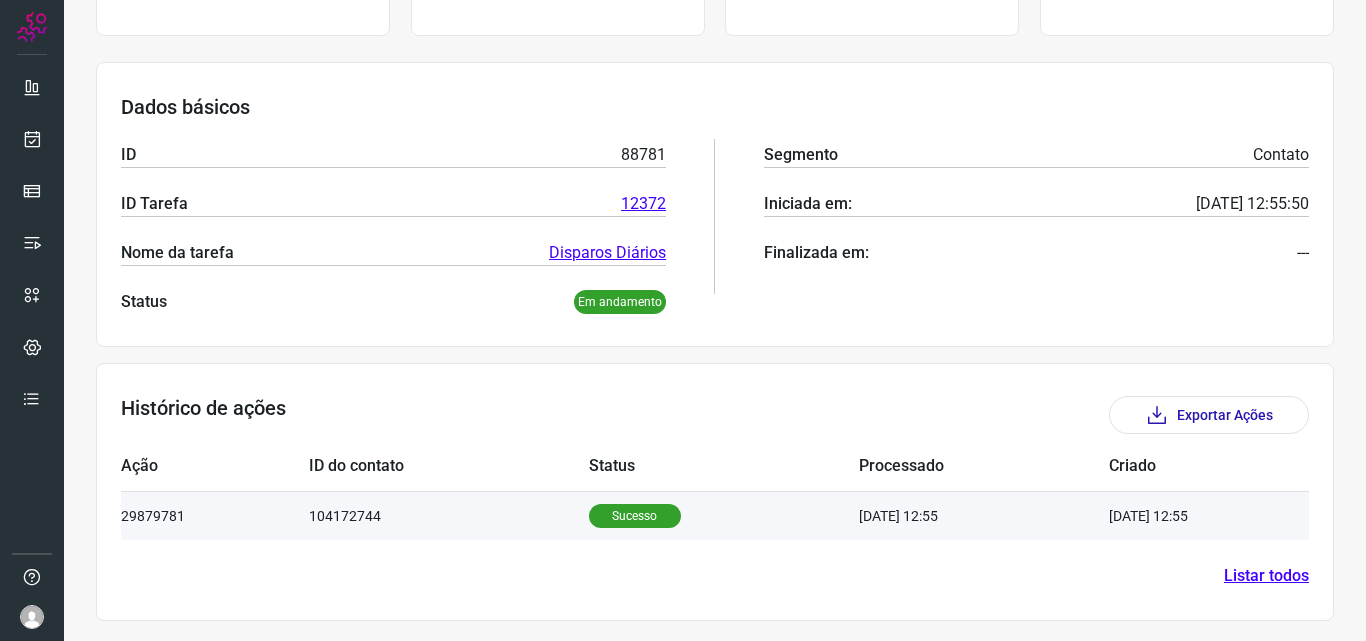
click at [613, 514] on p "Sucesso" at bounding box center [635, 516] width 92 height 24
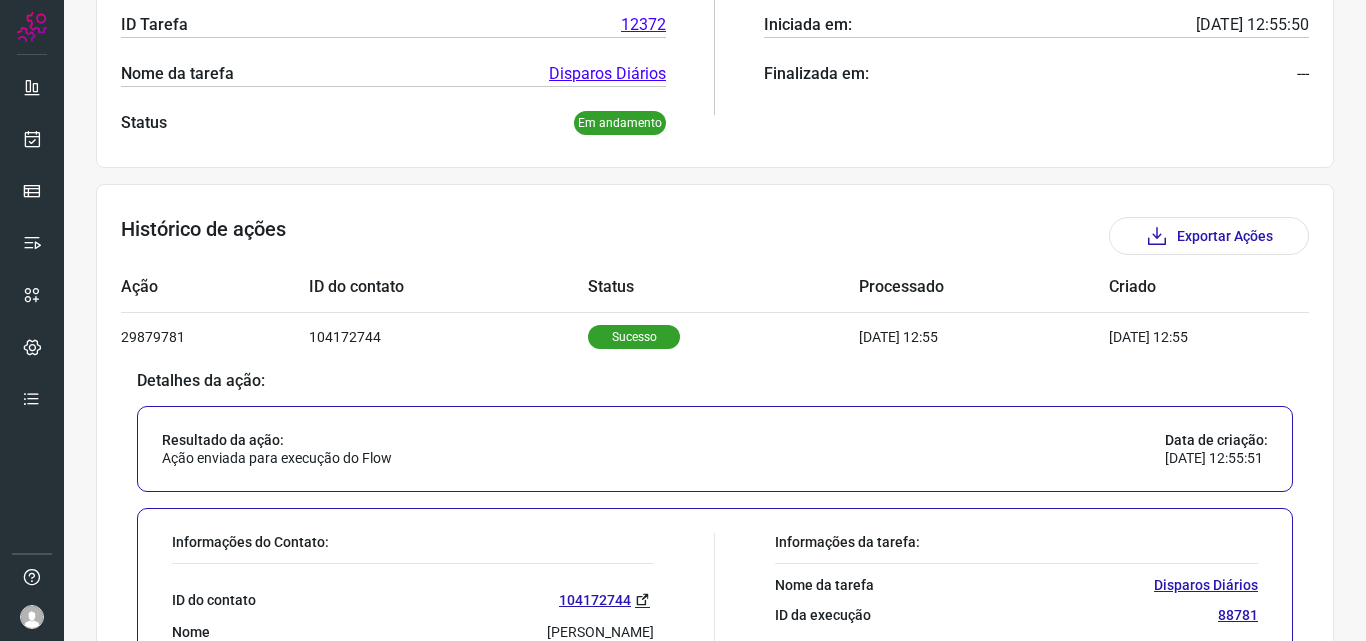
scroll to position [633, 0]
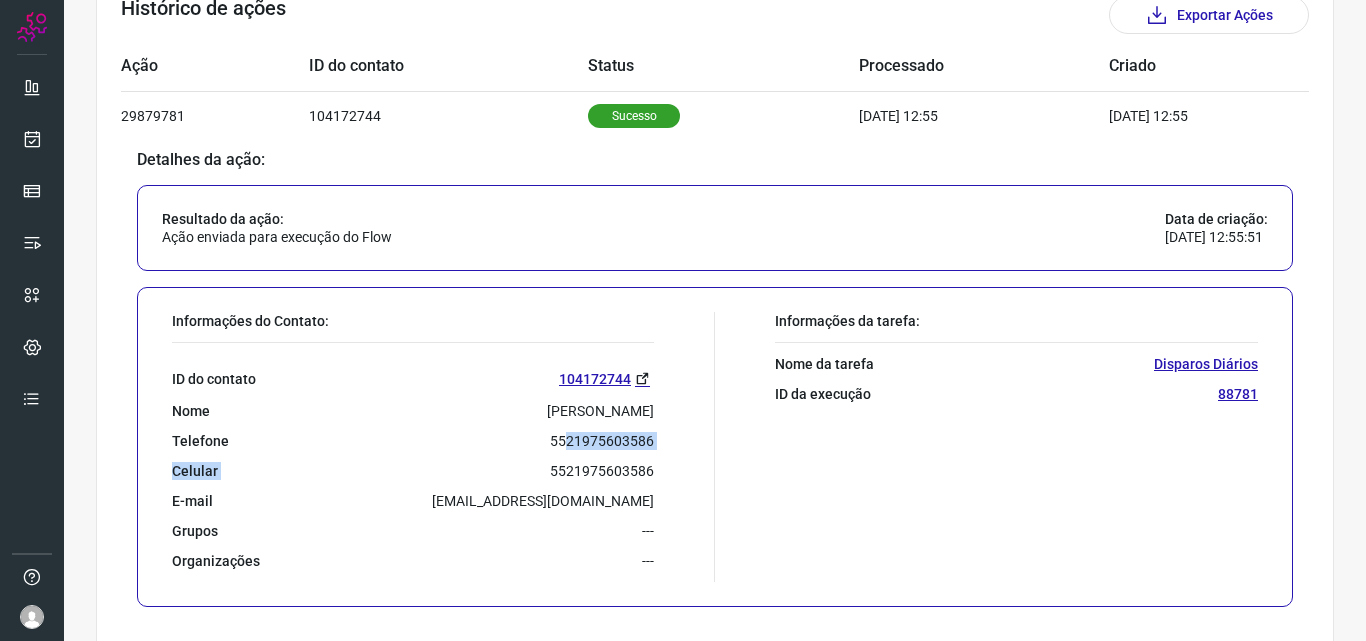
click at [551, 446] on div "ID do contato 104172744 Nome Ana Carolina Ferreira da Silva Telefone 5521975603…" at bounding box center [413, 456] width 482 height 227
click at [469, 433] on div "Telefone 5521975603586" at bounding box center [413, 441] width 482 height 18
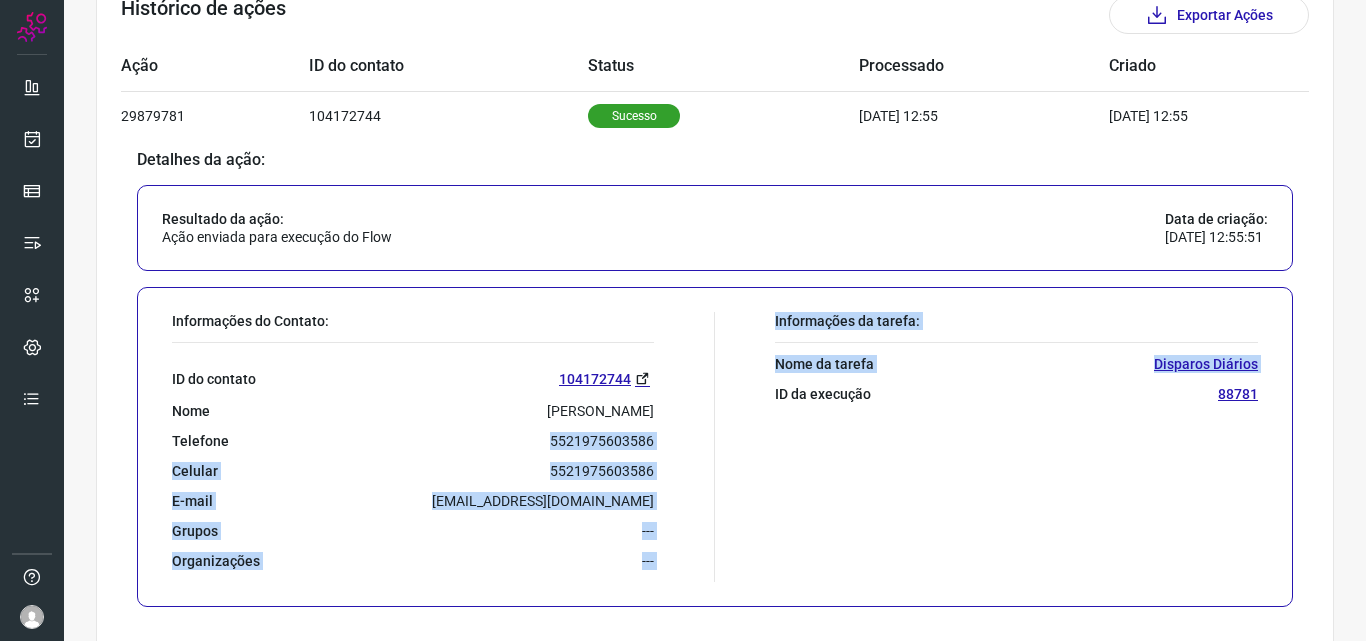
drag, startPoint x: 533, startPoint y: 439, endPoint x: 719, endPoint y: 445, distance: 186.1
click at [719, 445] on div "Informações do Contato: ID do contato 104172744 Nome Ana Carolina Ferreira da S…" at bounding box center [715, 447] width 1156 height 320
click at [397, 446] on div "Telefone 5521975603586" at bounding box center [413, 441] width 482 height 18
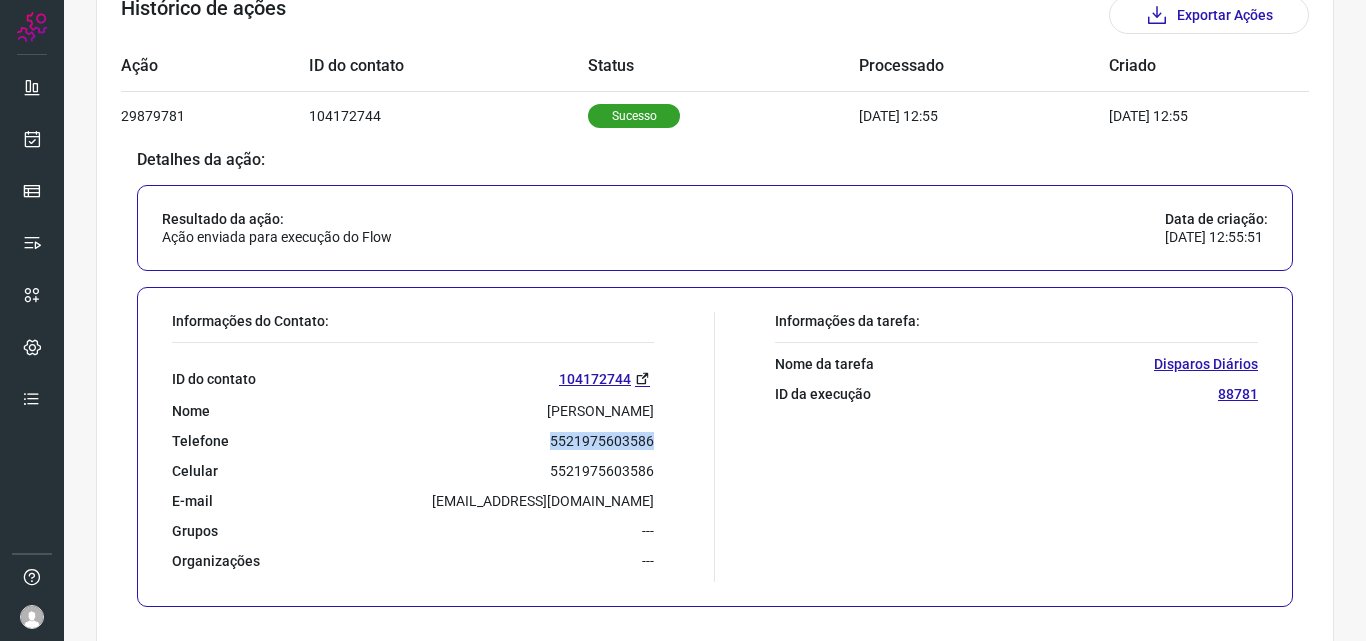
drag, startPoint x: 543, startPoint y: 443, endPoint x: 661, endPoint y: 442, distance: 118.0
click at [661, 442] on div "Informações do Contato: ID do contato 104172744 Nome Ana Carolina Ferreira da S…" at bounding box center [438, 447] width 553 height 270
copy p "5521975603586"
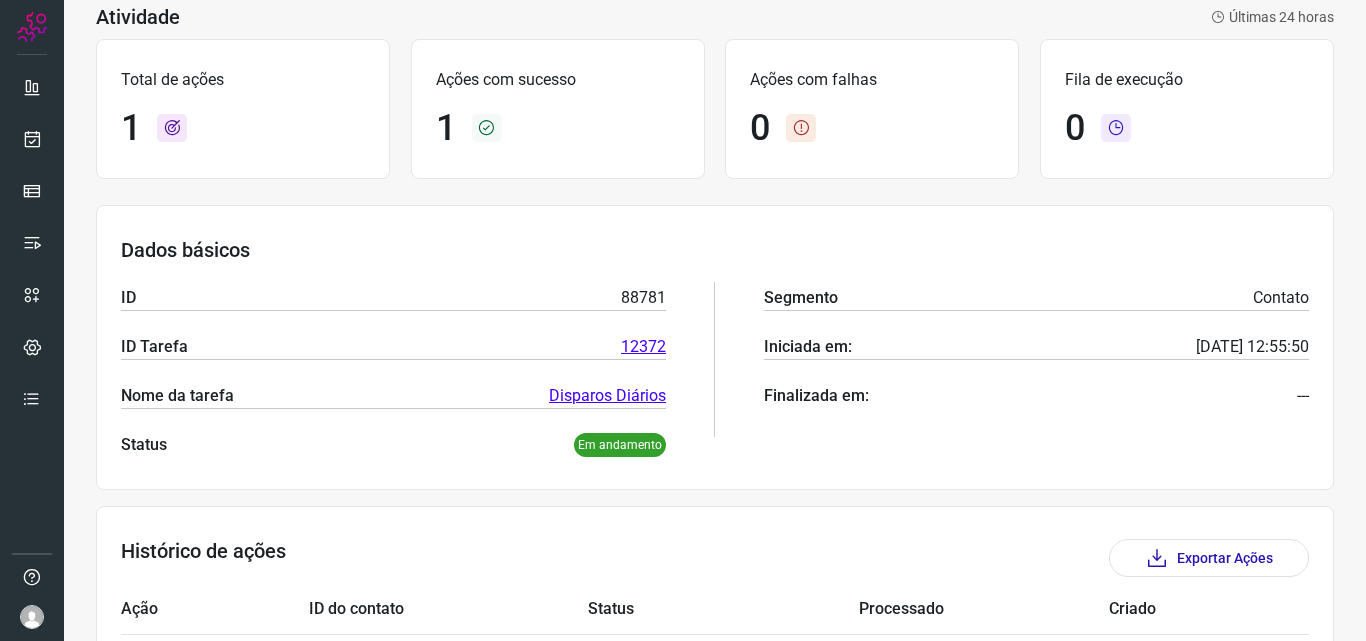
scroll to position [33, 0]
